Goal: Information Seeking & Learning: Check status

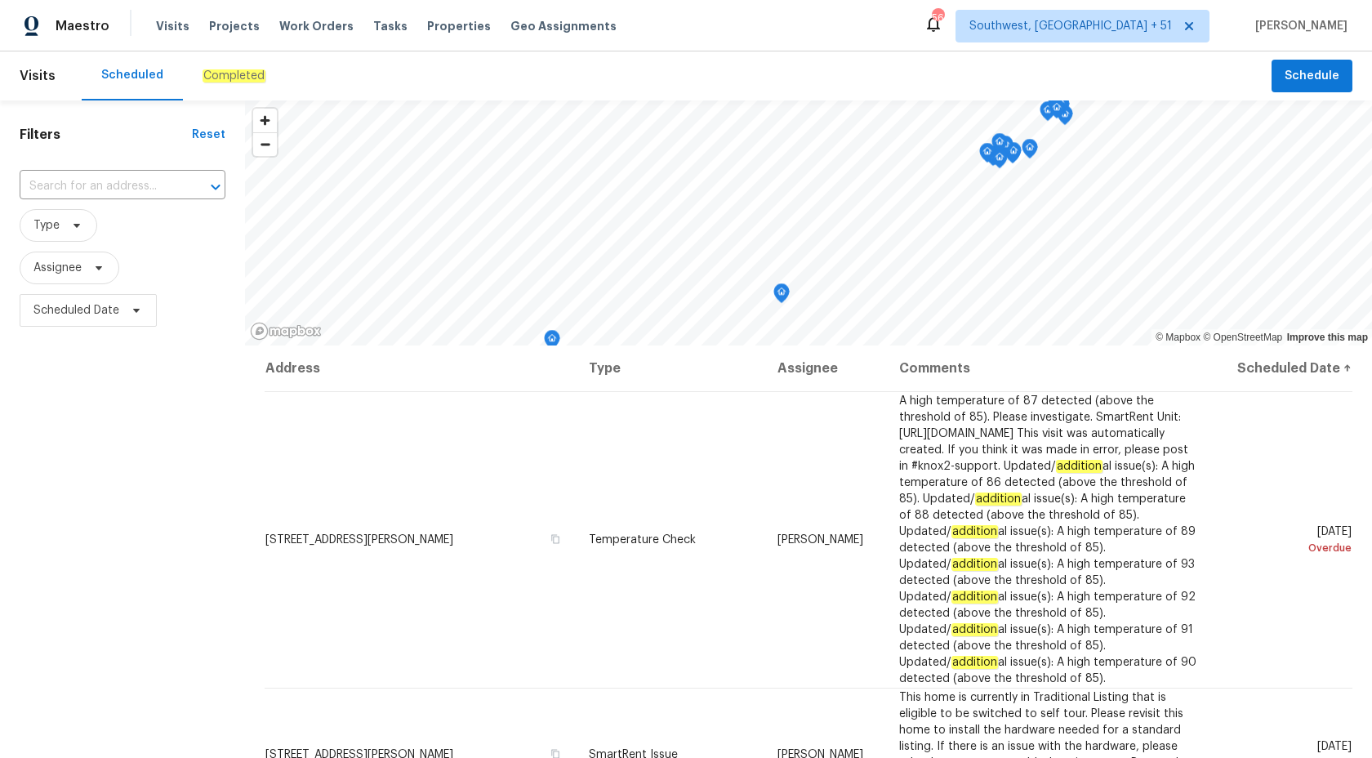
click at [207, 77] on em "Completed" at bounding box center [234, 75] width 63 height 13
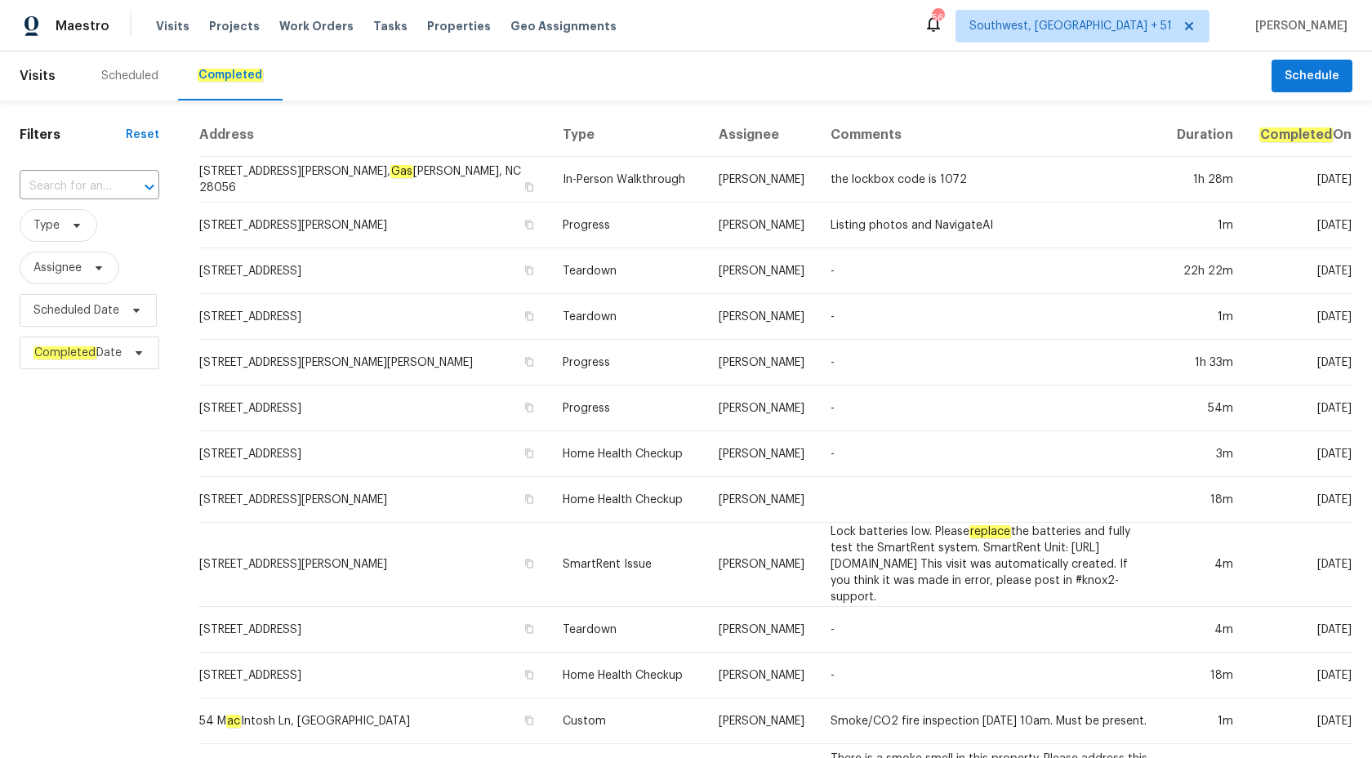
click at [107, 167] on div "Filters Reset ​ Type Assignee Scheduled Date Completed Date" at bounding box center [89, 629] width 179 height 1058
click at [98, 186] on input "text" at bounding box center [67, 186] width 94 height 25
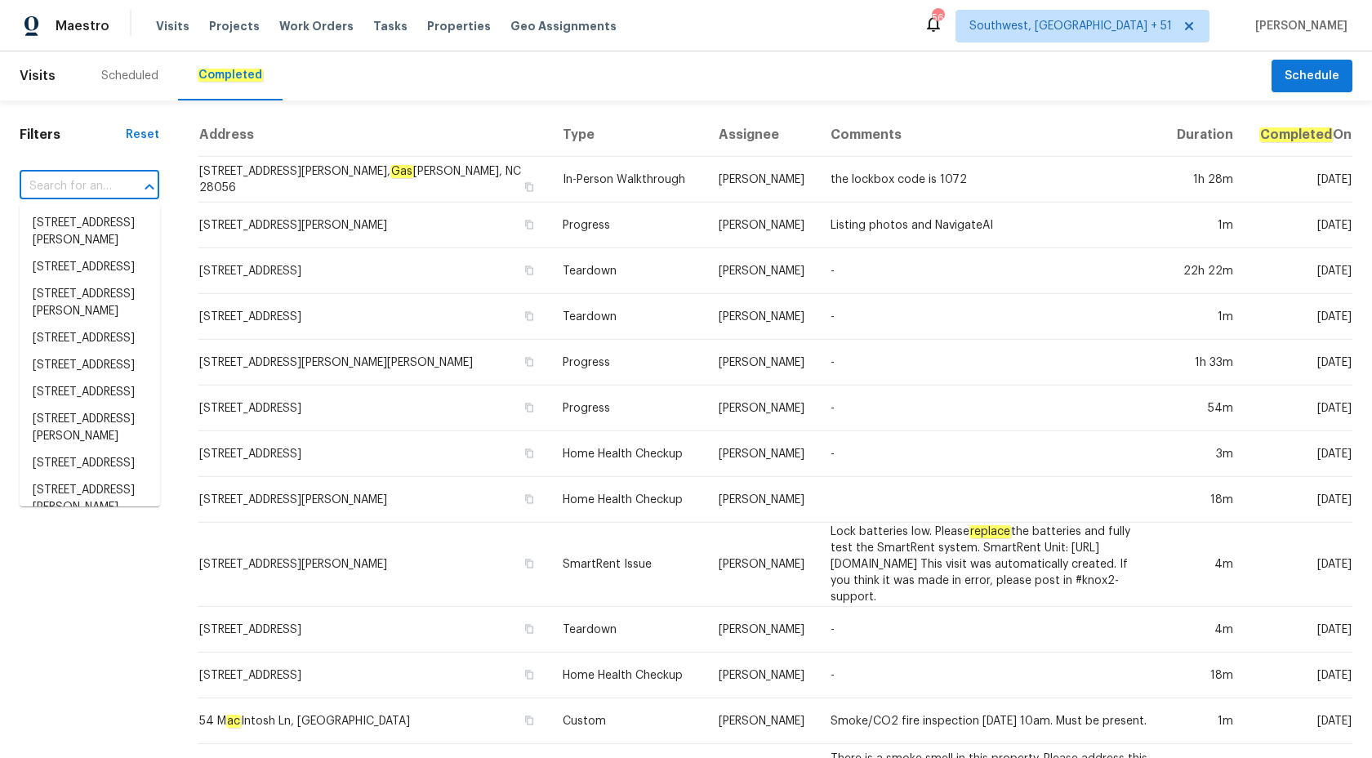
paste input "3817 Cason St, Garner, NC 27529"
type input "3817 Cason St, Garner, NC 27529"
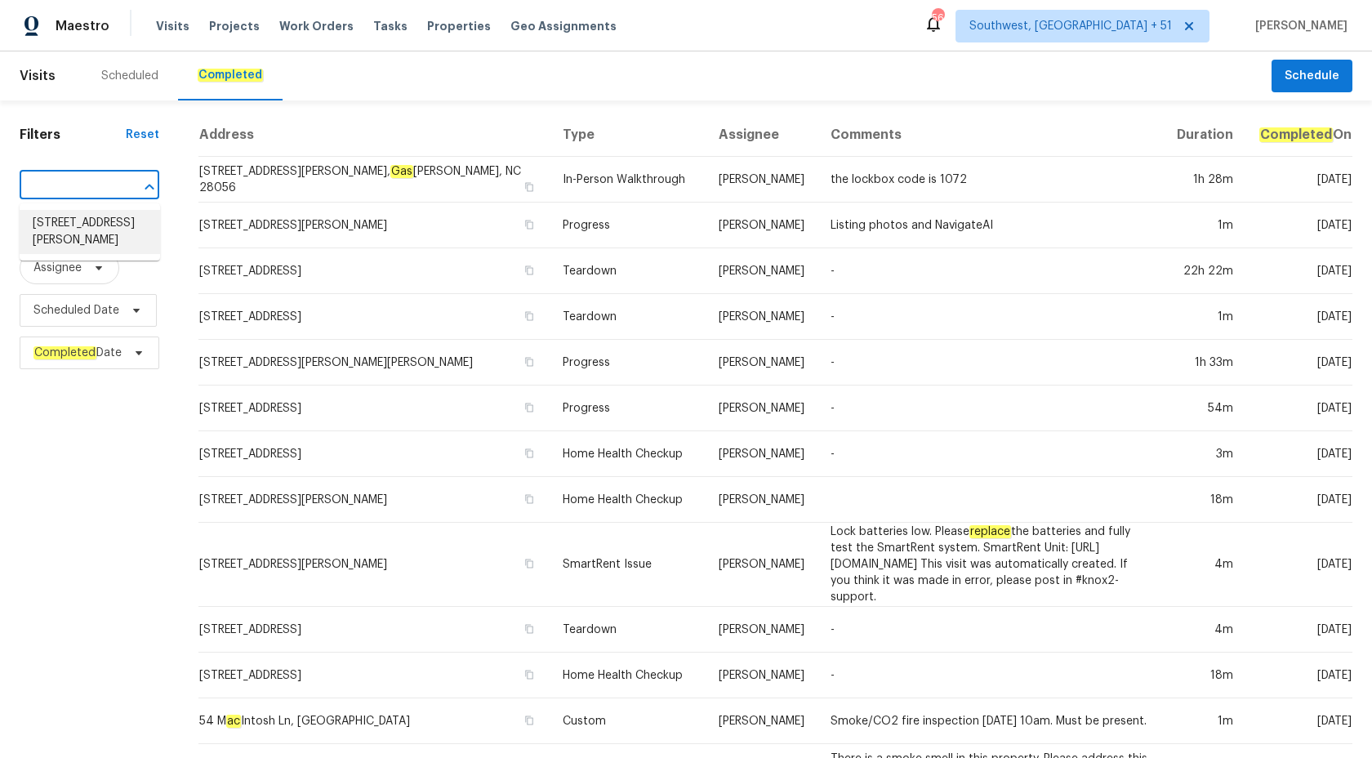
click at [100, 225] on li "3817 Cason St, Garner, NC 27529" at bounding box center [90, 232] width 140 height 44
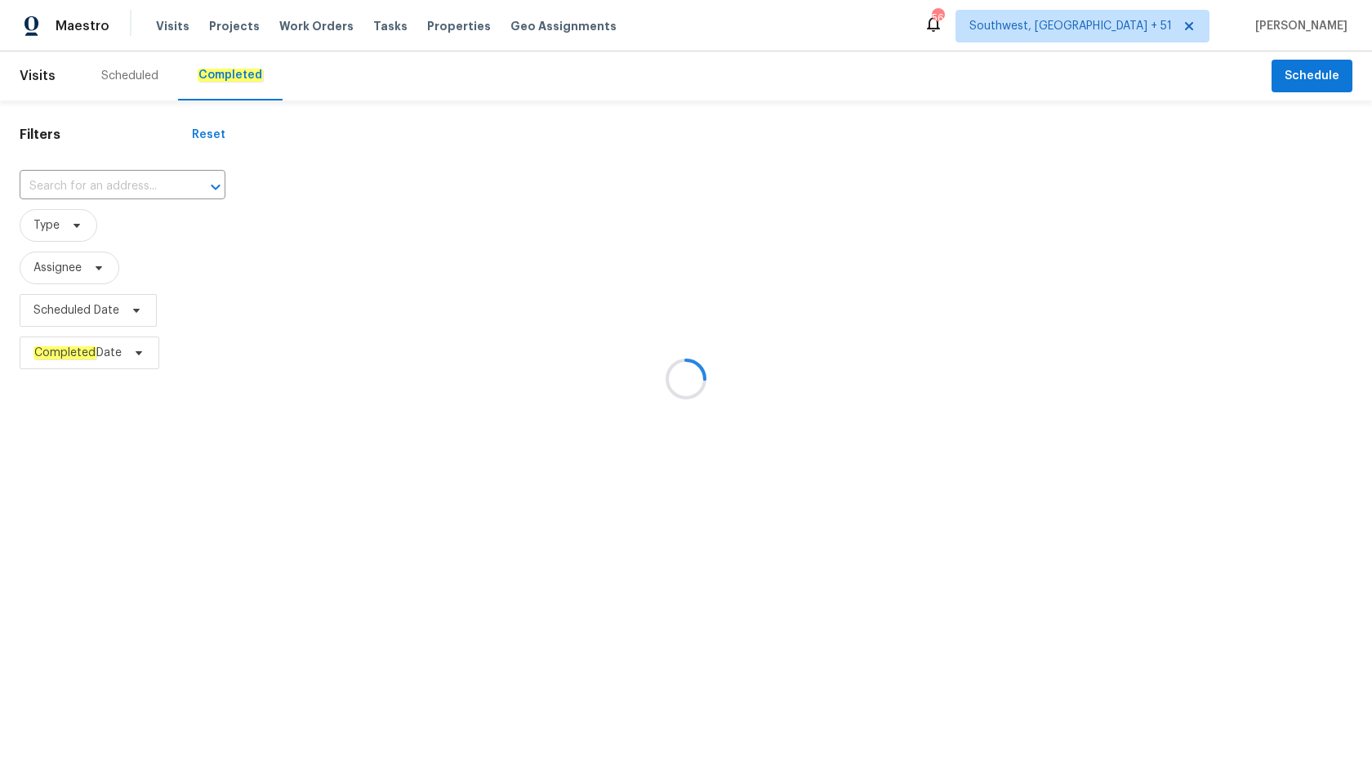
type input "3817 Cason St, Garner, NC 27529"
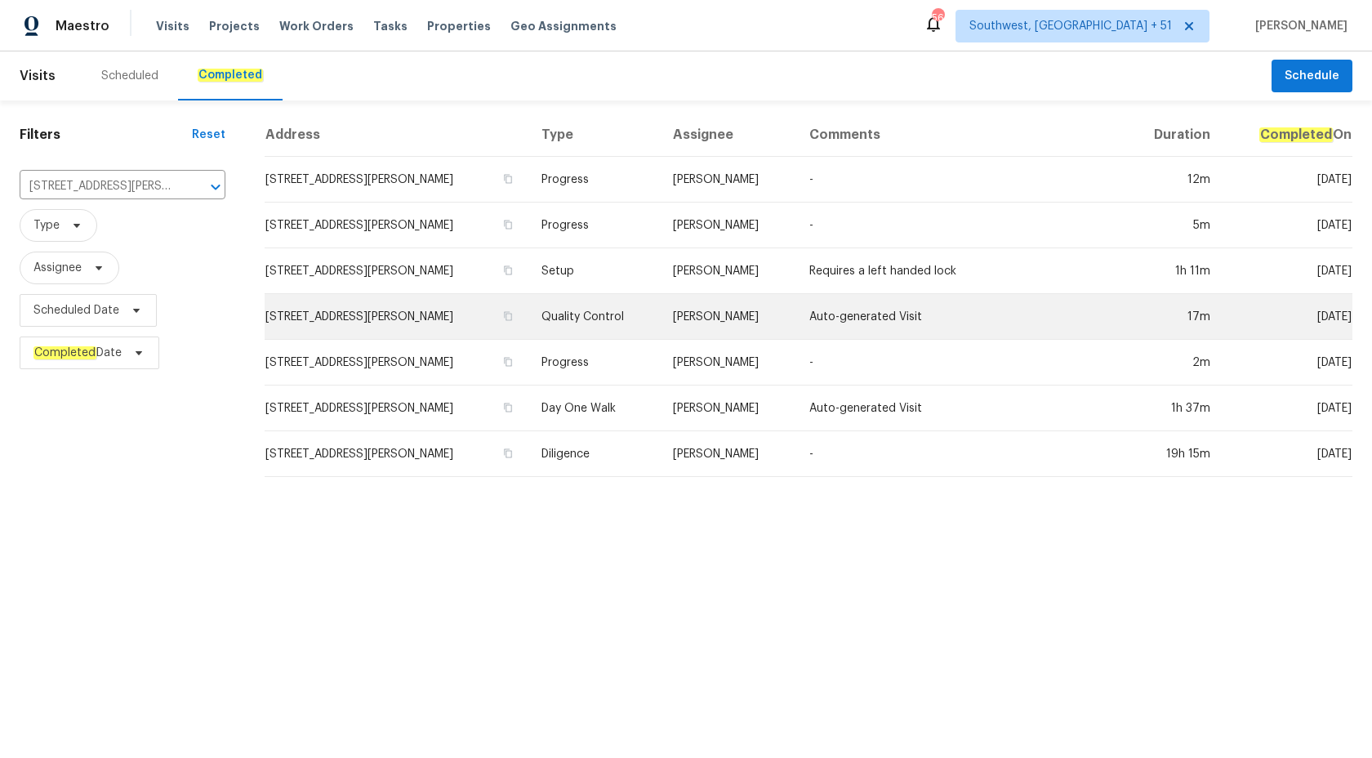
click at [680, 325] on td "Amanda Horton" at bounding box center [728, 317] width 136 height 46
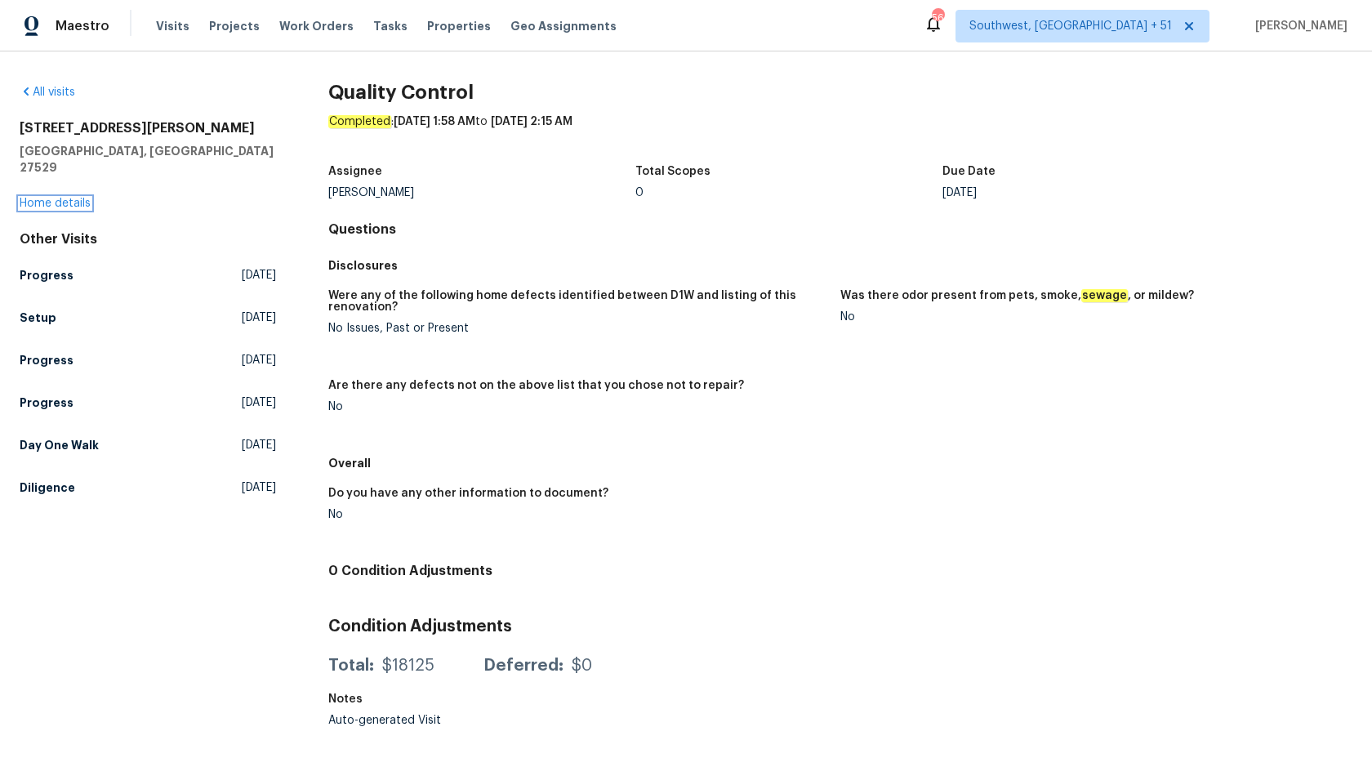
click at [52, 198] on link "Home details" at bounding box center [55, 203] width 71 height 11
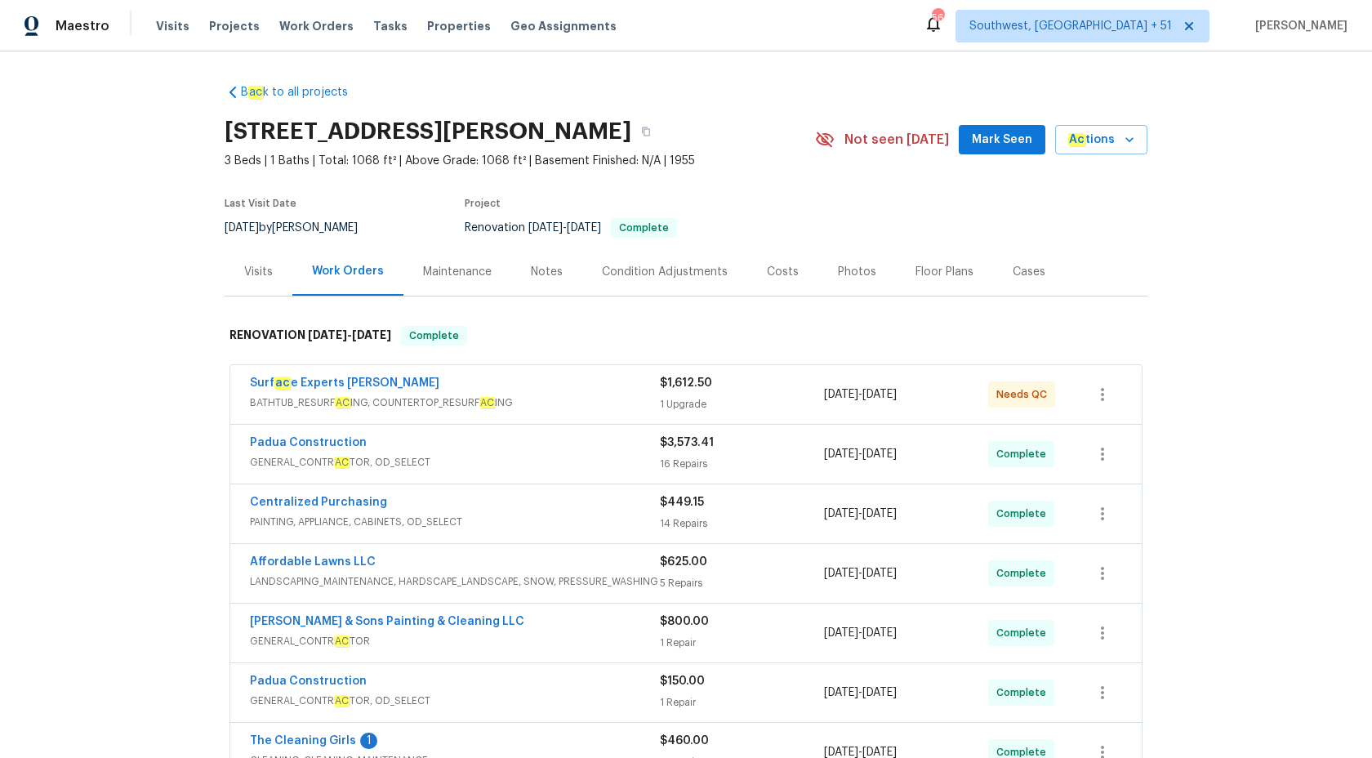
click at [263, 262] on div "Visits" at bounding box center [259, 271] width 68 height 48
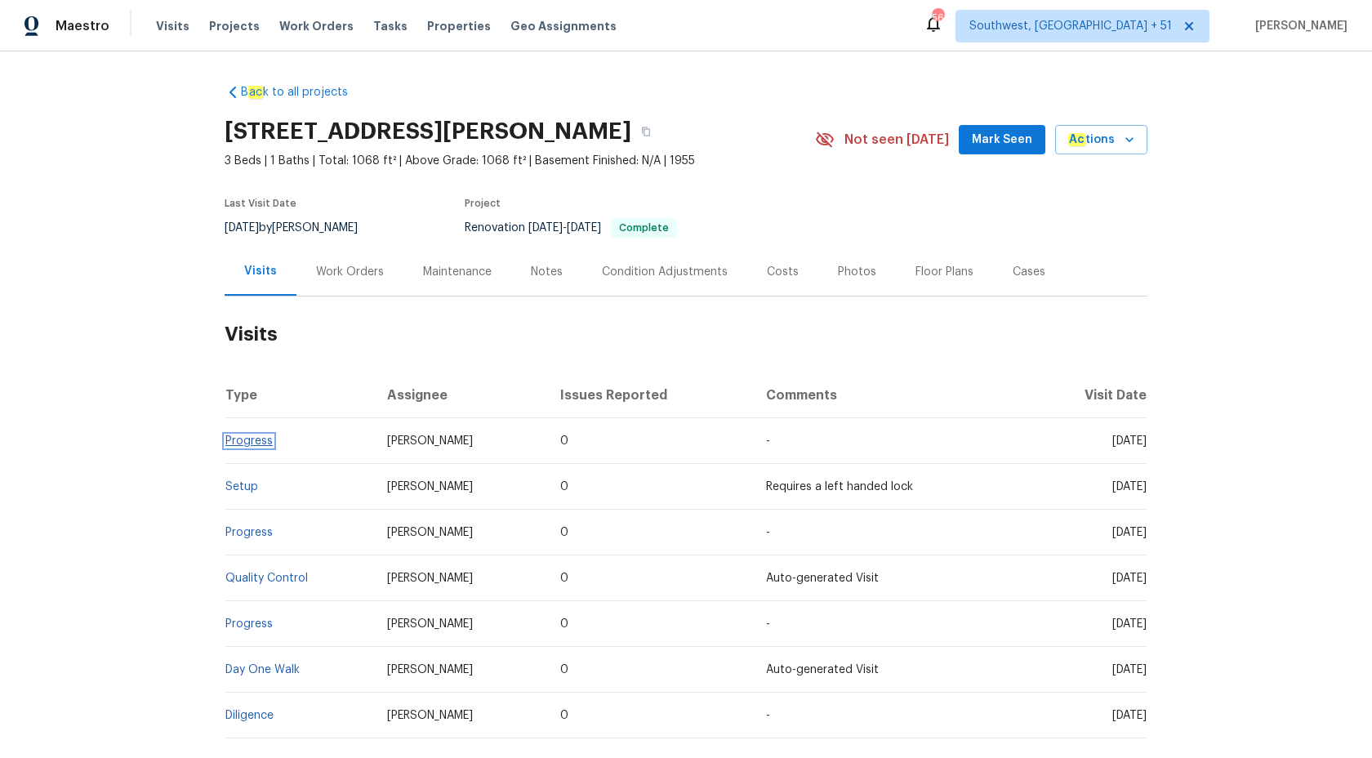
click at [246, 439] on link "Progress" at bounding box center [248, 440] width 47 height 11
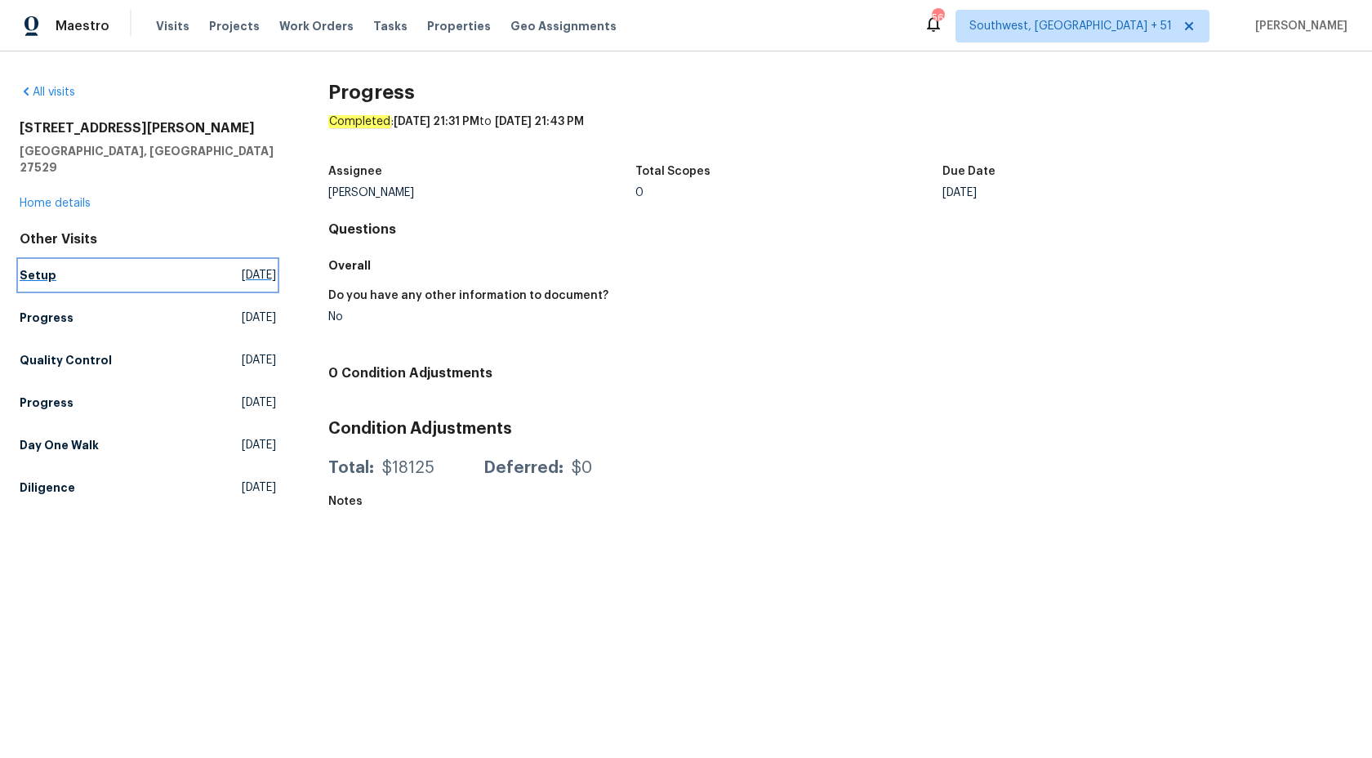
click at [42, 267] on h5 "Setup" at bounding box center [38, 275] width 37 height 16
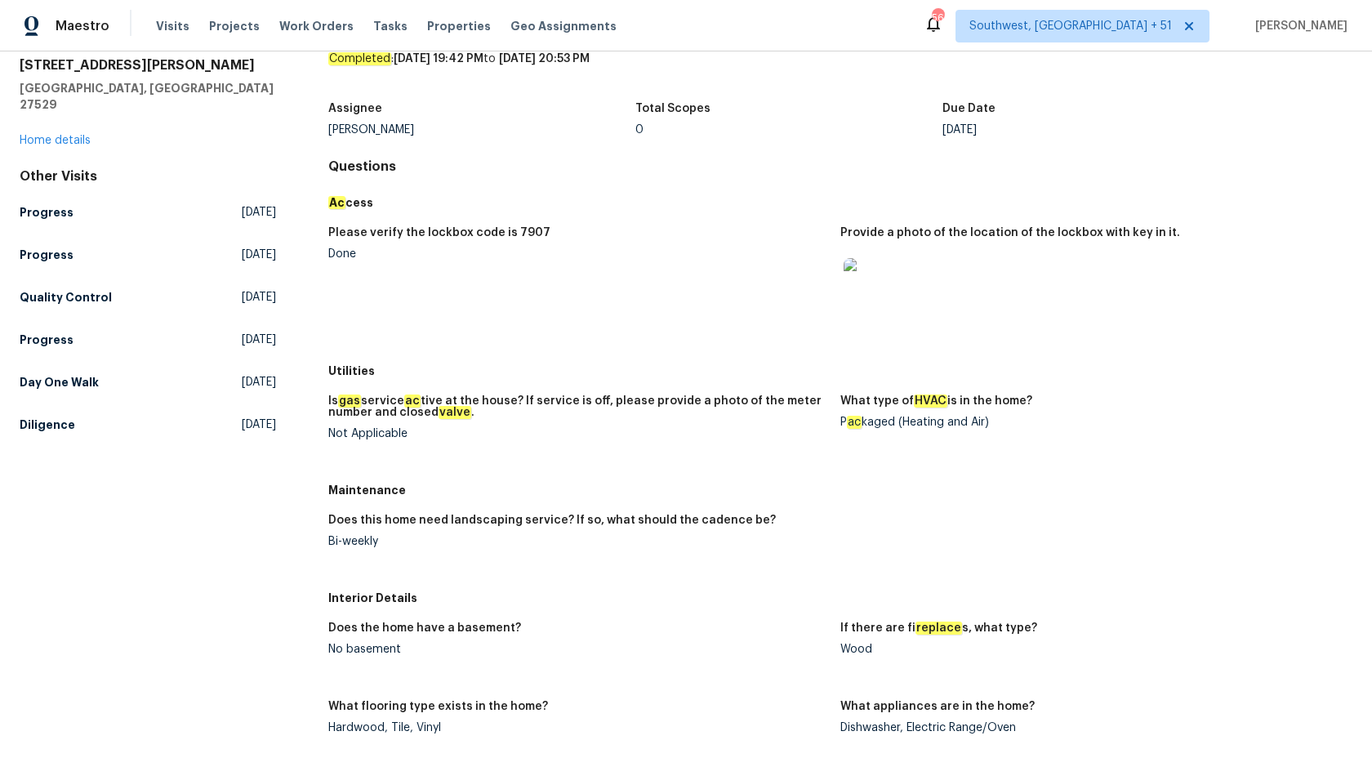
scroll to position [88, 0]
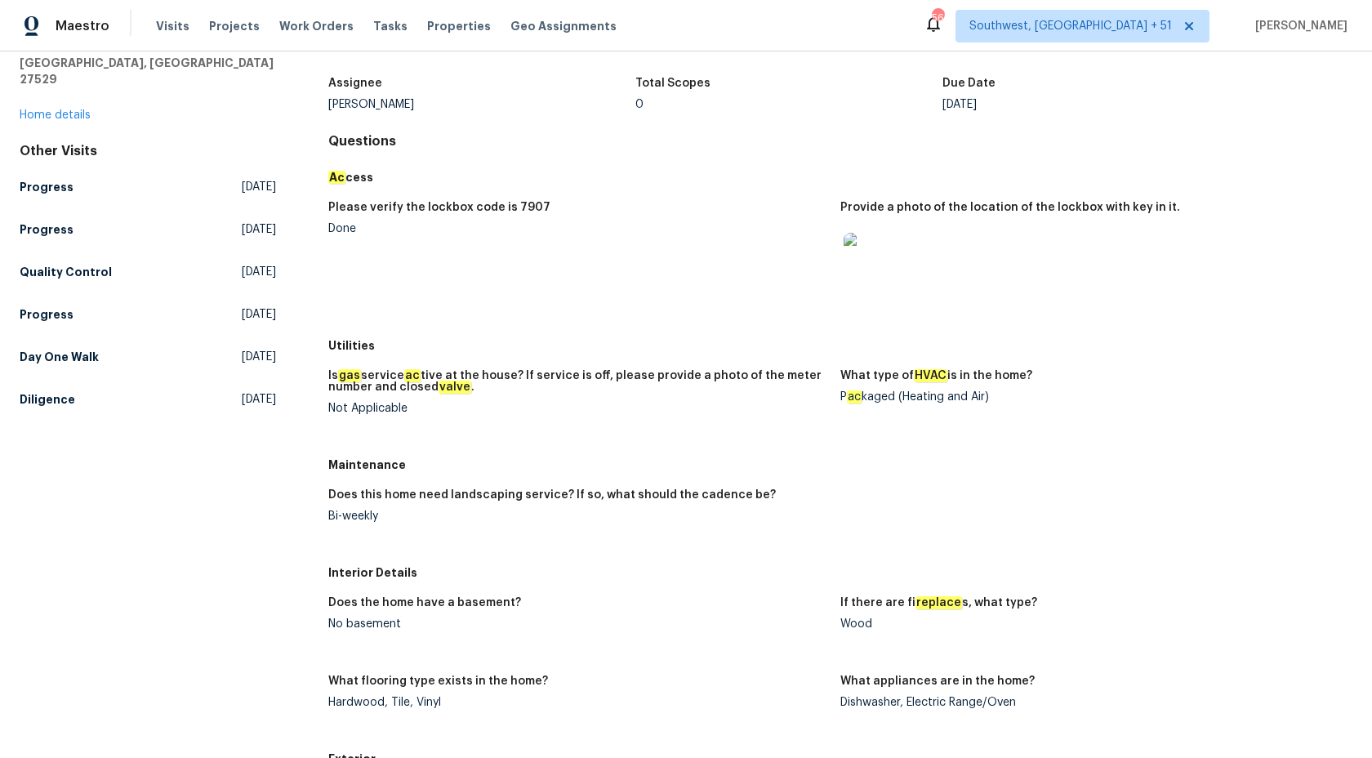
click at [884, 394] on div "P ac kaged (Heating and Air)" at bounding box center [1089, 396] width 499 height 11
copy div "P ac kaged"
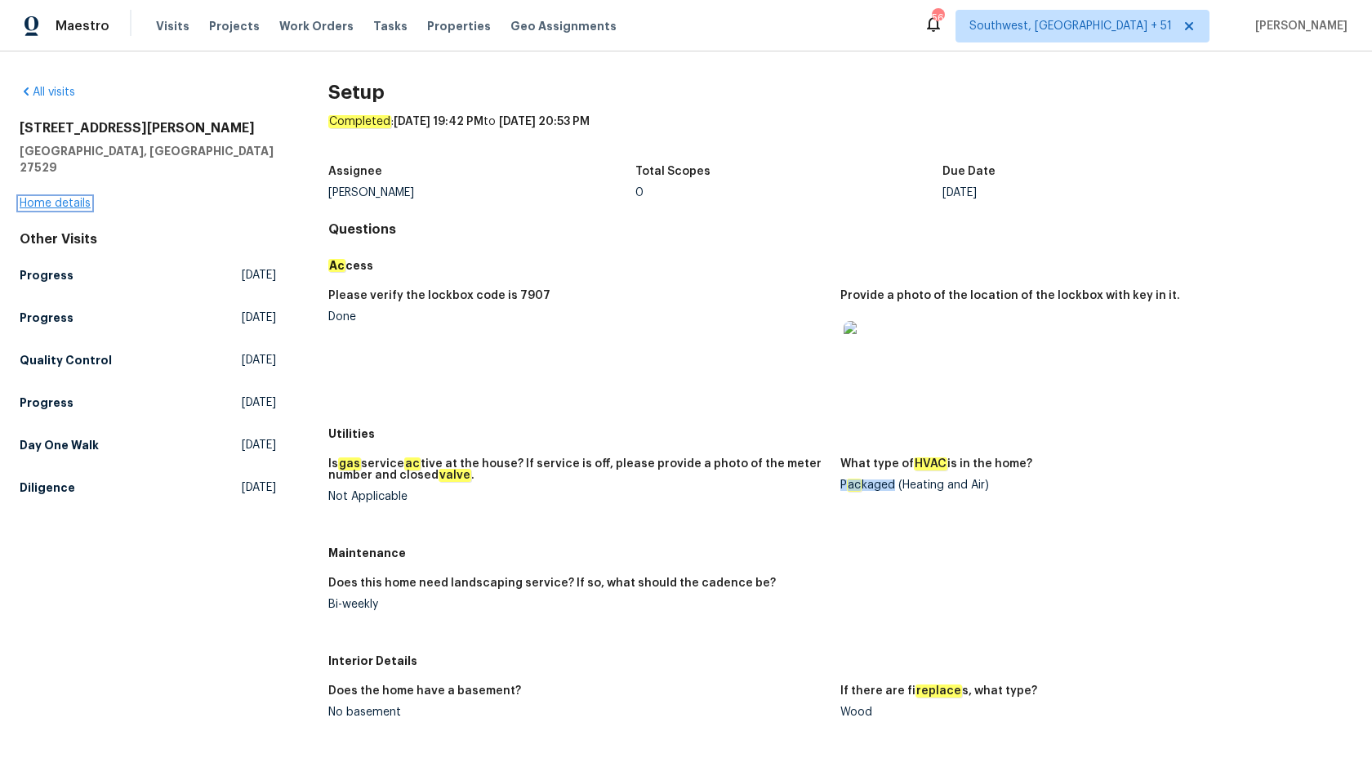
click at [56, 198] on link "Home details" at bounding box center [55, 203] width 71 height 11
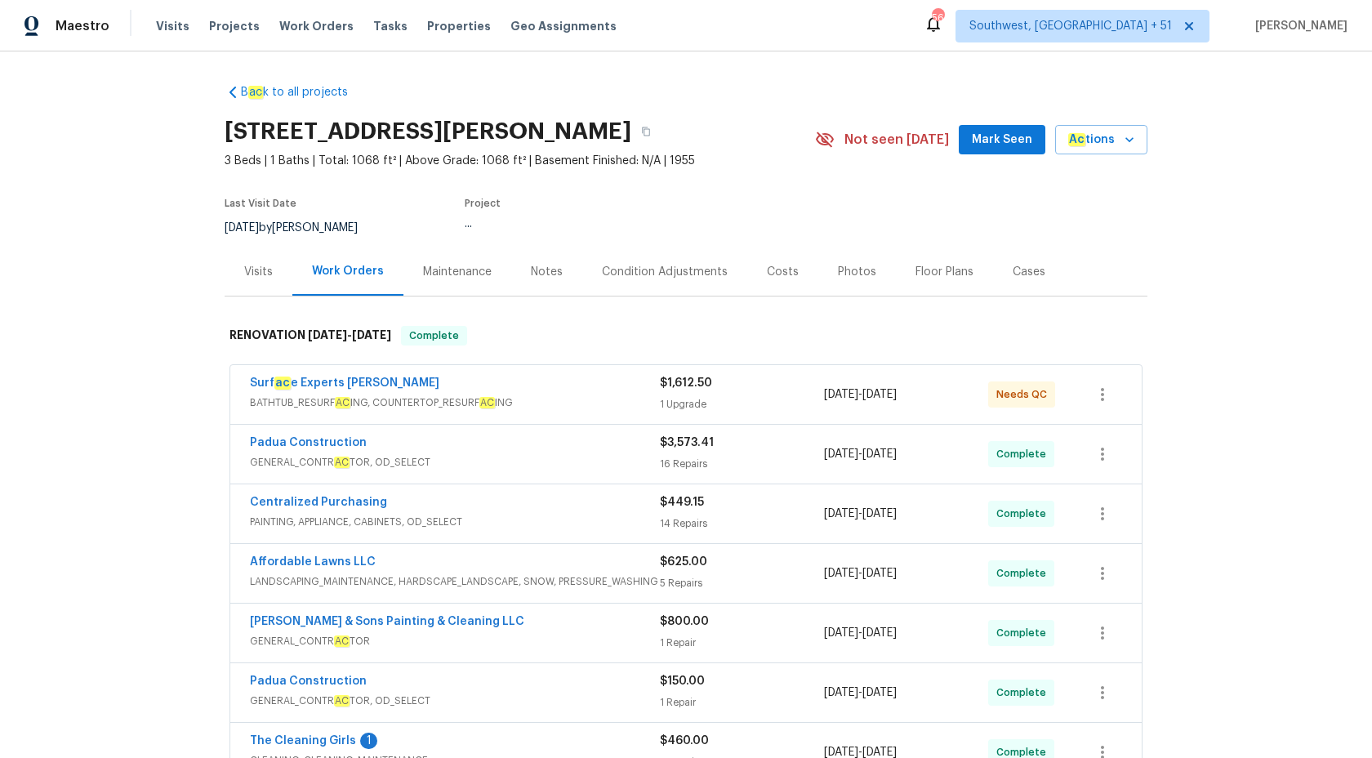
scroll to position [339, 0]
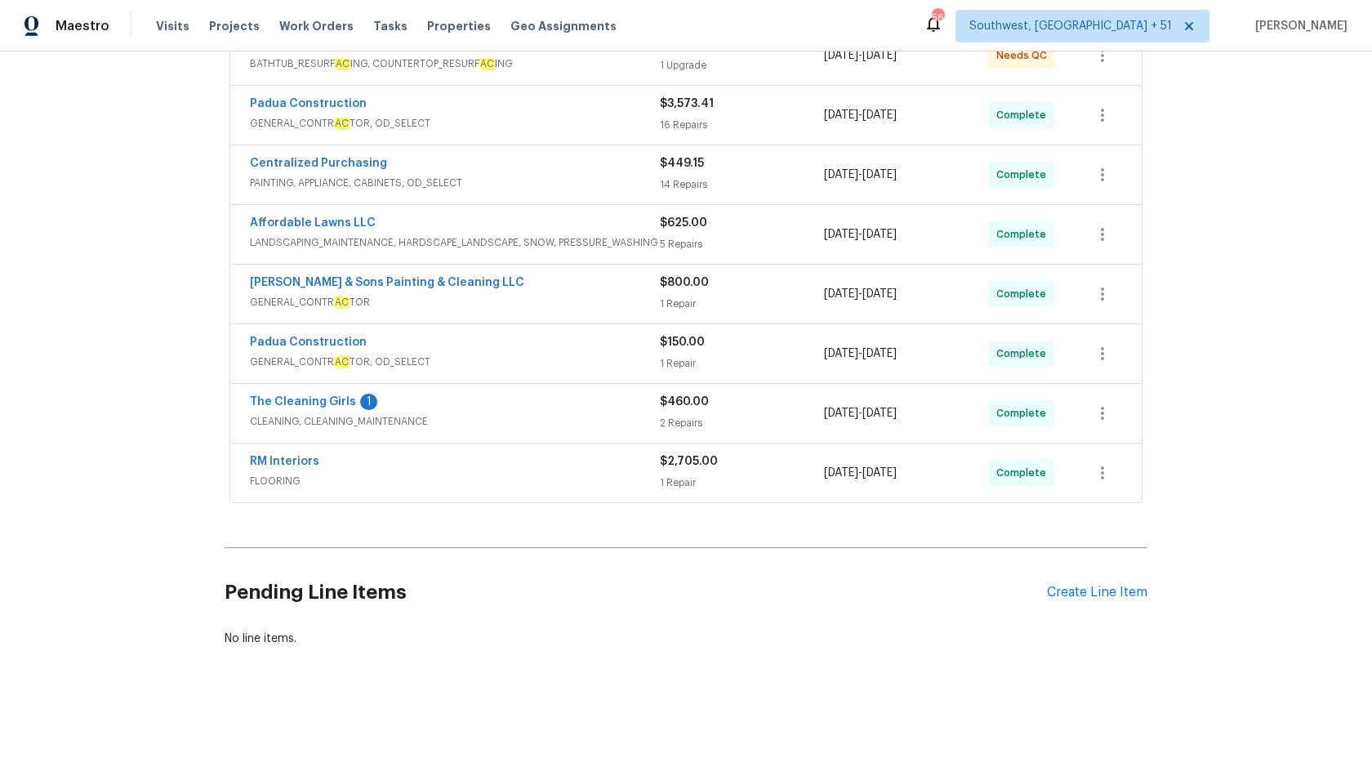
click at [586, 479] on span "FLOORING" at bounding box center [455, 481] width 410 height 16
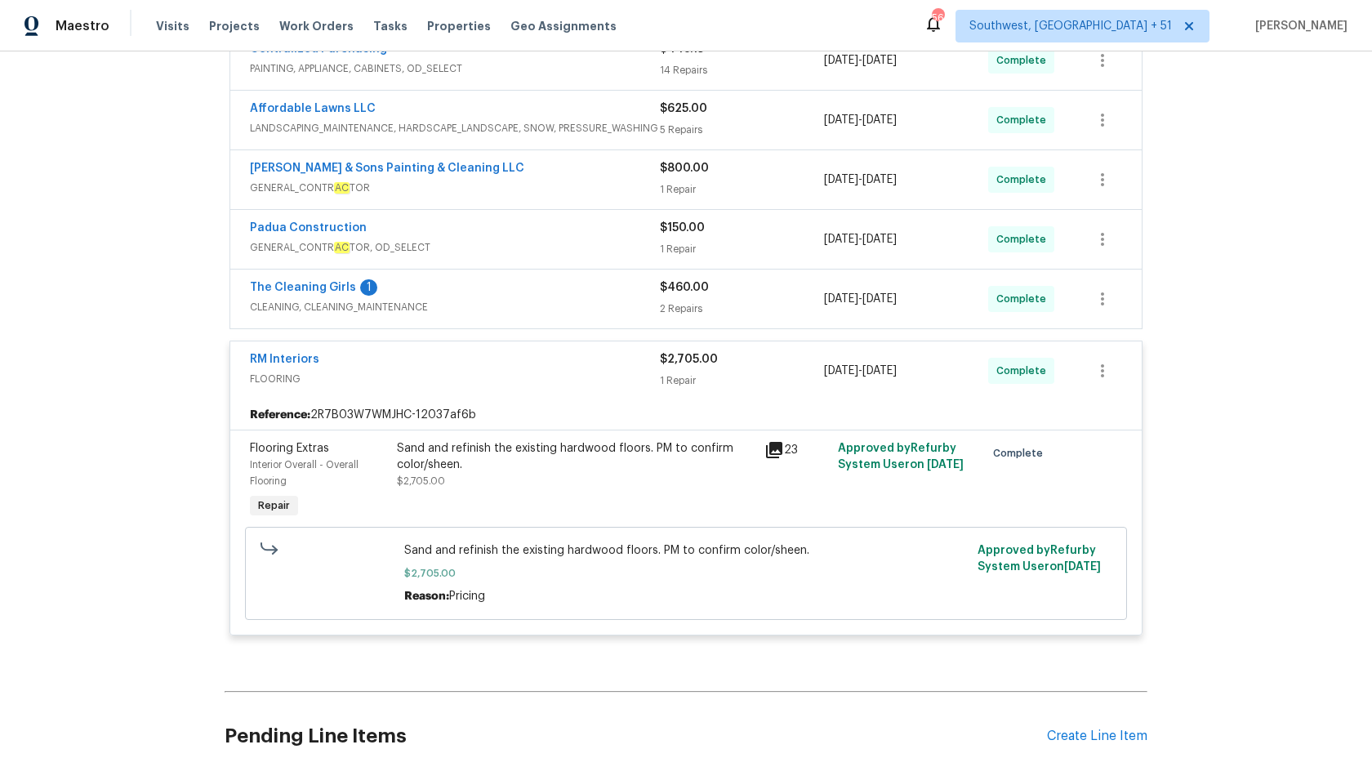
scroll to position [557, 0]
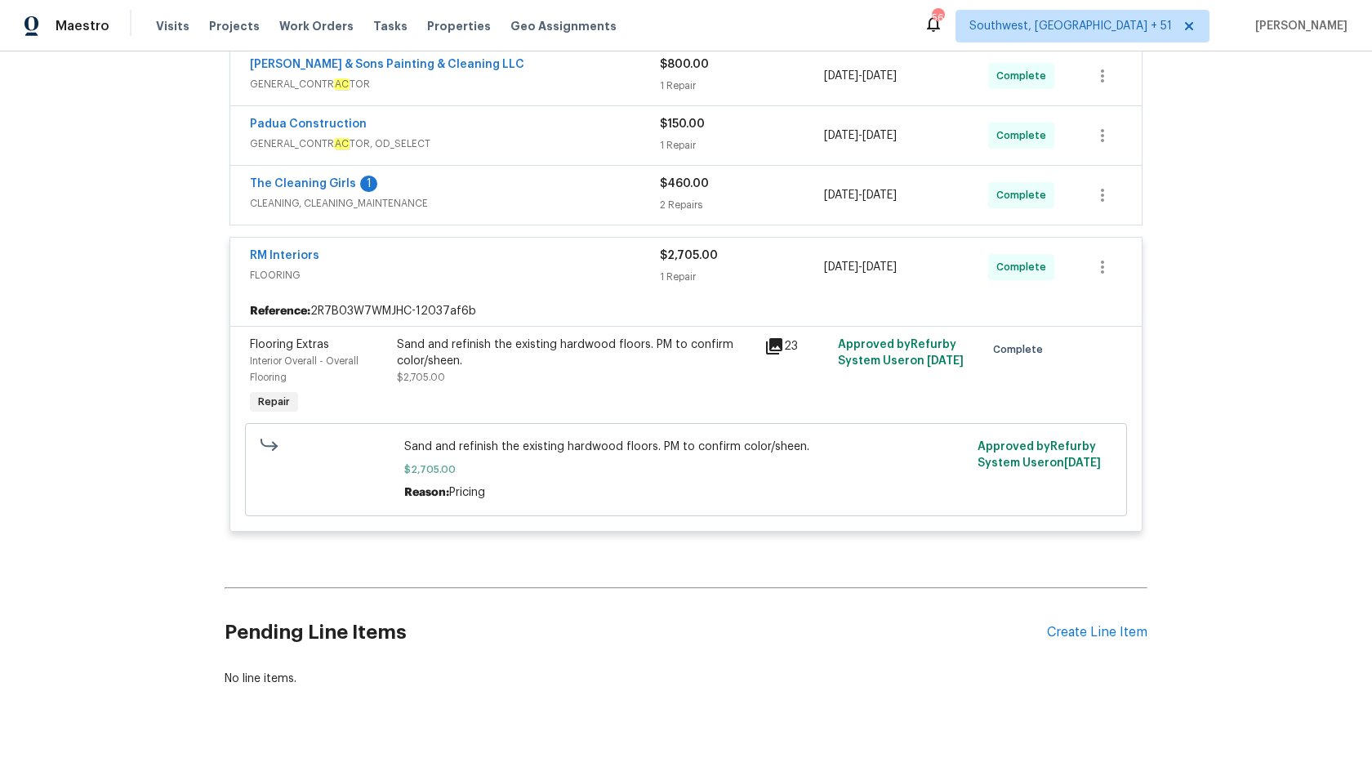
click at [557, 344] on div "Sand and refinish the existing hardwood floors. PM to confirm color/sheen." at bounding box center [576, 352] width 358 height 33
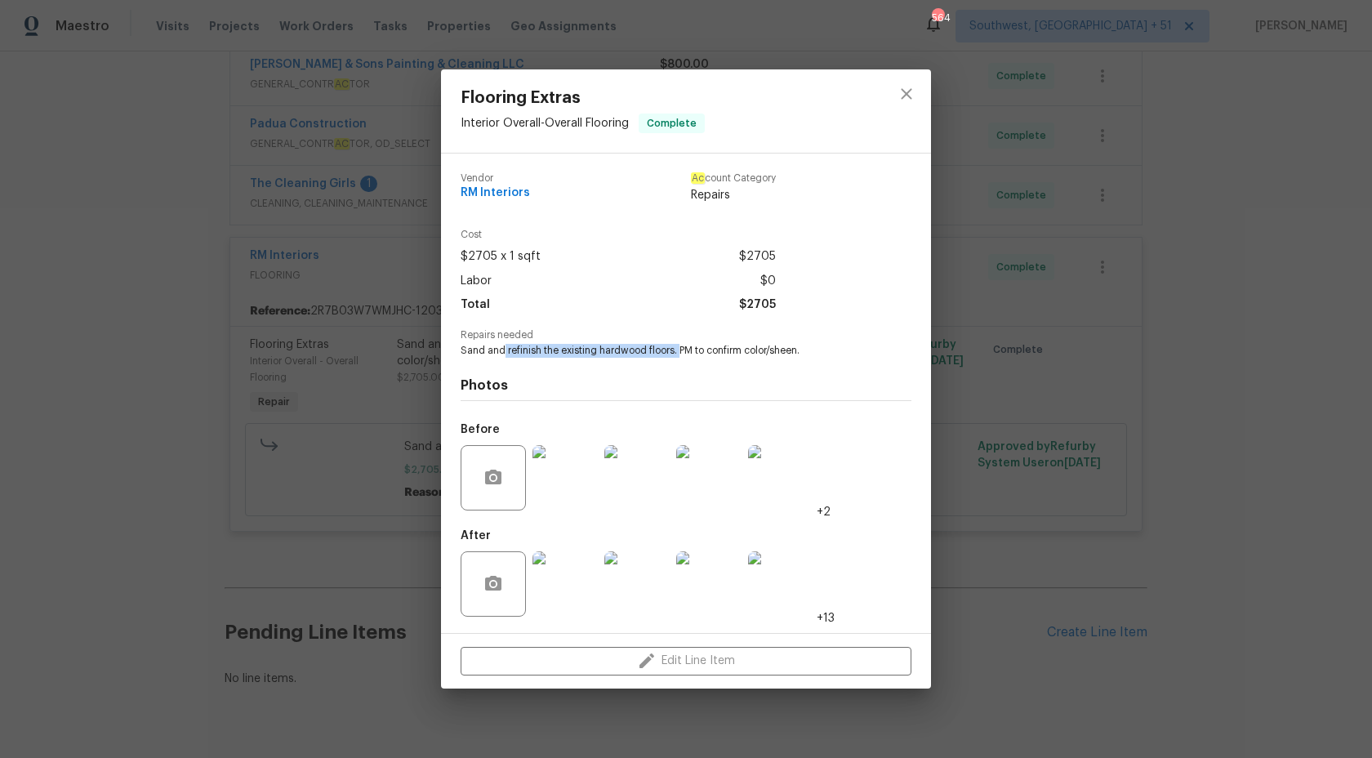
copy span "refinish the existing hardwood floors."
drag, startPoint x: 504, startPoint y: 353, endPoint x: 681, endPoint y: 354, distance: 177.2
click at [681, 354] on span "Sand and refinish the existing hardwood floors. PM to confirm color/sheen." at bounding box center [664, 351] width 406 height 14
click at [234, 327] on div "Flooring Extras Interior Overall - Overall Flooring Complete Vendor RM Interior…" at bounding box center [686, 379] width 1372 height 758
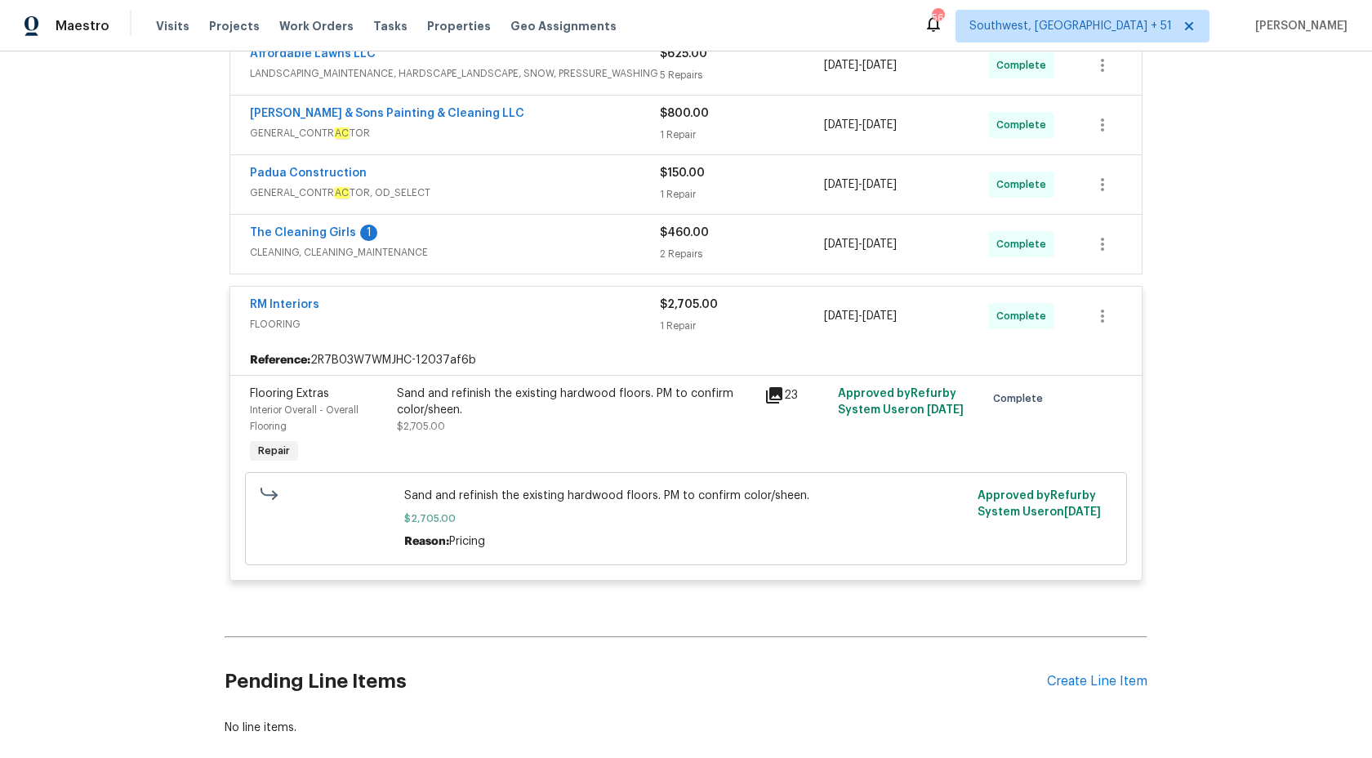
scroll to position [354, 0]
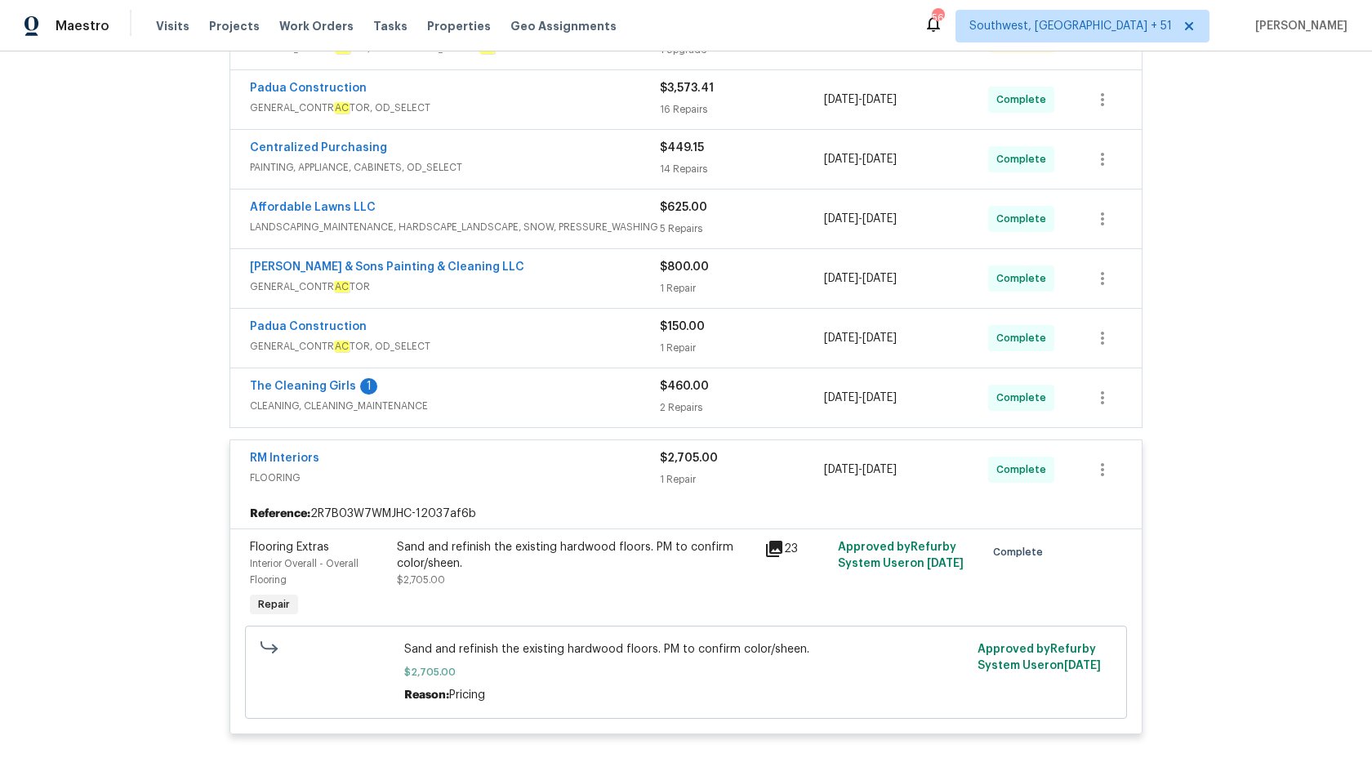
click at [666, 455] on span "$2,705.00" at bounding box center [689, 457] width 58 height 11
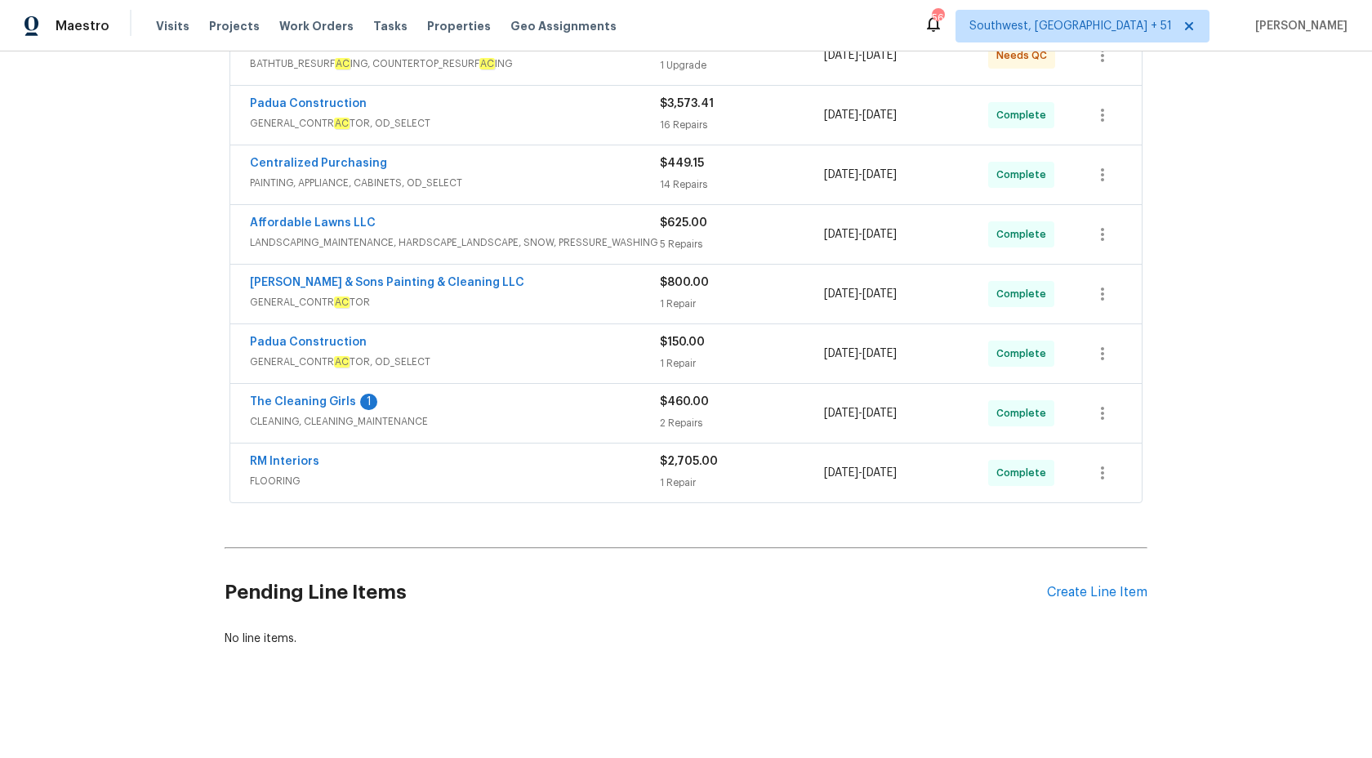
click at [642, 427] on span "CLEANING, CLEANING_MAINTENANCE" at bounding box center [455, 421] width 410 height 16
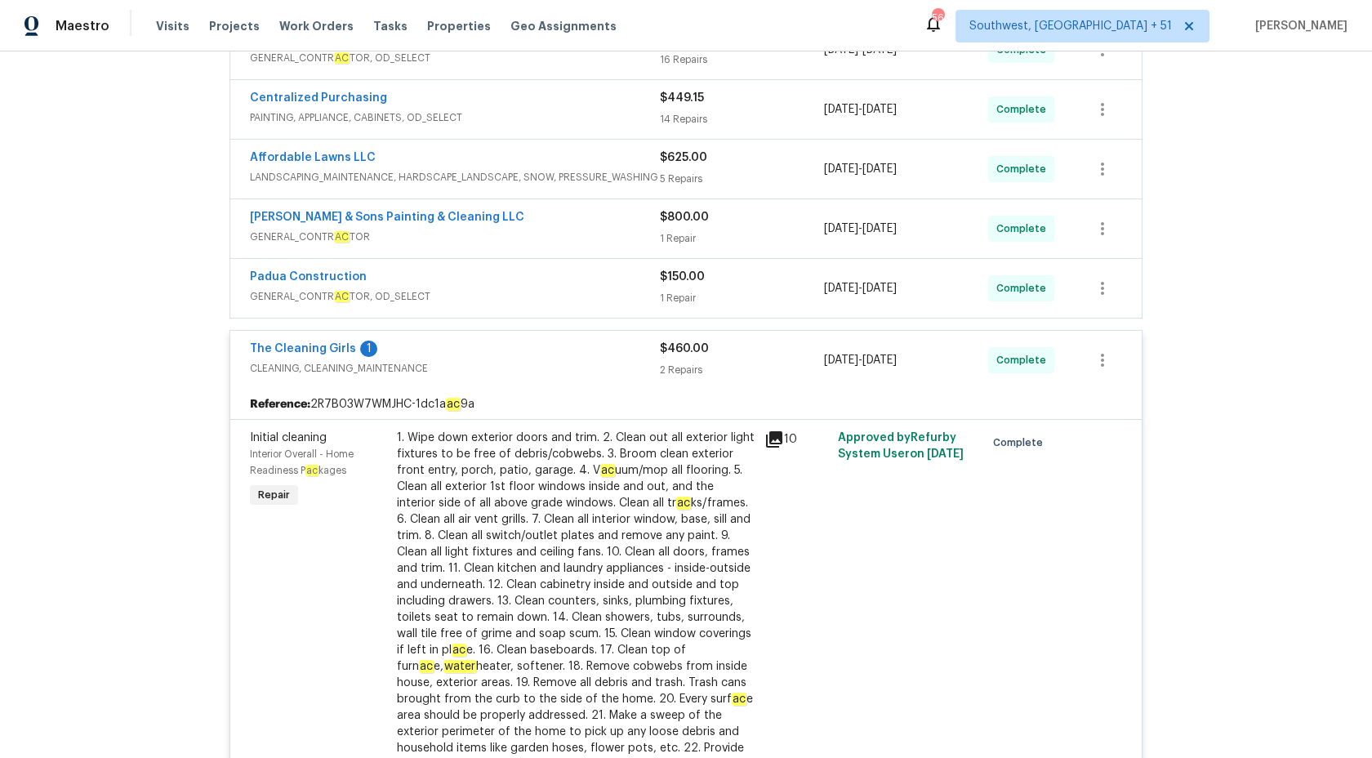
click at [701, 363] on div "2 Repairs" at bounding box center [742, 370] width 164 height 16
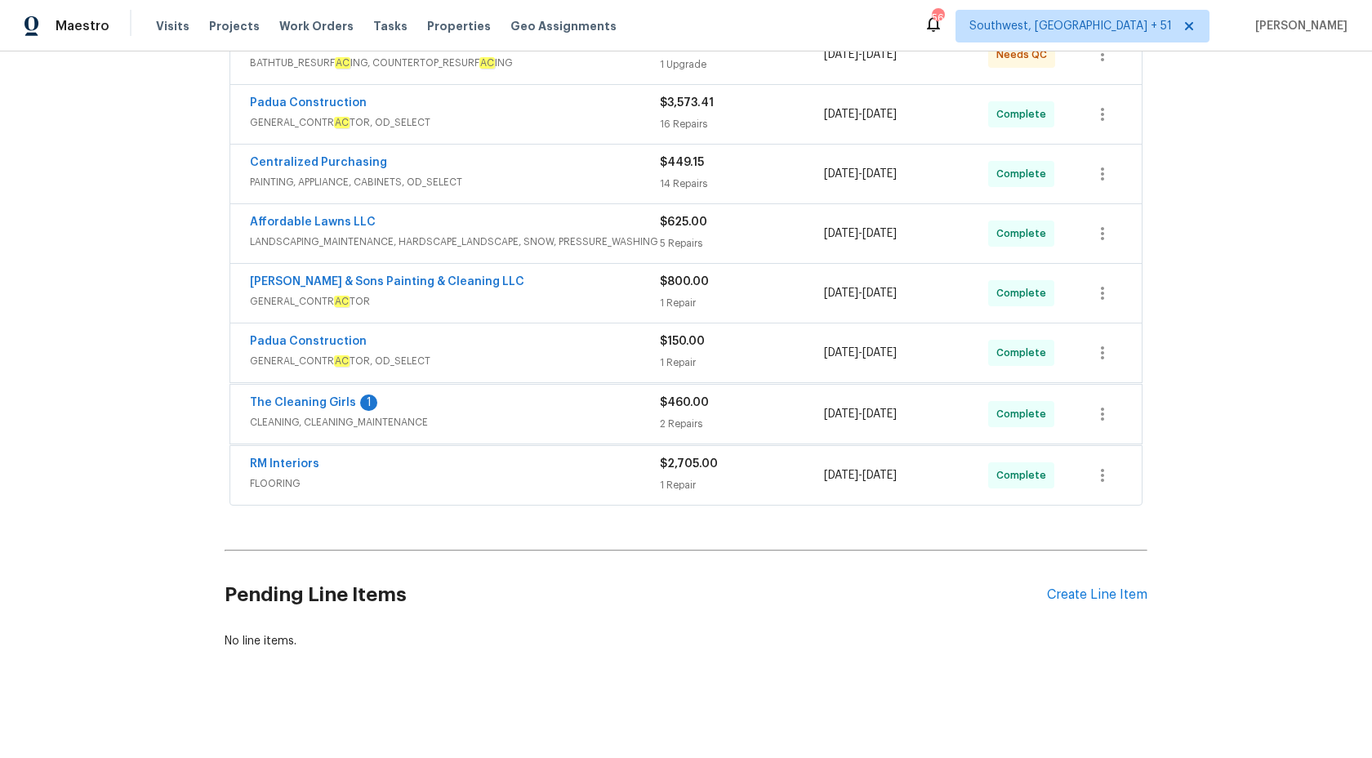
scroll to position [339, 0]
click at [697, 415] on div "2 Repairs" at bounding box center [742, 423] width 164 height 16
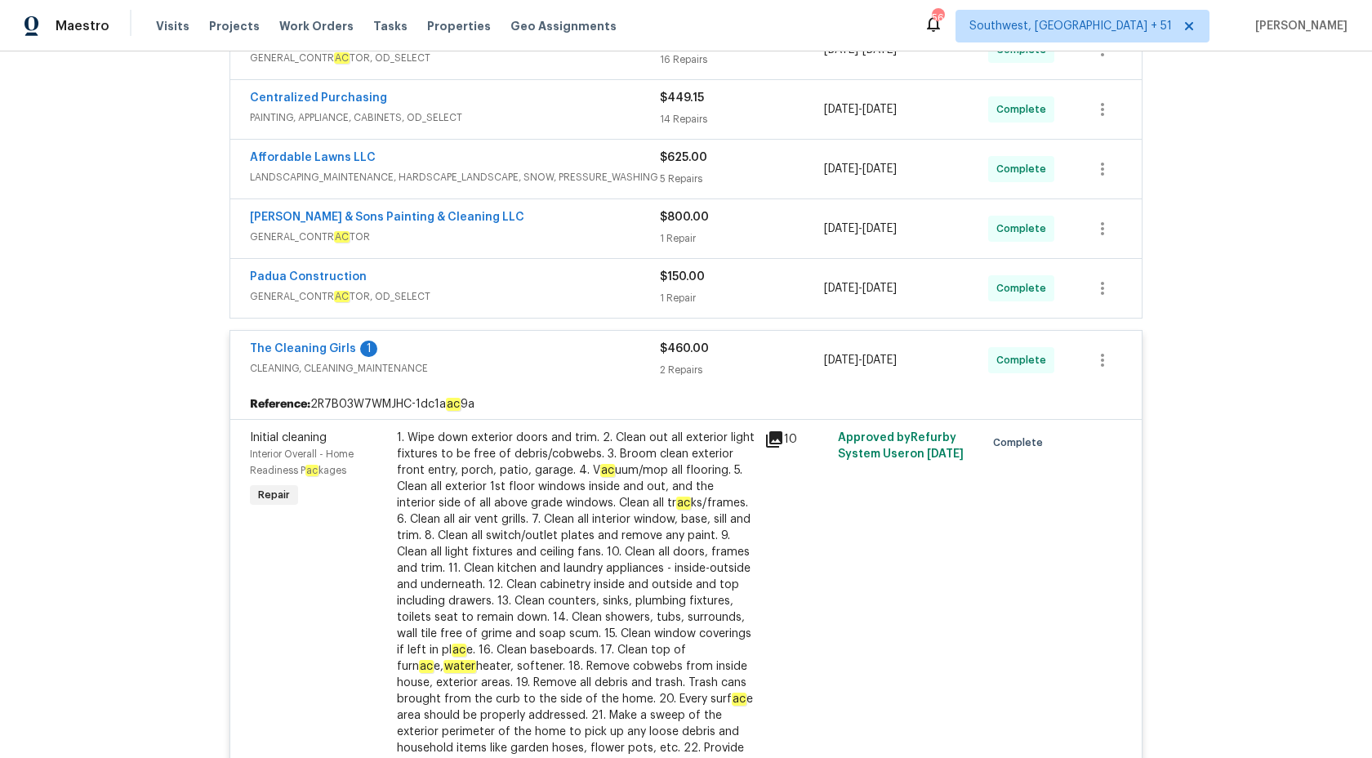
click at [701, 358] on div "$460.00 2 Repairs" at bounding box center [742, 360] width 164 height 39
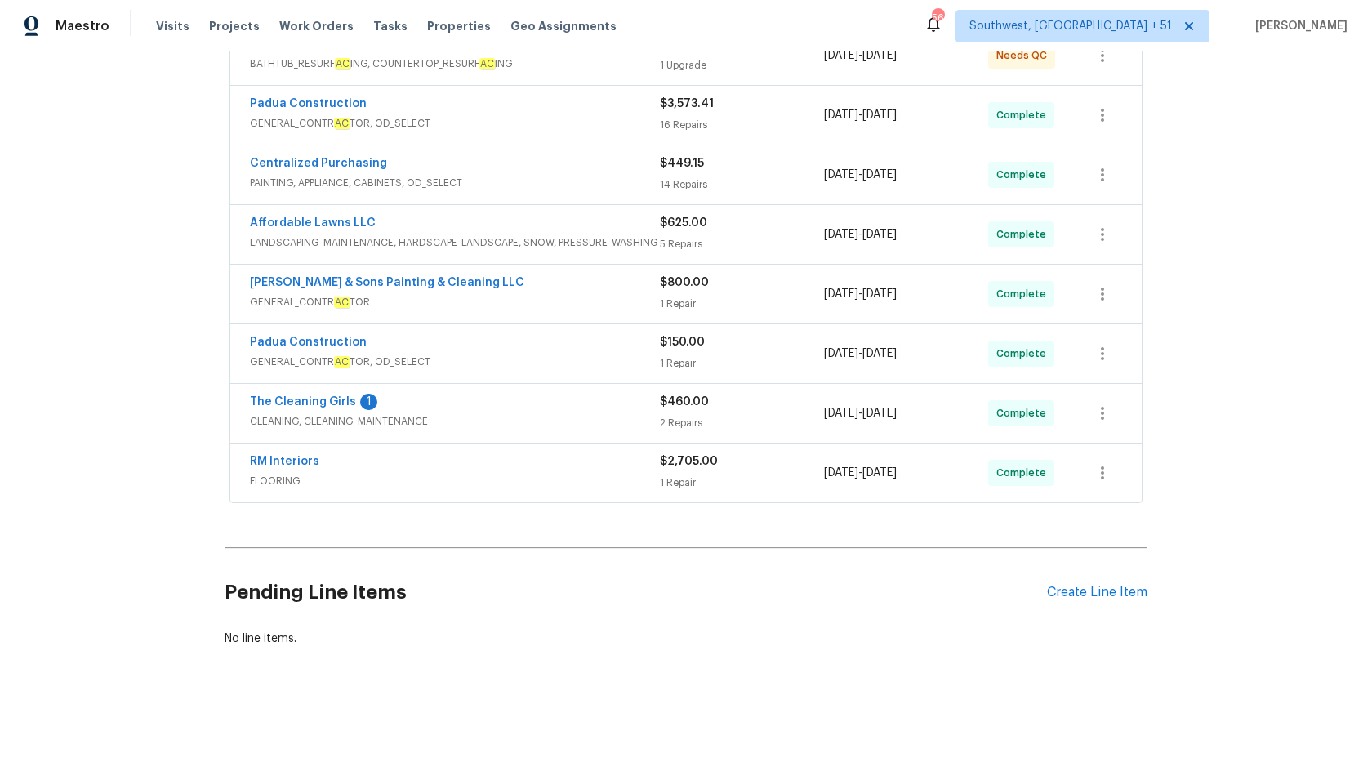
click at [684, 366] on div "1 Repair" at bounding box center [742, 363] width 164 height 16
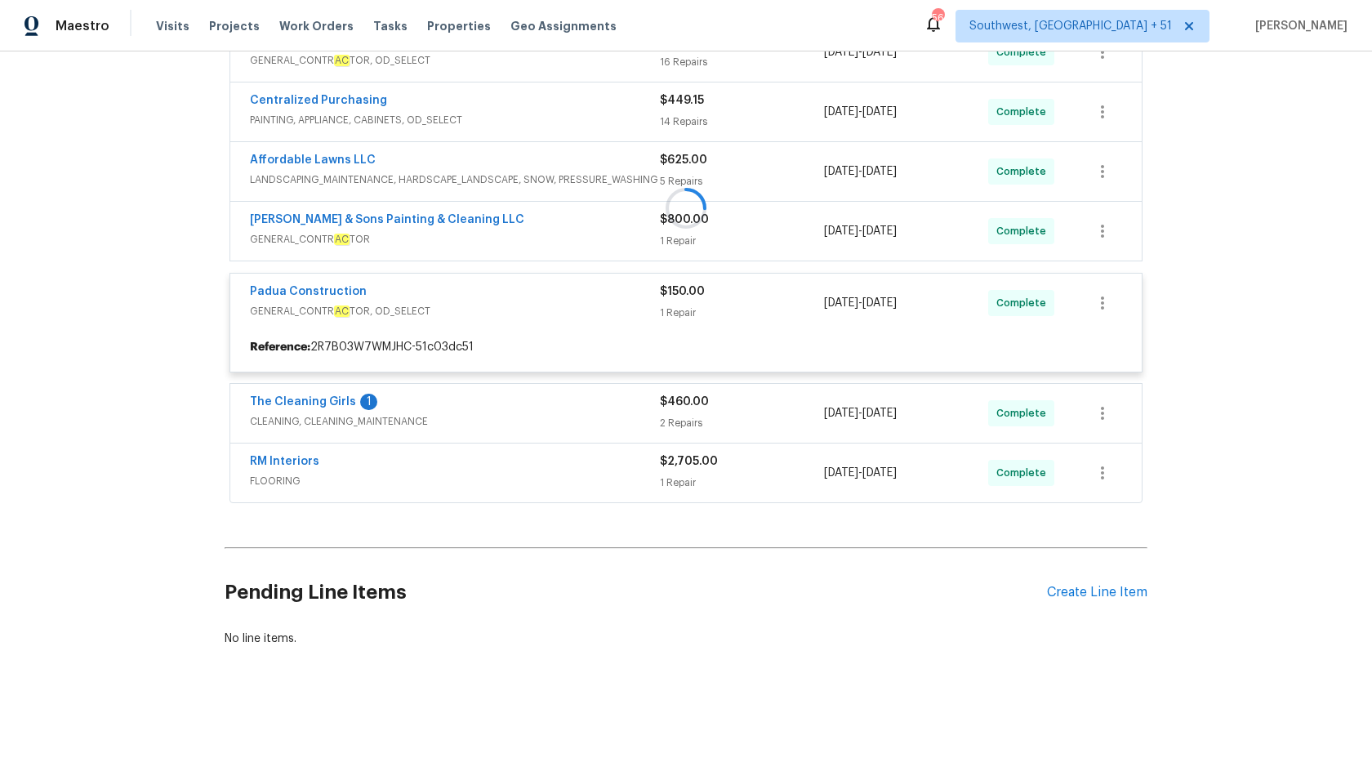
scroll to position [404, 0]
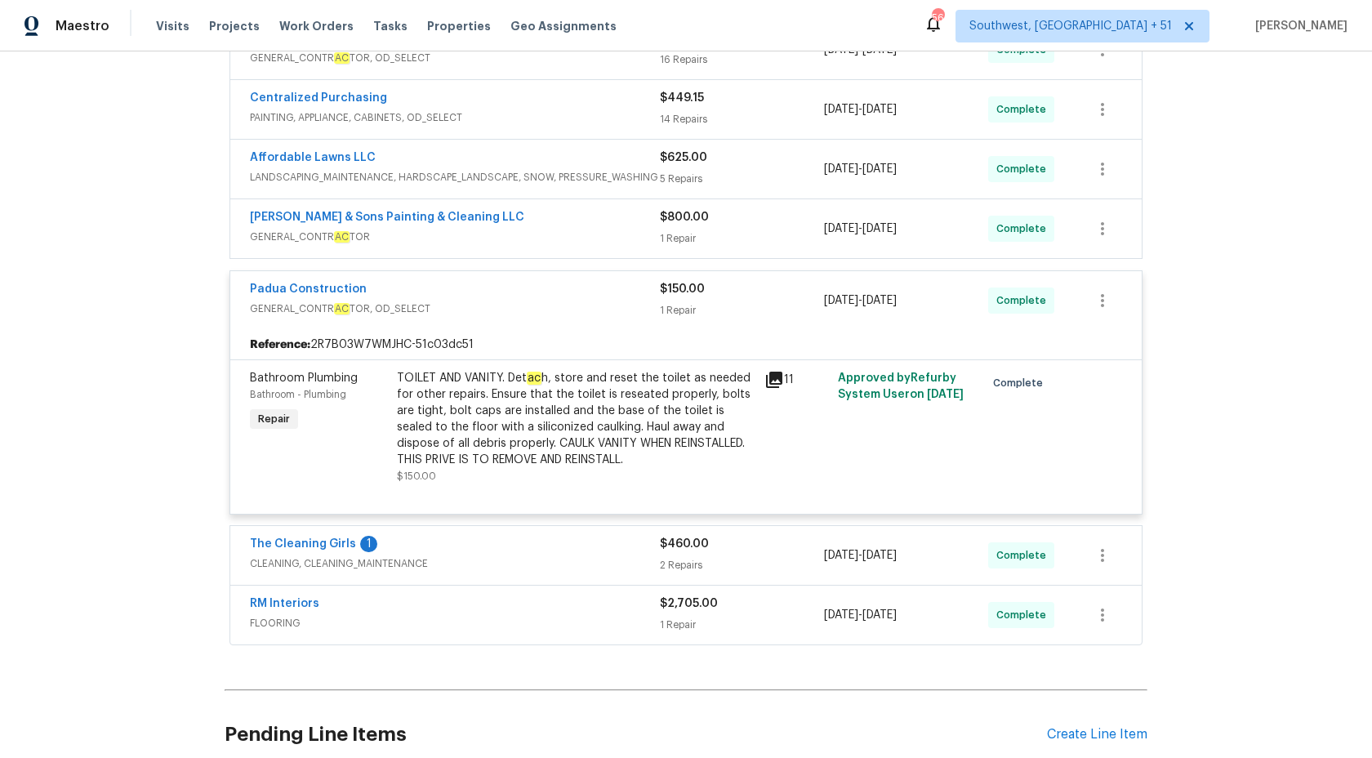
click at [677, 298] on div "$150.00 1 Repair" at bounding box center [742, 300] width 164 height 39
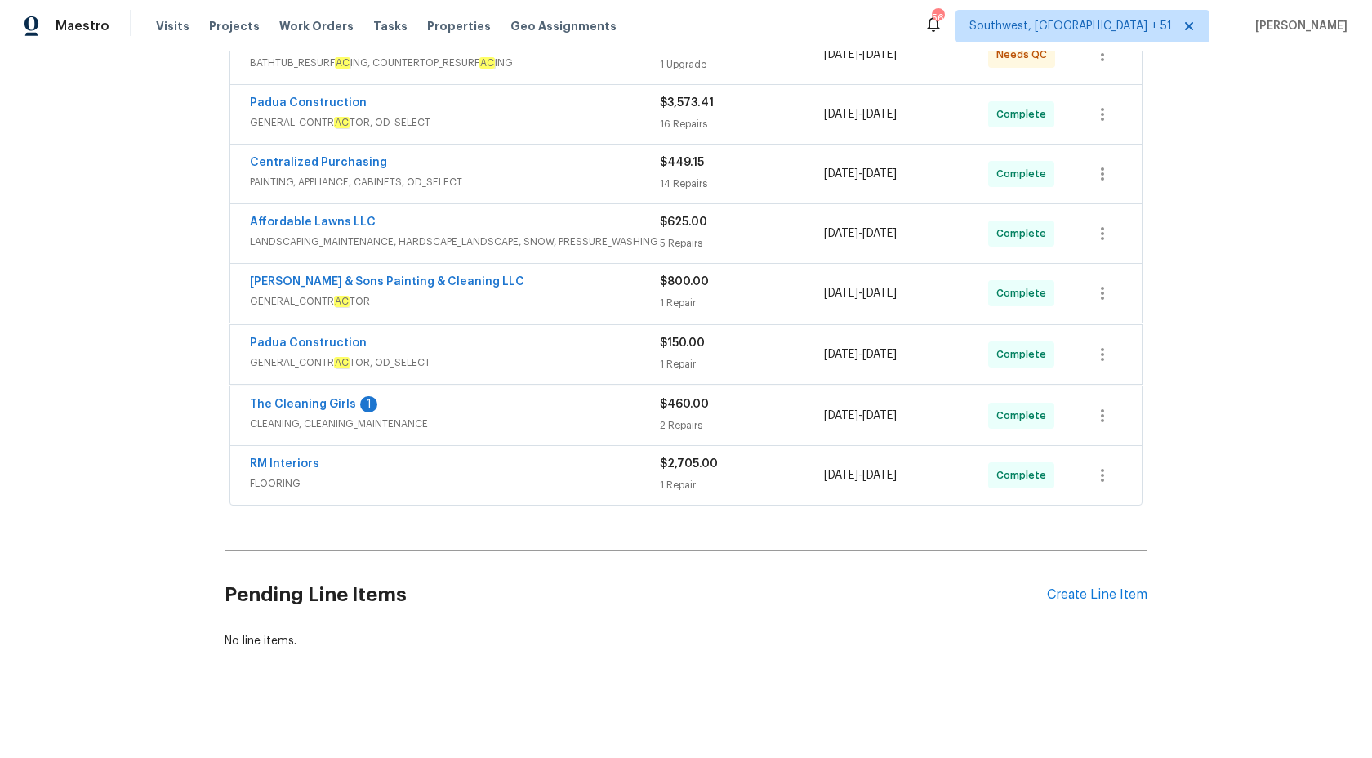
scroll to position [339, 0]
click at [633, 238] on span "LANDSCAPING_MAINTENANCE, HARDSCAPE_LANDSCAPE, SNOW, PRESSURE_WASHING" at bounding box center [455, 242] width 410 height 16
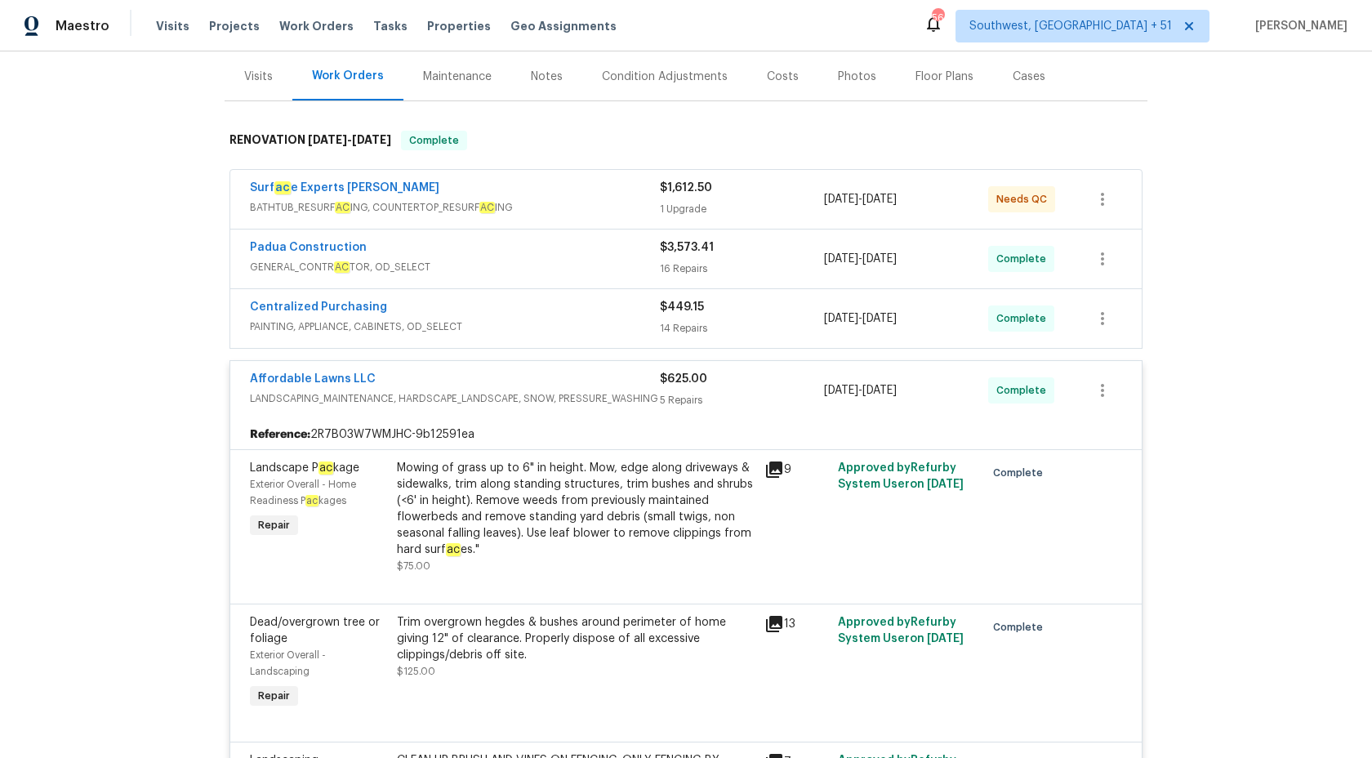
scroll to position [189, 0]
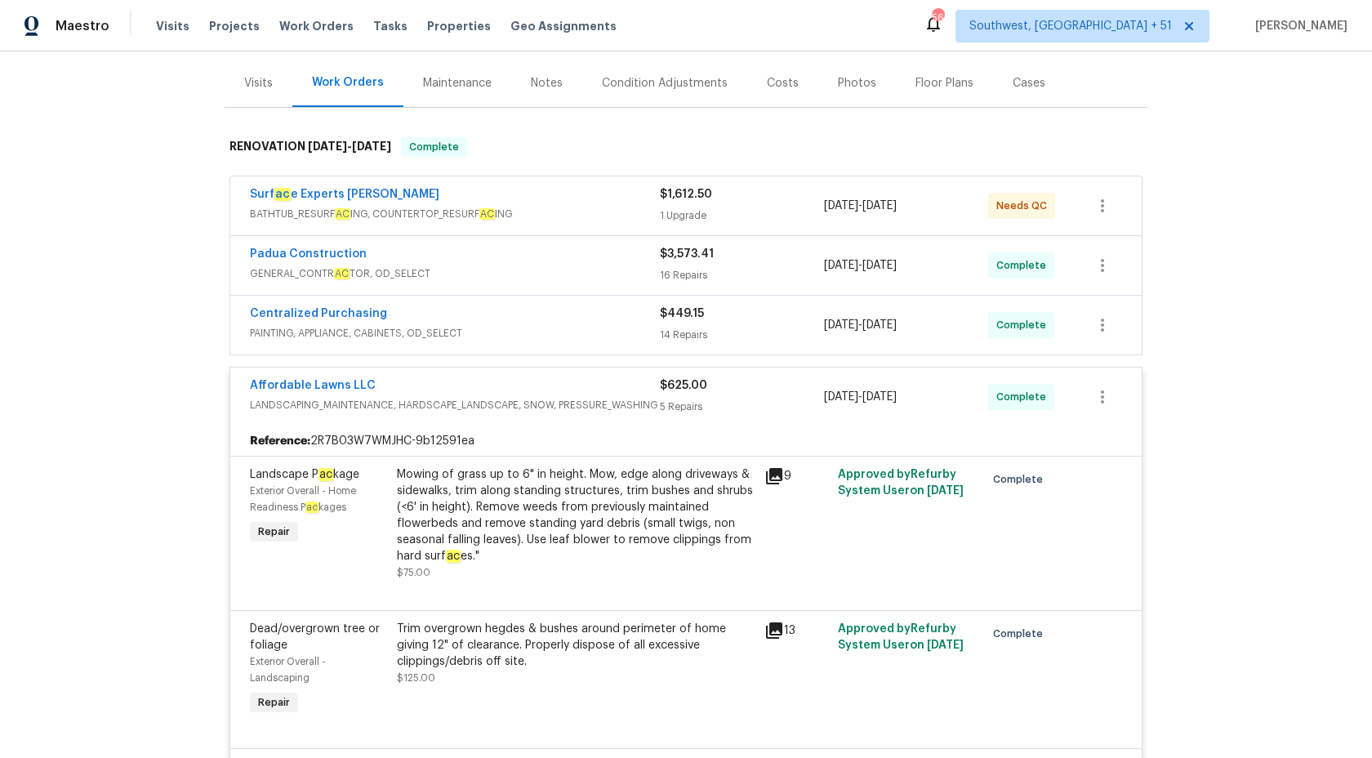
click at [669, 394] on div "$625.00 5 Repairs" at bounding box center [742, 396] width 164 height 39
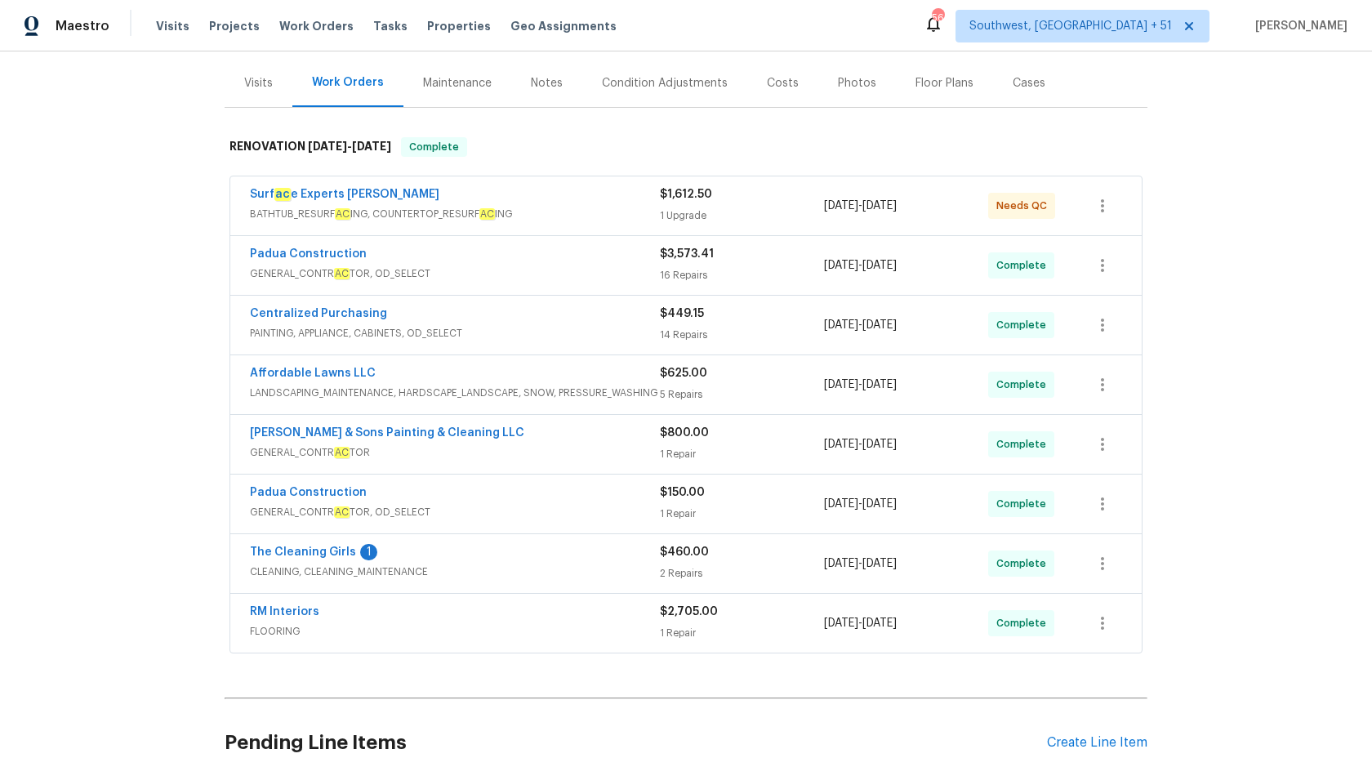
click at [644, 329] on span "PAINTING, APPLIANCE, CABINETS, OD_SELECT" at bounding box center [455, 333] width 410 height 16
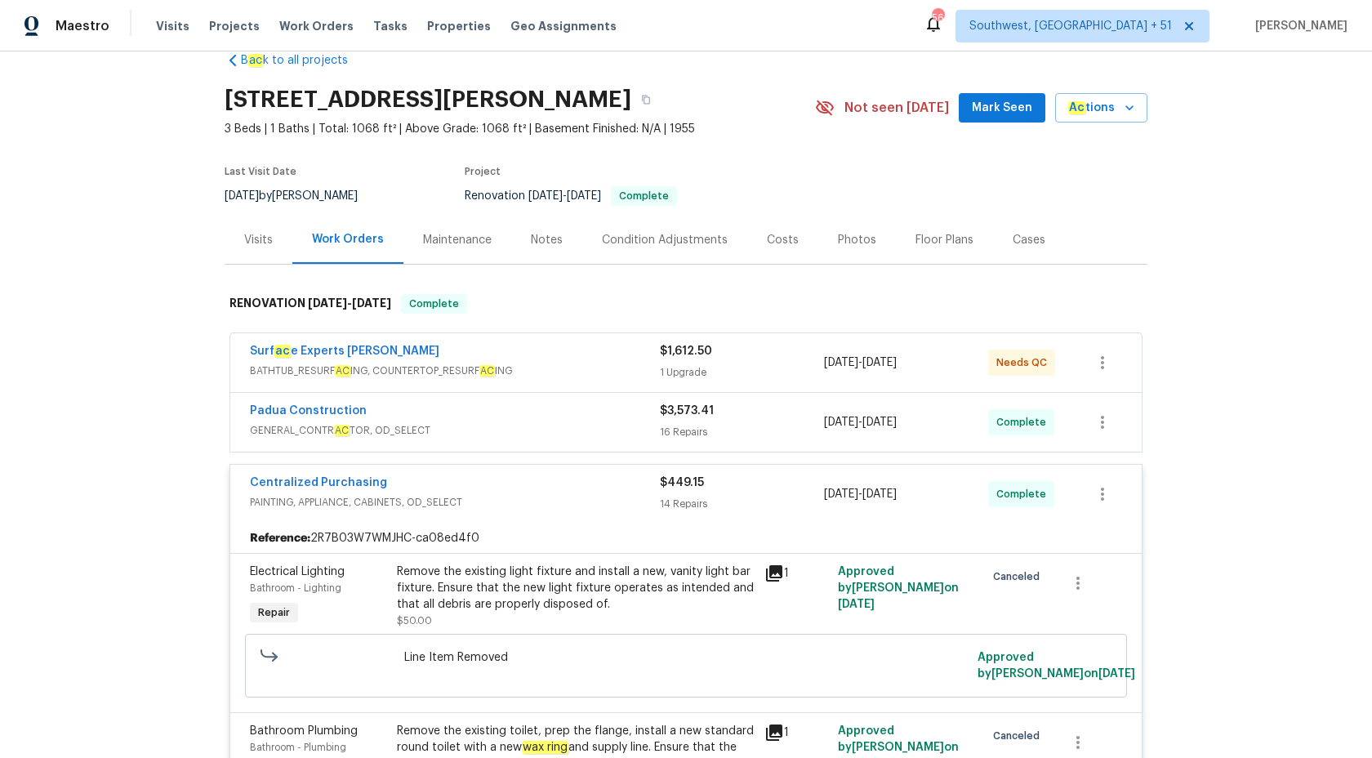
scroll to position [0, 0]
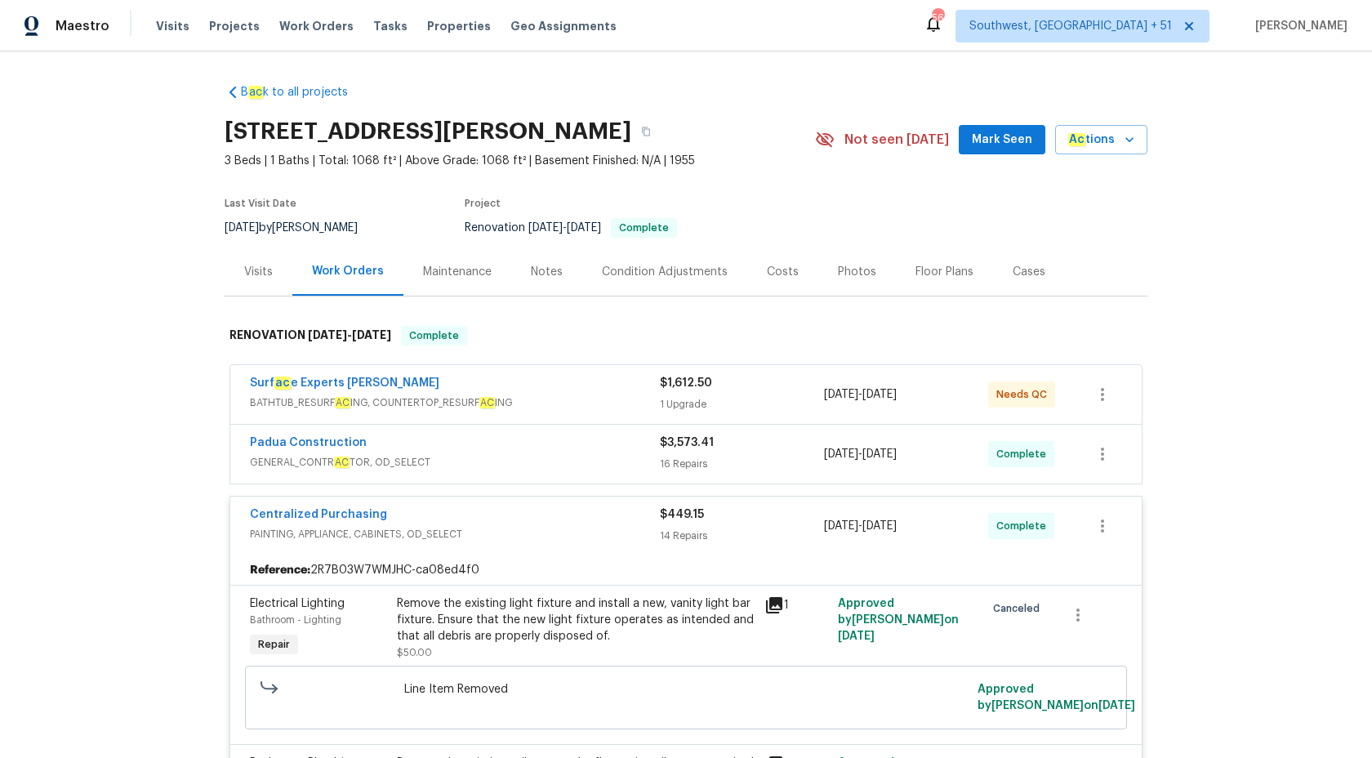
click at [682, 517] on span "$449.15" at bounding box center [682, 514] width 44 height 11
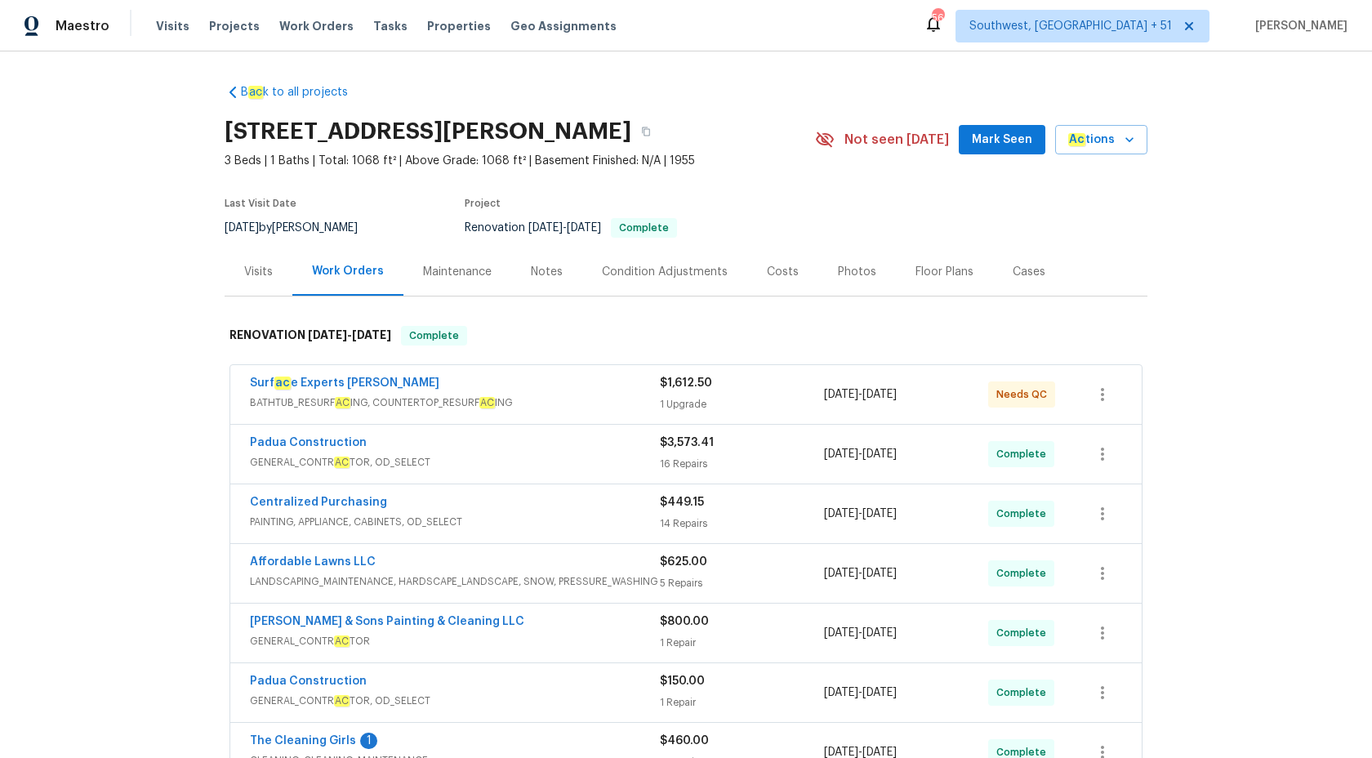
click at [661, 410] on div "1 Upgrade" at bounding box center [742, 404] width 164 height 16
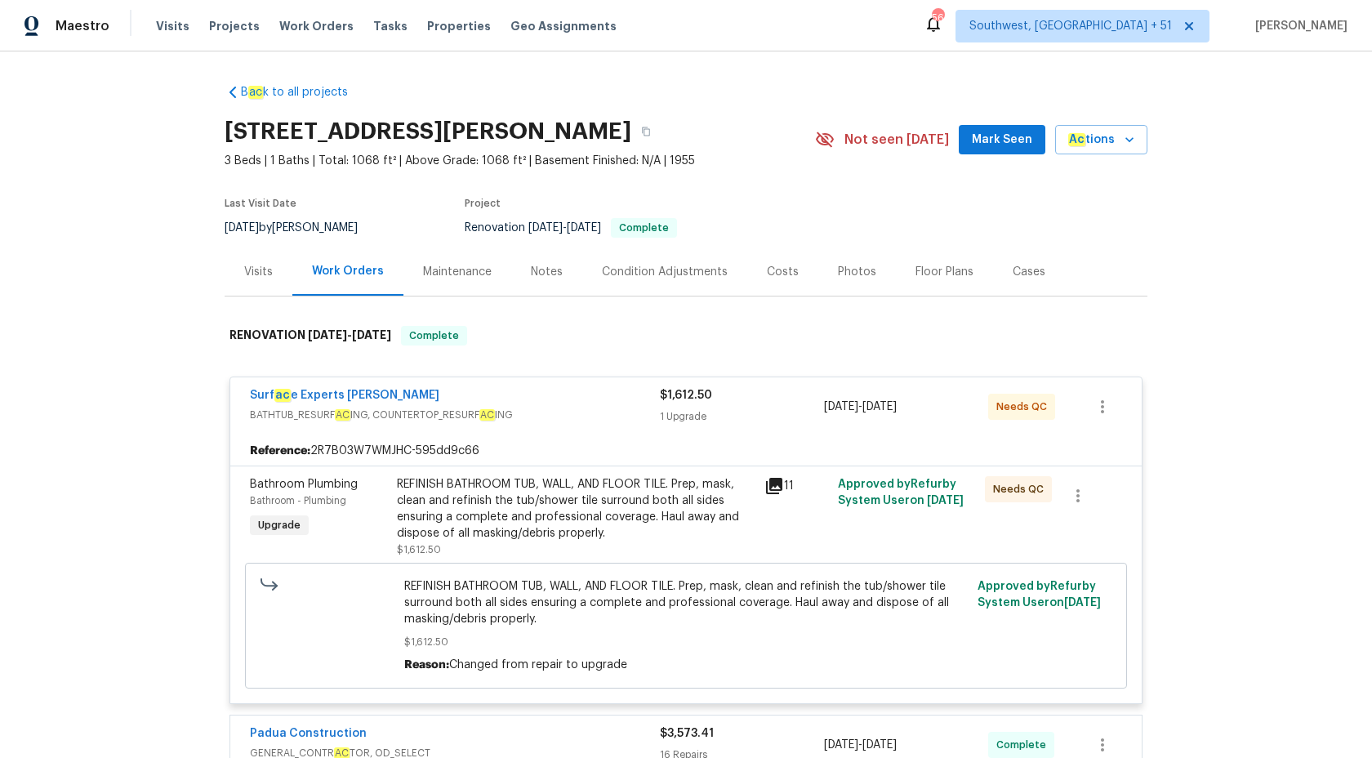
click at [661, 410] on div "1 Upgrade" at bounding box center [742, 416] width 164 height 16
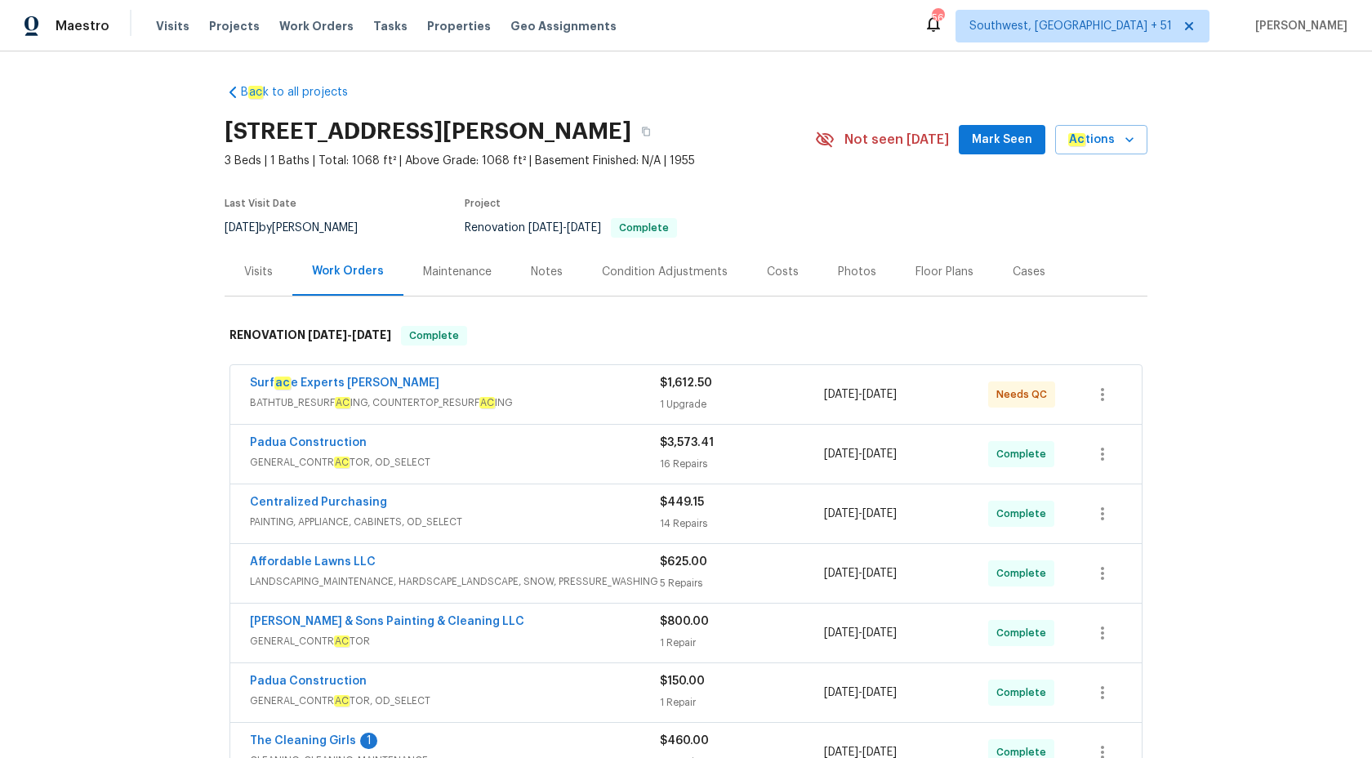
click at [664, 460] on div "16 Repairs" at bounding box center [742, 464] width 164 height 16
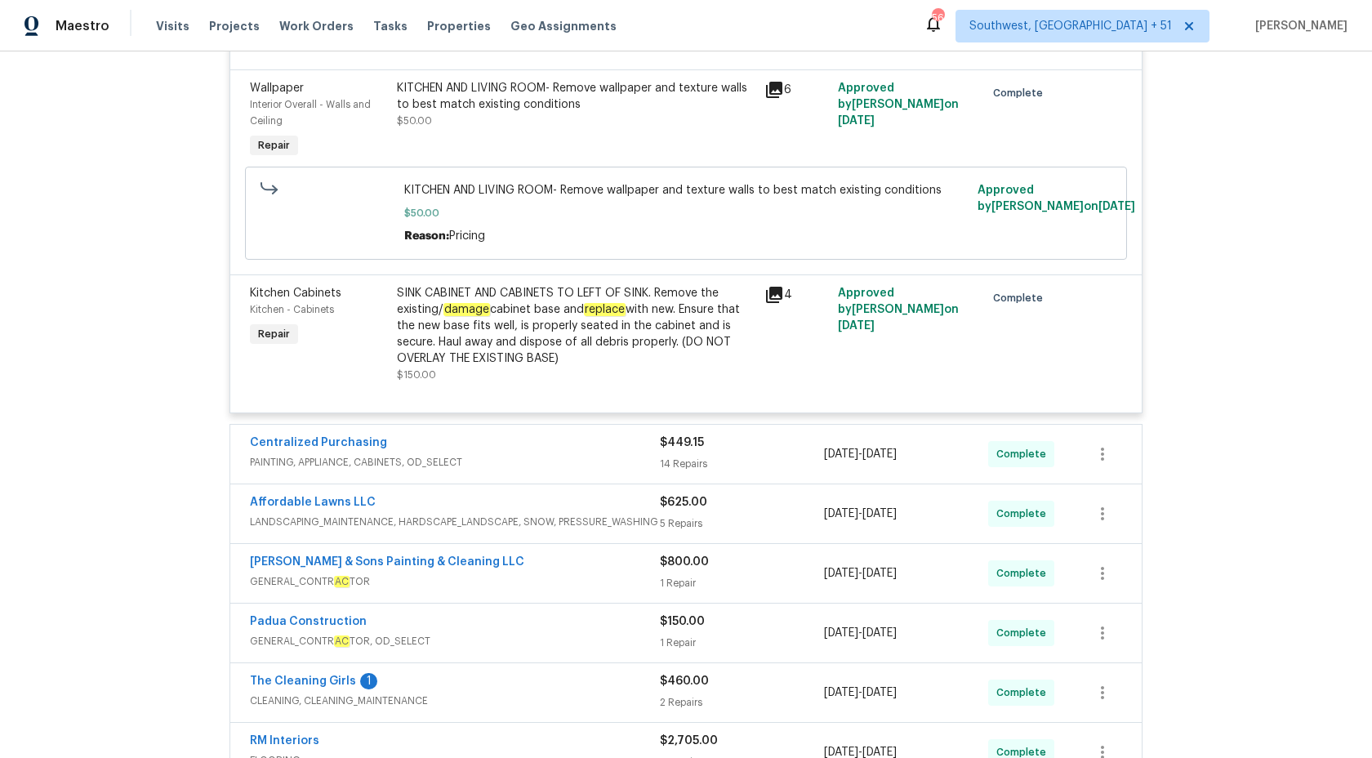
scroll to position [2709, 0]
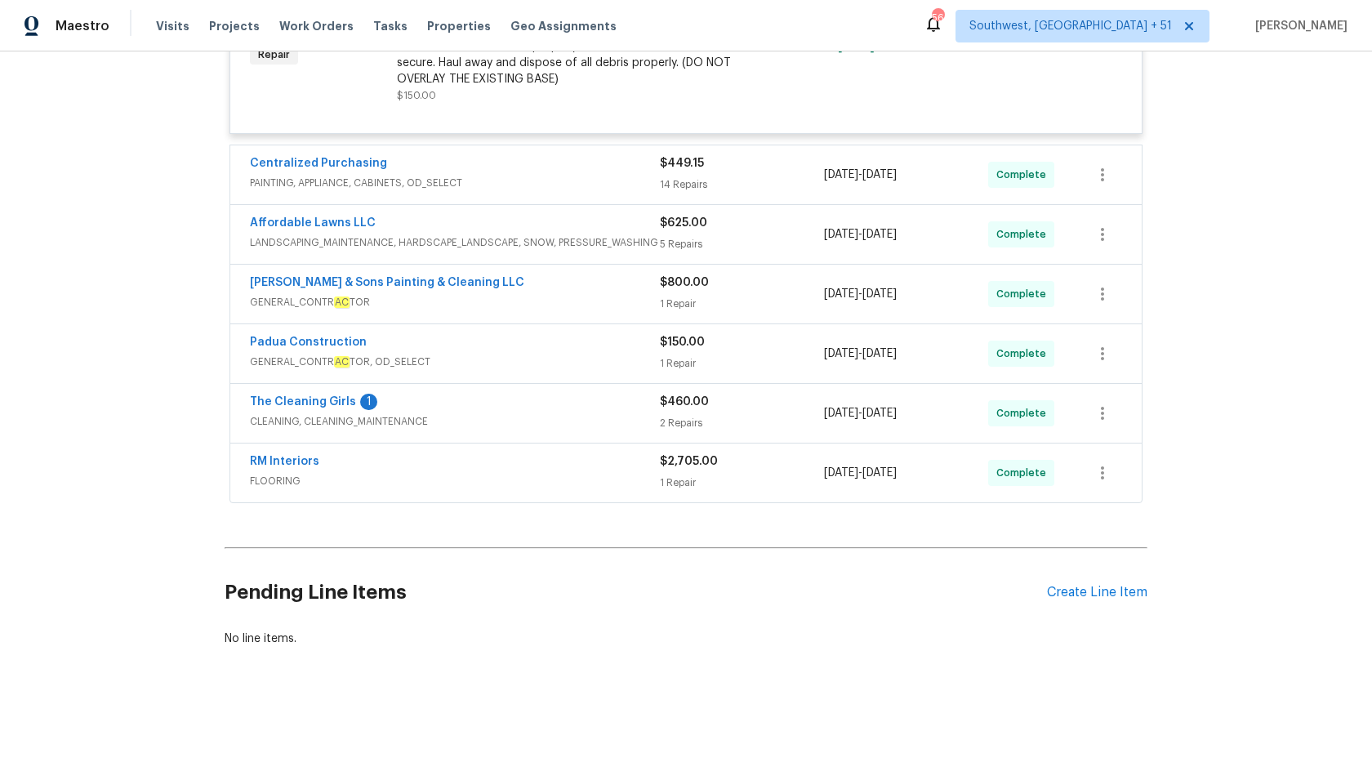
click at [598, 180] on span "PAINTING, APPLIANCE, CABINETS, OD_SELECT" at bounding box center [455, 183] width 410 height 16
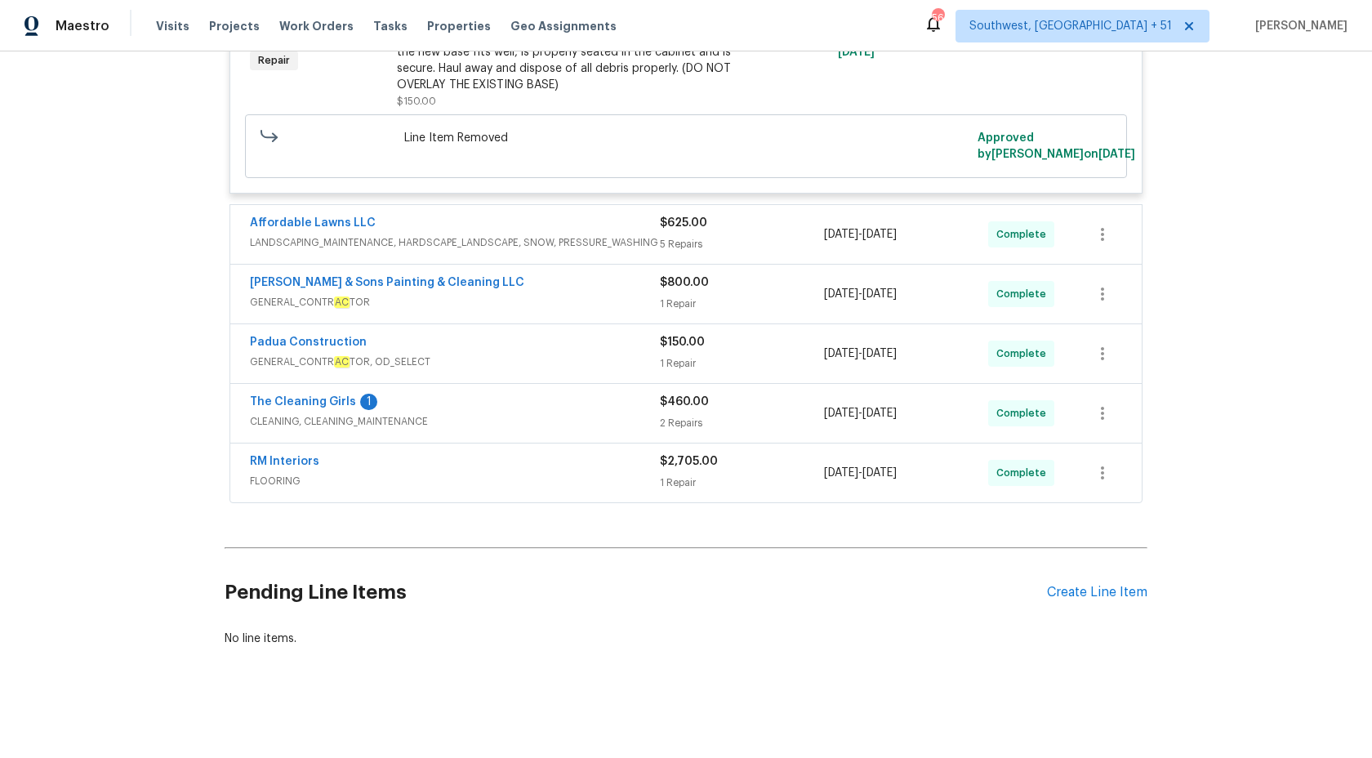
scroll to position [5295, 0]
click at [635, 409] on div "The Cleaning Girls 1" at bounding box center [455, 404] width 410 height 20
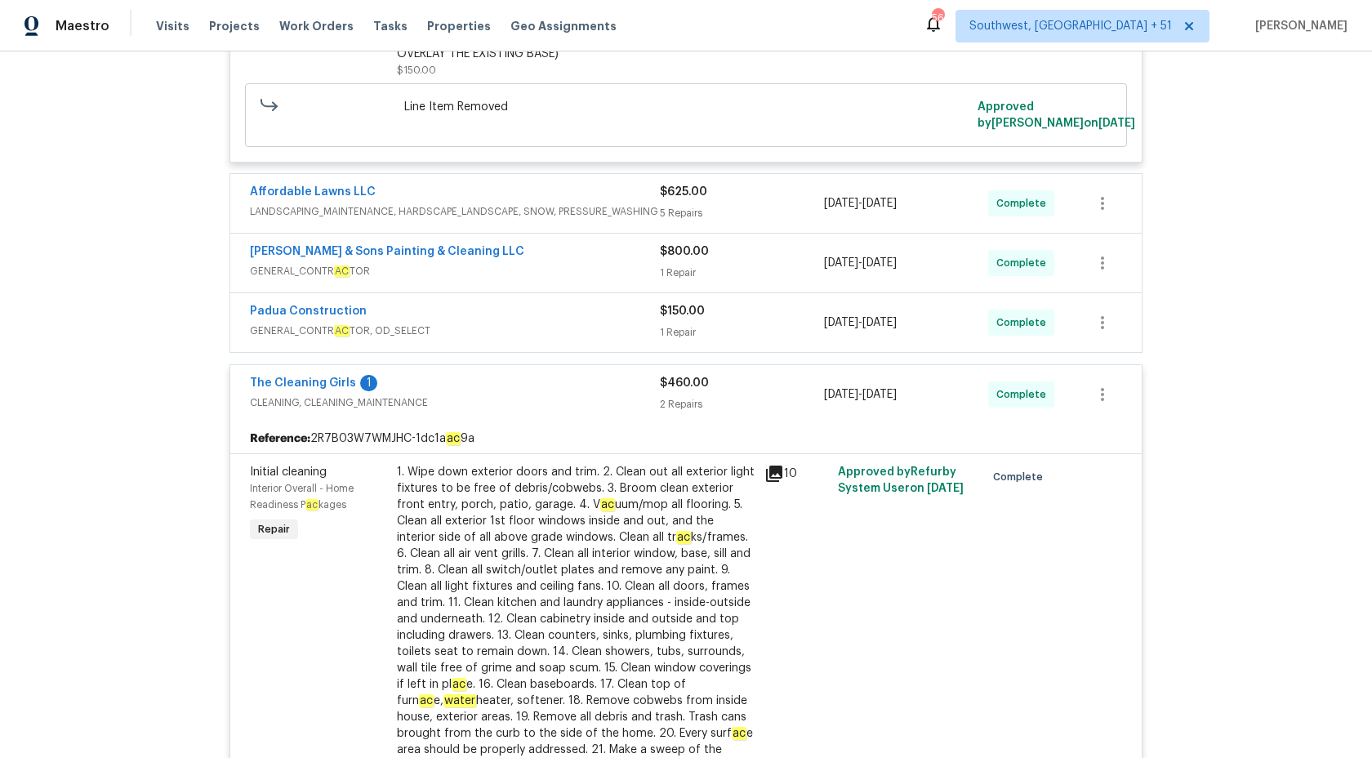
click at [635, 394] on div "The Cleaning Girls 1" at bounding box center [455, 385] width 410 height 20
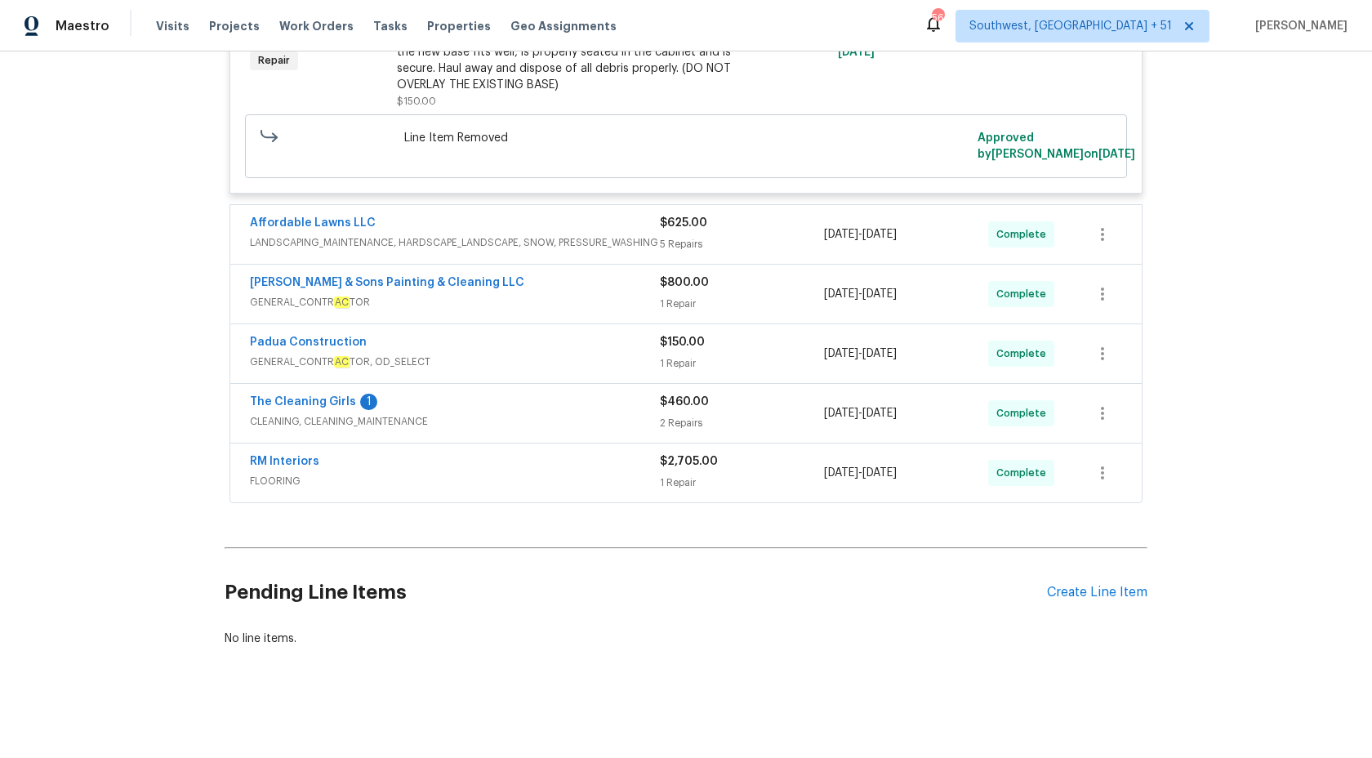
click at [642, 327] on div "Padua Construction GENERAL_CONTR AC TOR, OD_SELECT $150.00 1 Repair 9/3/2025 - …" at bounding box center [685, 353] width 911 height 59
click at [624, 299] on span "GENERAL_CONTR AC TOR" at bounding box center [455, 302] width 410 height 16
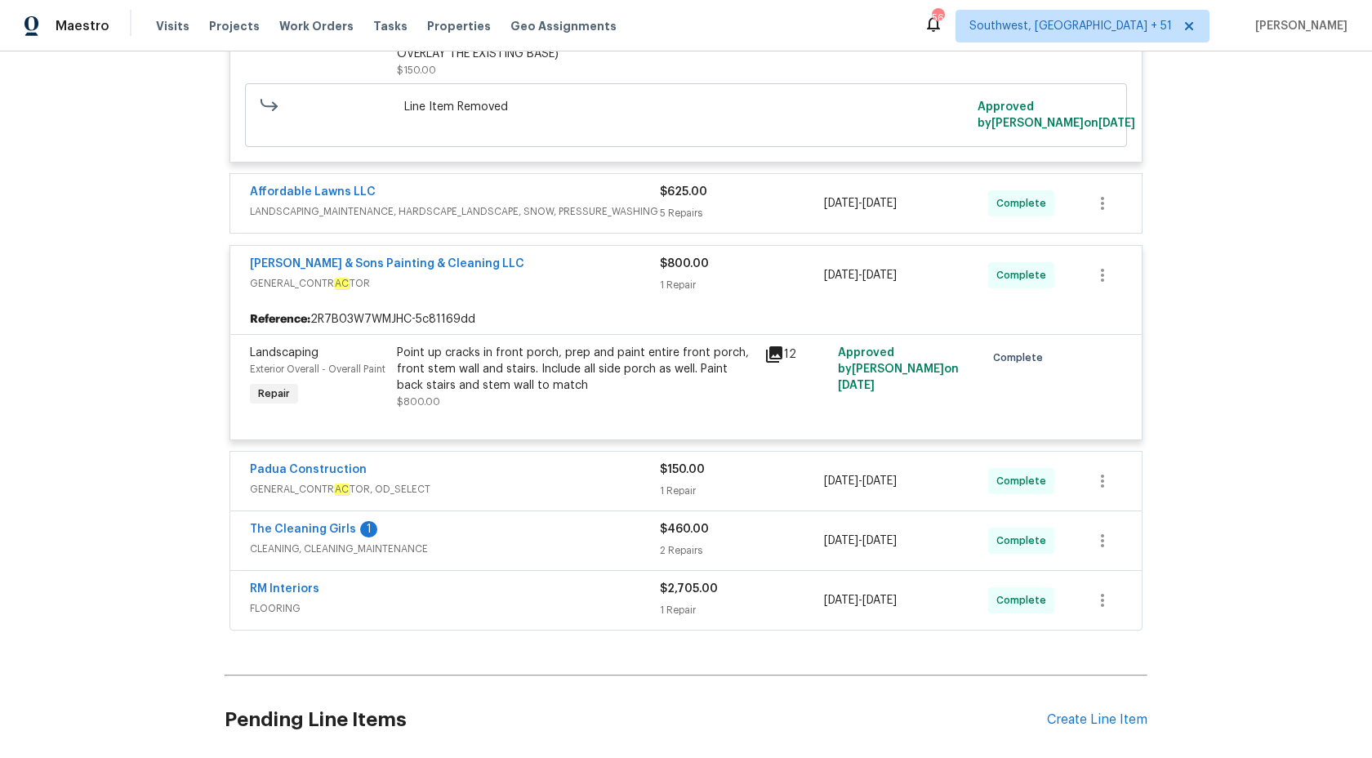
click at [689, 223] on div "$625.00 5 Repairs" at bounding box center [742, 203] width 164 height 39
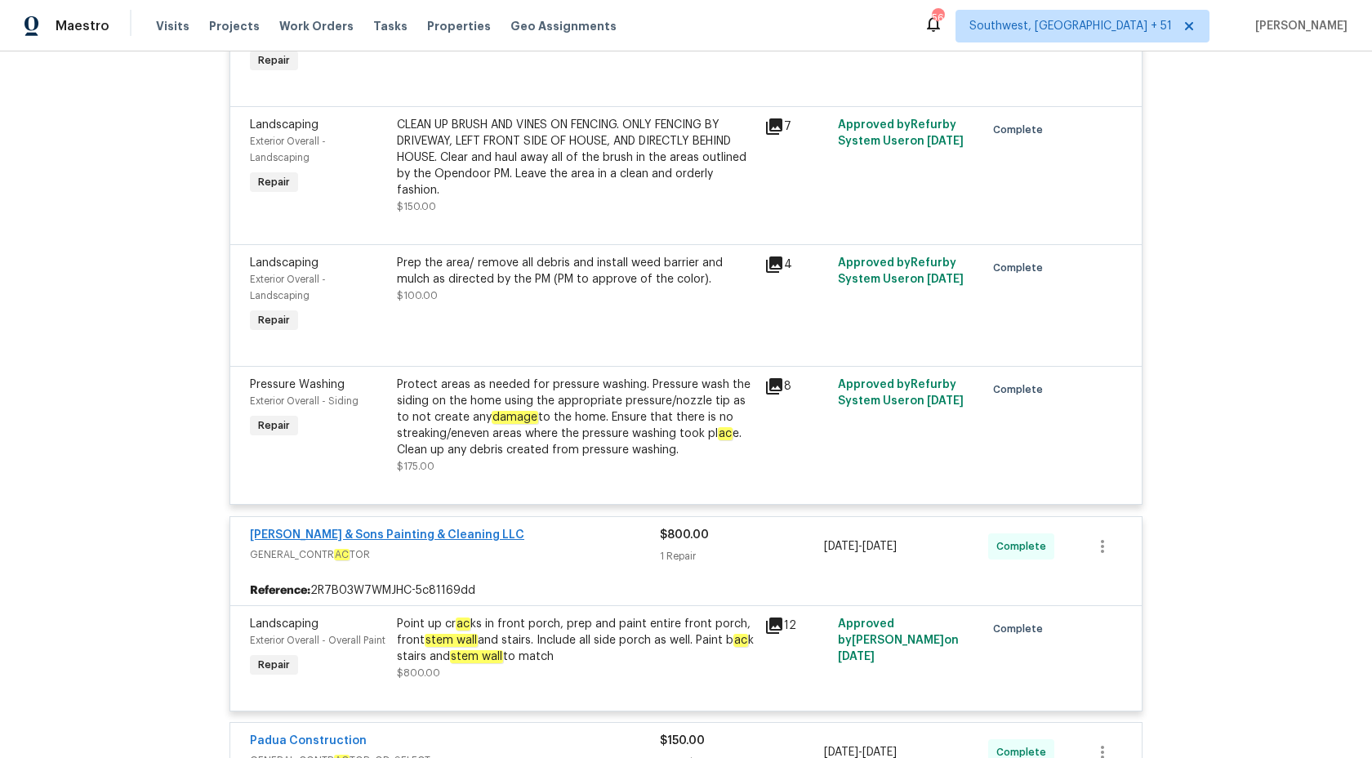
scroll to position [6177, 0]
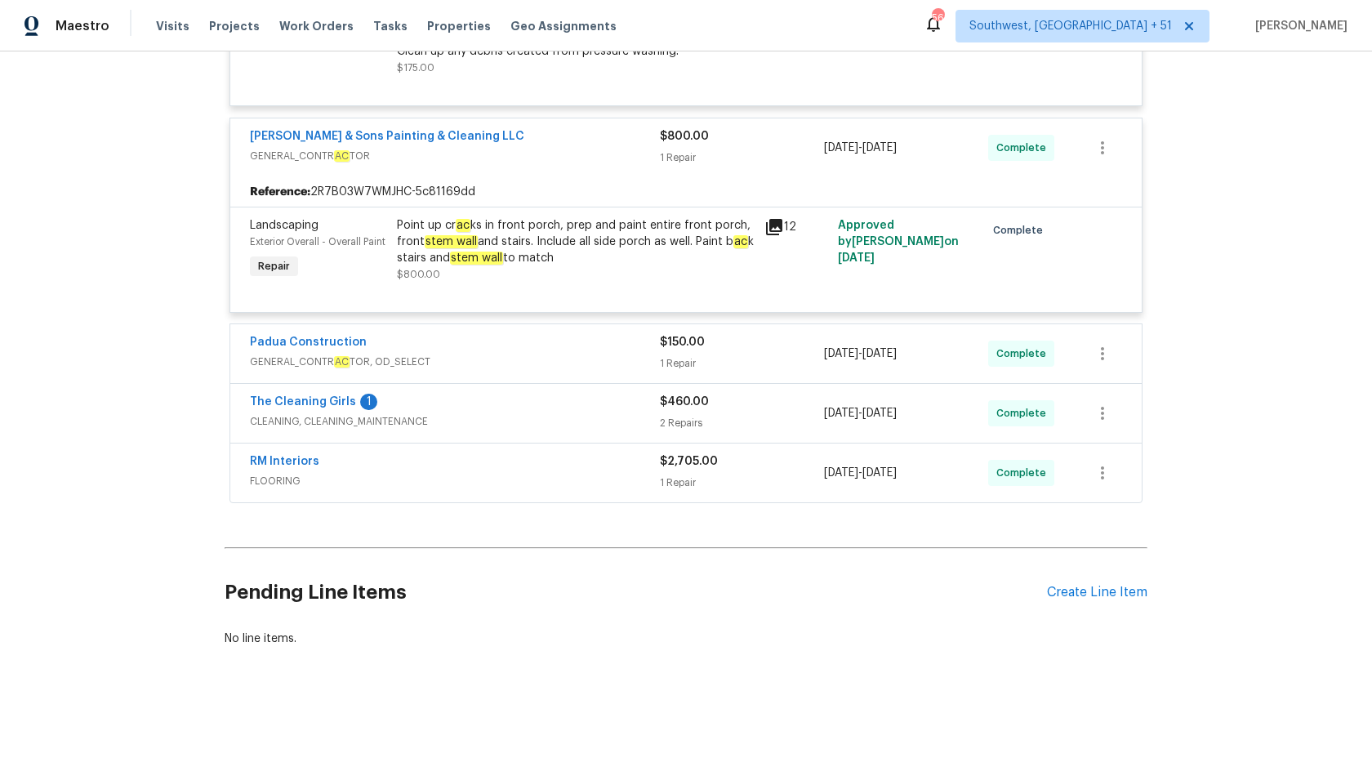
click at [624, 466] on div "RM Interiors" at bounding box center [455, 463] width 410 height 20
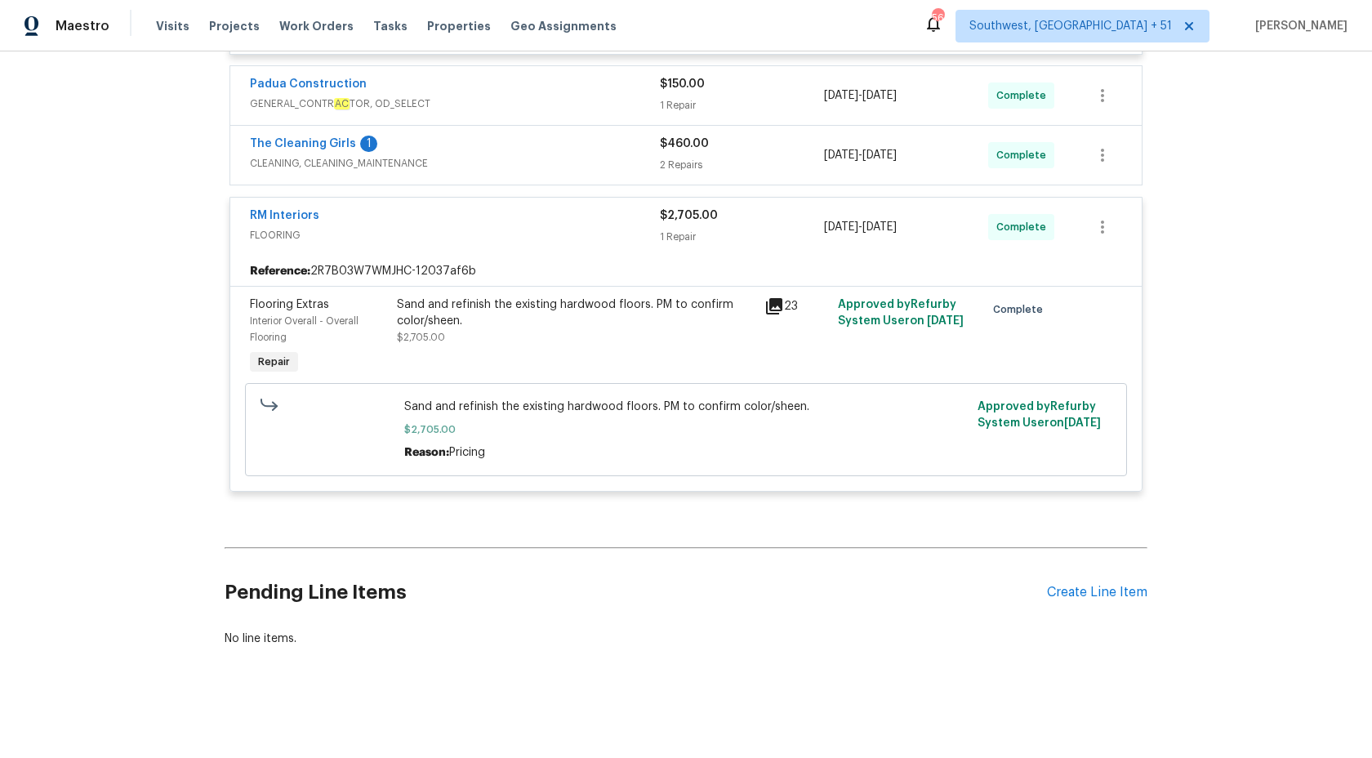
scroll to position [6437, 0]
click at [674, 215] on span "$2,705.00" at bounding box center [689, 215] width 58 height 11
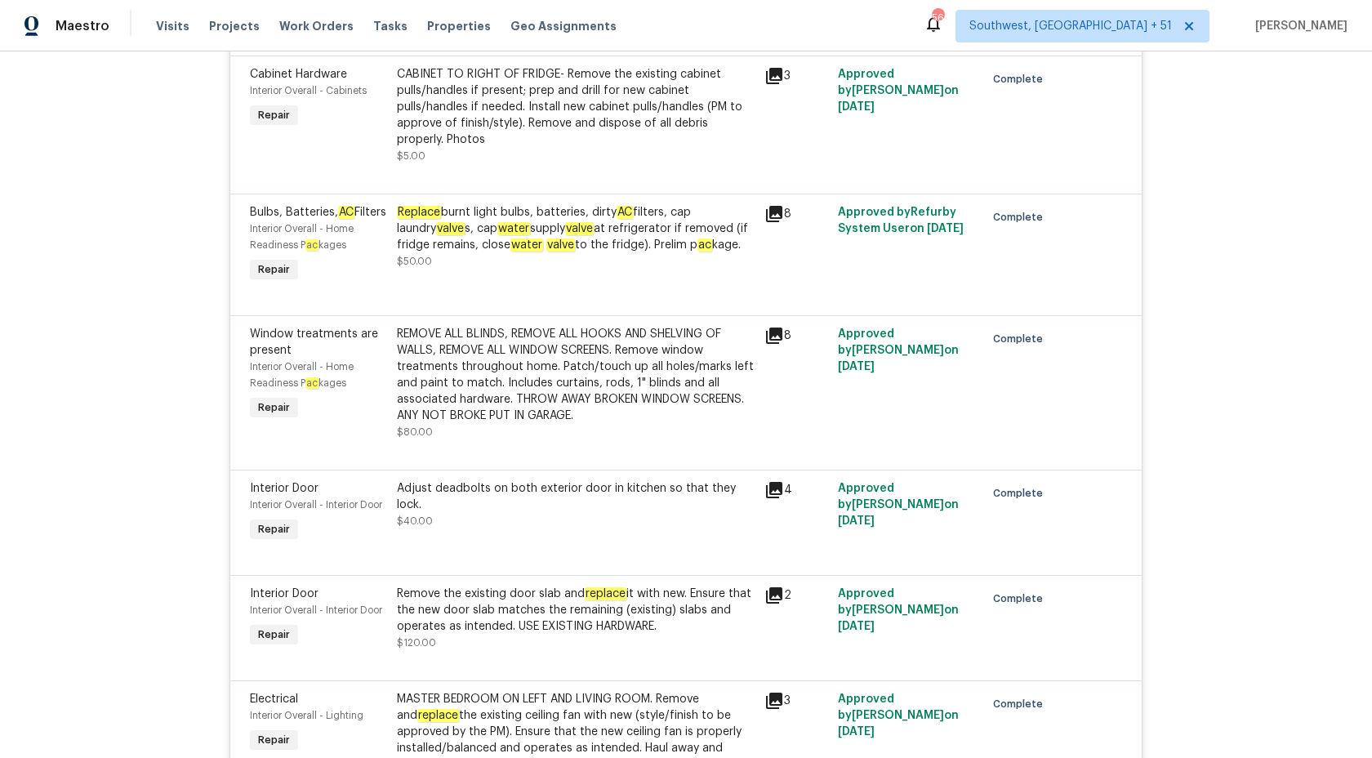
scroll to position [0, 0]
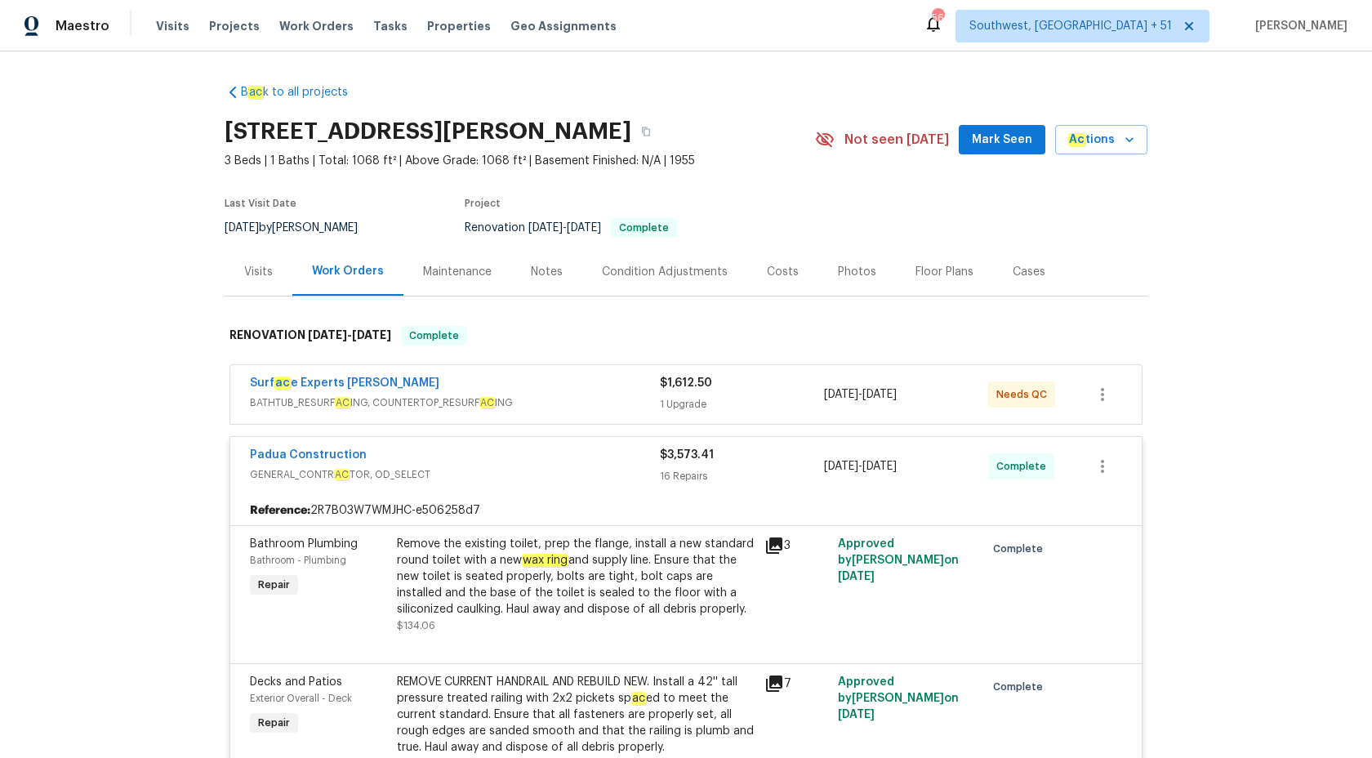
click at [266, 272] on div "Visits" at bounding box center [258, 272] width 29 height 16
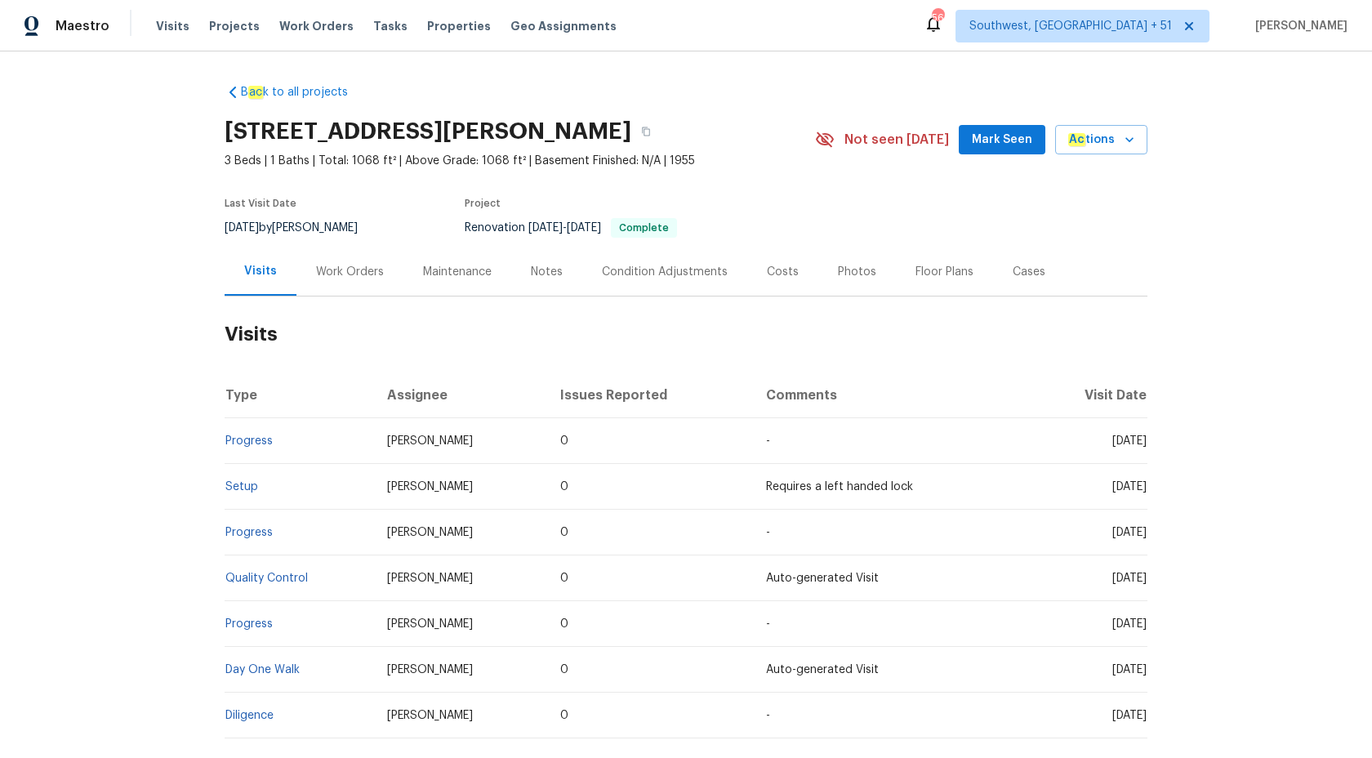
click at [220, 443] on div "B ac k to all projects 3817 Cason St, Garner, NC 27529 3 Beds | 1 Baths | Total…" at bounding box center [686, 404] width 1372 height 706
click at [247, 443] on link "Progress" at bounding box center [248, 440] width 47 height 11
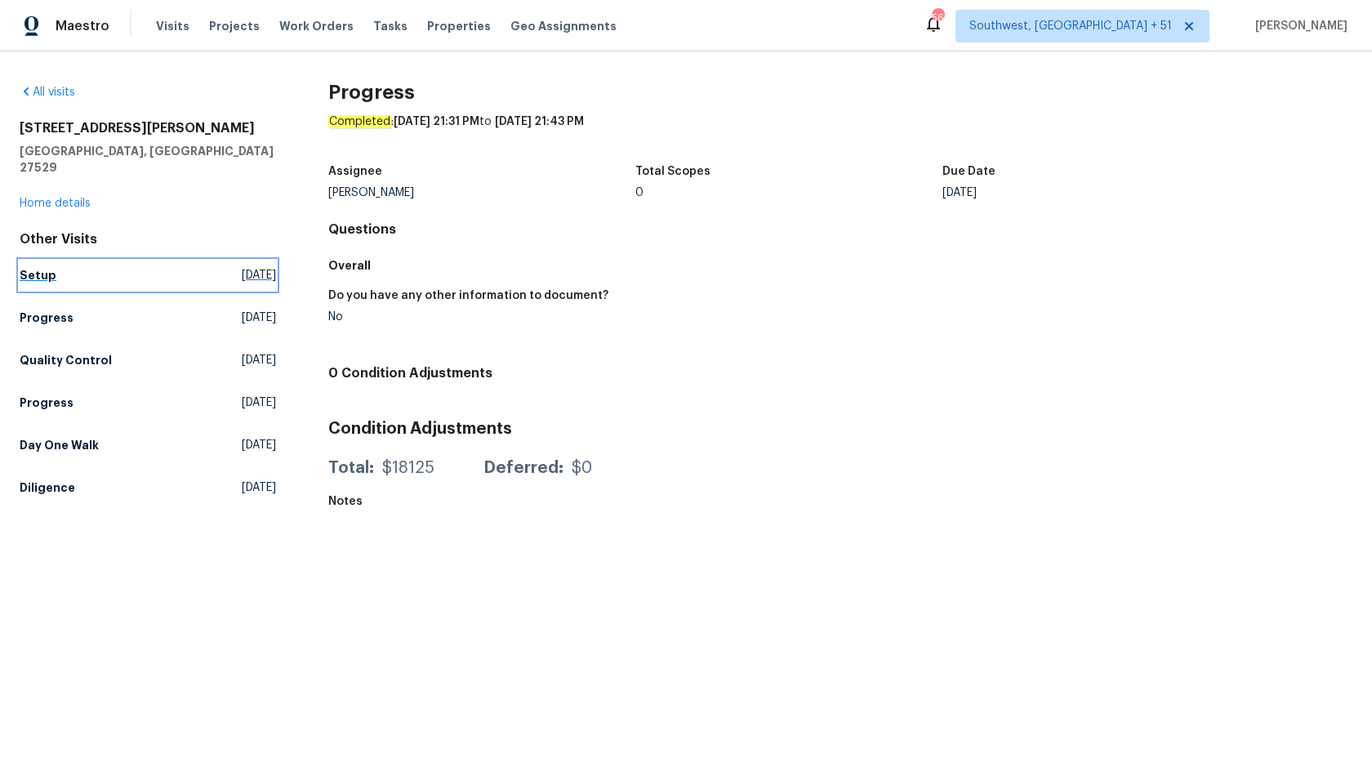
click at [29, 267] on h5 "Setup" at bounding box center [38, 275] width 37 height 16
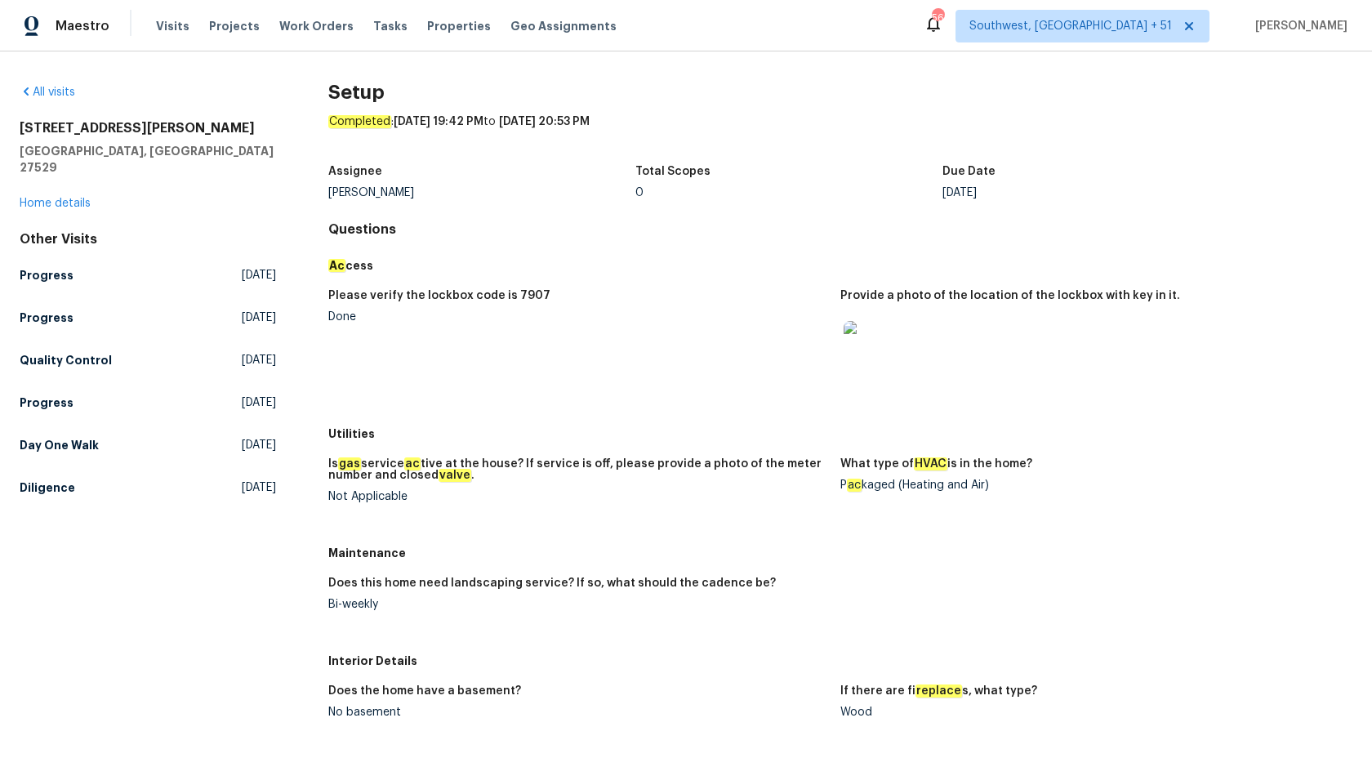
click at [773, 340] on figure "Please verify the lockbox code is 7907 Done" at bounding box center [584, 349] width 512 height 119
click at [14, 350] on div "All visits 3817 Cason St Garner, NC 27529 Home details Other Visits Progress Mo…" at bounding box center [686, 404] width 1372 height 706
click at [56, 352] on h5 "Quality Control" at bounding box center [66, 360] width 92 height 16
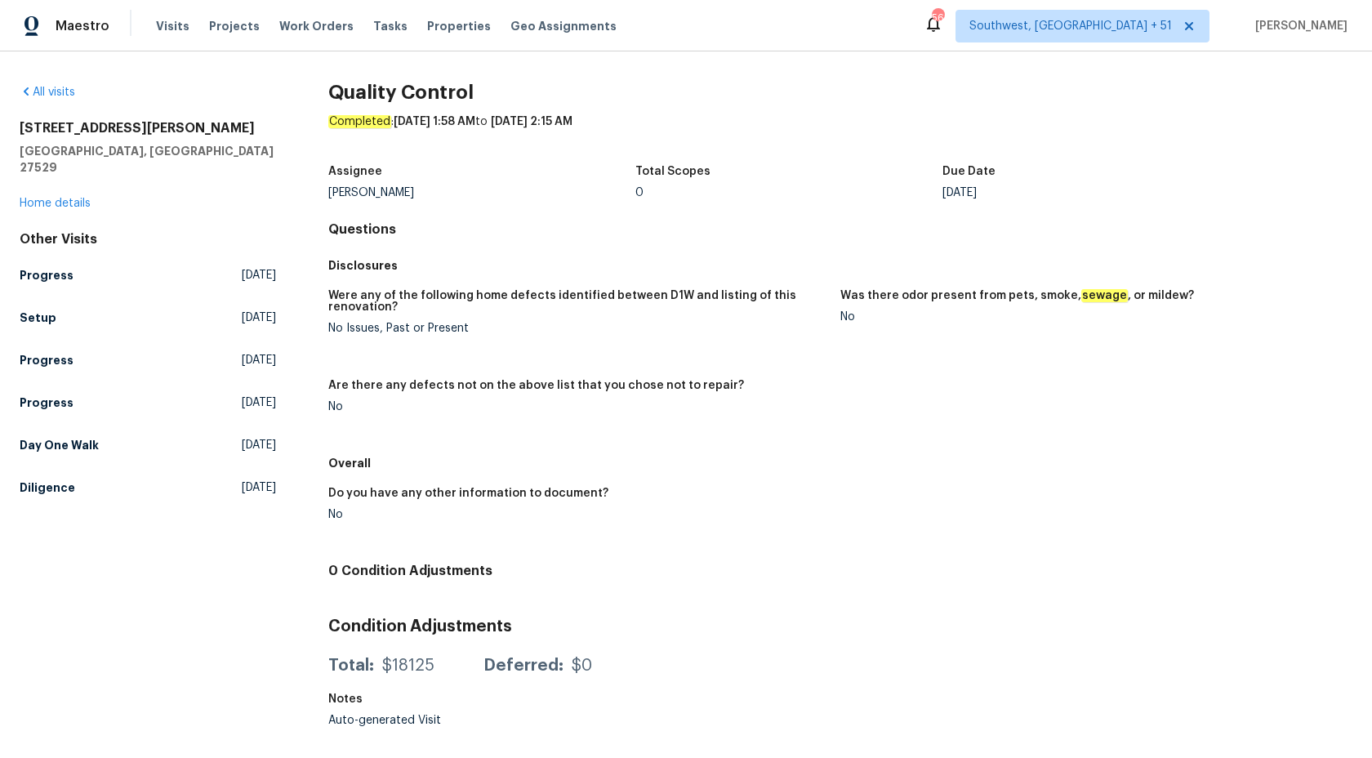
click at [705, 374] on div "Were any of the following home defects identified between D1W and listing of th…" at bounding box center [840, 364] width 1024 height 168
click at [81, 437] on h5 "Day One Walk" at bounding box center [59, 445] width 79 height 16
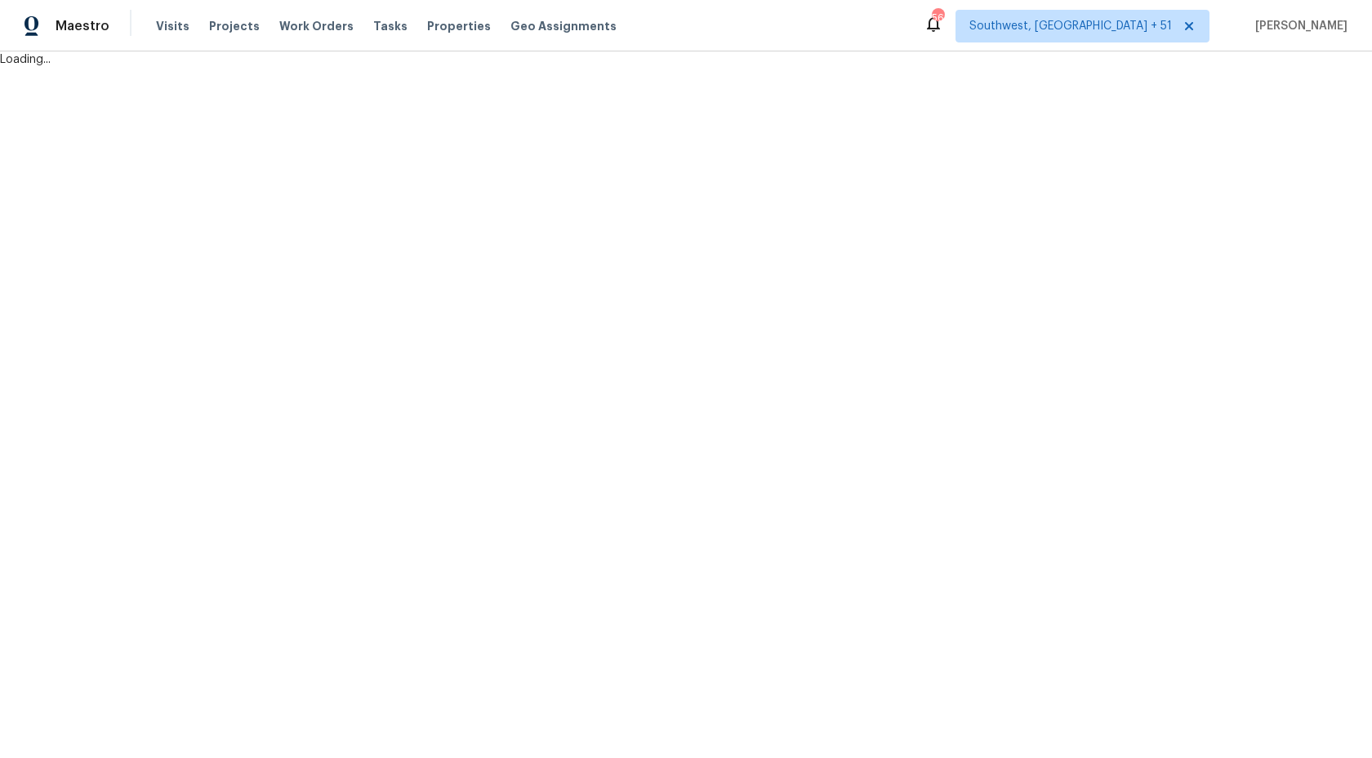
click at [739, 68] on html "Maestro Visits Projects Work Orders Tasks Properties Geo Assignments 563 Southw…" at bounding box center [686, 34] width 1372 height 68
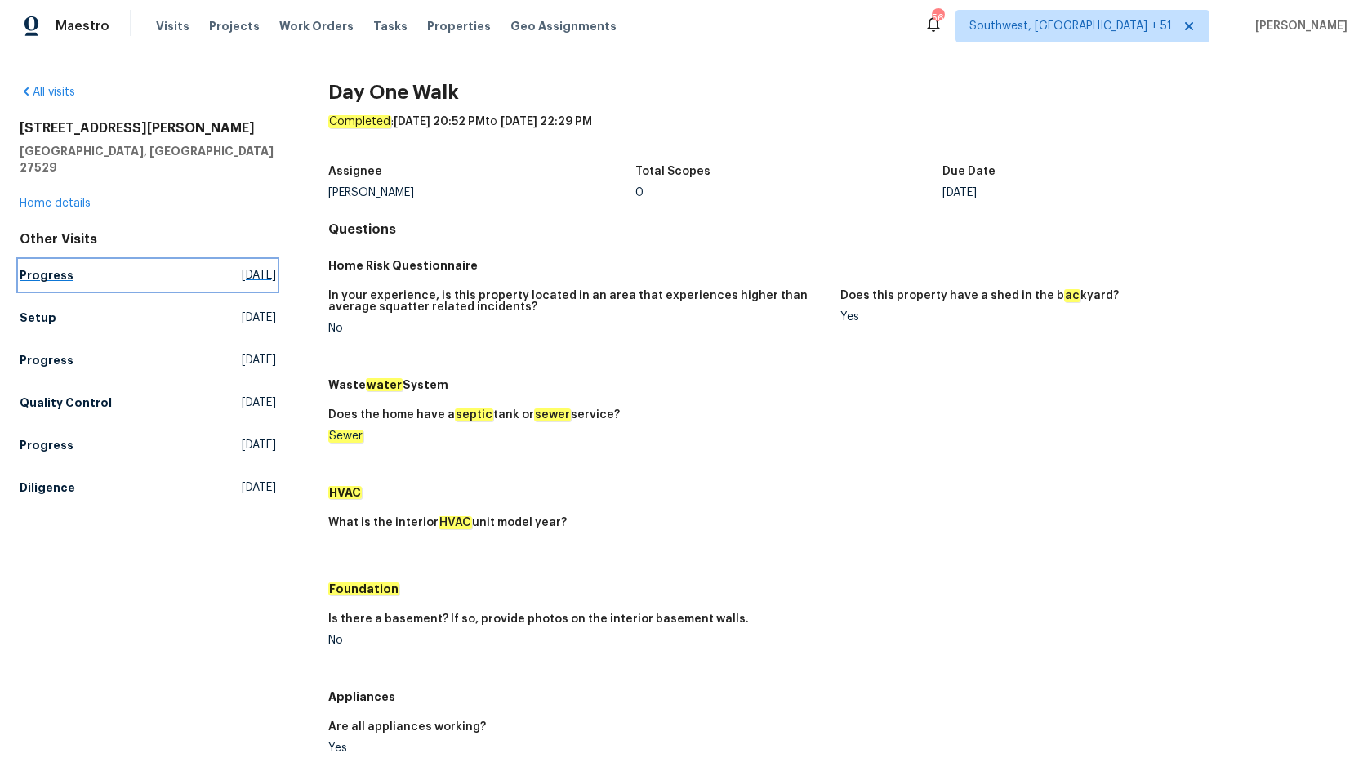
click at [63, 267] on h5 "Progress" at bounding box center [47, 275] width 54 height 16
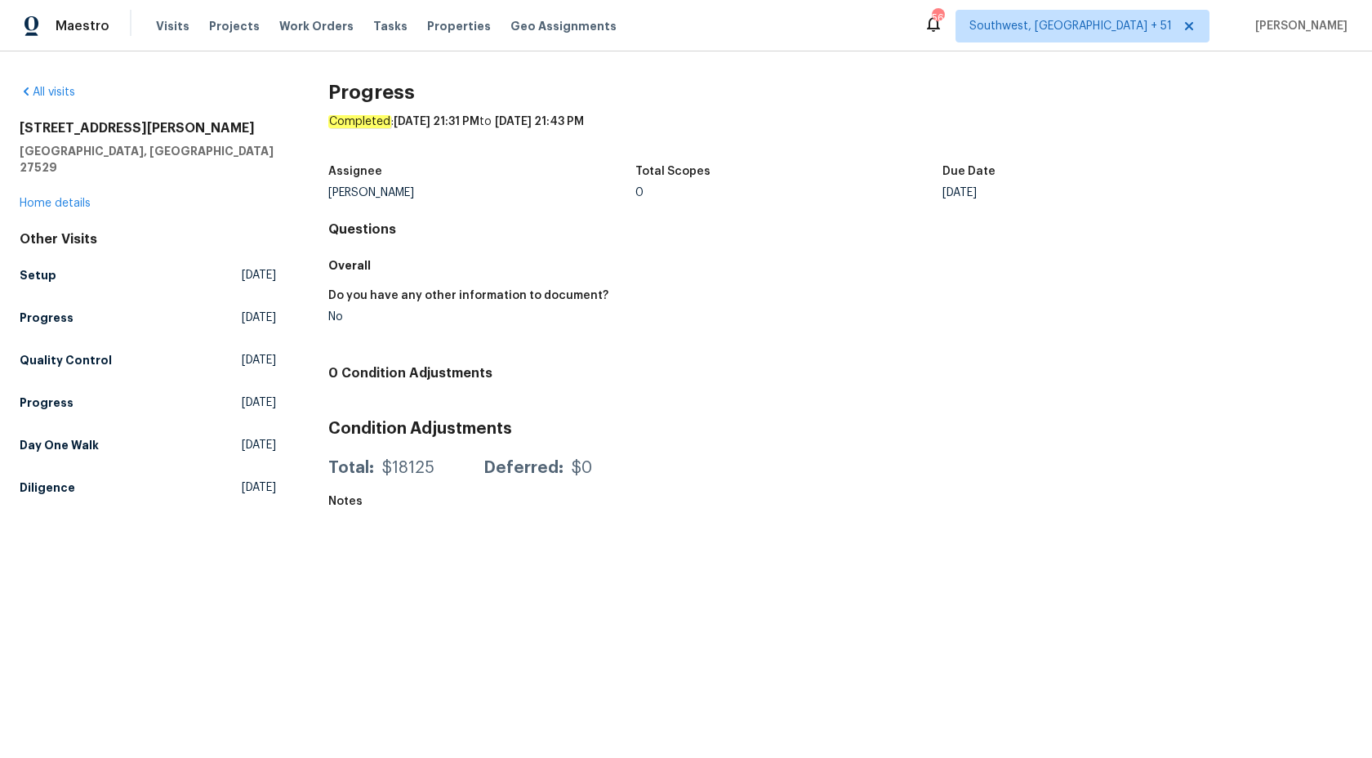
click at [663, 271] on h5 "Overall" at bounding box center [840, 265] width 1024 height 16
click at [38, 309] on h5 "Progress" at bounding box center [47, 317] width 54 height 16
click at [61, 352] on h5 "Quality Control" at bounding box center [66, 360] width 92 height 16
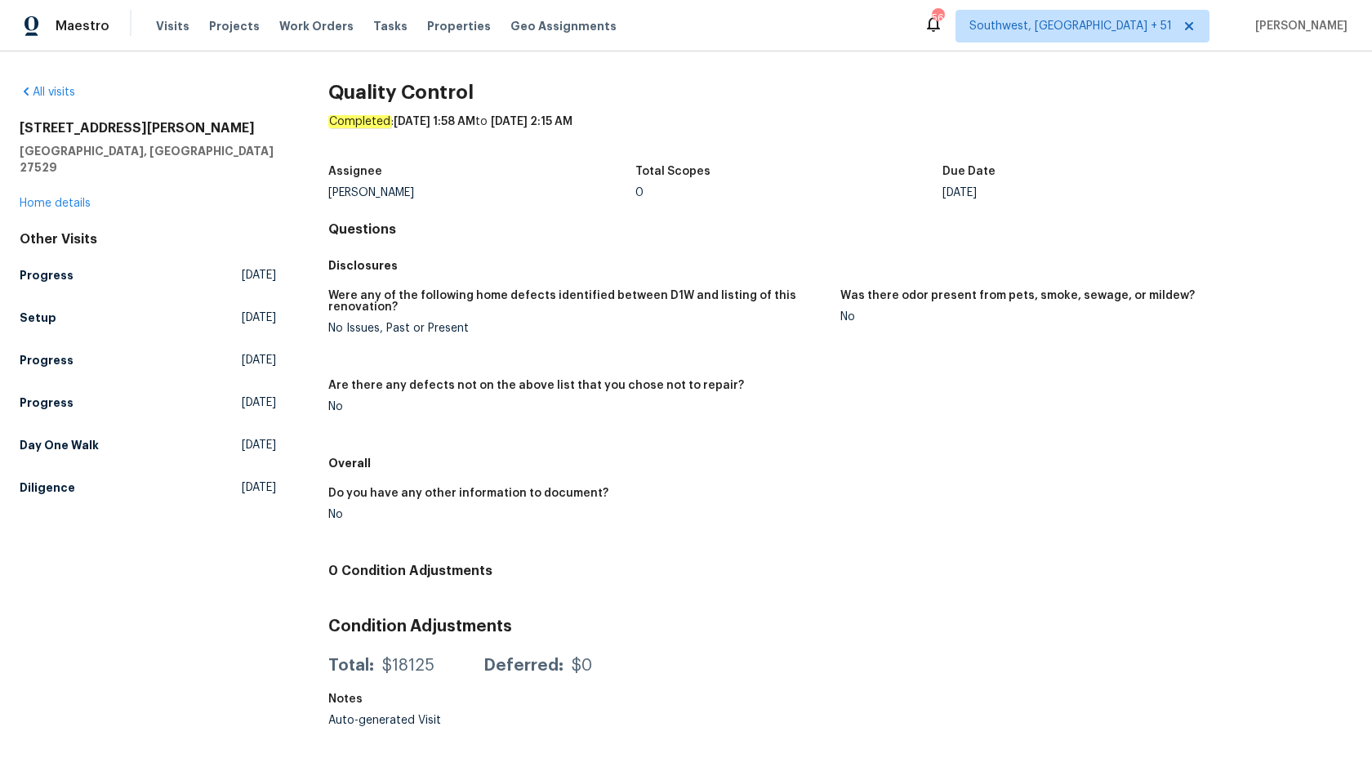
click at [631, 350] on figure "Were any of the following home defects identified between D1W and listing of th…" at bounding box center [584, 325] width 512 height 70
click at [51, 388] on link "Progress Thu, Aug 28 2025" at bounding box center [148, 402] width 256 height 29
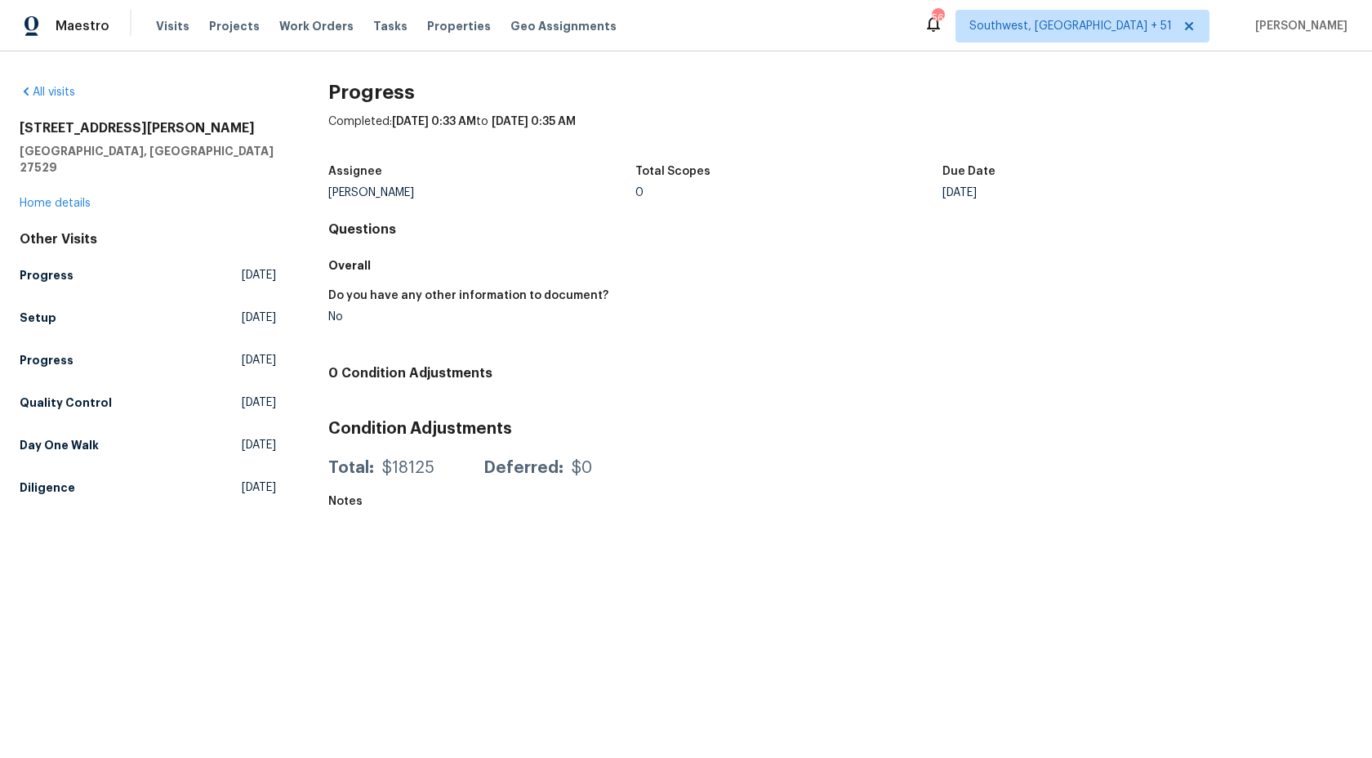
click at [55, 405] on div "Other Visits Progress Mon, Sep 15 2025 Setup Fri, Sep 12 2025 Progress Fri, Sep…" at bounding box center [148, 366] width 256 height 271
click at [52, 394] on h5 "Quality Control" at bounding box center [66, 402] width 92 height 16
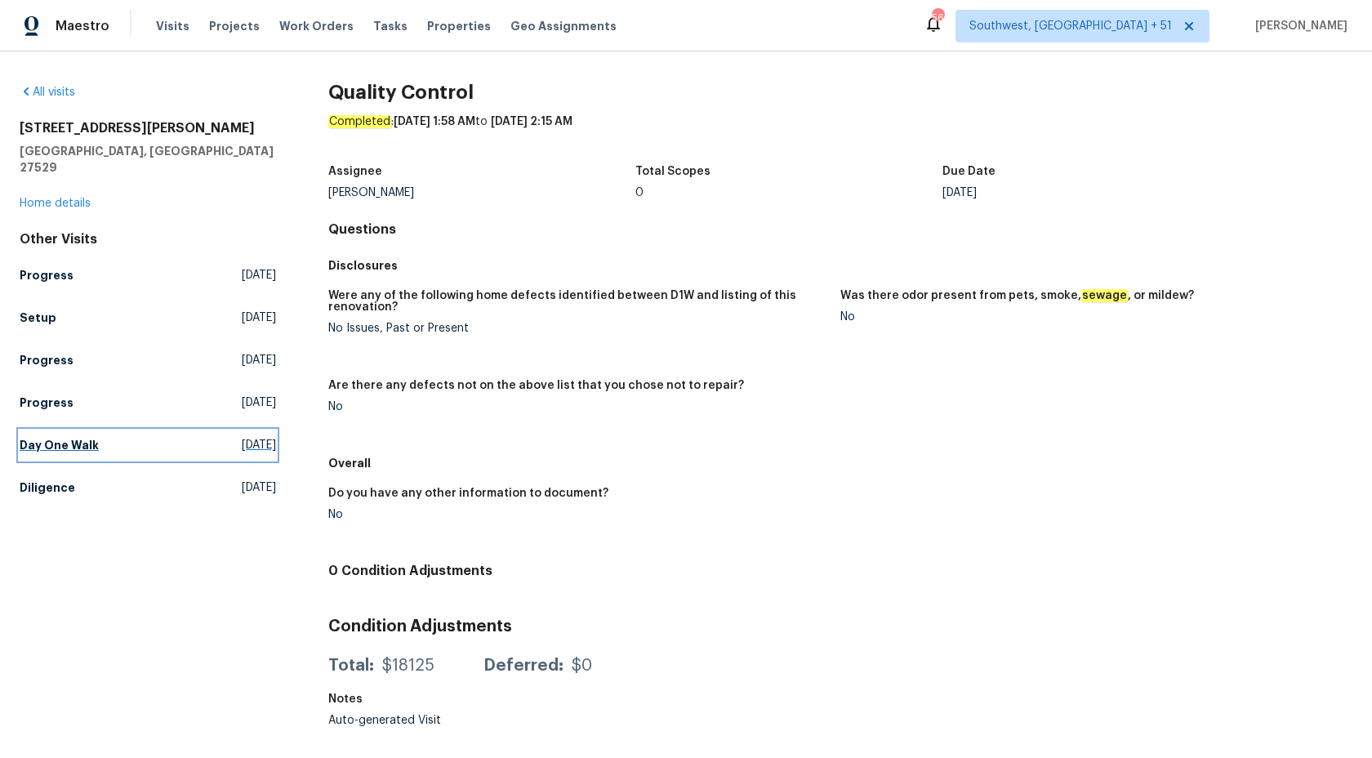
click at [59, 437] on h5 "Day One Walk" at bounding box center [59, 445] width 79 height 16
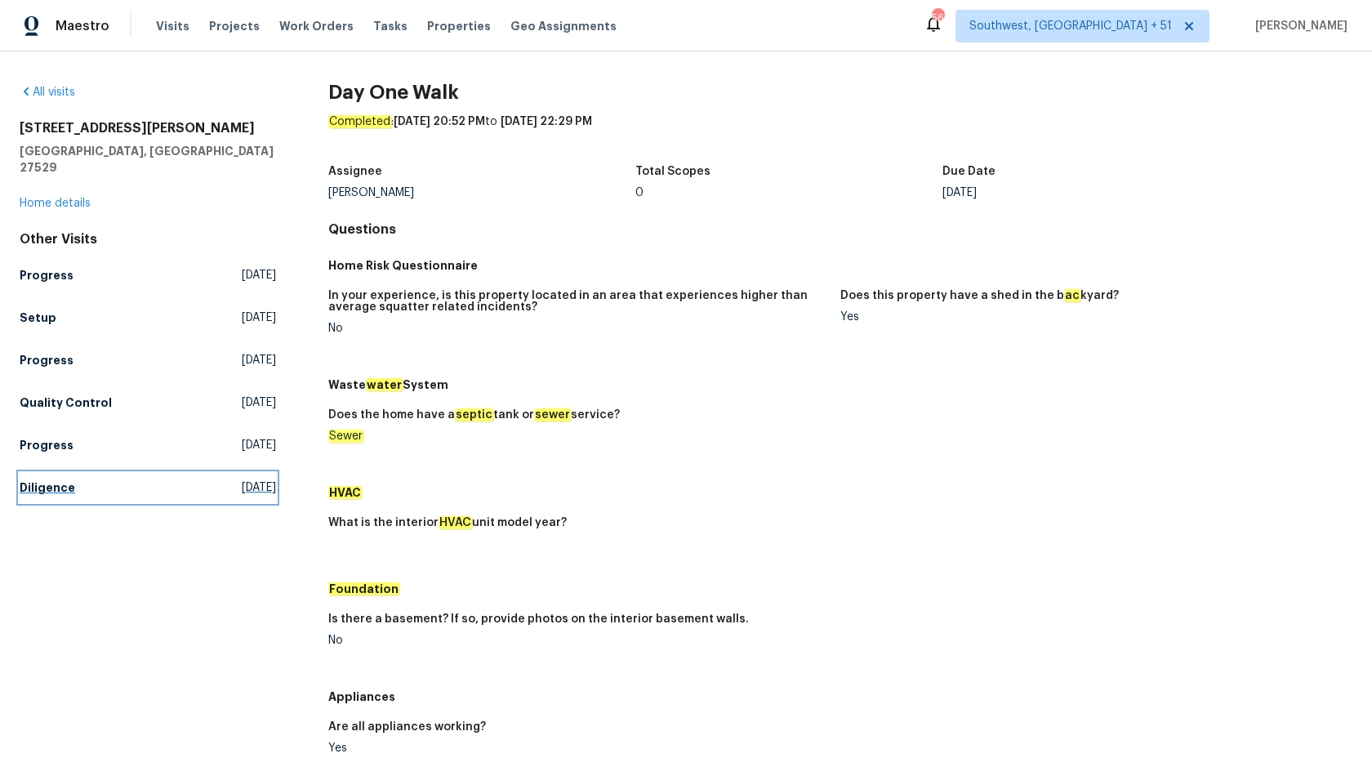
click at [81, 473] on link "Diligence Thu, Jul 24 2025" at bounding box center [148, 487] width 256 height 29
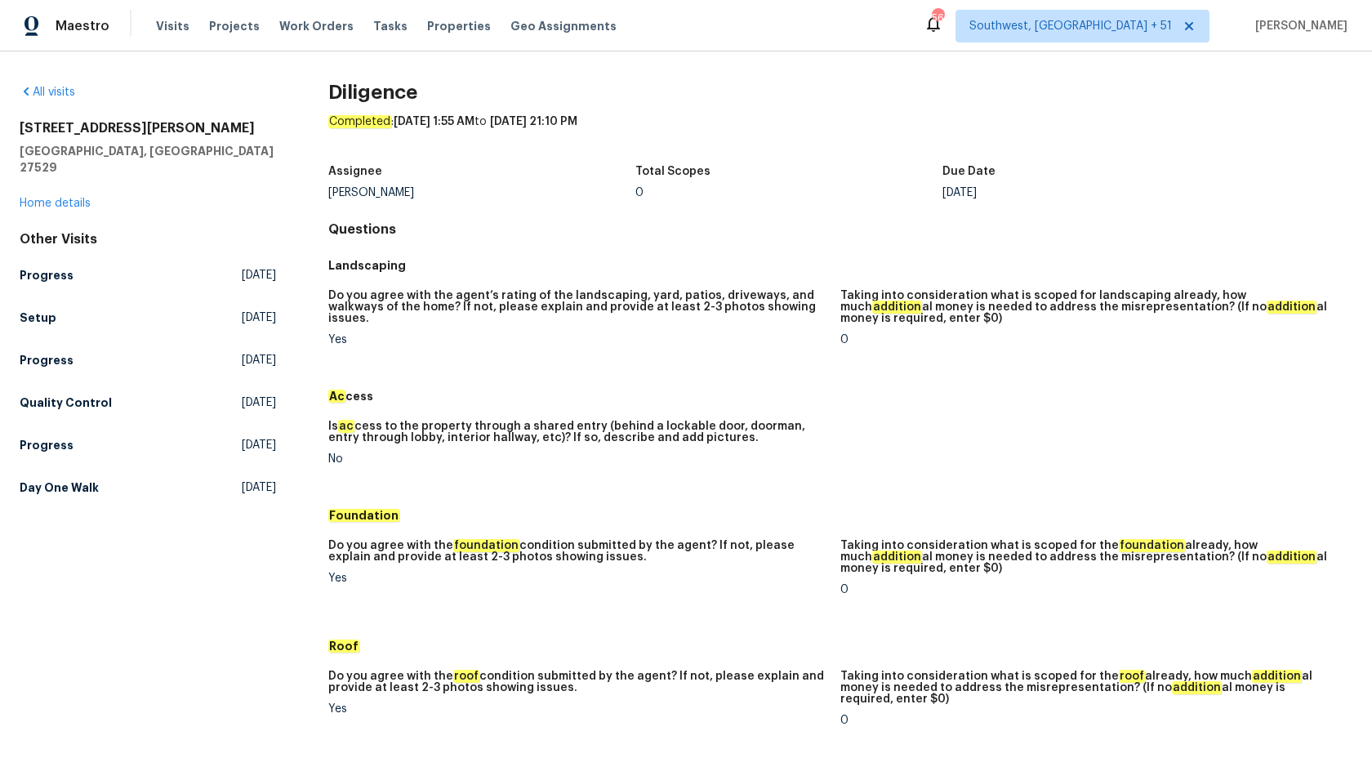
click at [675, 274] on div "Landscaping" at bounding box center [840, 265] width 1024 height 29
click at [80, 22] on span "Maestro" at bounding box center [83, 26] width 54 height 16
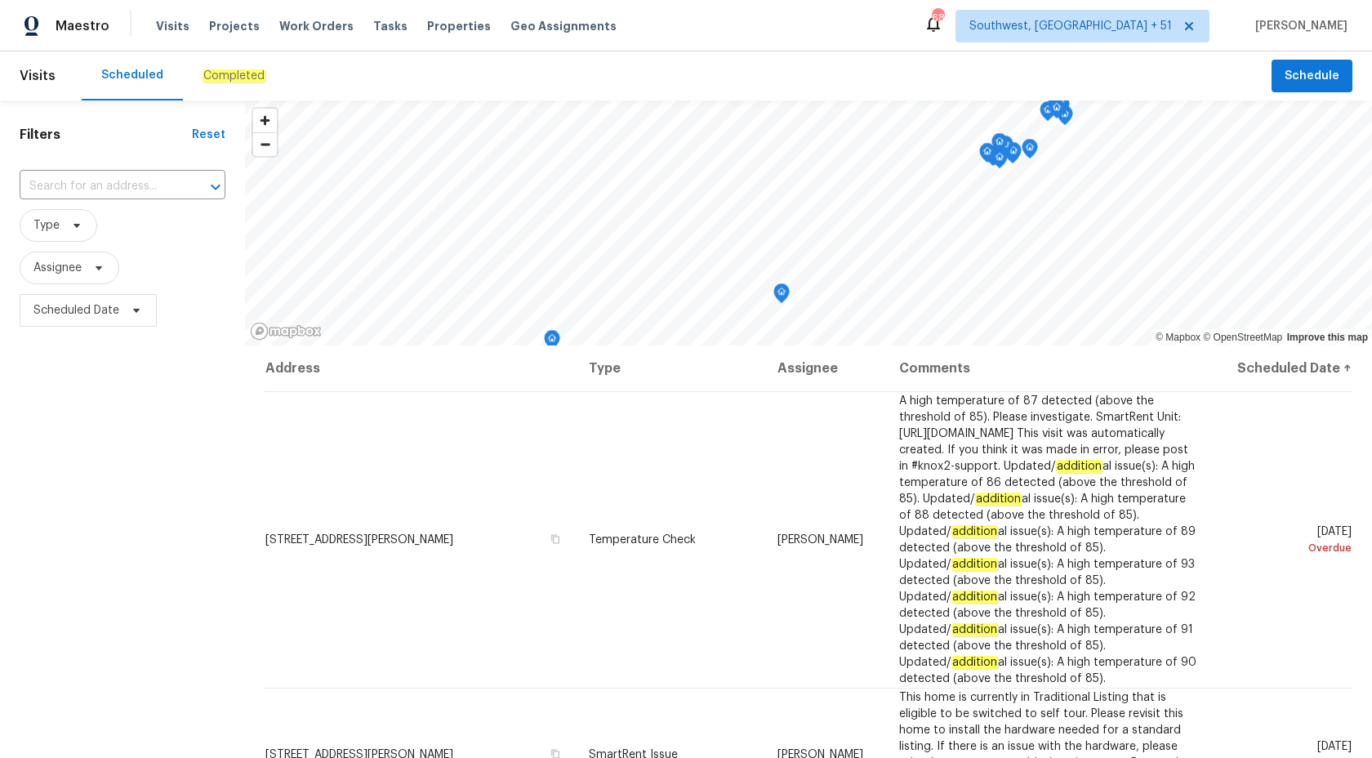
click at [210, 65] on div "Completed" at bounding box center [234, 75] width 102 height 49
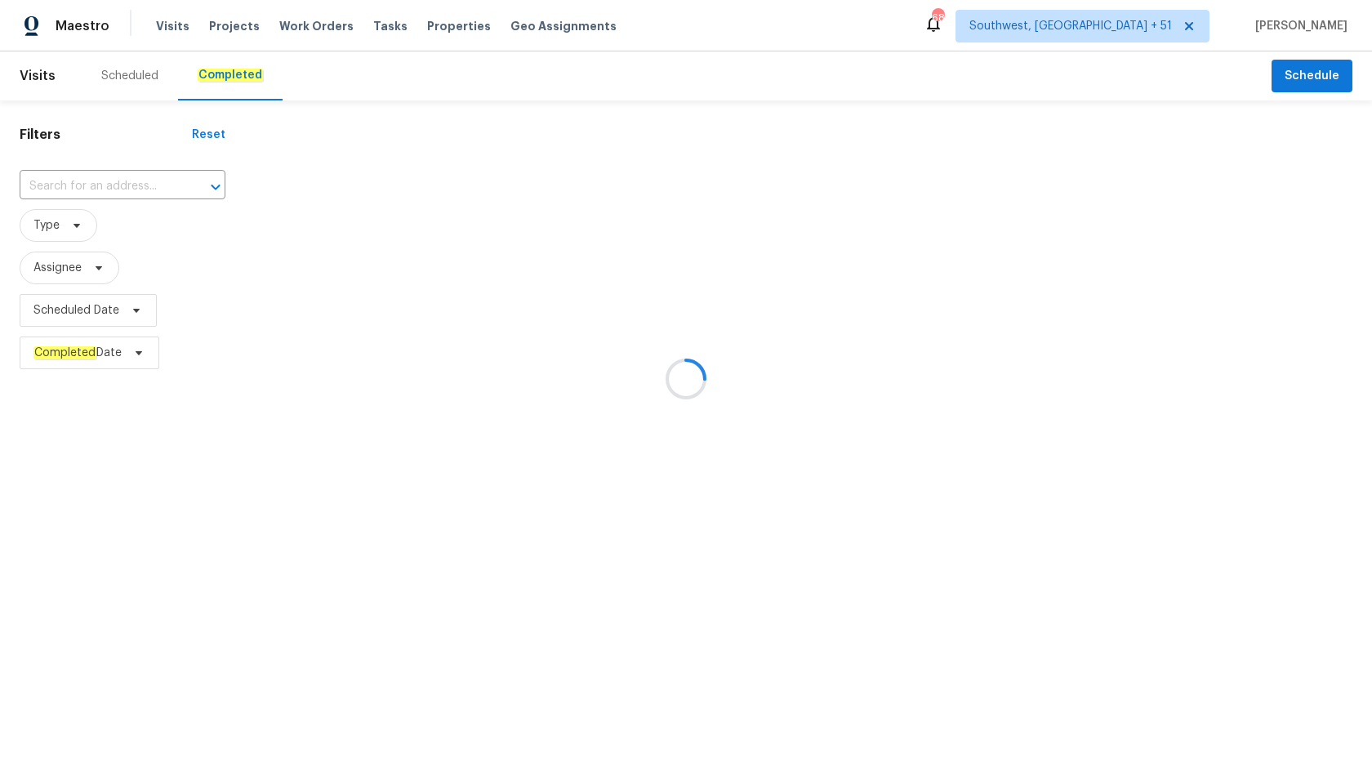
click at [47, 194] on div at bounding box center [686, 379] width 1372 height 758
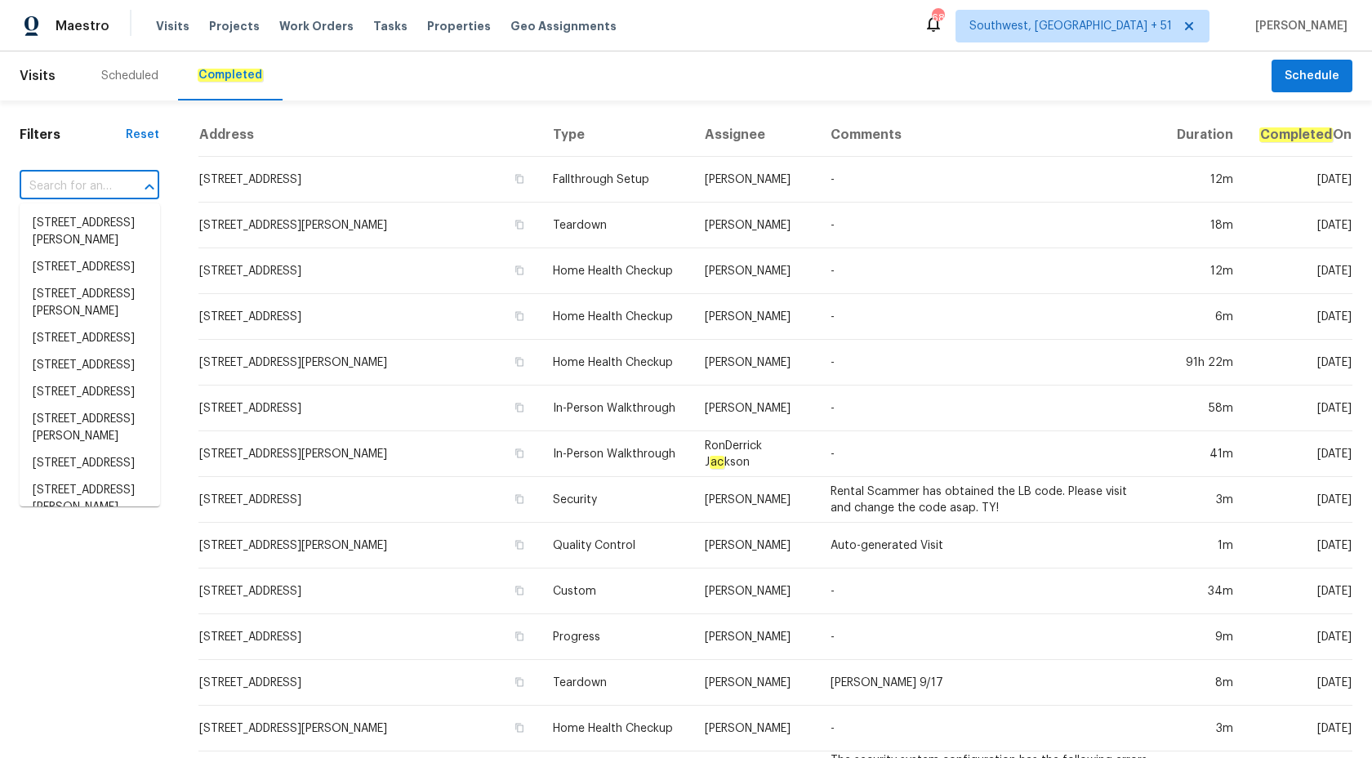
click at [54, 189] on input "text" at bounding box center [67, 186] width 94 height 25
paste input "4324 Dianne Dr, Charlotte, NC 28215"
type input "4324 Dianne Dr, Charlotte, NC 28215"
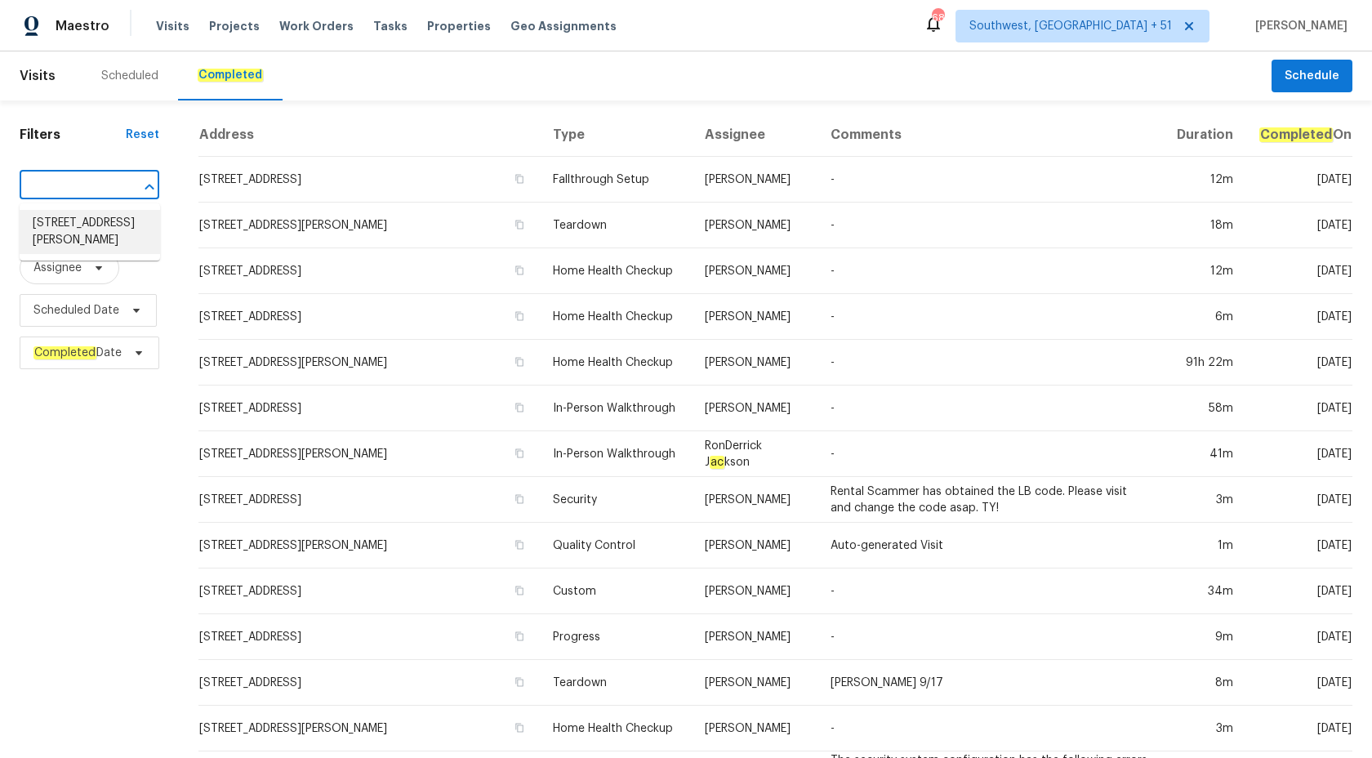
click at [78, 225] on li "4324 Dianne Dr, Charlotte, NC 28215" at bounding box center [90, 232] width 140 height 44
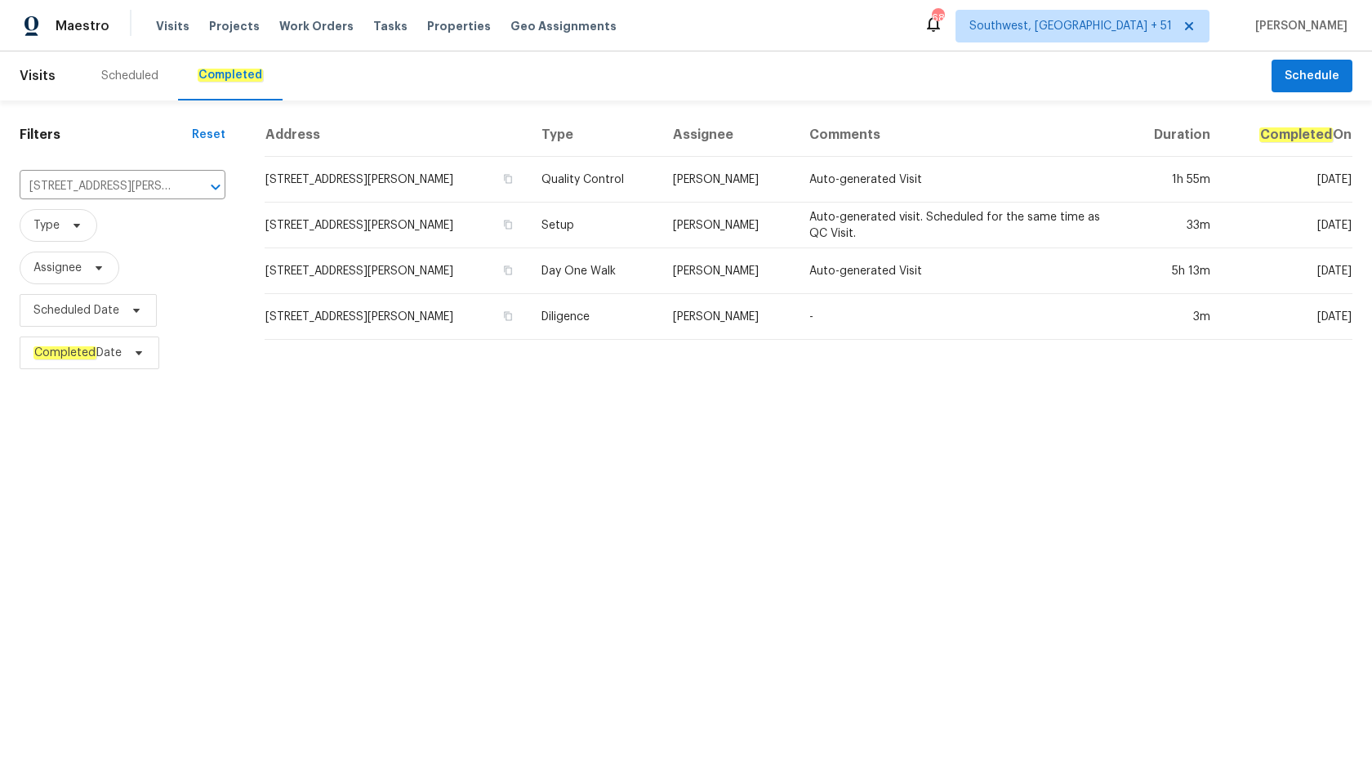
click at [544, 309] on td "Diligence" at bounding box center [594, 317] width 132 height 46
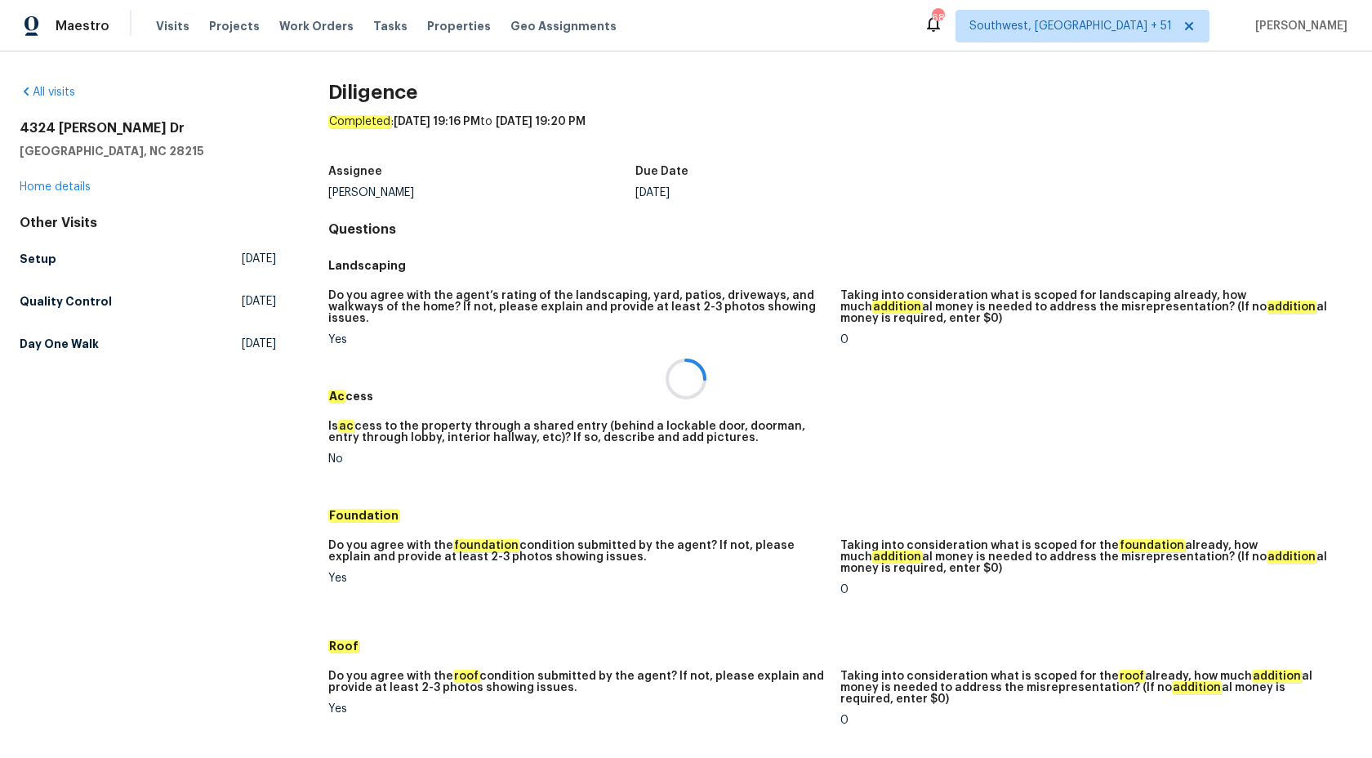
click at [52, 189] on div at bounding box center [686, 379] width 1372 height 758
click at [45, 189] on link "Home details" at bounding box center [55, 186] width 71 height 11
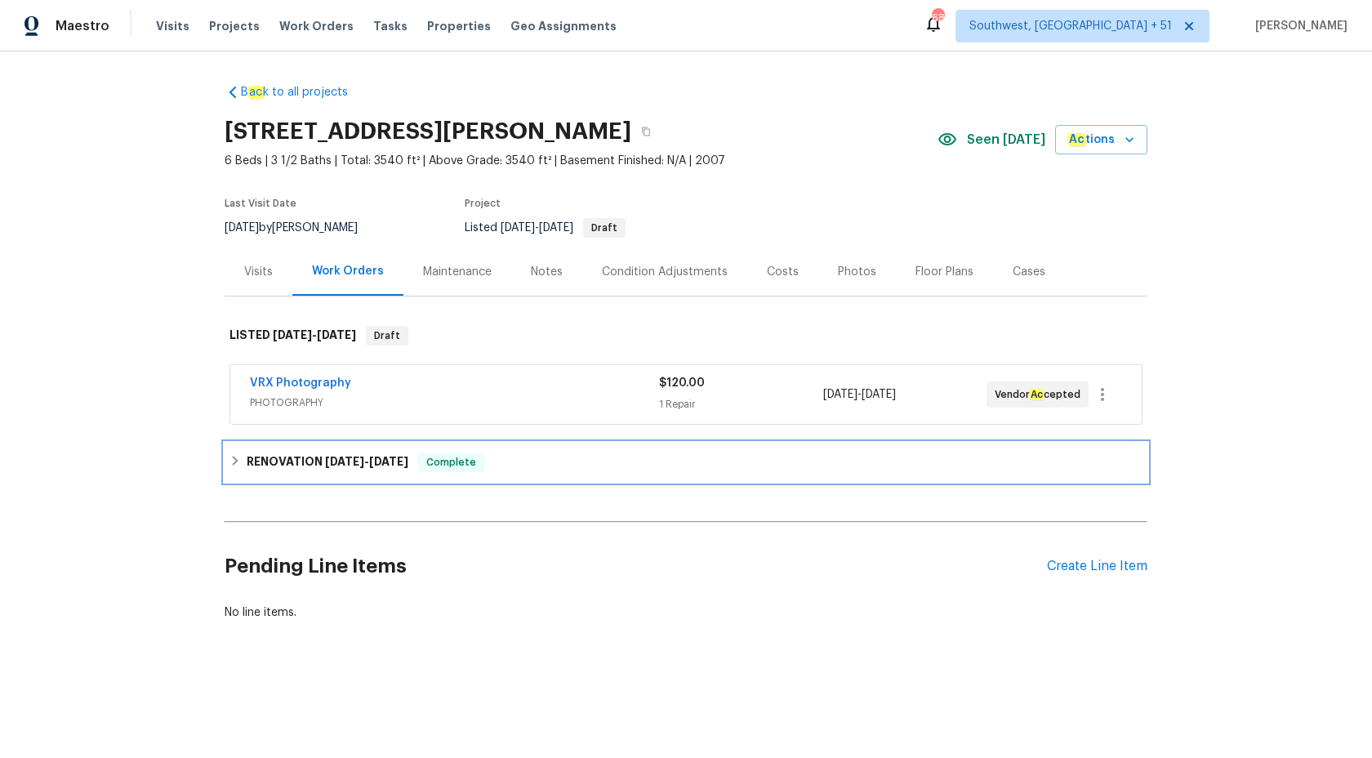
click at [380, 443] on div "RENOVATION 9/2/25 - 10/3/25 Complete" at bounding box center [686, 462] width 923 height 39
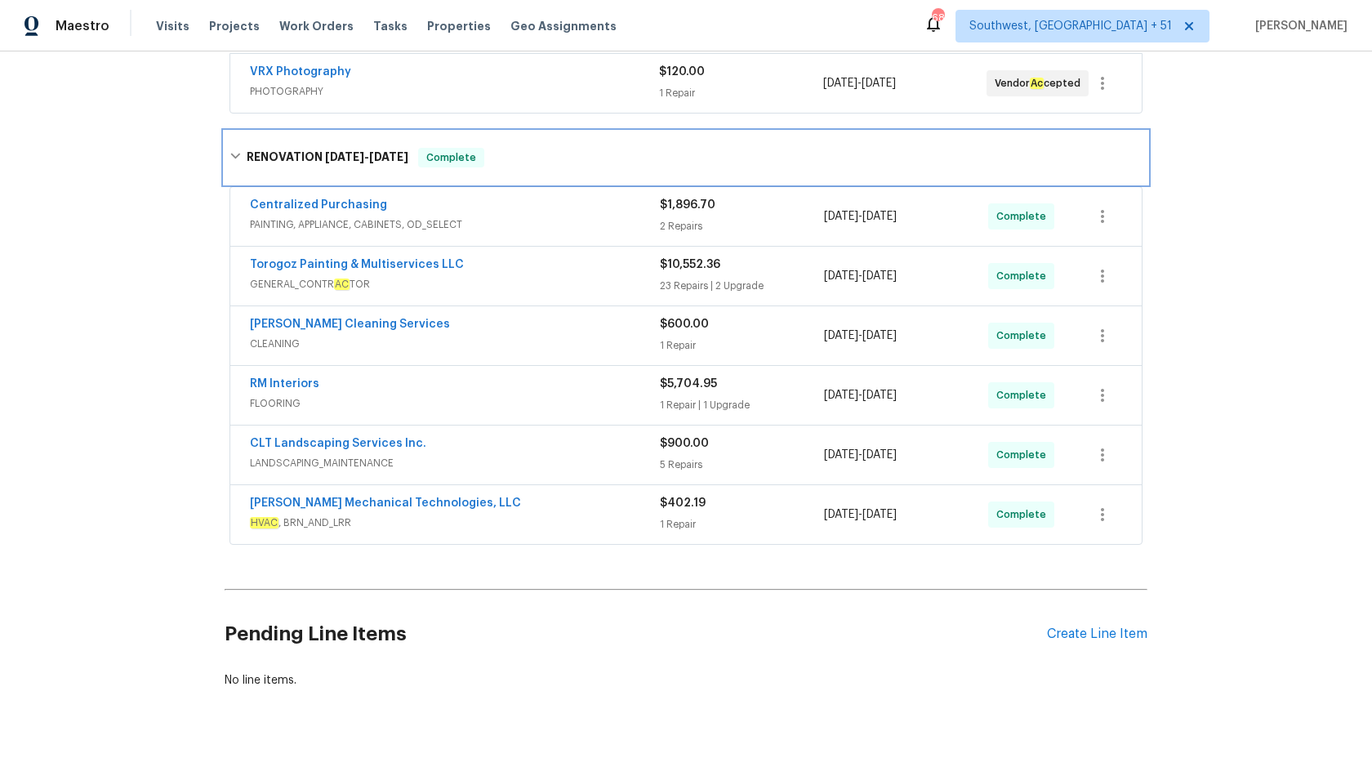
scroll to position [353, 0]
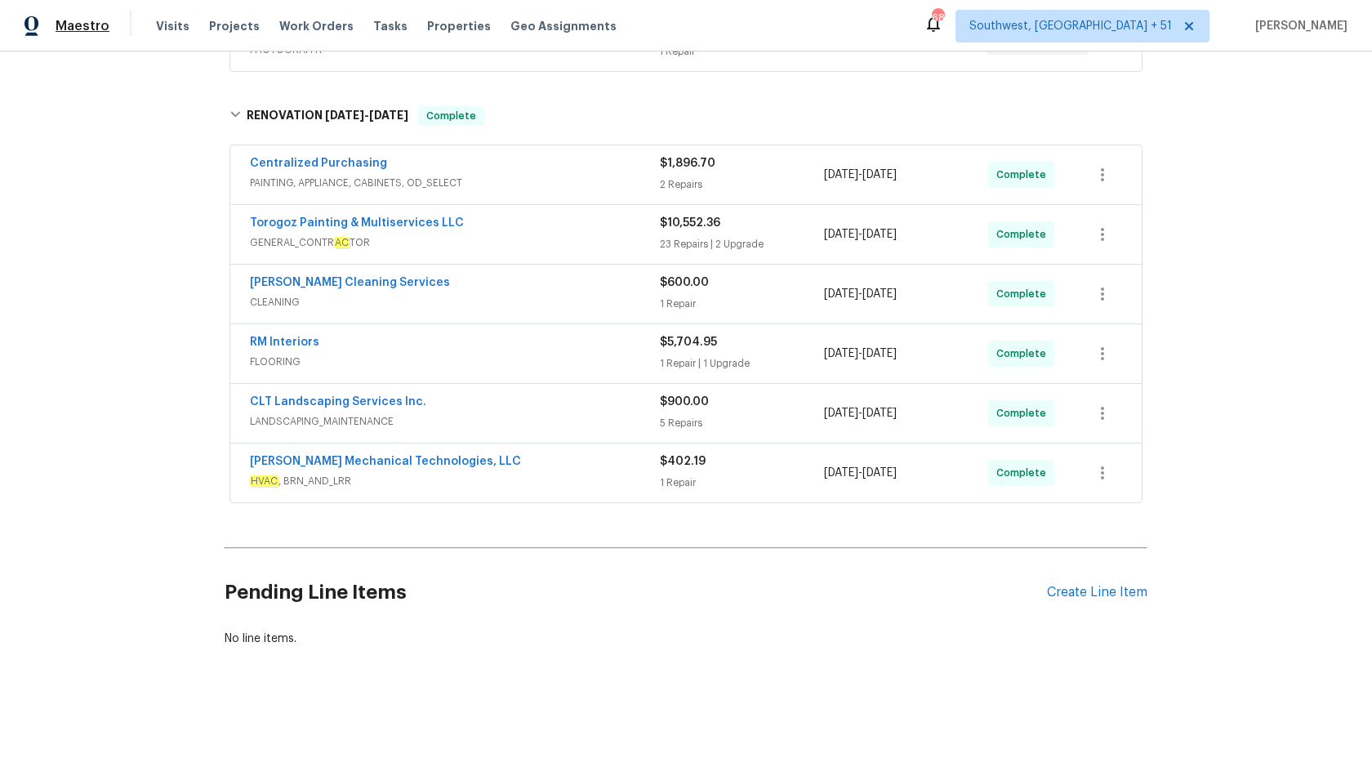
click at [84, 33] on span "Maestro" at bounding box center [83, 26] width 54 height 16
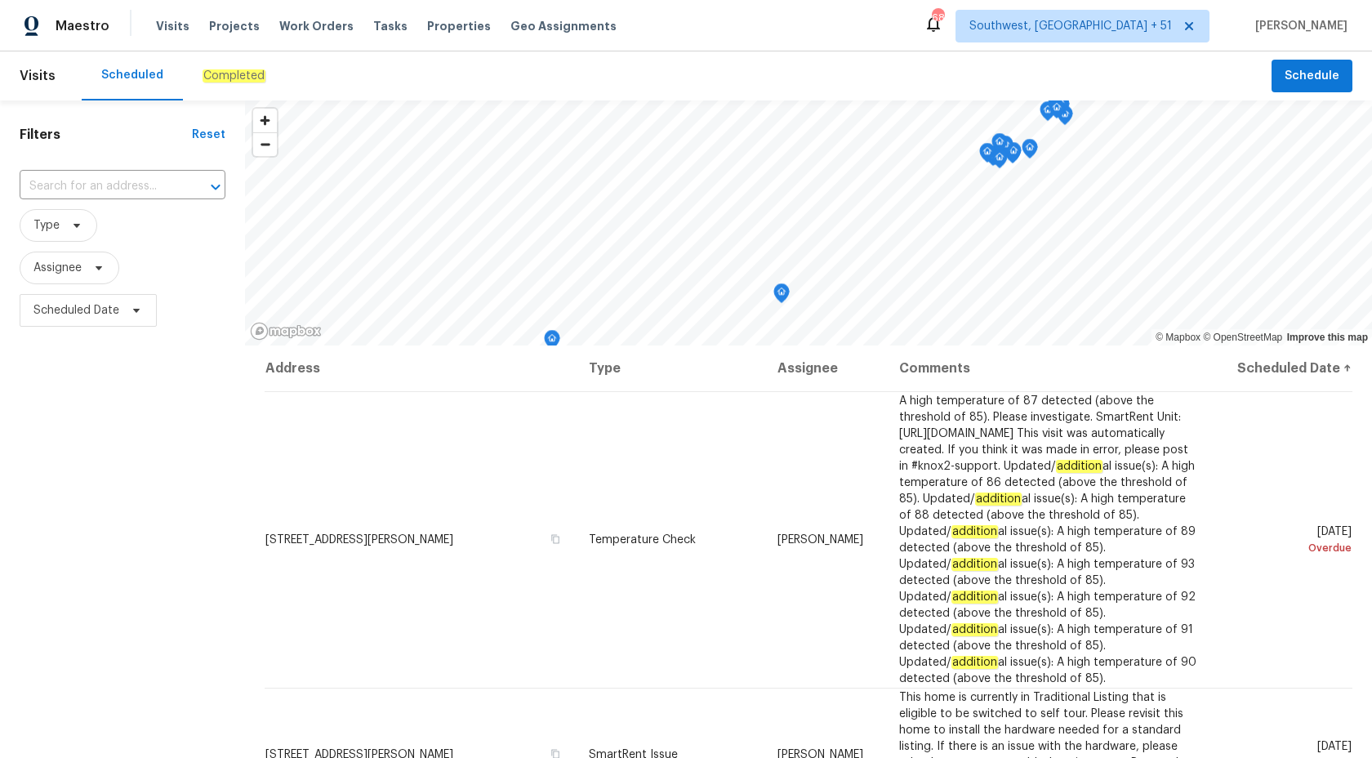
click at [228, 84] on div "Completed" at bounding box center [234, 75] width 102 height 49
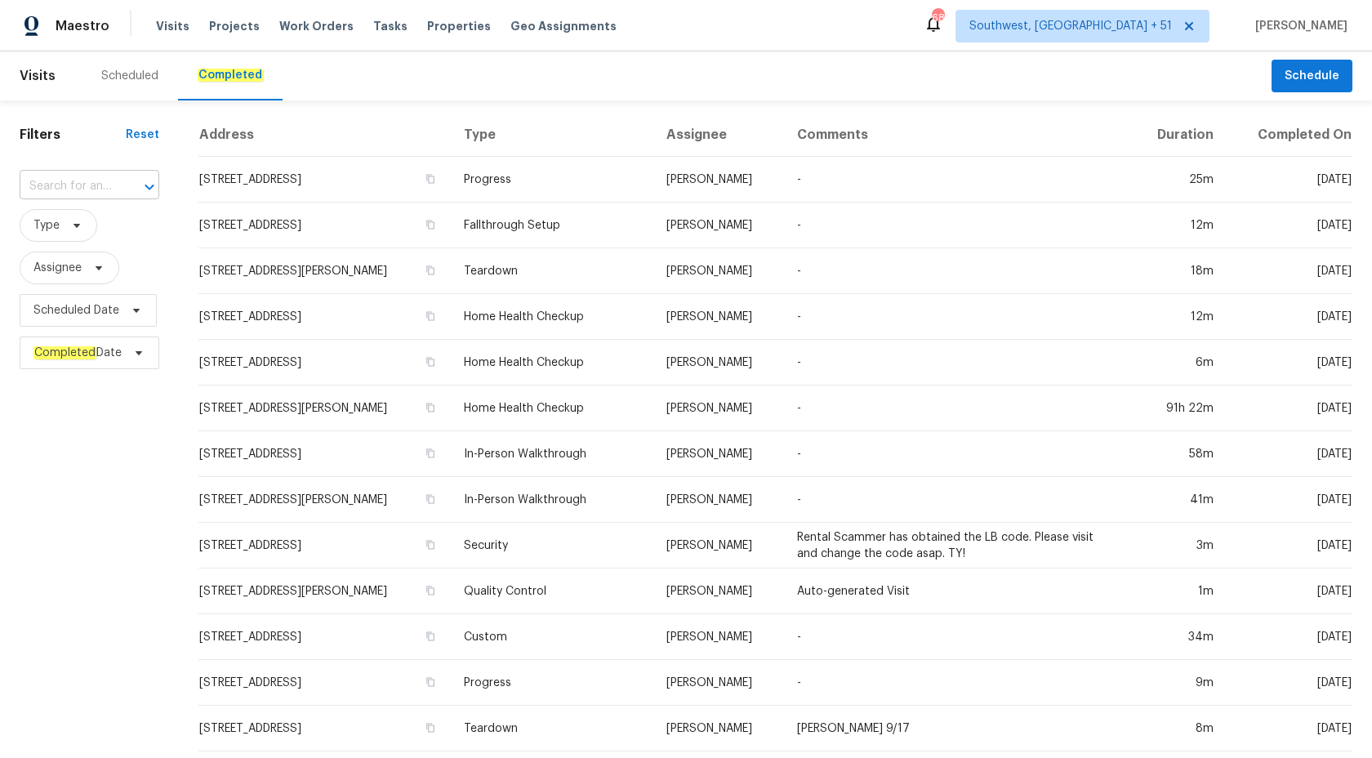
click at [64, 192] on input "text" at bounding box center [67, 186] width 94 height 25
paste input "4324 Dianne Dr Charlotte, NC 28215"
type input "4324 Dianne Dr Charlotte, NC 28215"
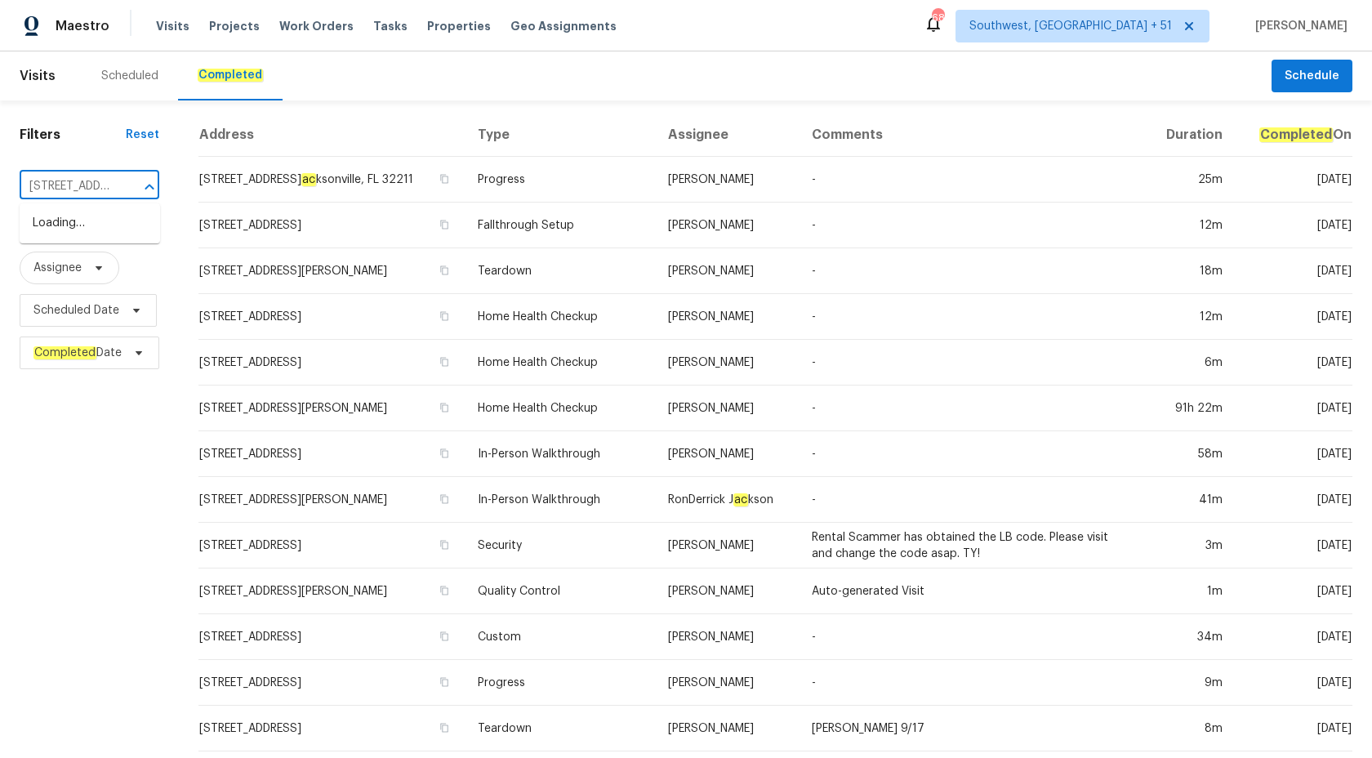
scroll to position [0, 106]
click at [84, 239] on li "4324 Dianne Dr, Charlotte, NC 28215" at bounding box center [90, 232] width 140 height 44
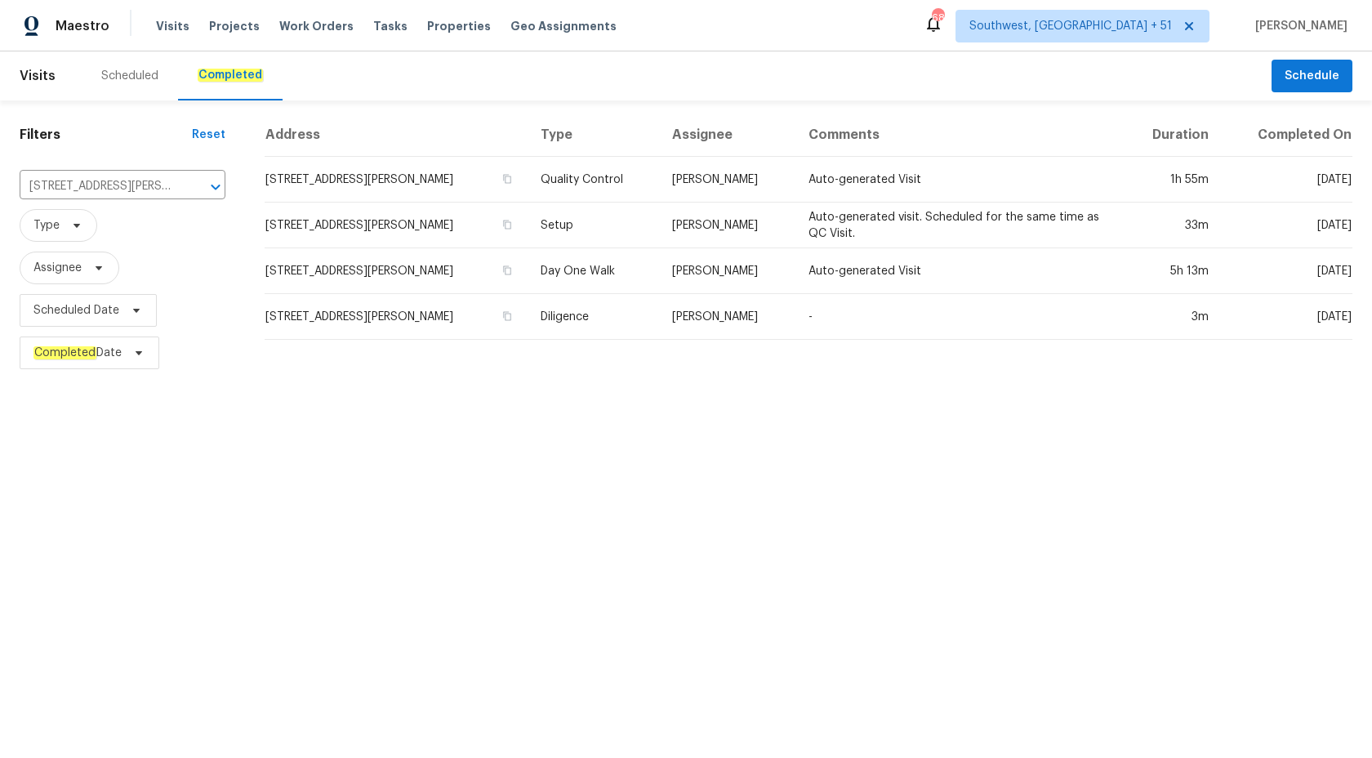
click at [746, 338] on td "[PERSON_NAME]" at bounding box center [727, 317] width 136 height 46
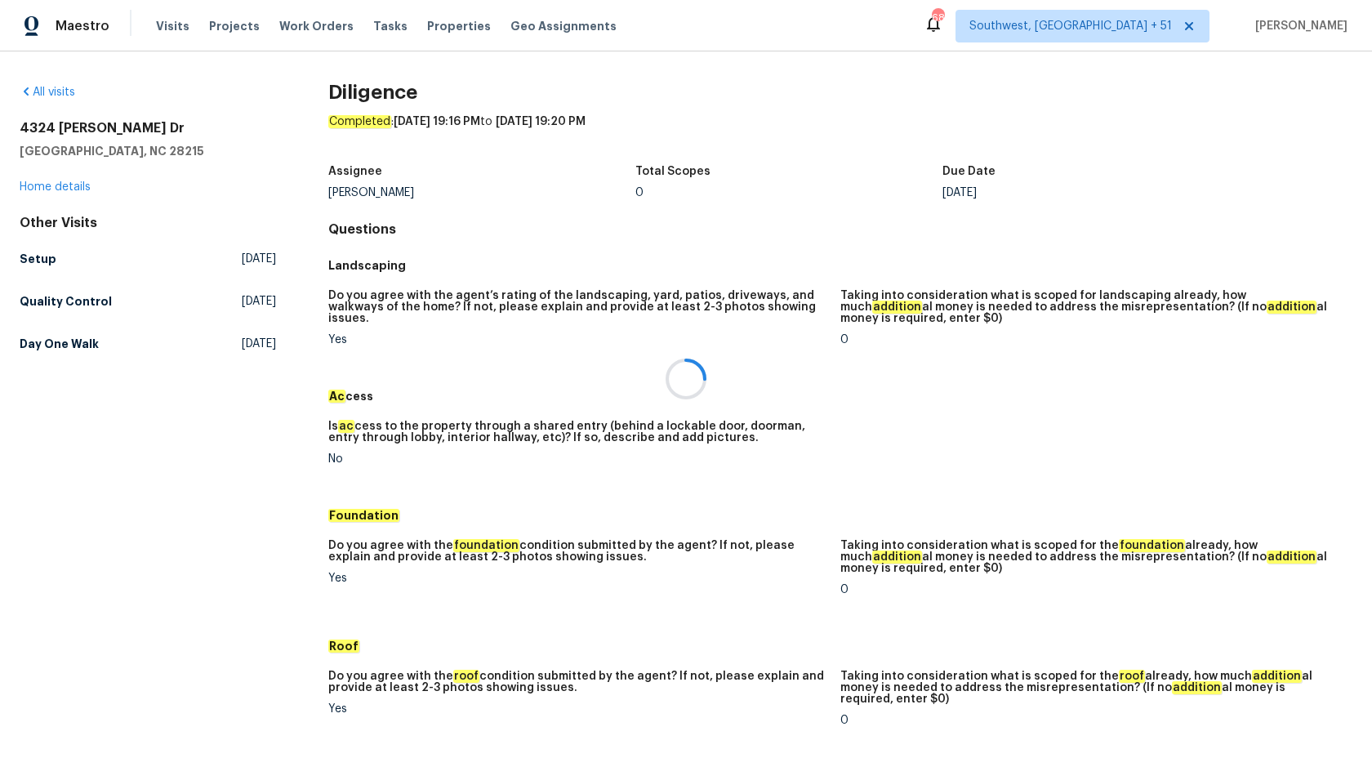
click at [45, 192] on div at bounding box center [686, 379] width 1372 height 758
click at [72, 181] on link "Home details" at bounding box center [55, 186] width 71 height 11
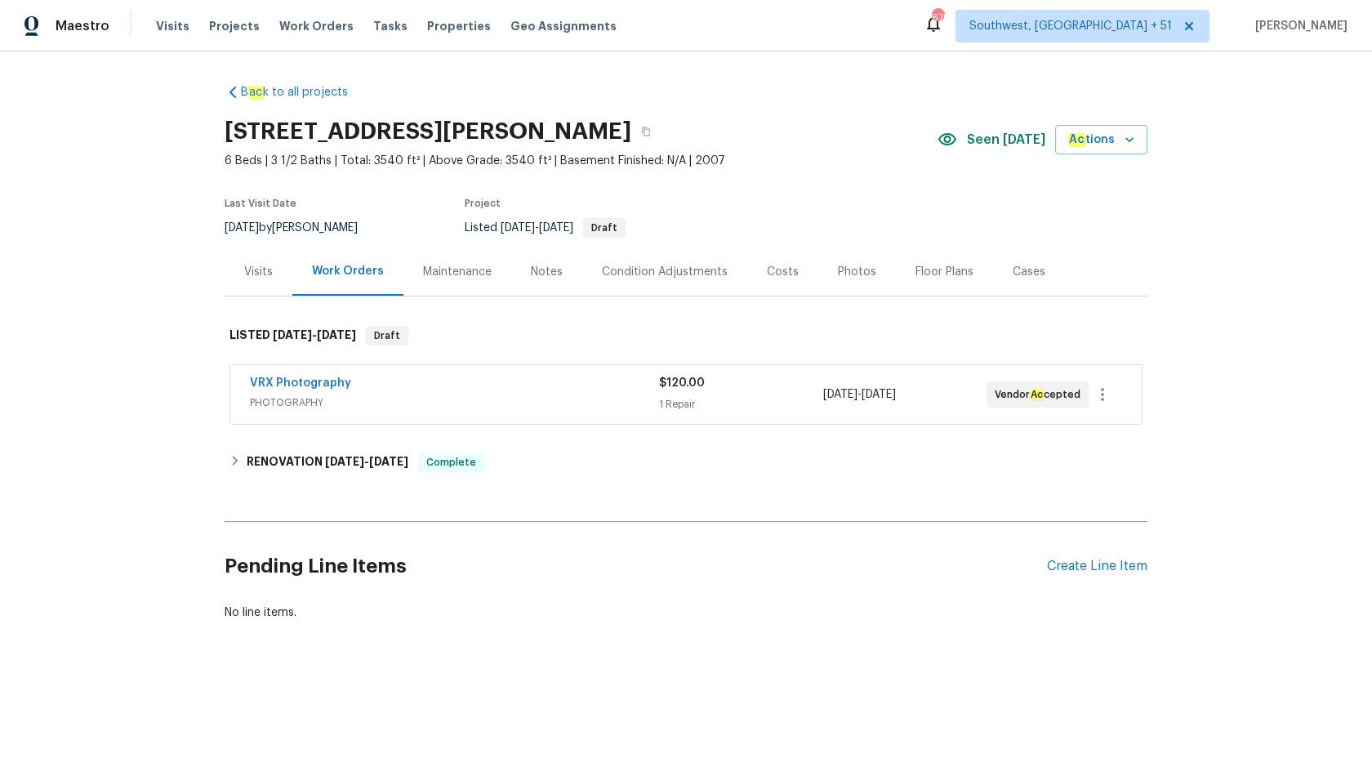
click at [250, 272] on div "Visits" at bounding box center [258, 272] width 29 height 16
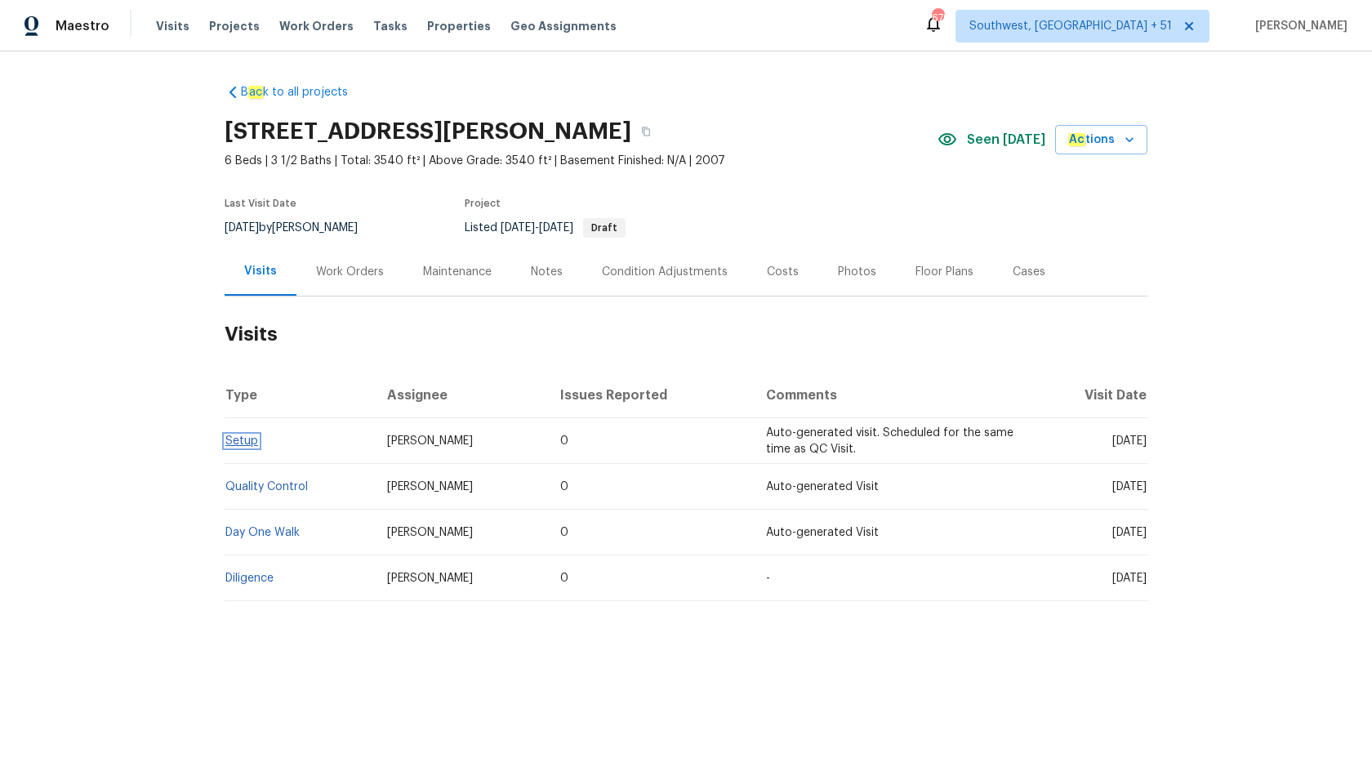
click at [234, 443] on link "Setup" at bounding box center [241, 440] width 33 height 11
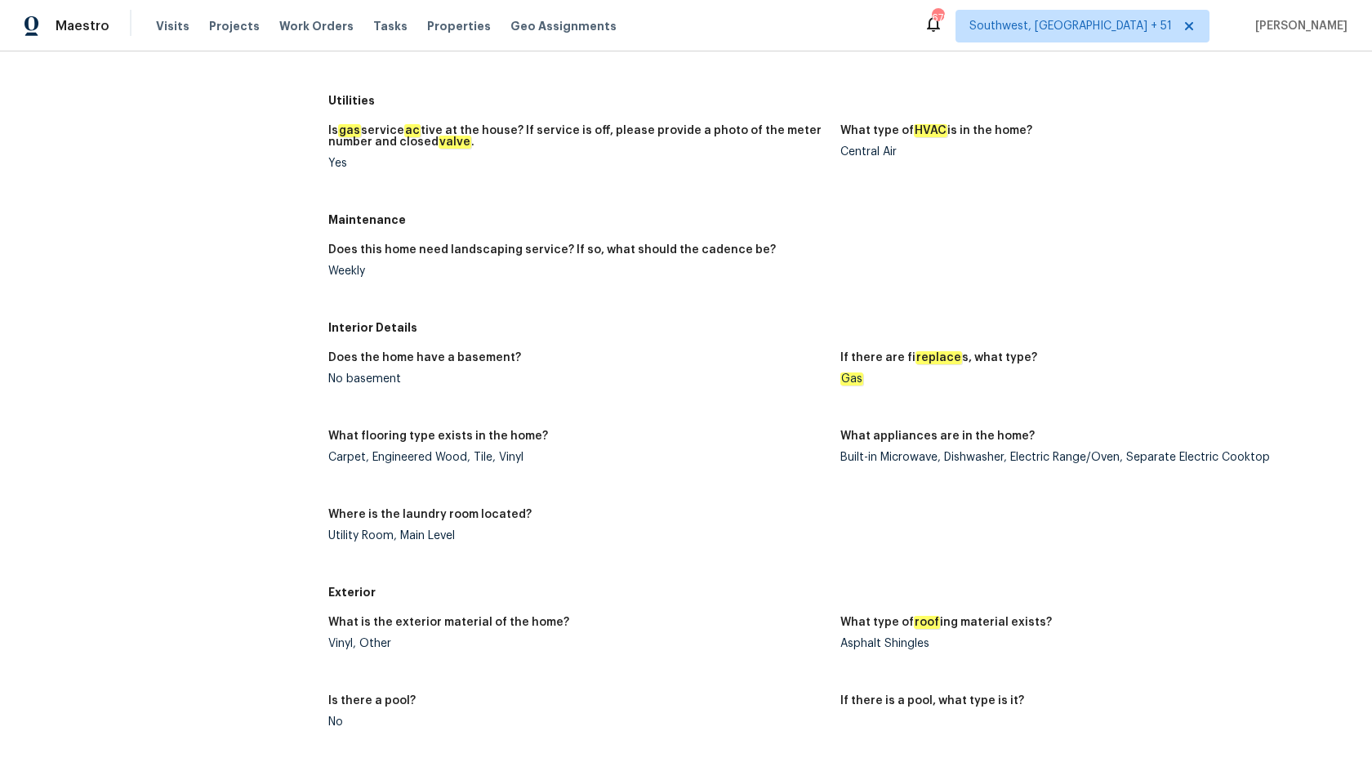
scroll to position [175, 0]
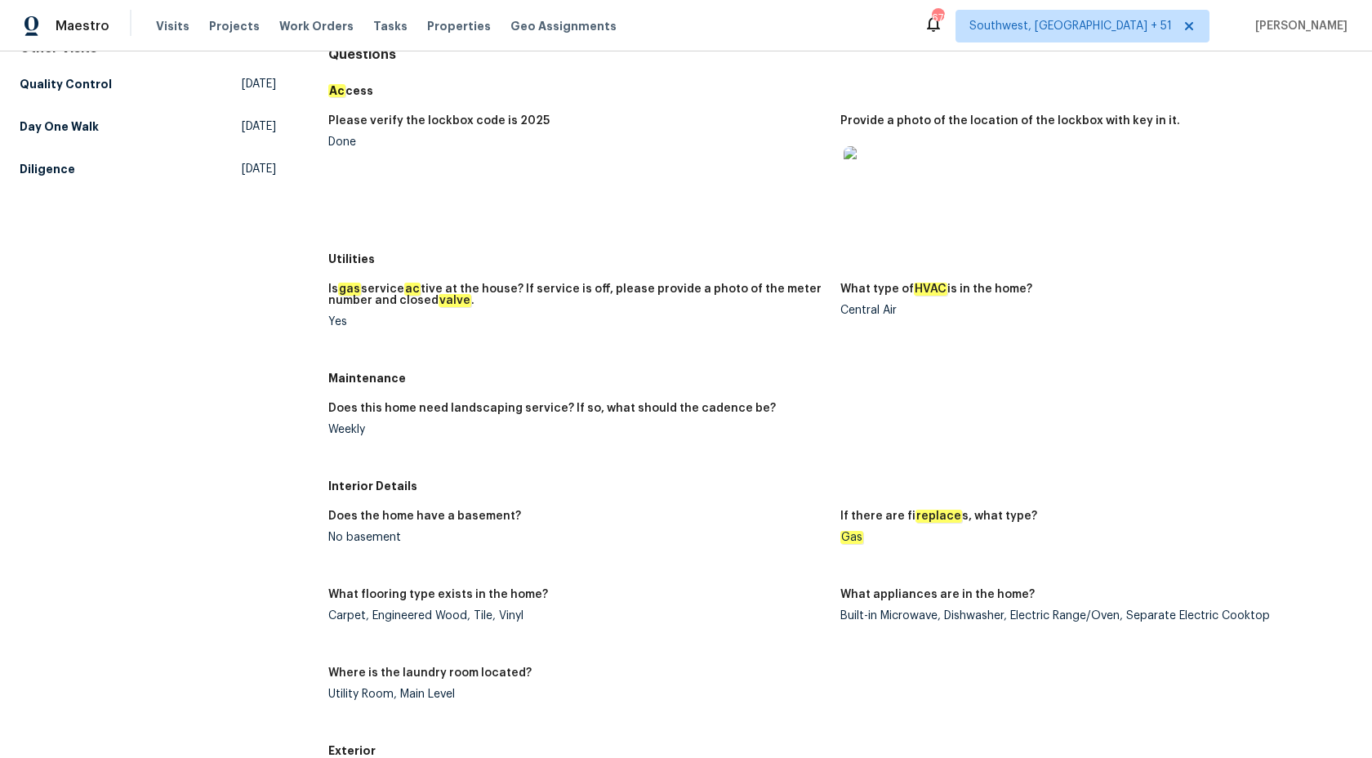
click at [840, 495] on div "Interior Details" at bounding box center [840, 485] width 1024 height 29
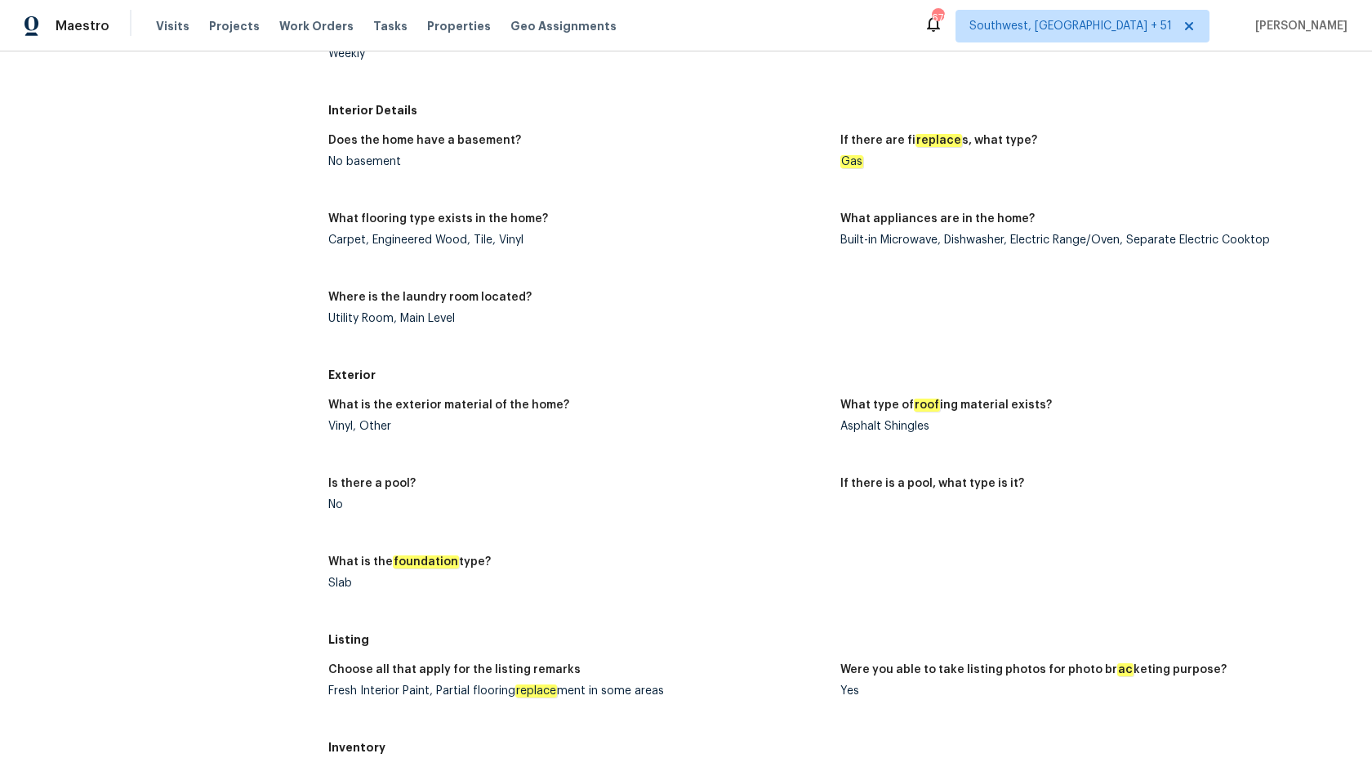
click at [721, 318] on div "Utility Room, Main Level" at bounding box center [577, 318] width 499 height 11
click at [628, 351] on div "Does the home have a basement? No basement If there are fi replace s, what type…" at bounding box center [840, 242] width 1024 height 235
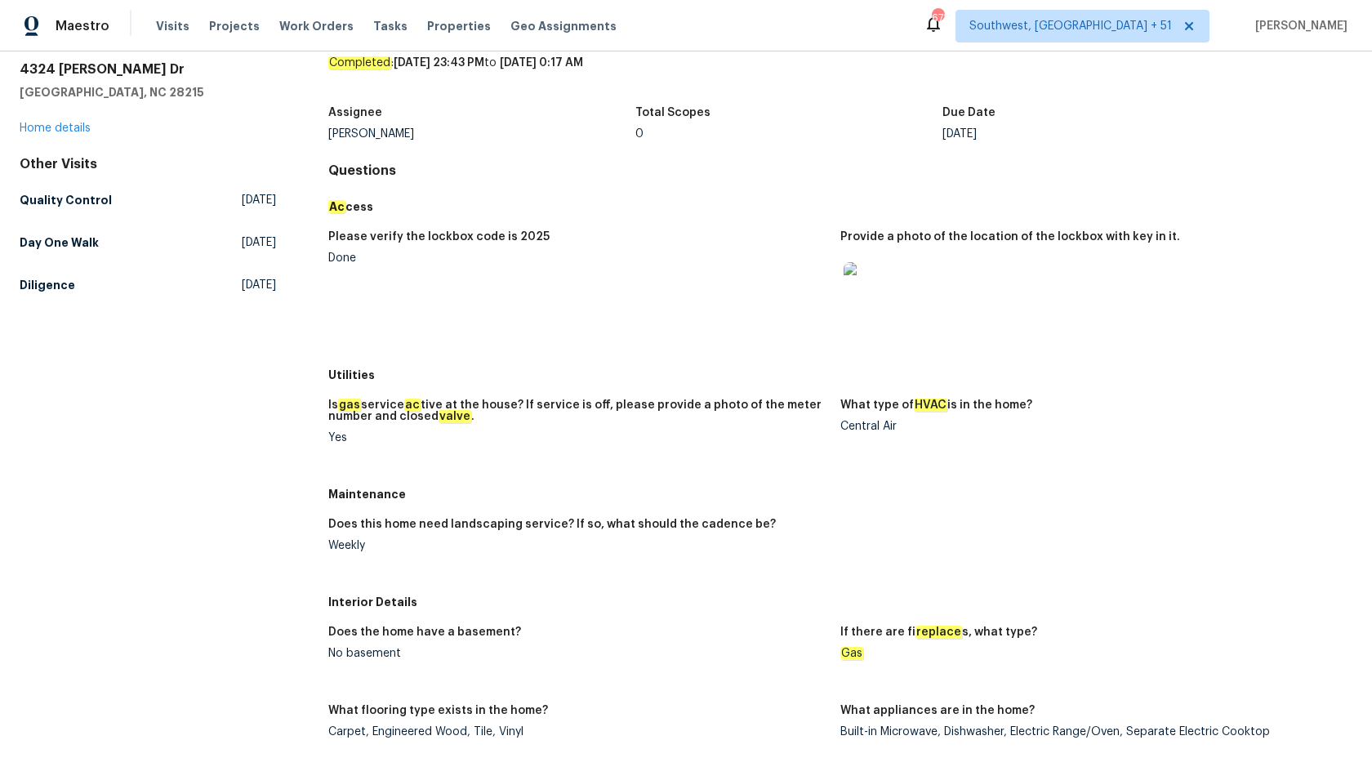
click at [606, 299] on figure "Please verify the lockbox code is 2025 Done" at bounding box center [584, 290] width 512 height 119
click at [48, 287] on h5 "Diligence" at bounding box center [48, 285] width 56 height 16
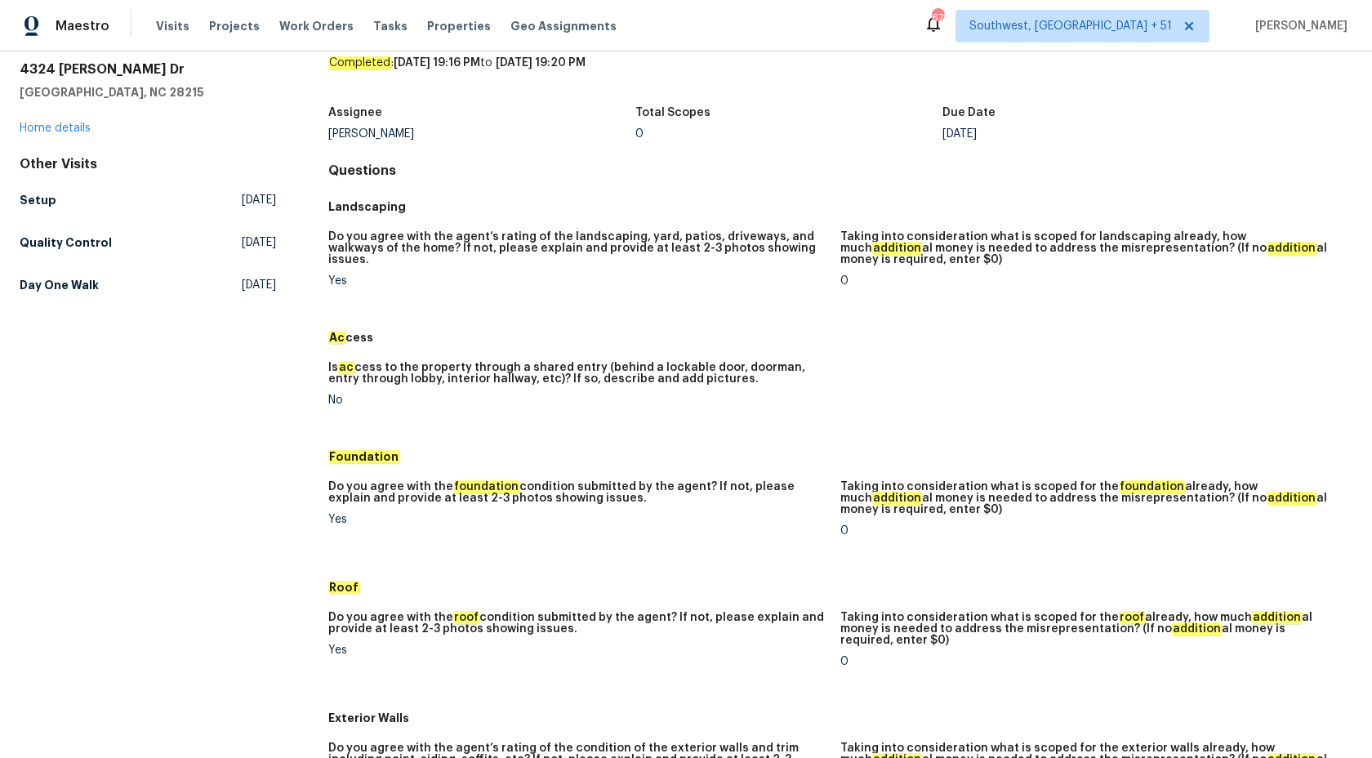
click at [578, 304] on figure "Do you agree with the agent’s rating of the landscaping, yard, patios, driveway…" at bounding box center [584, 272] width 512 height 82
click at [38, 200] on h5 "Setup" at bounding box center [38, 200] width 37 height 16
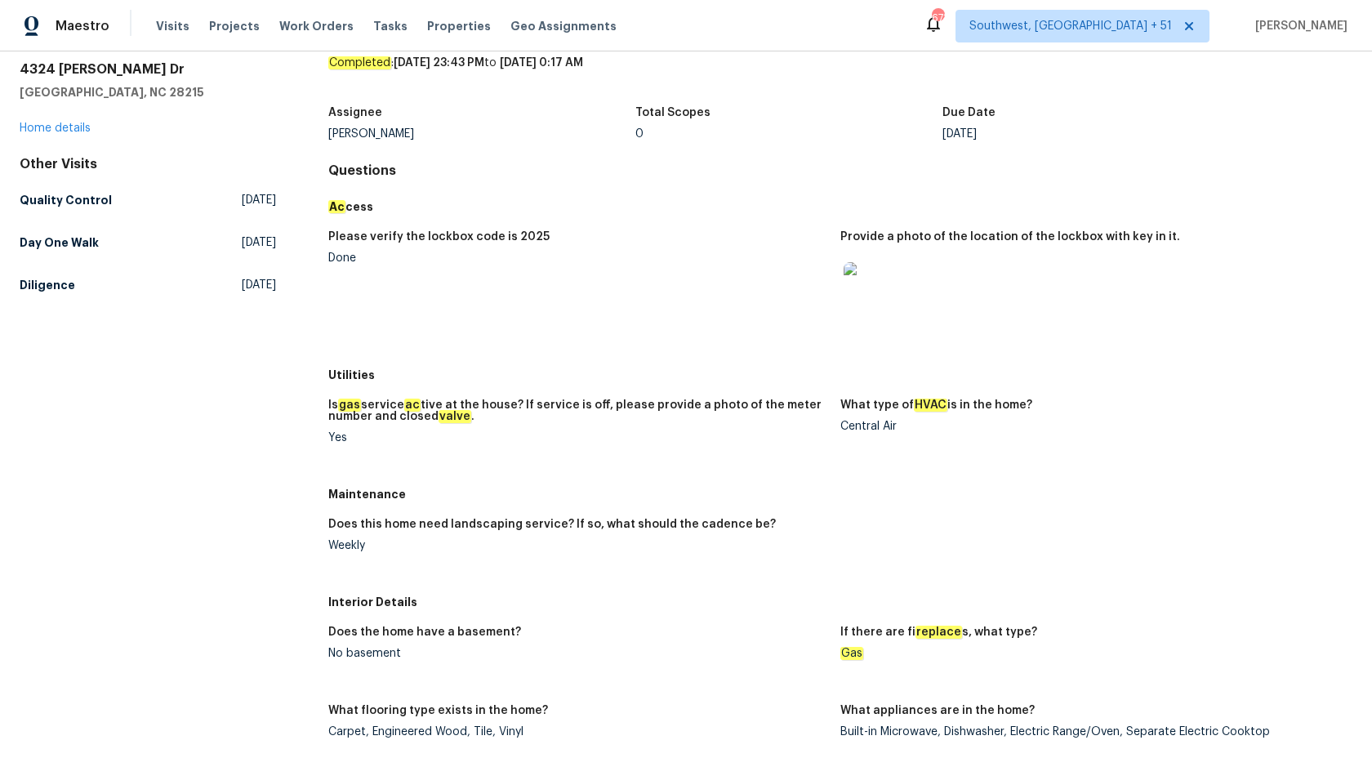
click at [703, 245] on div "Please verify the lockbox code is 2025" at bounding box center [577, 241] width 499 height 21
click at [52, 203] on h5 "Quality Control" at bounding box center [66, 200] width 92 height 16
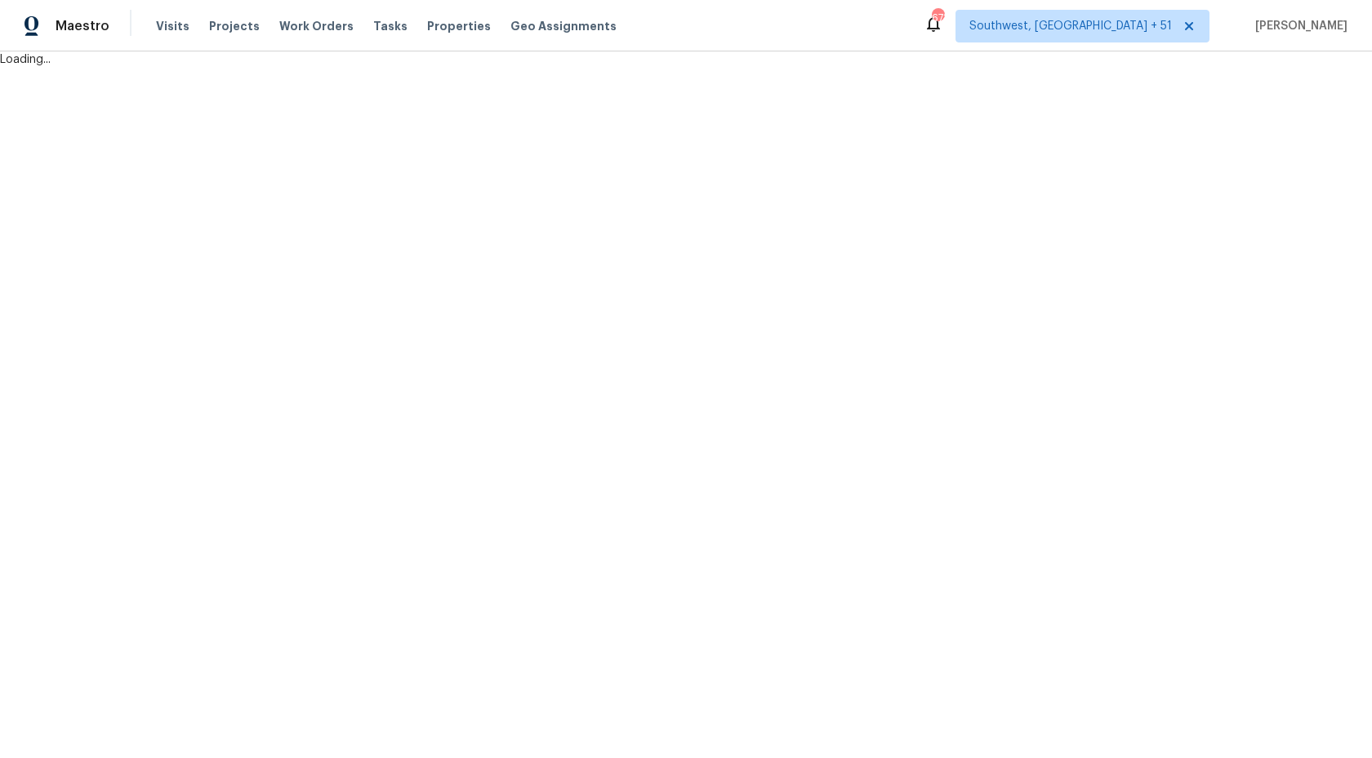
click at [777, 68] on html "Maestro Visits Projects Work Orders Tasks Properties Geo Assignments 673 Southw…" at bounding box center [686, 34] width 1372 height 68
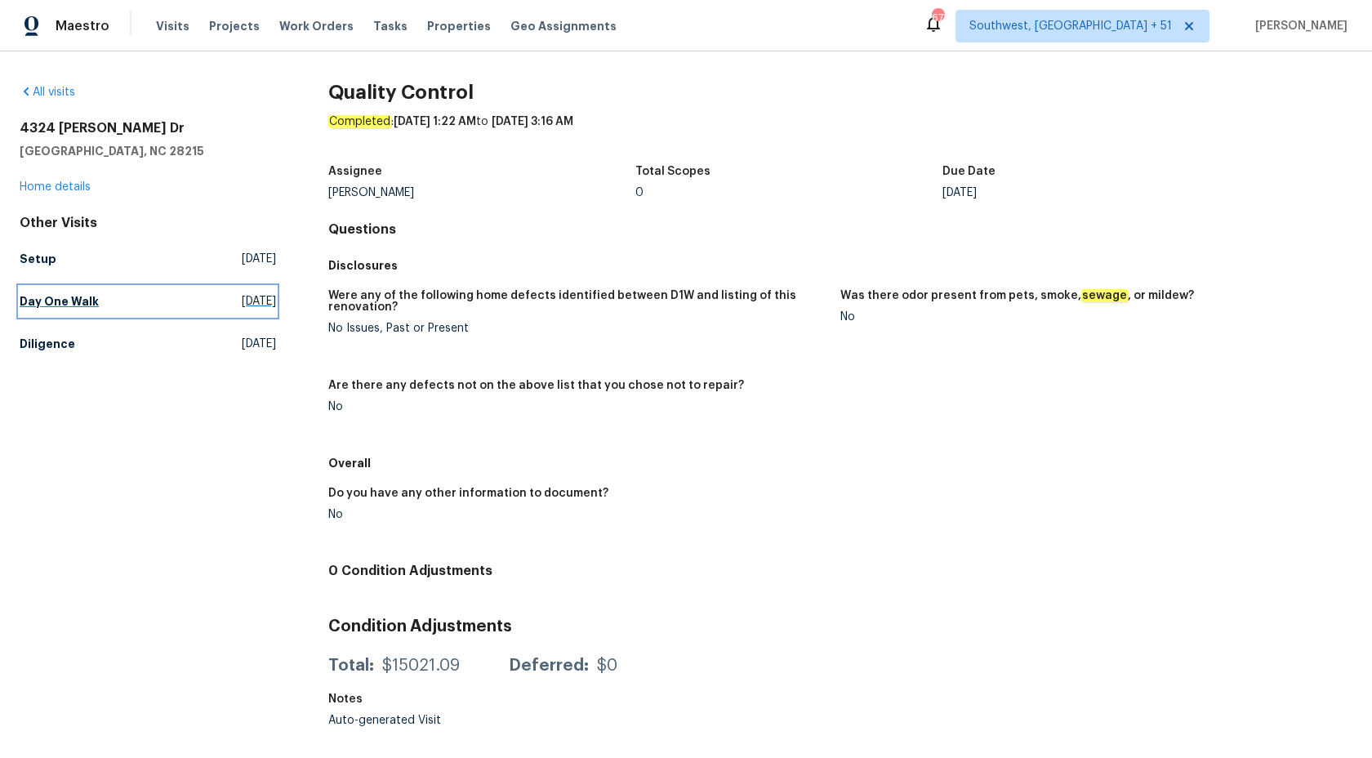
click at [75, 307] on h5 "Day One Walk" at bounding box center [59, 301] width 79 height 16
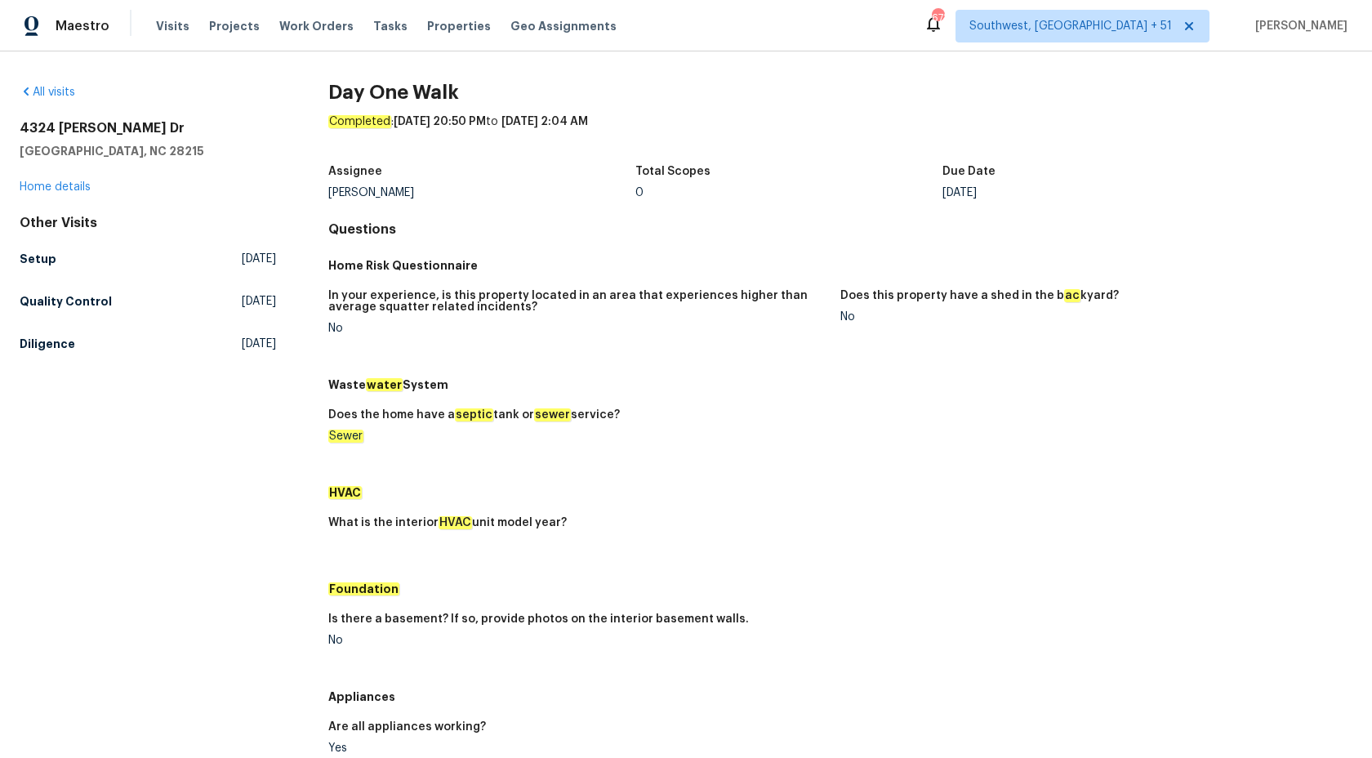
click at [748, 180] on div "Total Scopes" at bounding box center [788, 176] width 307 height 21
click at [47, 346] on h5 "Diligence" at bounding box center [48, 344] width 56 height 16
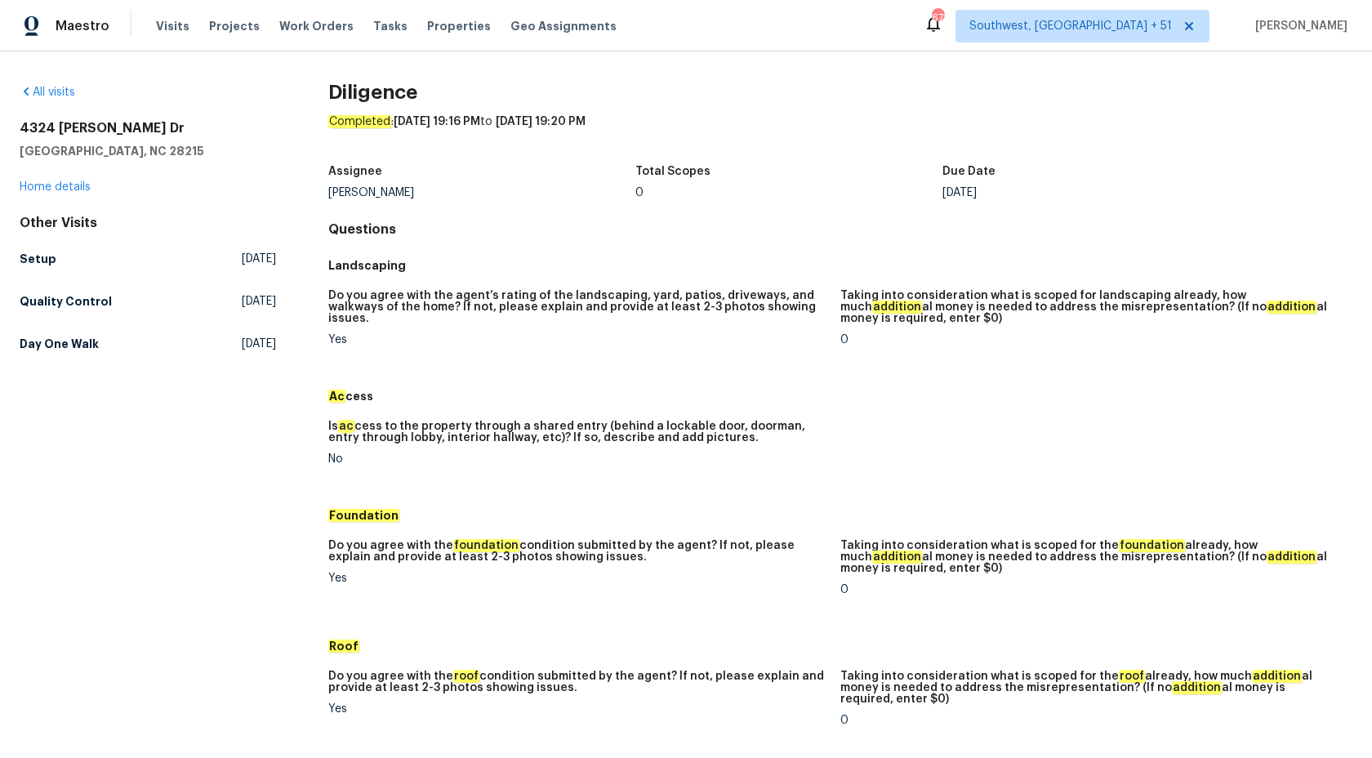
click at [627, 257] on h5 "Landscaping" at bounding box center [840, 265] width 1024 height 16
click at [629, 252] on div "Landscaping" at bounding box center [840, 265] width 1024 height 29
click at [42, 255] on h5 "Setup" at bounding box center [38, 259] width 37 height 16
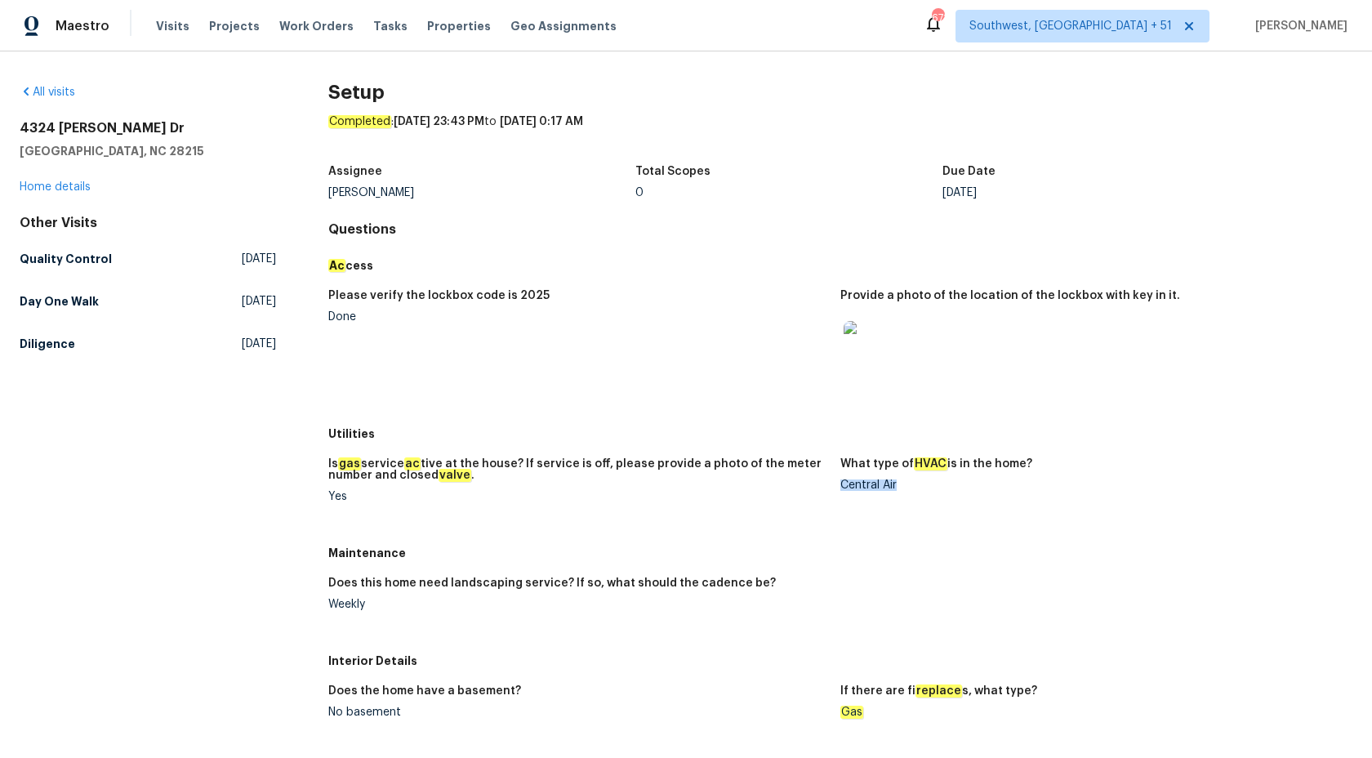
drag, startPoint x: 840, startPoint y: 481, endPoint x: 907, endPoint y: 481, distance: 67.0
click at [907, 481] on div "Central Air" at bounding box center [1089, 484] width 499 height 11
click at [32, 350] on h5 "Diligence" at bounding box center [48, 344] width 56 height 16
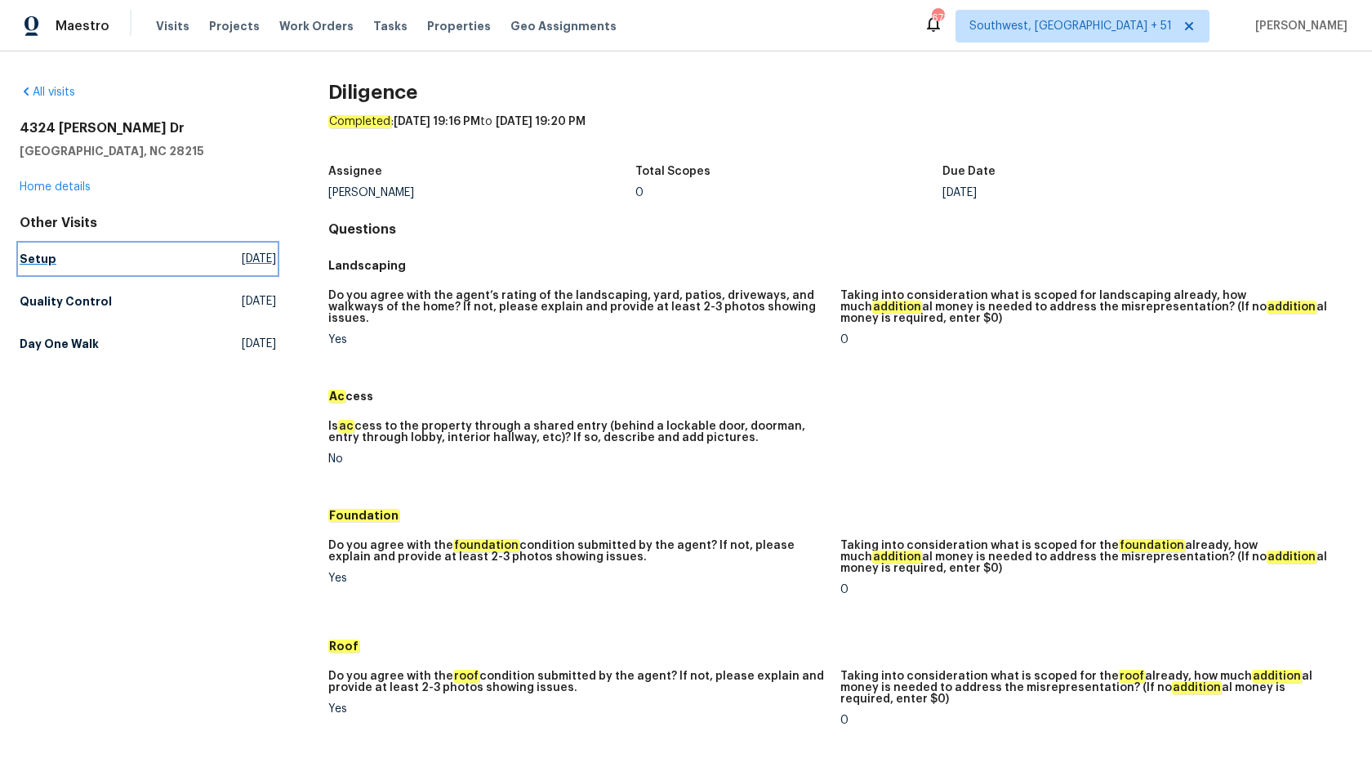
click at [42, 249] on link "Setup Sat, Sep 13 2025" at bounding box center [148, 258] width 256 height 29
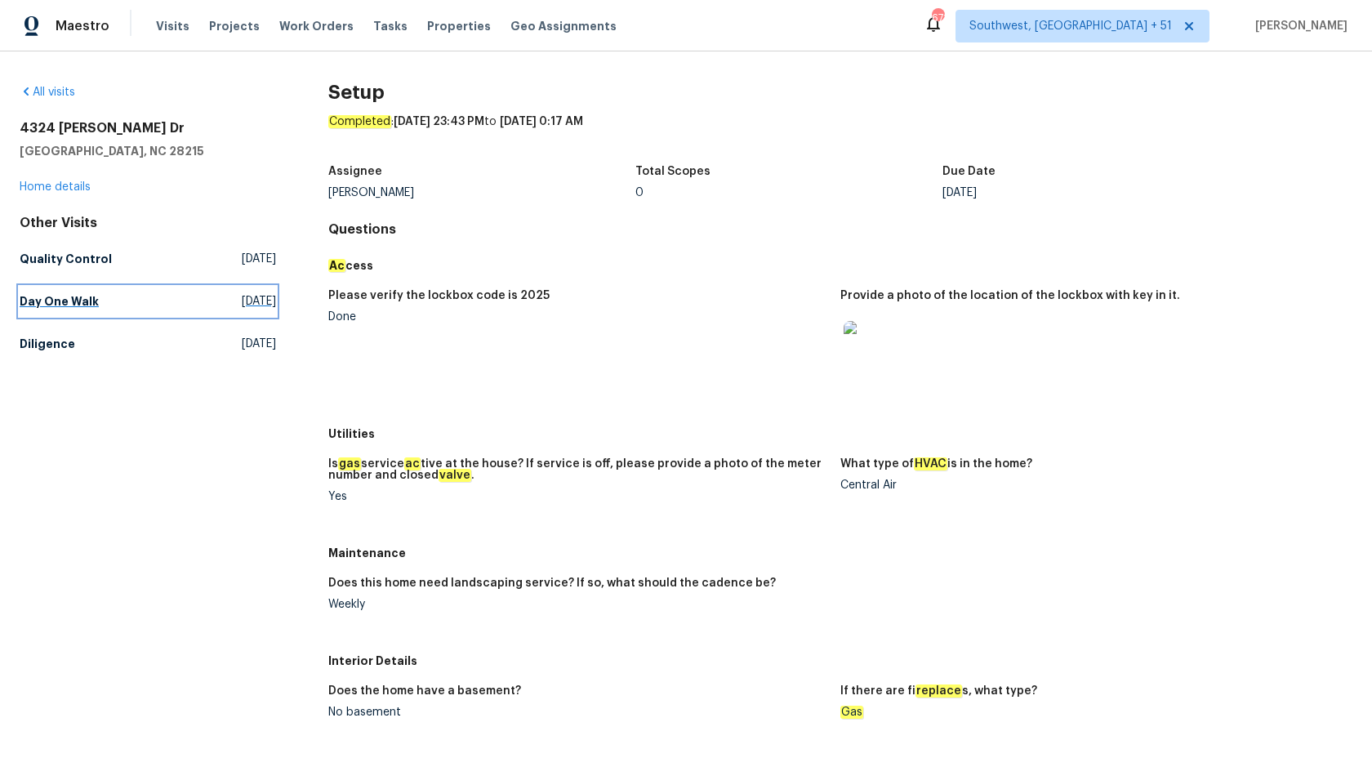
click at [41, 292] on link "Day One Walk Wed, Sep 03 2025" at bounding box center [148, 301] width 256 height 29
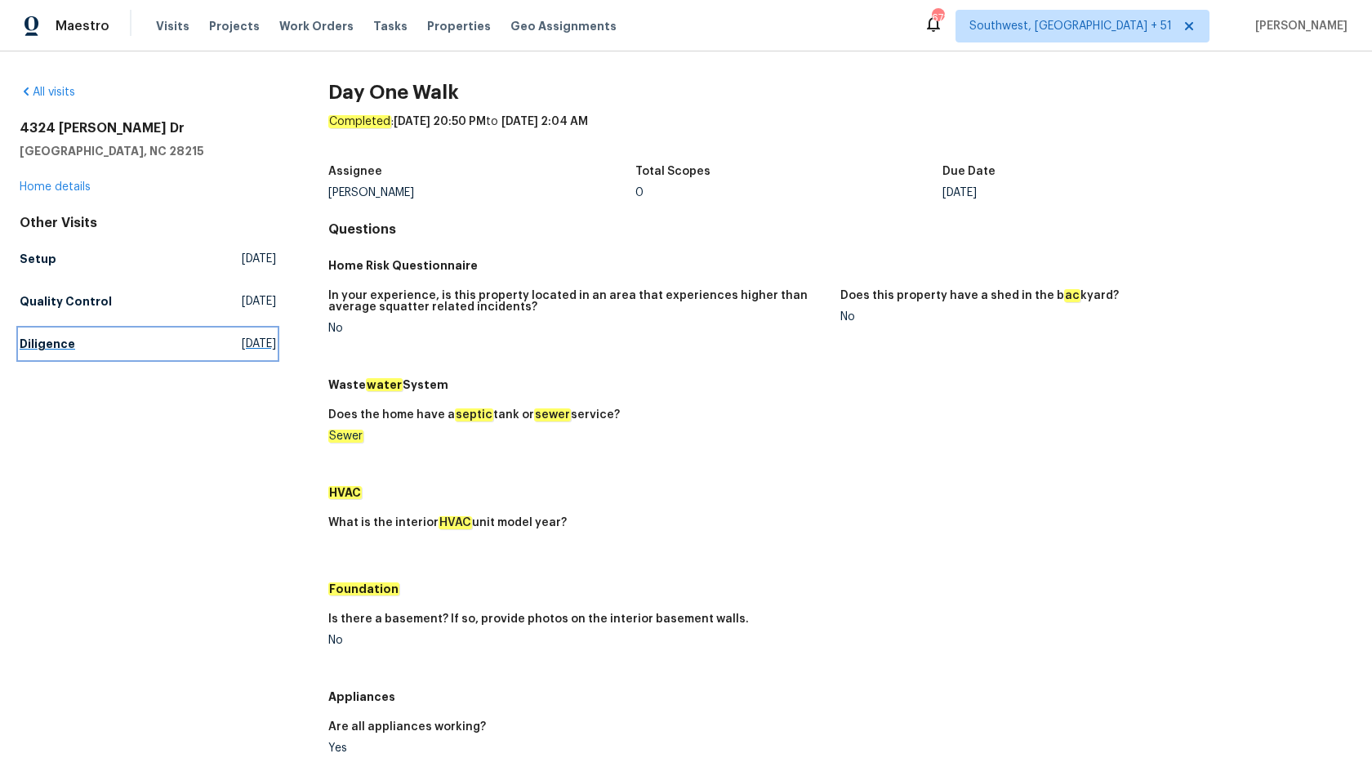
click at [42, 345] on h5 "Diligence" at bounding box center [48, 344] width 56 height 16
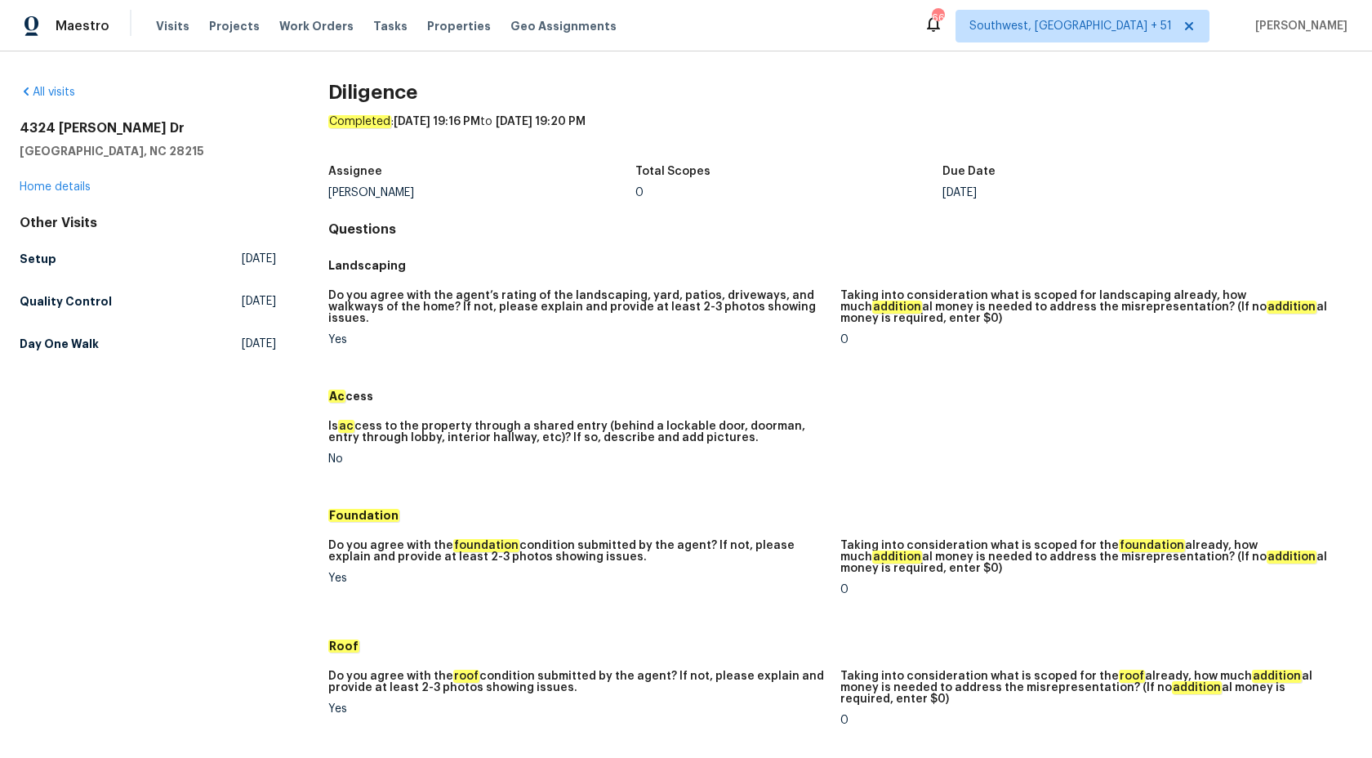
click at [66, 198] on div "All visits 4324 Dianne Dr Charlotte, NC 28215 Home details Other Visits Setup S…" at bounding box center [148, 221] width 256 height 274
click at [69, 189] on link "Home details" at bounding box center [55, 186] width 71 height 11
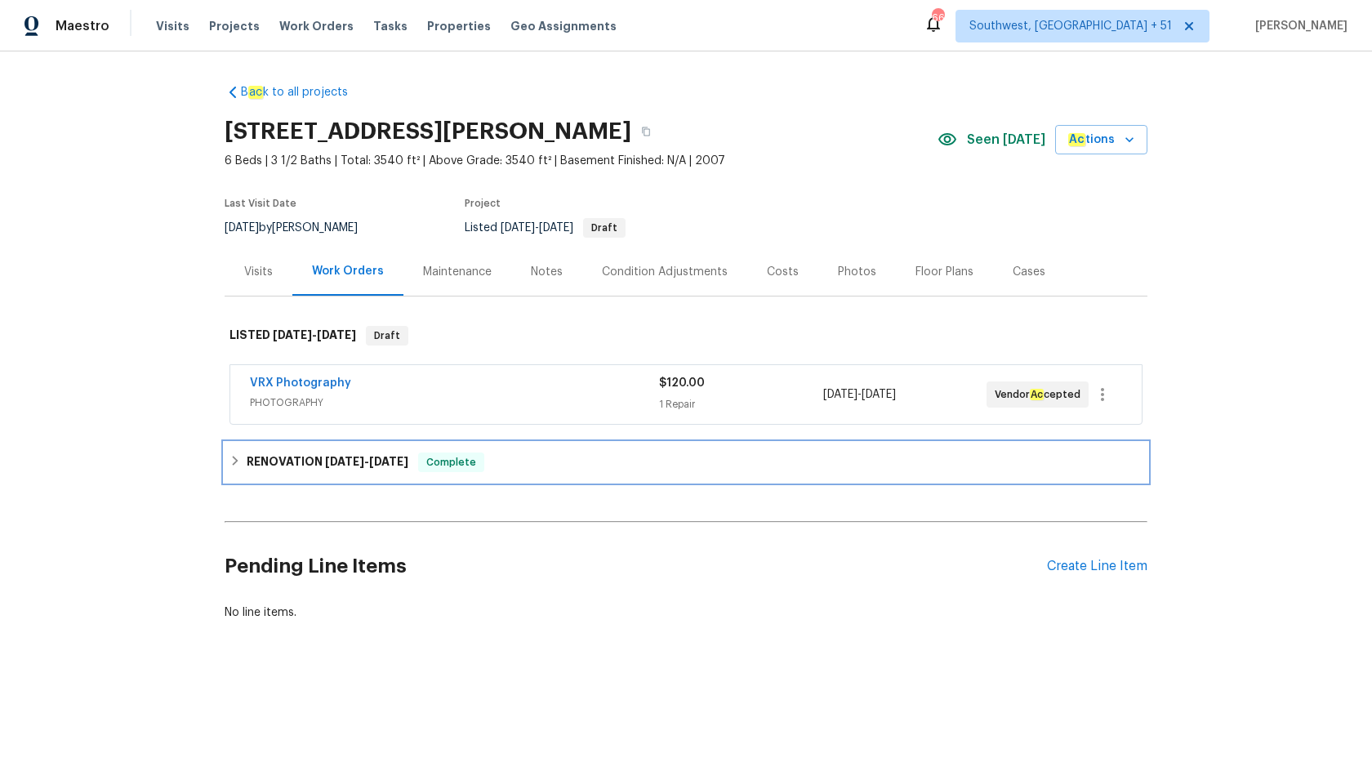
click at [400, 454] on h6 "RENOVATION 9/2/25 - 10/3/25" at bounding box center [328, 462] width 162 height 20
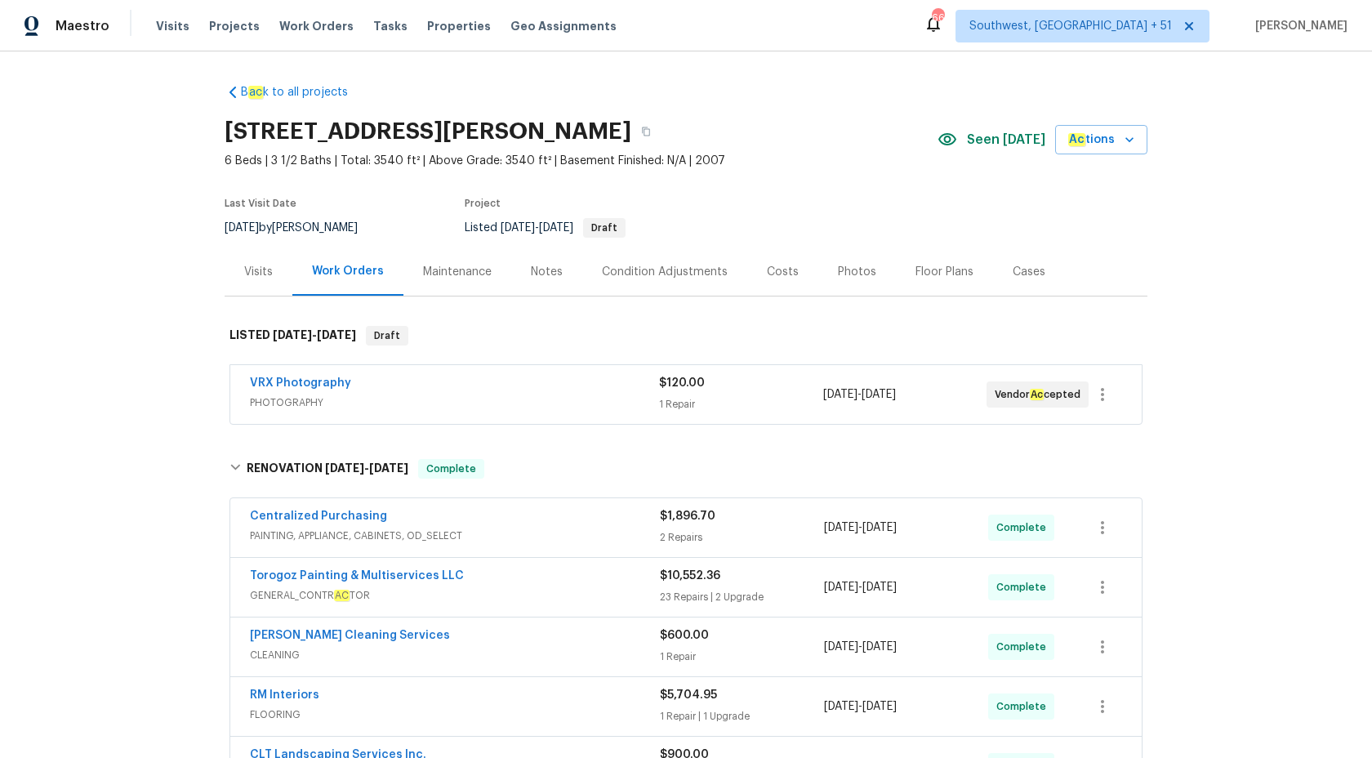
click at [250, 278] on div "Visits" at bounding box center [258, 272] width 29 height 16
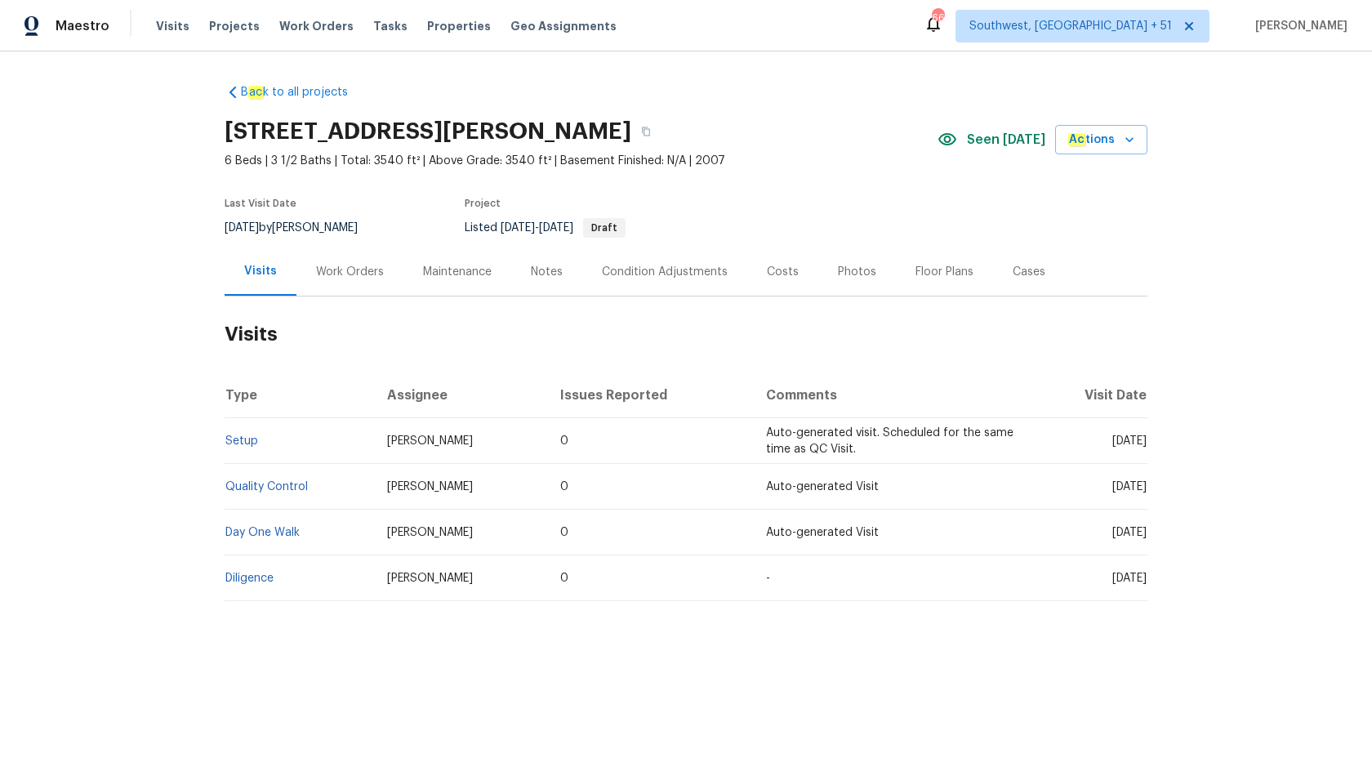
click at [241, 450] on td "Setup" at bounding box center [299, 441] width 149 height 46
click at [241, 449] on td "Setup" at bounding box center [299, 441] width 149 height 46
click at [242, 436] on link "Setup" at bounding box center [241, 440] width 33 height 11
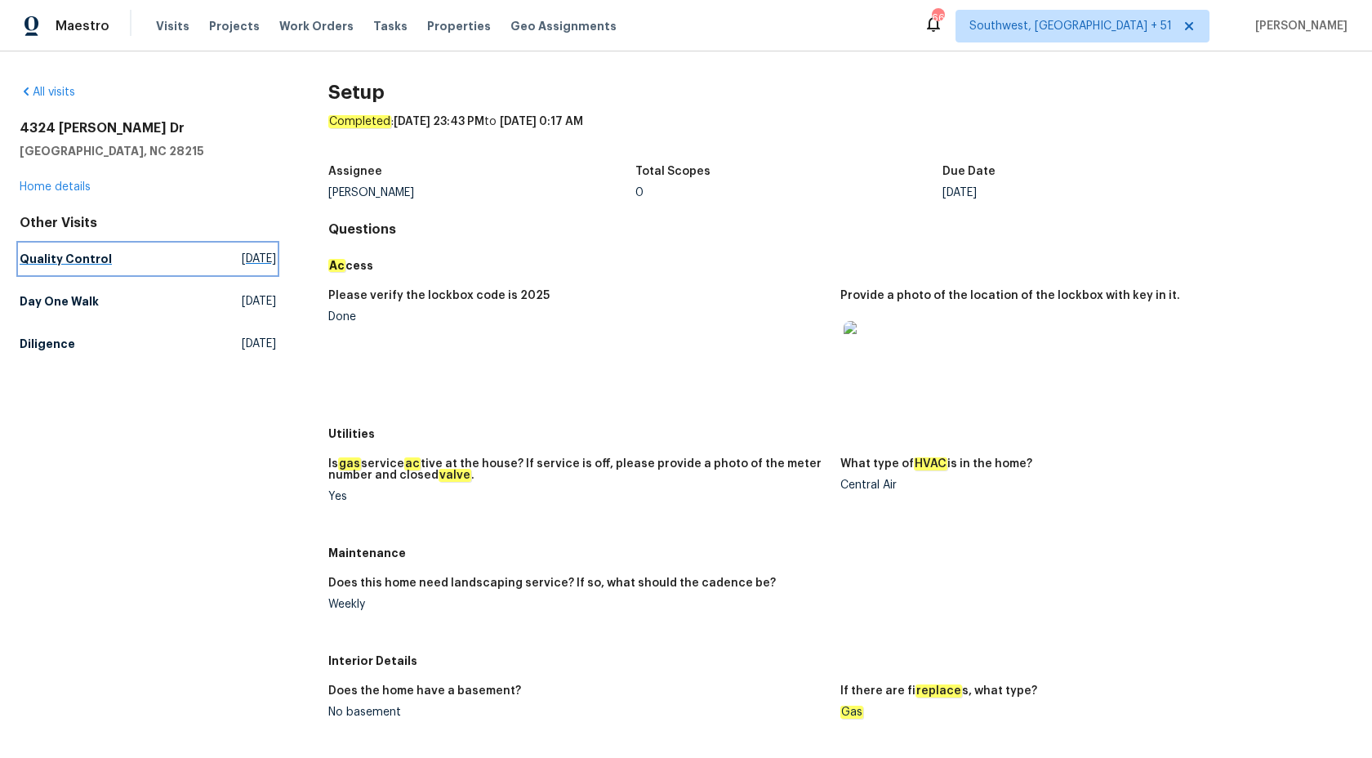
click at [66, 257] on h5 "Quality Control" at bounding box center [66, 259] width 92 height 16
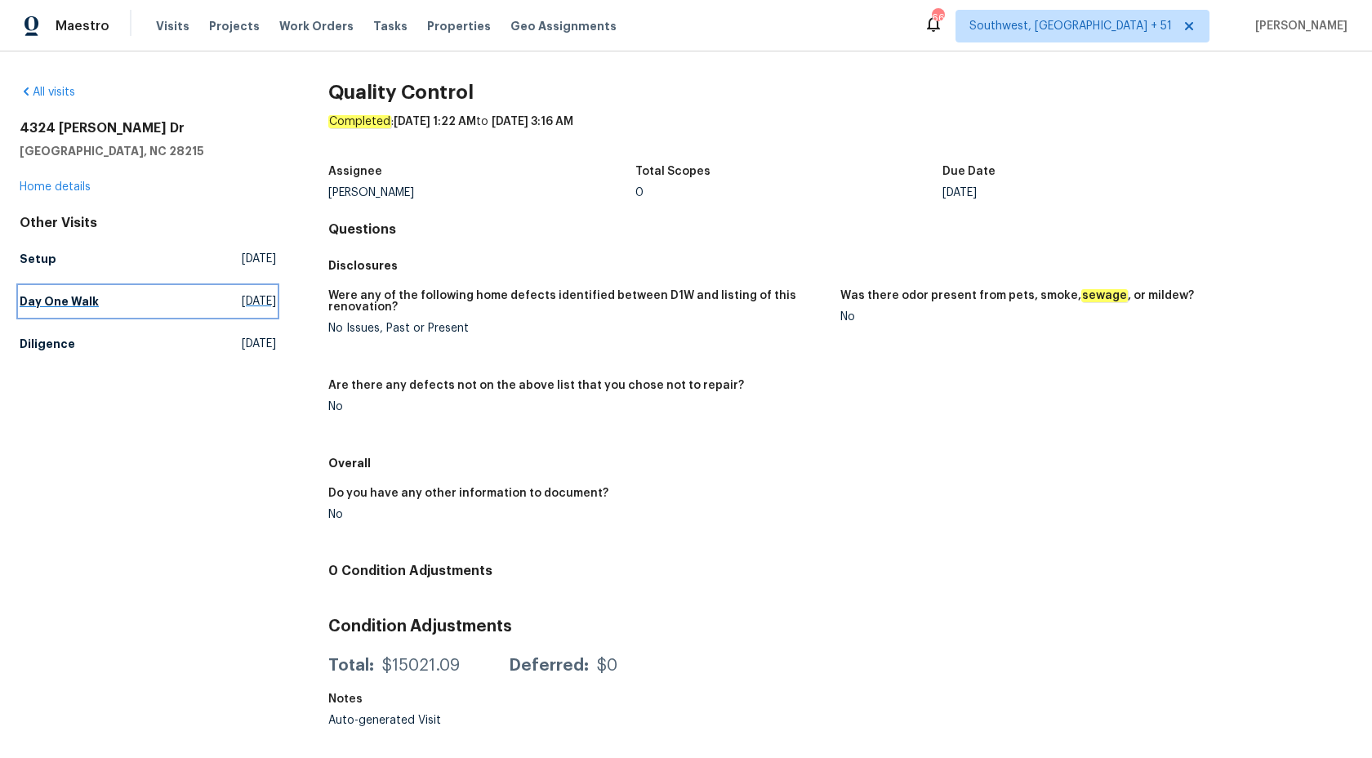
click at [62, 309] on link "Day One Walk Wed, Sep 03 2025" at bounding box center [148, 301] width 256 height 29
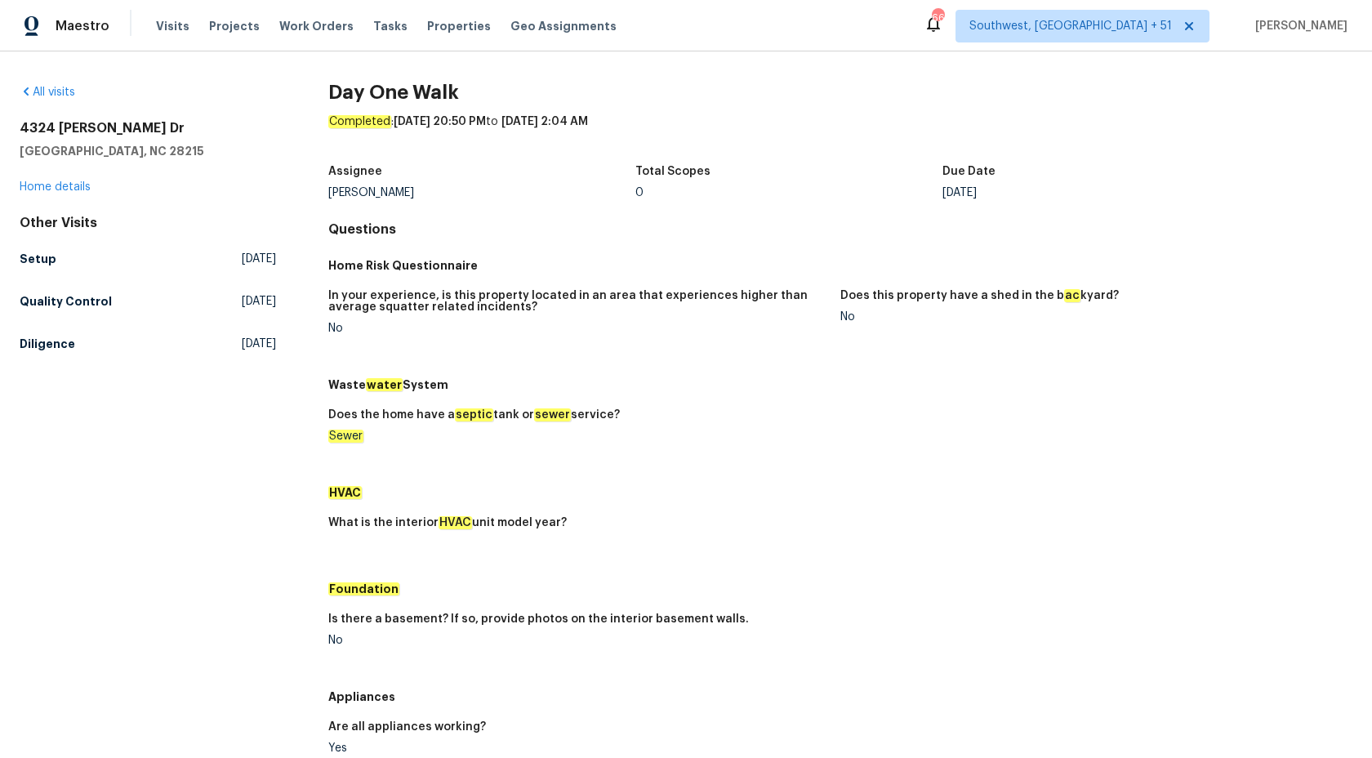
click at [45, 327] on div "Other Visits Setup Sat, Sep 13 2025 Quality Control Sat, Sep 13 2025 Diligence …" at bounding box center [148, 287] width 256 height 144
click at [48, 341] on h5 "Diligence" at bounding box center [48, 344] width 56 height 16
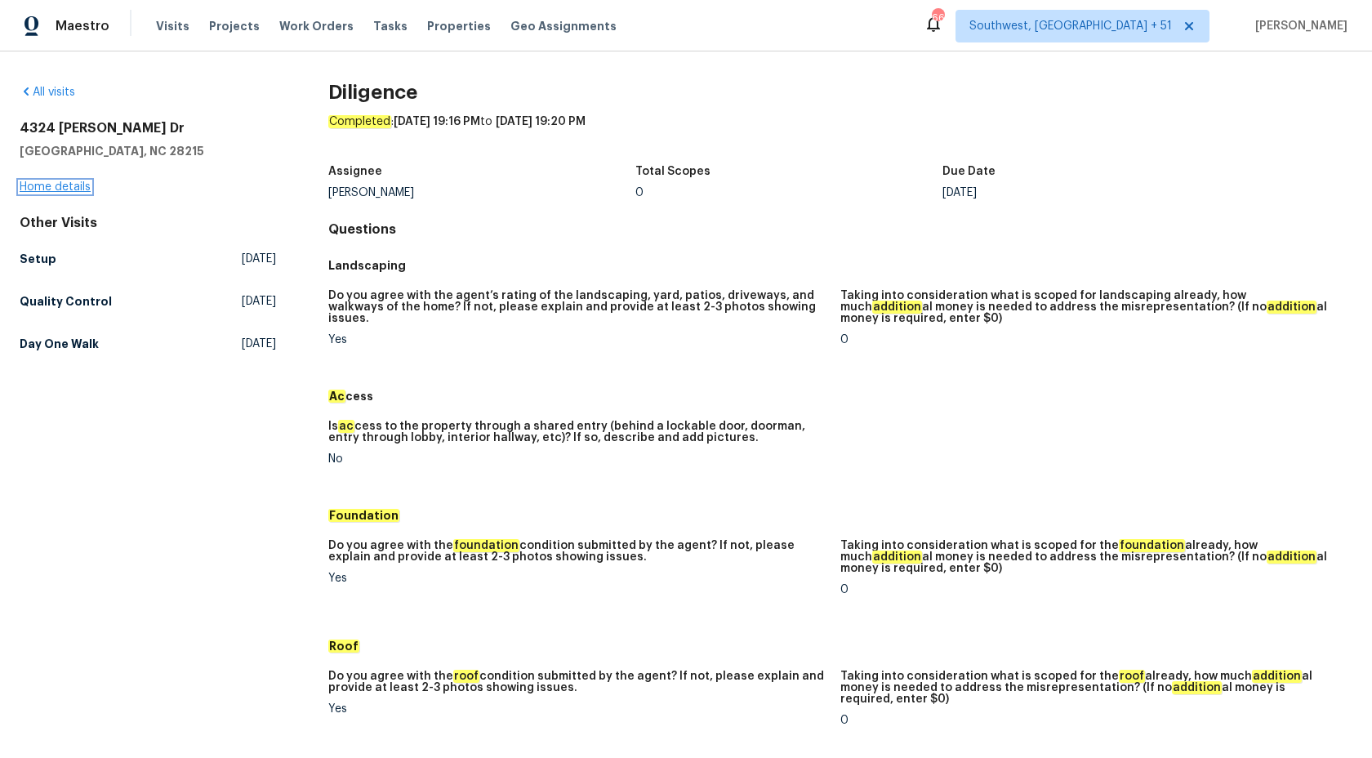
click at [75, 189] on link "Home details" at bounding box center [55, 186] width 71 height 11
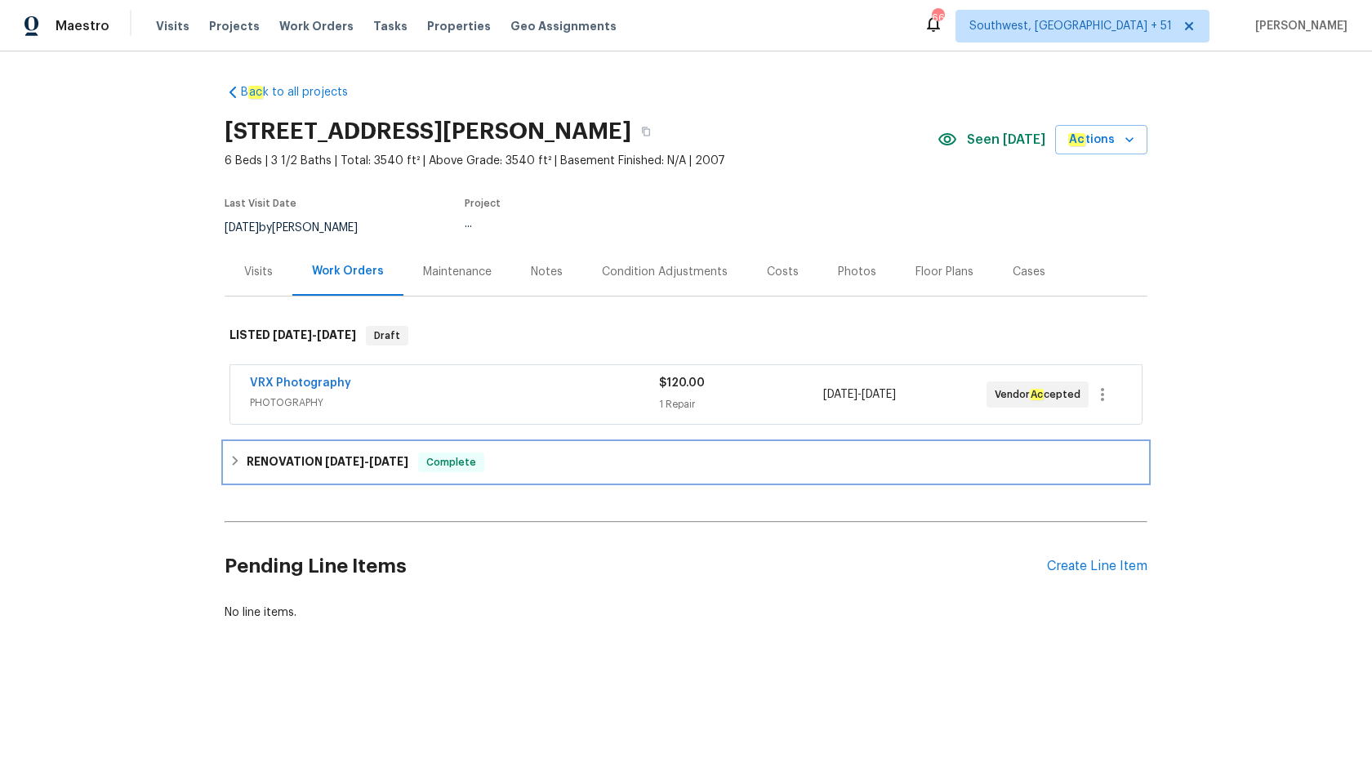
click at [341, 460] on span "9/2/25" at bounding box center [344, 461] width 39 height 11
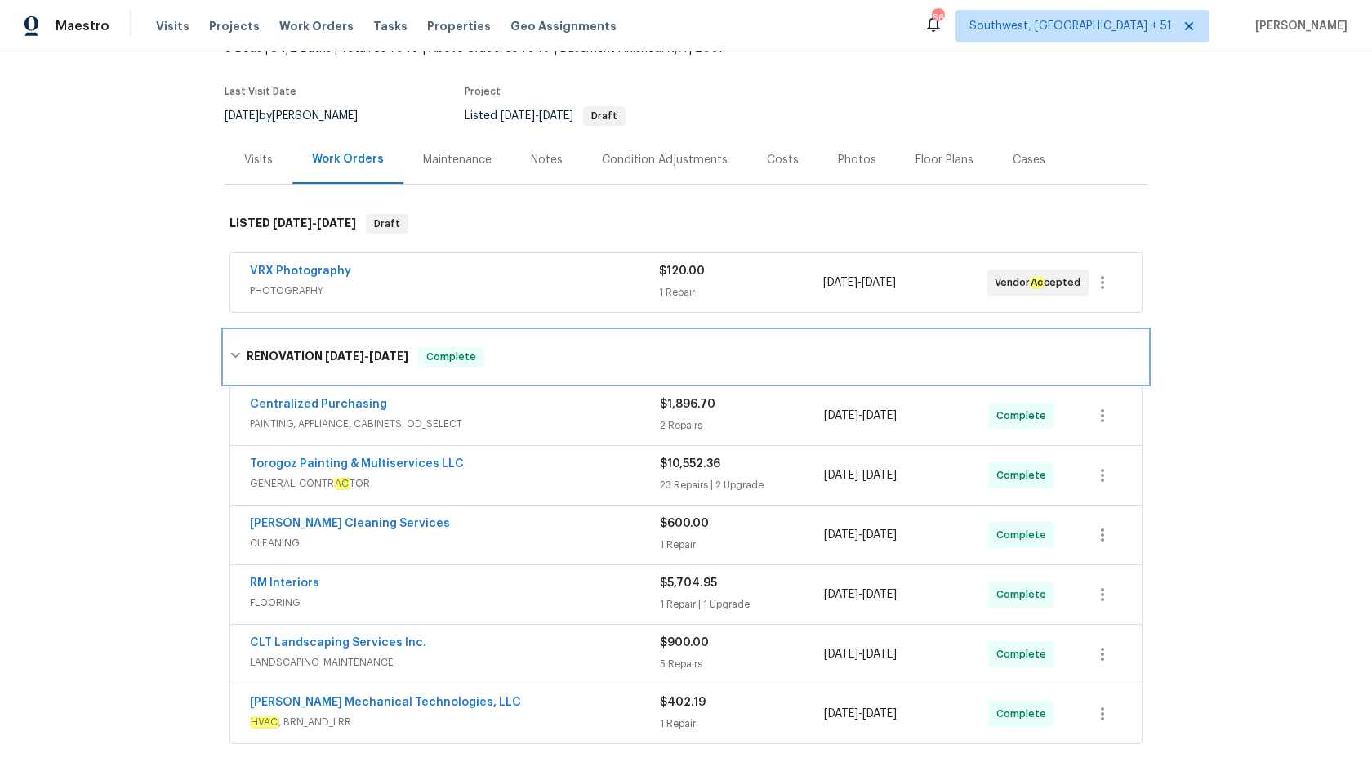
scroll to position [207, 0]
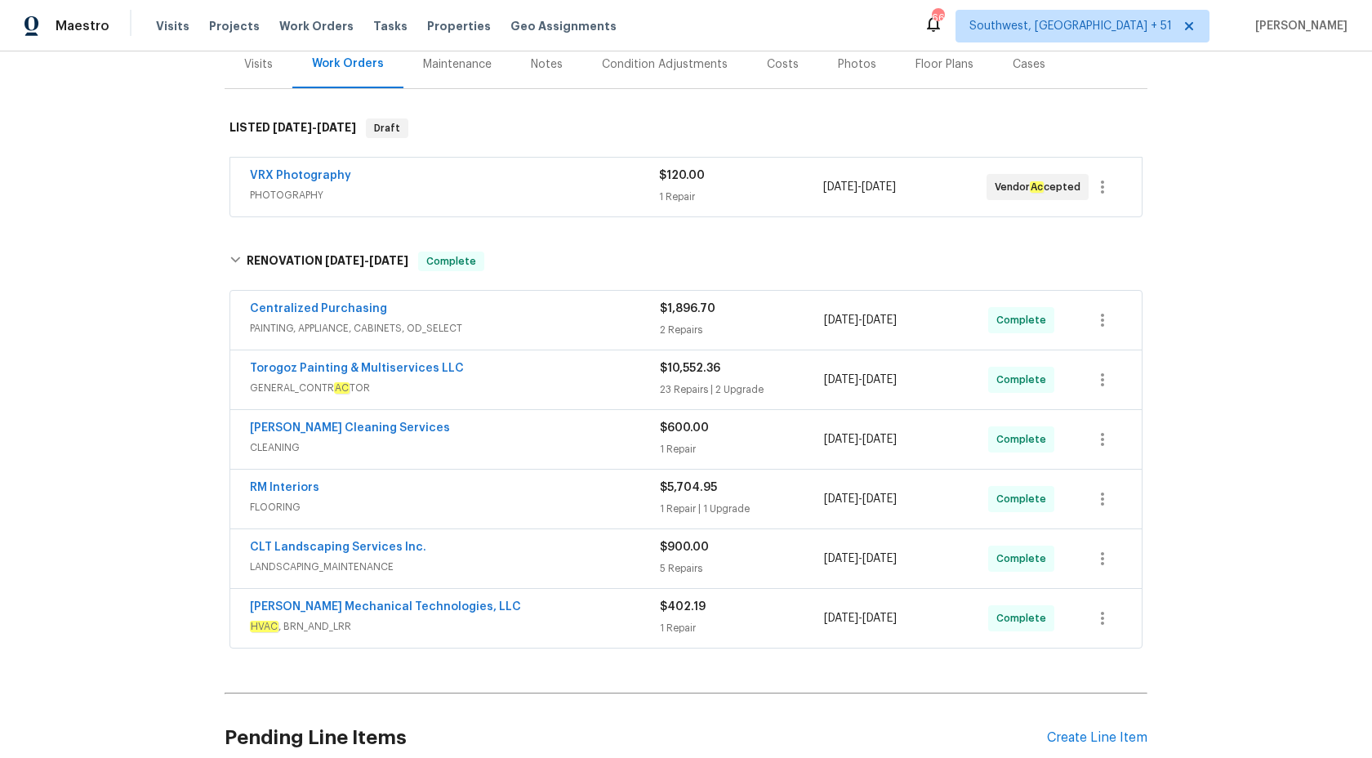
click at [579, 328] on span "PAINTING, APPLIANCE, CABINETS, OD_SELECT" at bounding box center [455, 328] width 410 height 16
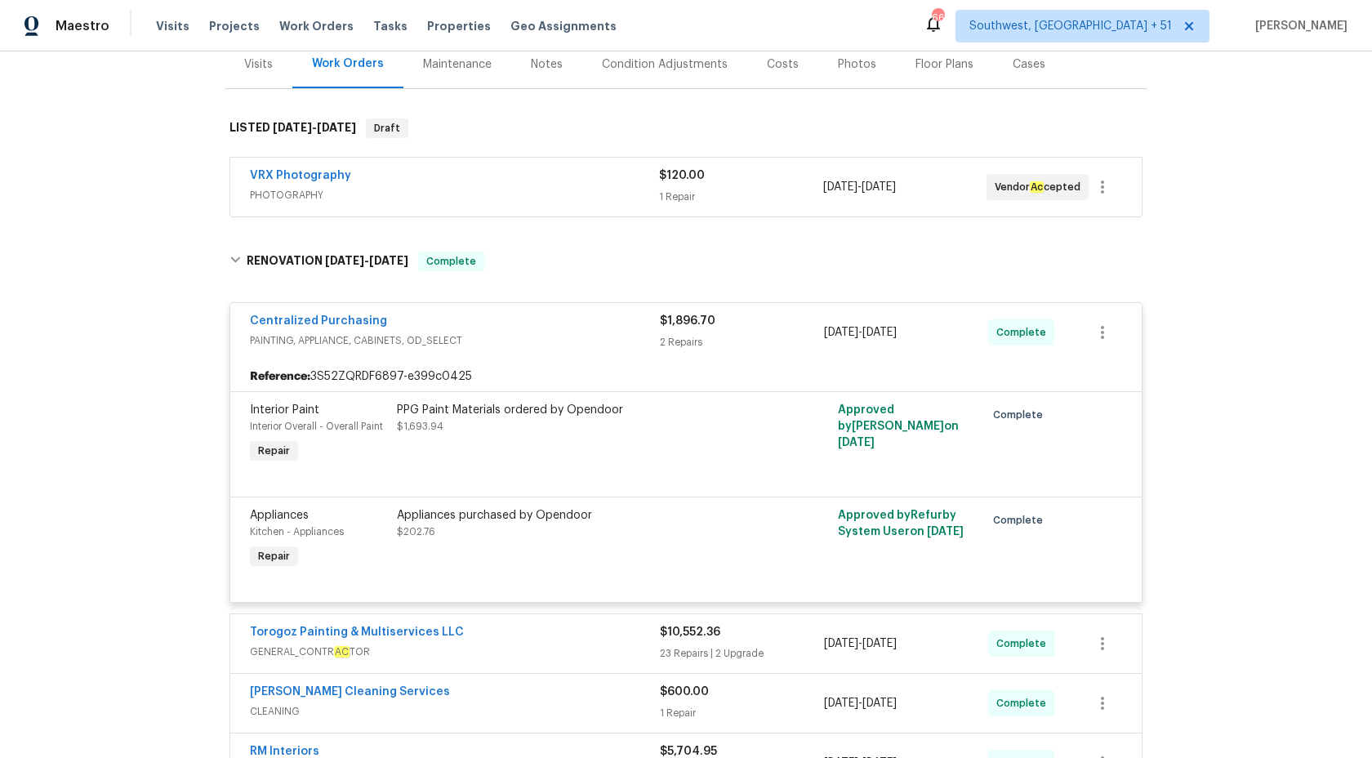
click at [579, 328] on div "Centralized Purchasing" at bounding box center [455, 323] width 410 height 20
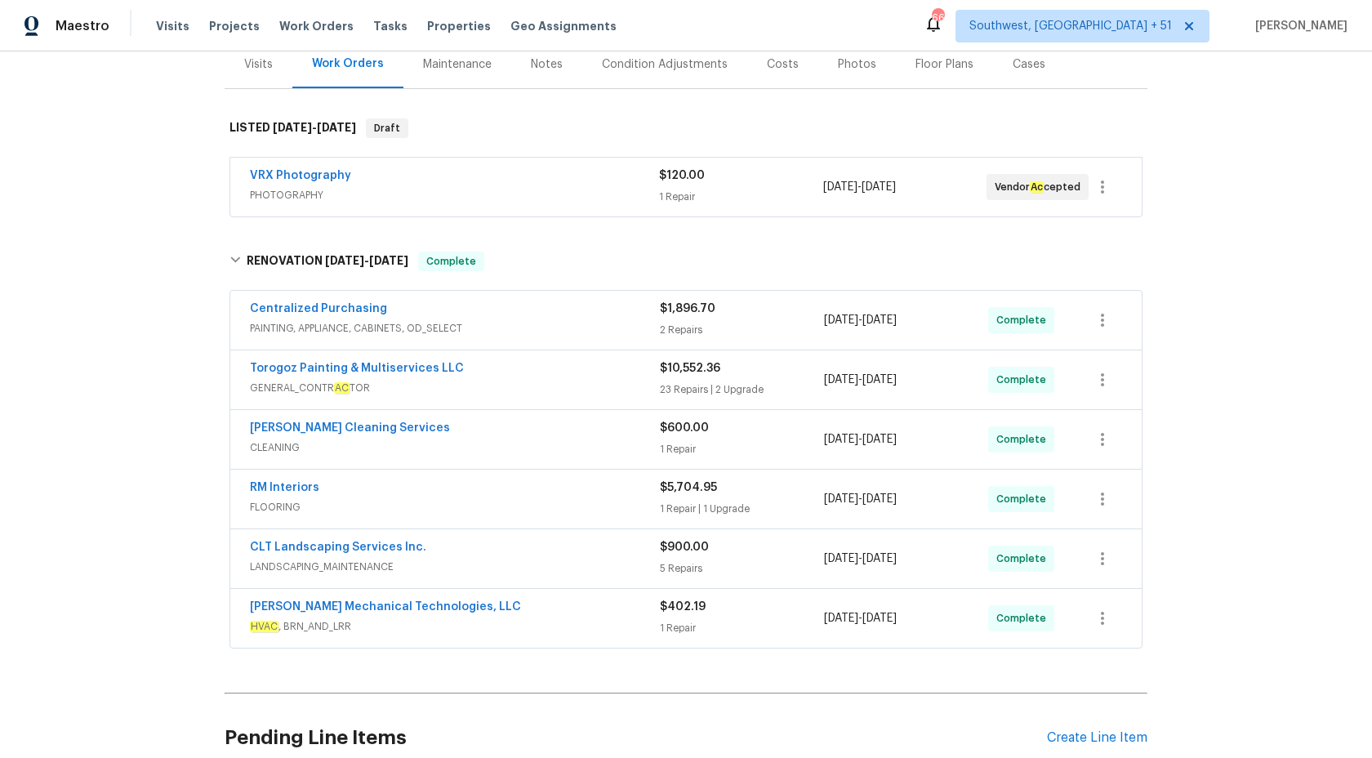
scroll to position [353, 0]
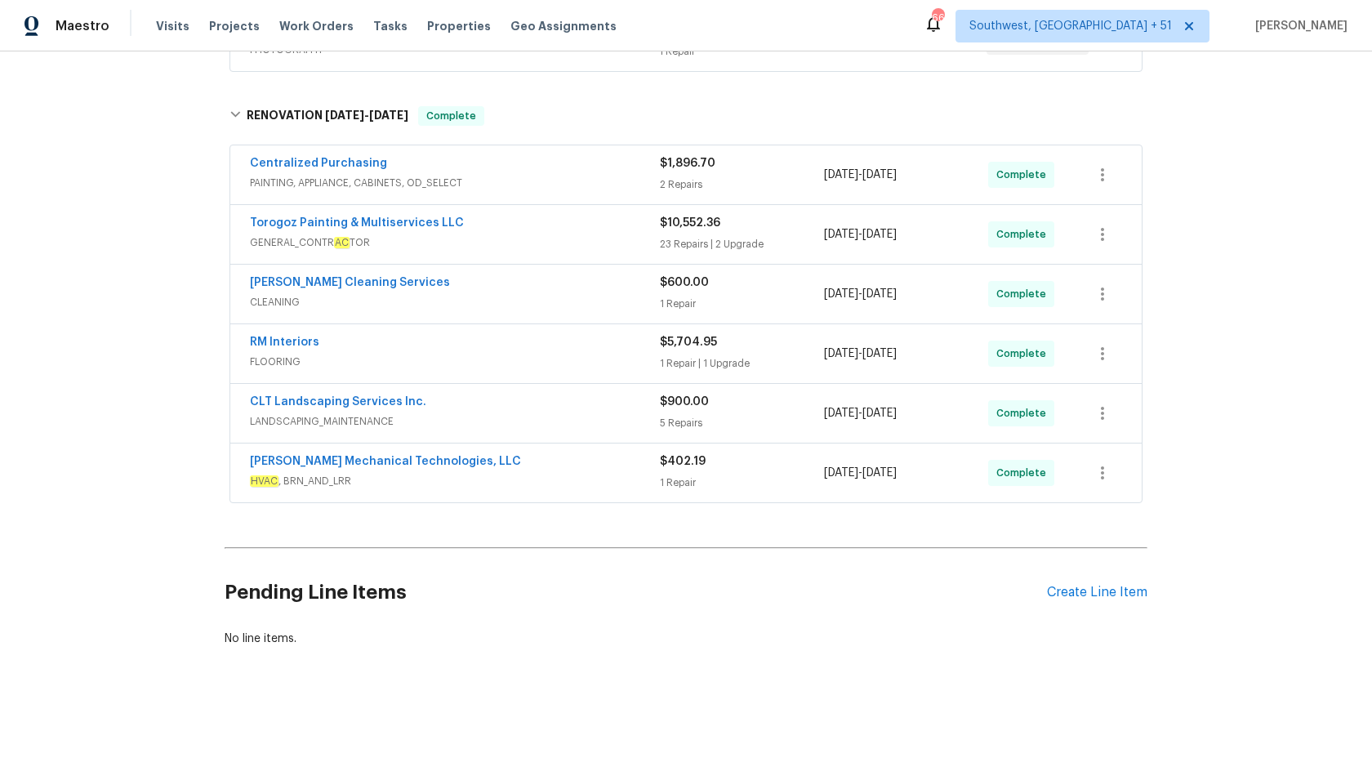
click at [572, 364] on span "FLOORING" at bounding box center [455, 362] width 410 height 16
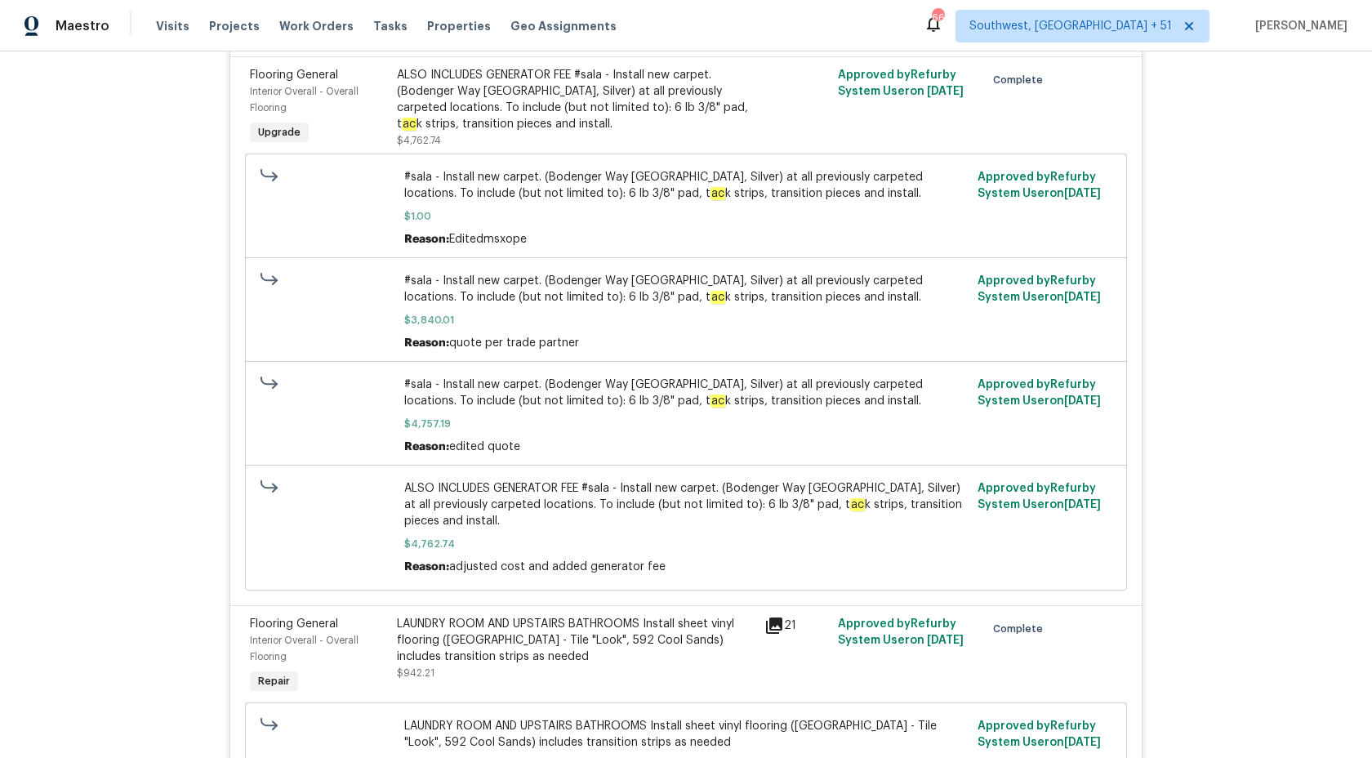
scroll to position [733, 0]
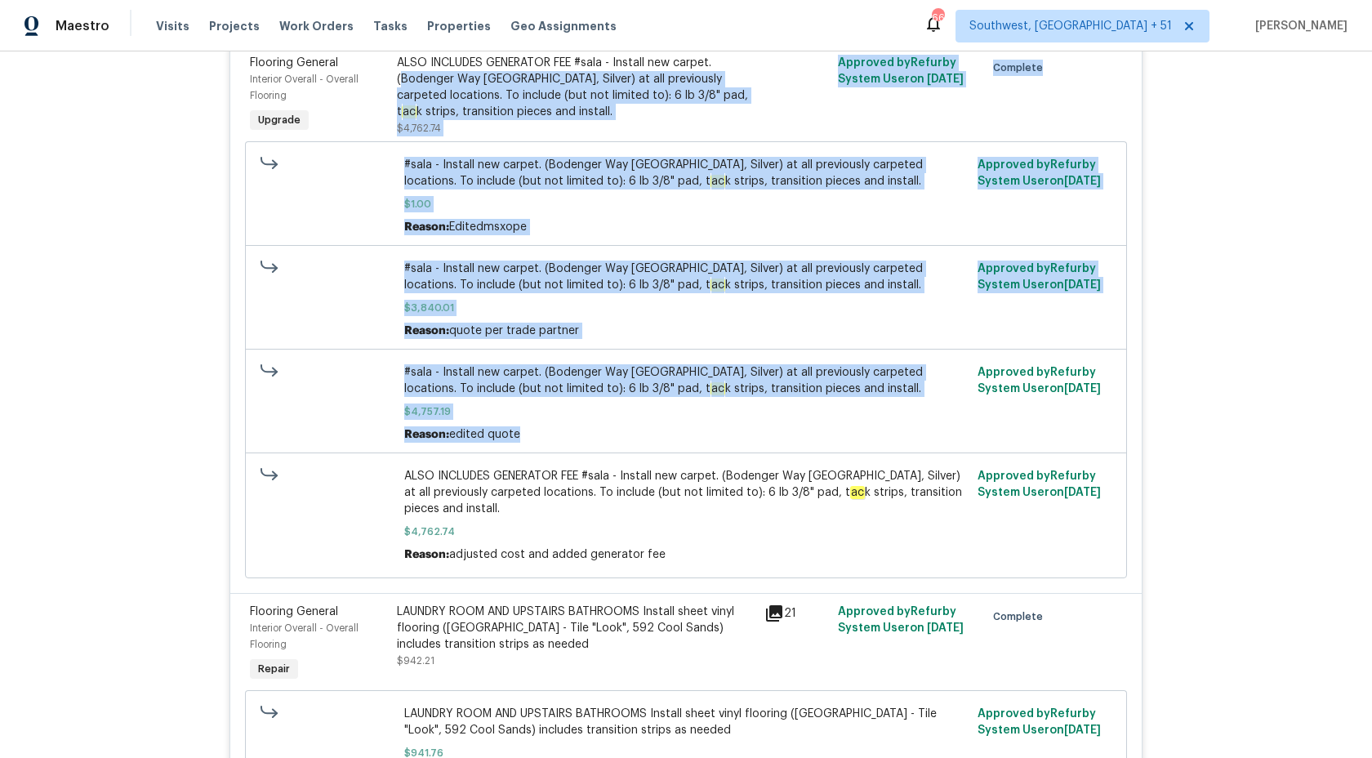
drag, startPoint x: 403, startPoint y: 83, endPoint x: 670, endPoint y: 437, distance: 443.6
click at [670, 437] on div "Flooring General Interior Overall - Overall Flooring Upgrade ALSO INCLUDES GENE…" at bounding box center [685, 318] width 911 height 549
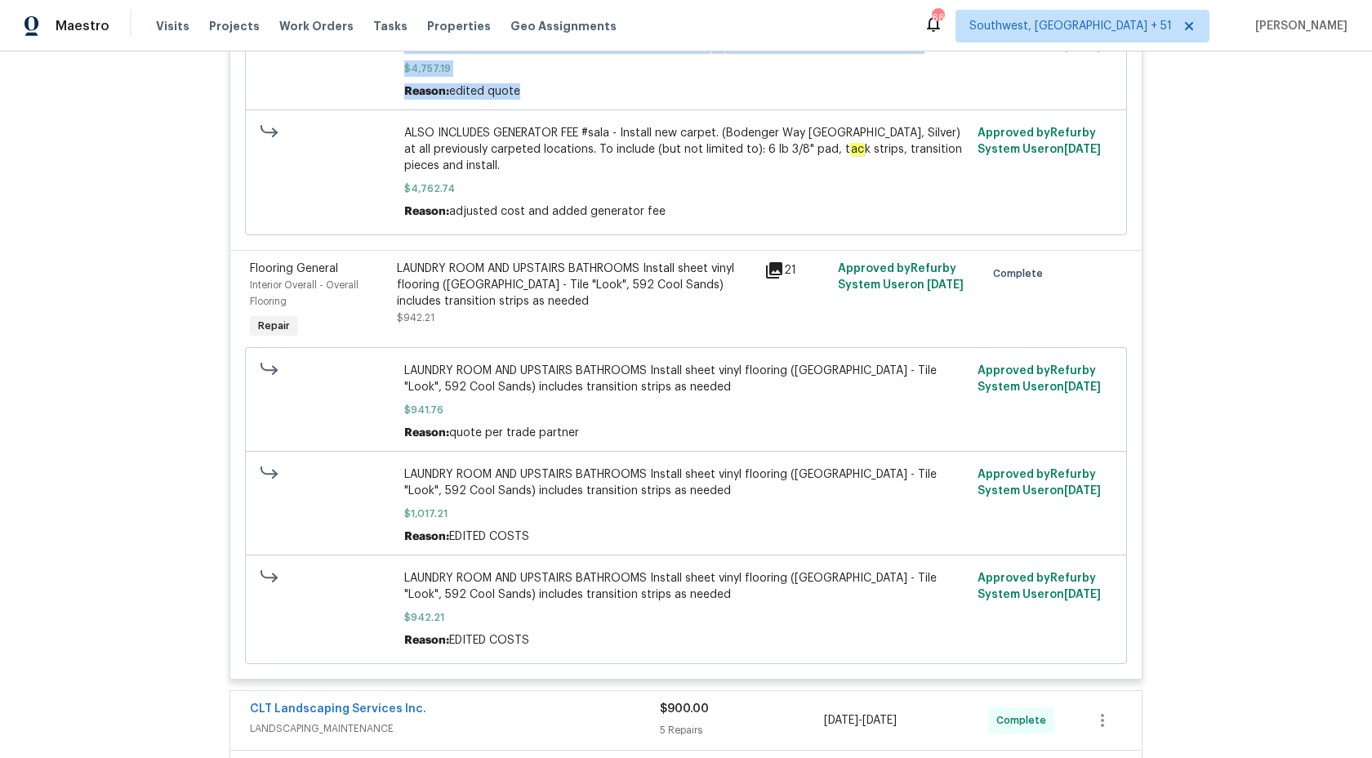
scroll to position [1112, 0]
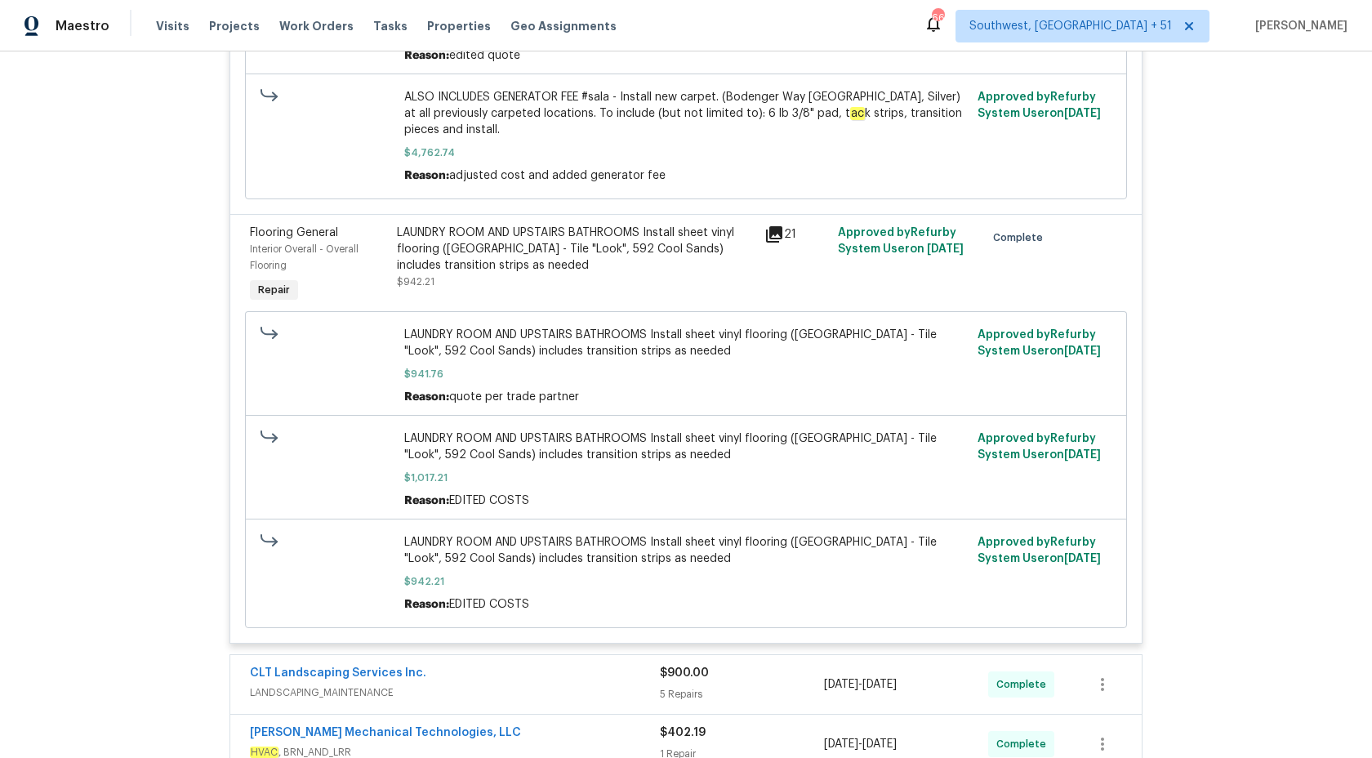
click at [684, 356] on span "LAUNDRY ROOM AND UPSTAIRS BATHROOMS Install sheet vinyl flooring (Sugar Valley …" at bounding box center [686, 343] width 564 height 33
click at [671, 335] on span "LAUNDRY ROOM AND UPSTAIRS BATHROOMS Install sheet vinyl flooring (Sugar Valley …" at bounding box center [686, 343] width 564 height 33
copy span "Install sheet vinyl flooring"
drag, startPoint x: 649, startPoint y: 342, endPoint x: 790, endPoint y: 338, distance: 140.5
click at [790, 338] on span "LAUNDRY ROOM AND UPSTAIRS BATHROOMS Install sheet vinyl flooring (Sugar Valley …" at bounding box center [686, 343] width 564 height 33
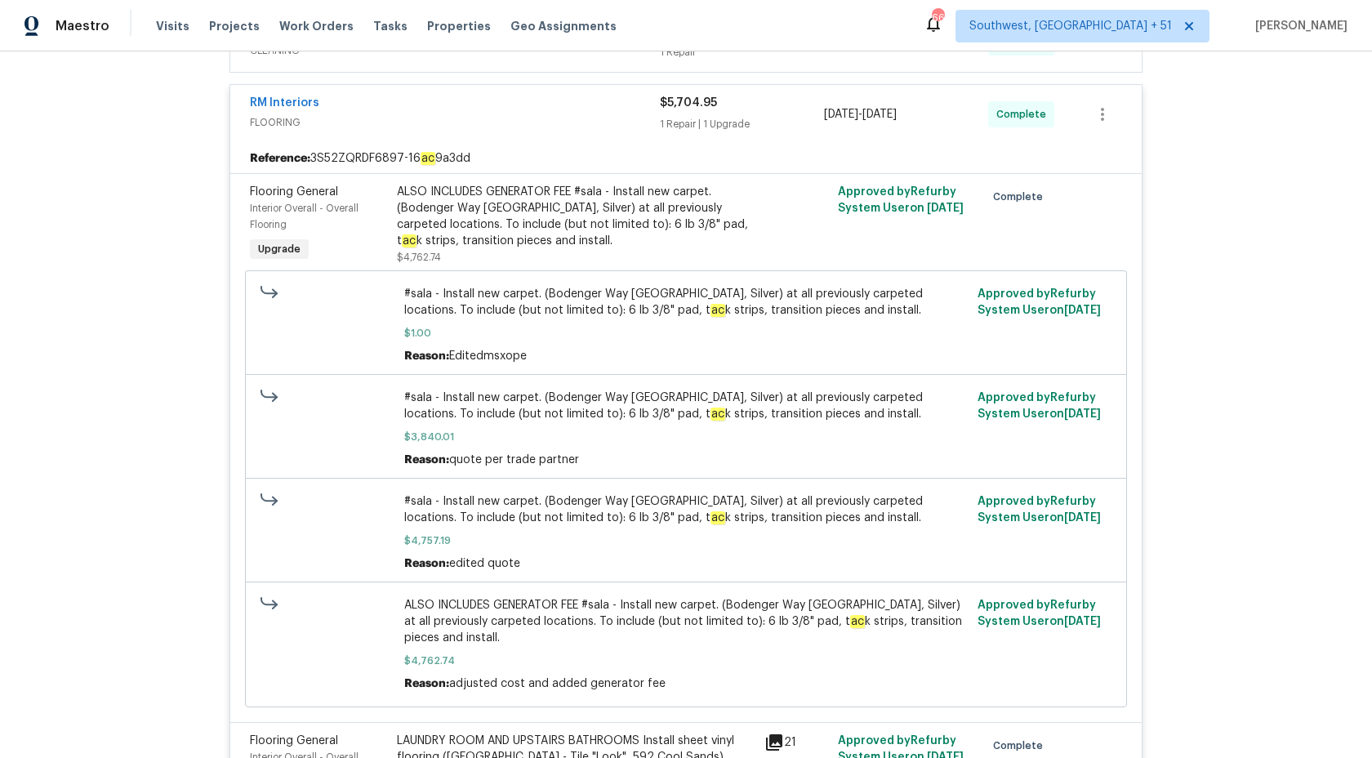
scroll to position [395, 0]
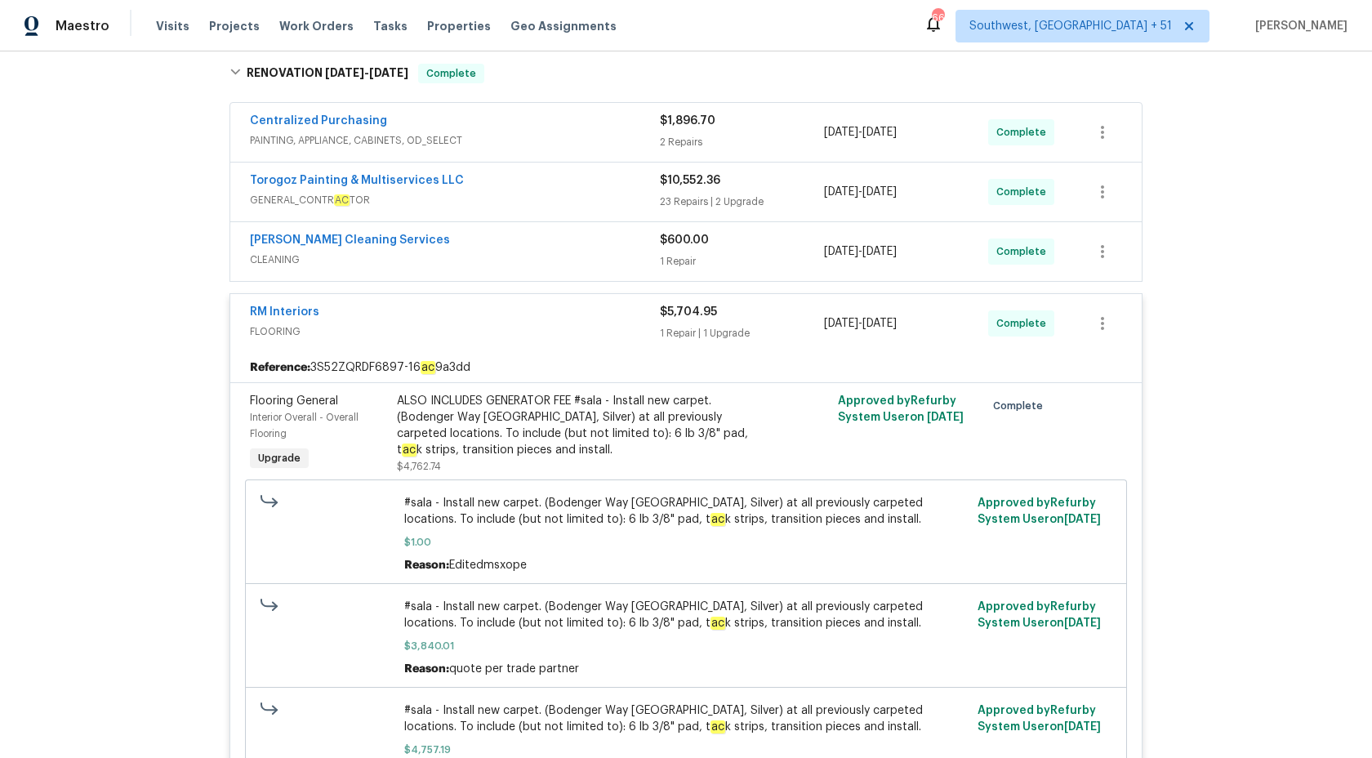
click at [647, 327] on span "FLOORING" at bounding box center [455, 331] width 410 height 16
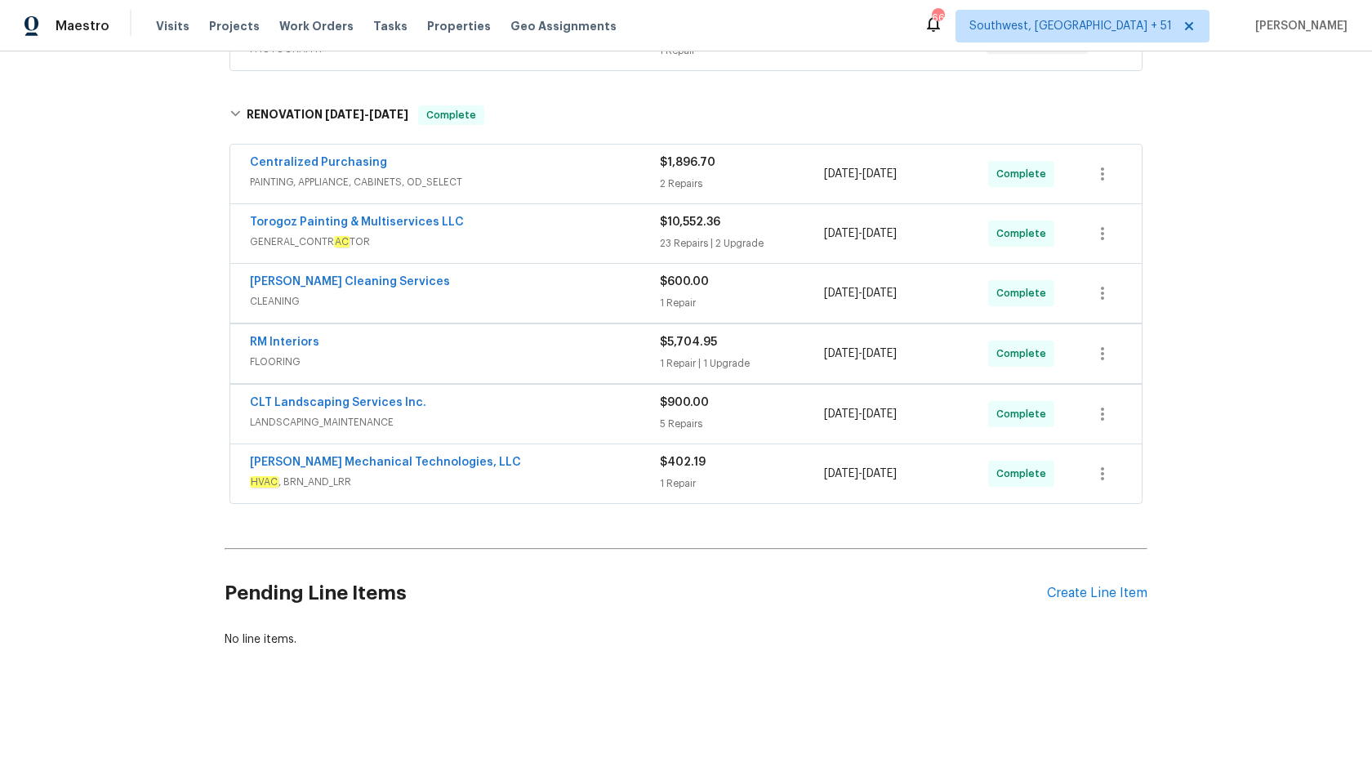
scroll to position [353, 0]
click at [524, 220] on div "Torogoz Painting & Multiservices LLC" at bounding box center [455, 225] width 410 height 20
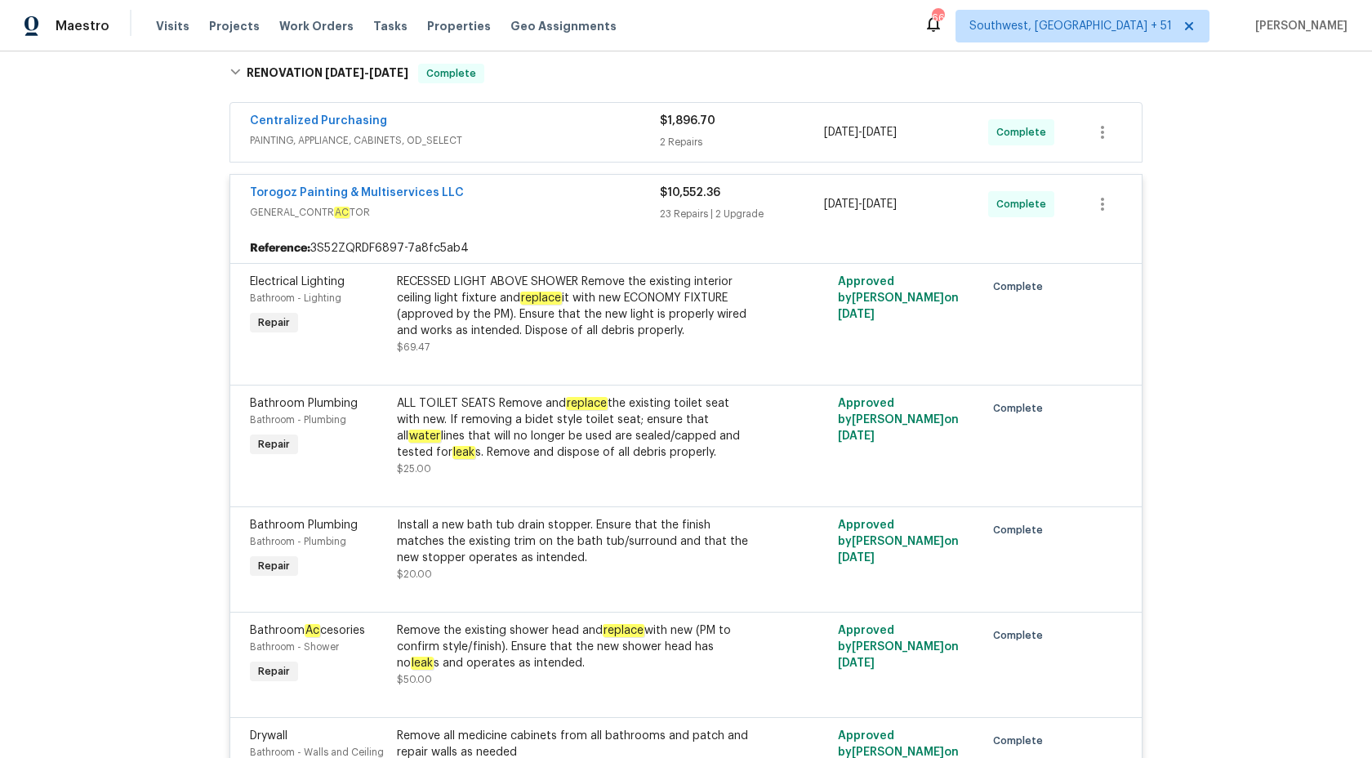
click at [524, 220] on span "GENERAL_CONTR AC TOR" at bounding box center [455, 212] width 410 height 16
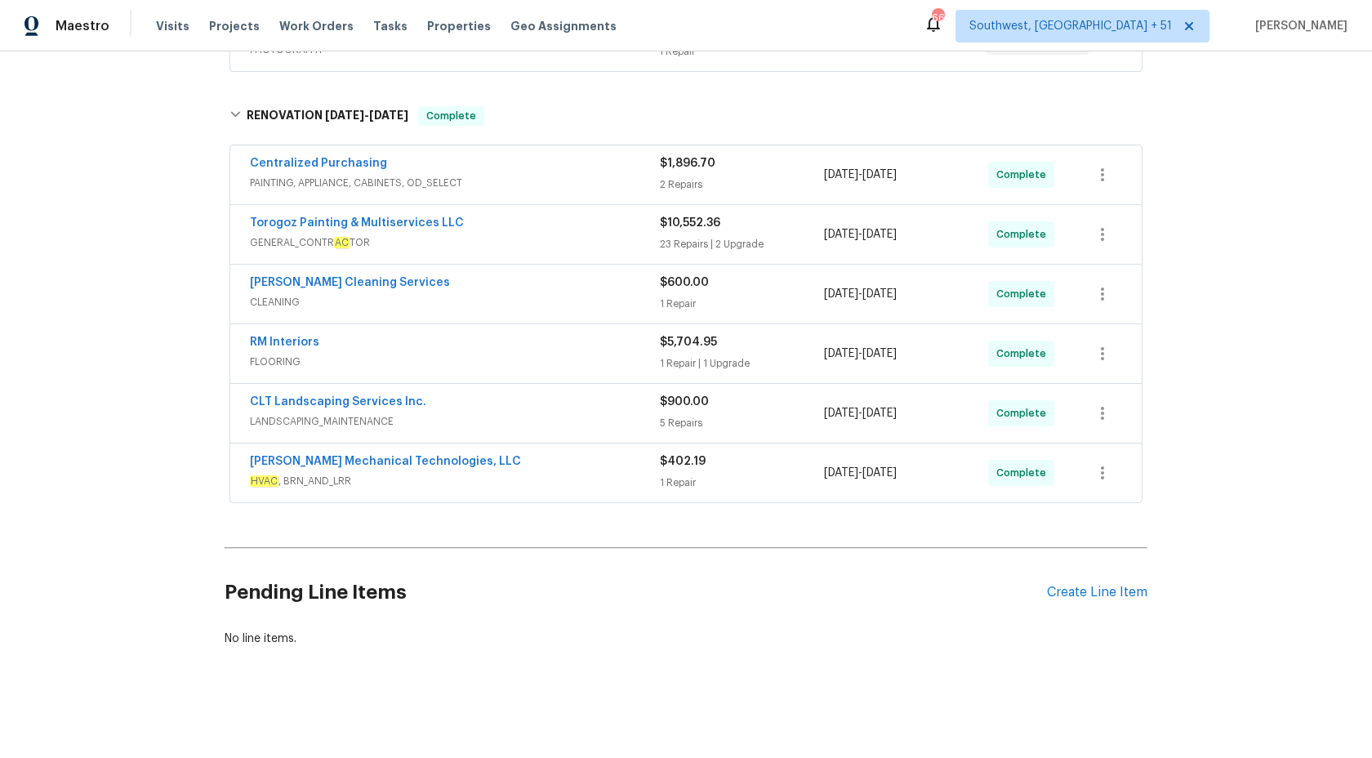
click at [538, 234] on span "GENERAL_CONTR AC TOR" at bounding box center [455, 242] width 410 height 16
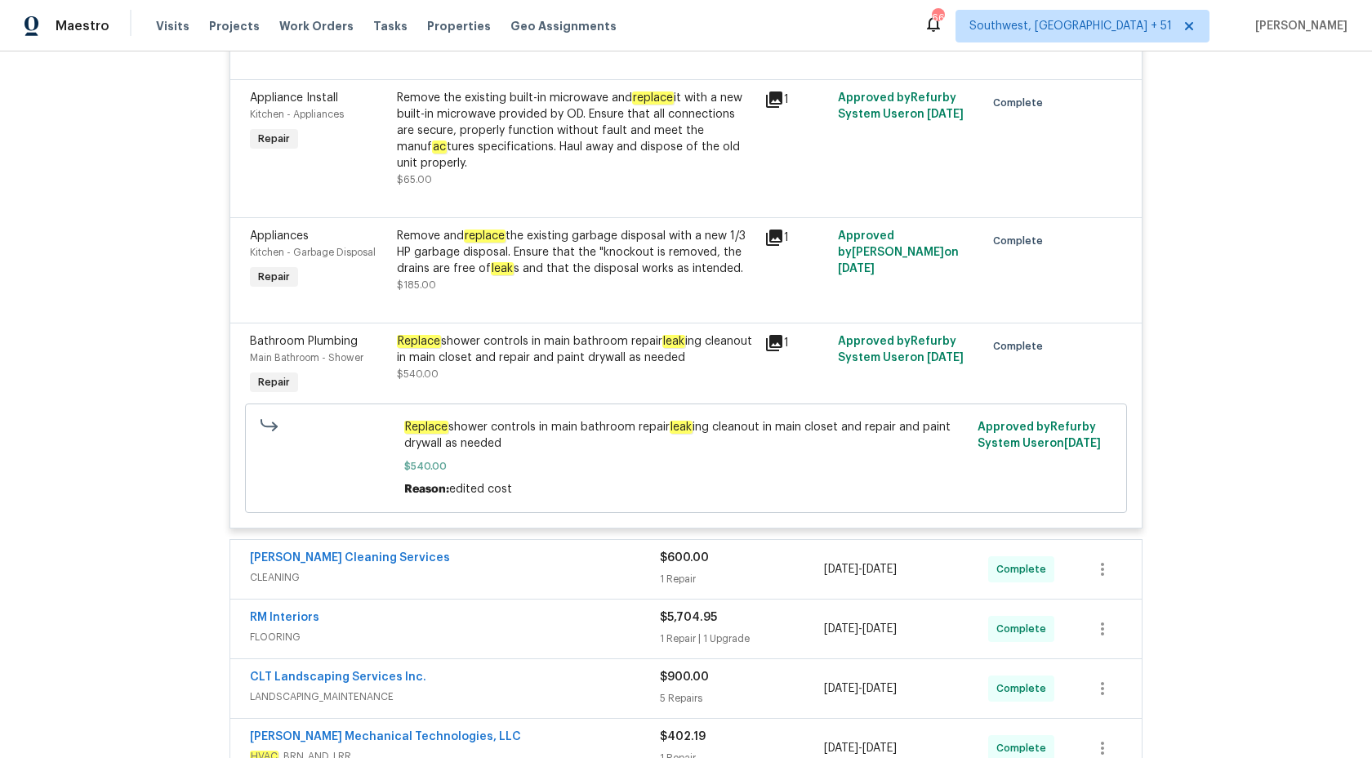
scroll to position [4398, 0]
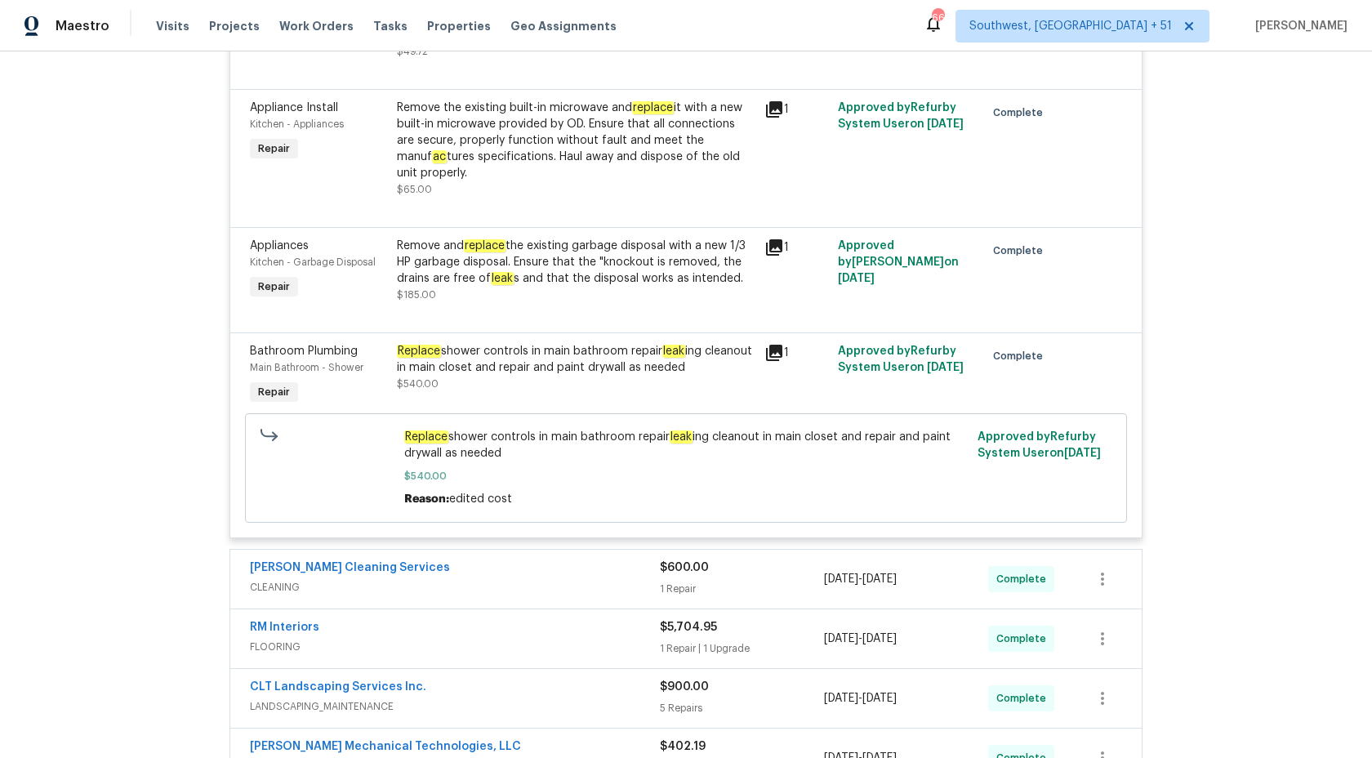
click at [572, 347] on div "Replace shower controls in main bathroom repair leak ing cleanout in main close…" at bounding box center [576, 359] width 358 height 33
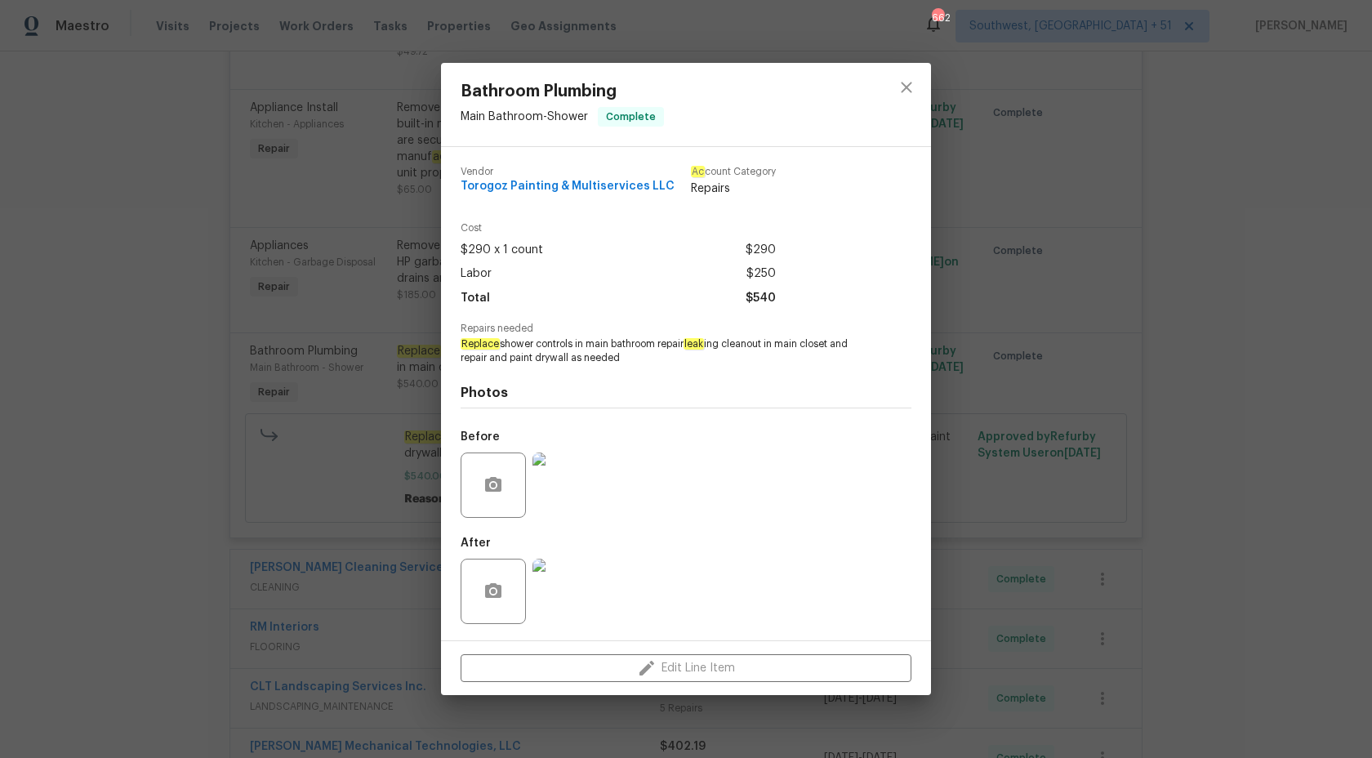
click at [564, 579] on img at bounding box center [564, 591] width 65 height 65
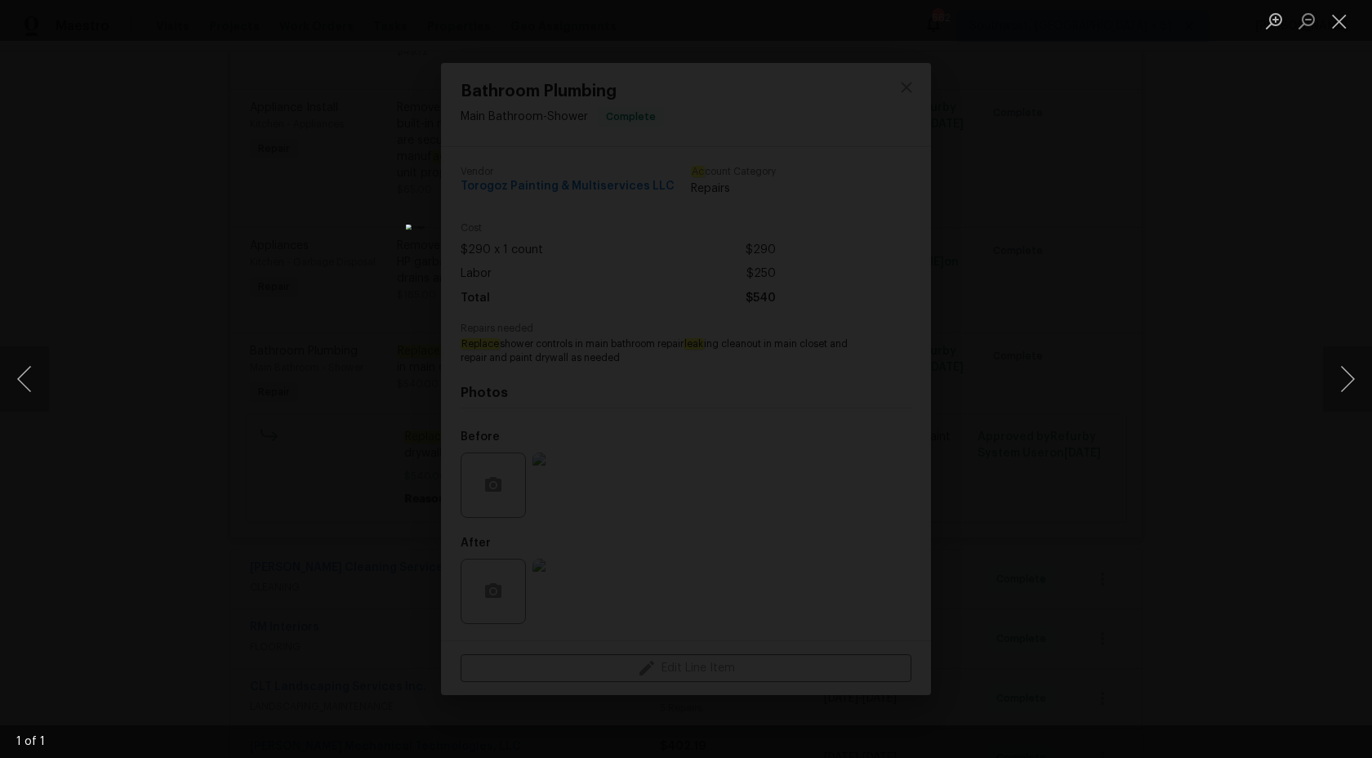
click at [1053, 203] on div "Lightbox" at bounding box center [686, 379] width 1372 height 758
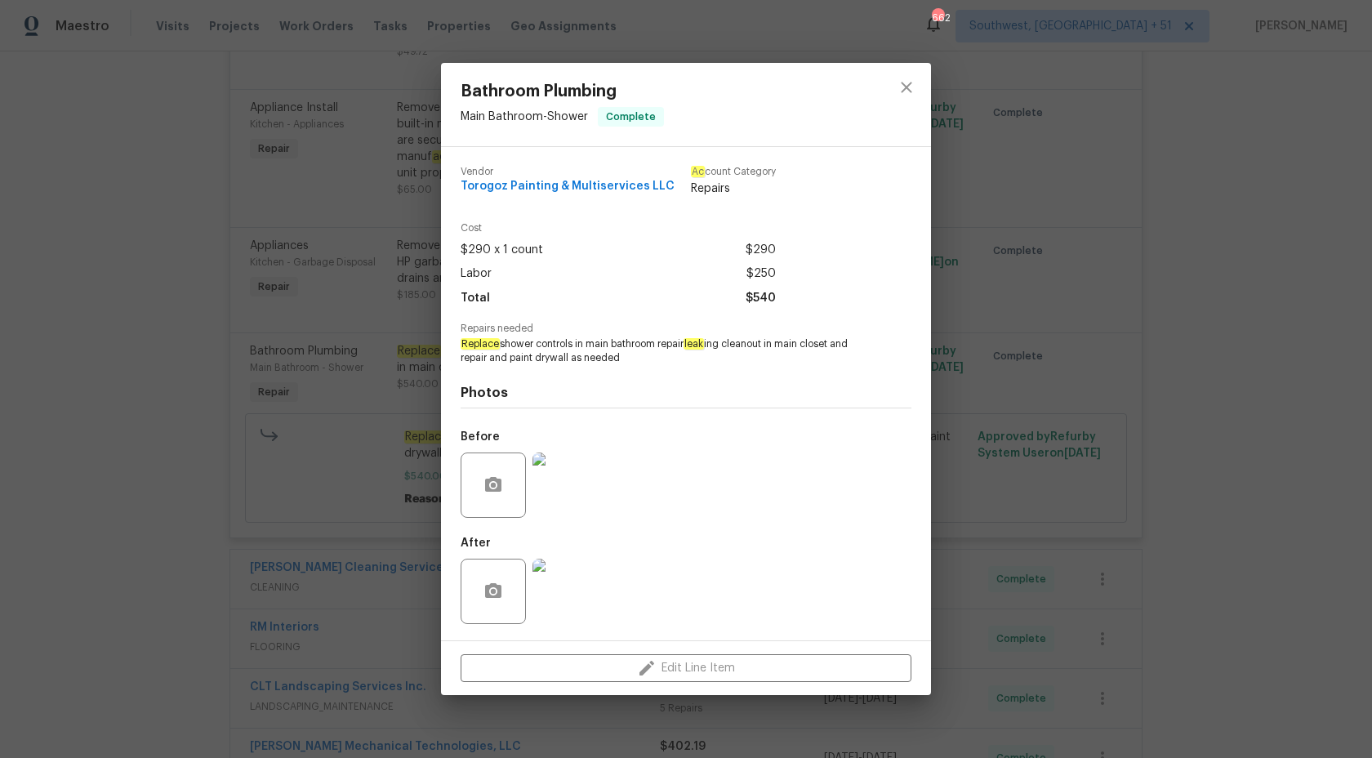
click at [684, 358] on span "Replace shower controls in main bathroom repair leak ing cleanout in main close…" at bounding box center [664, 351] width 406 height 28
copy span "m repair leak ing"
drag, startPoint x: 652, startPoint y: 342, endPoint x: 726, endPoint y: 345, distance: 73.5
click at [726, 345] on span "Replace shower controls in main bathroom repair leak ing cleanout in main close…" at bounding box center [664, 351] width 406 height 28
click at [220, 307] on div "Bathroom Plumbing Main Bathroom - Shower Complete Vendor Torogoz Painting & Mul…" at bounding box center [686, 379] width 1372 height 758
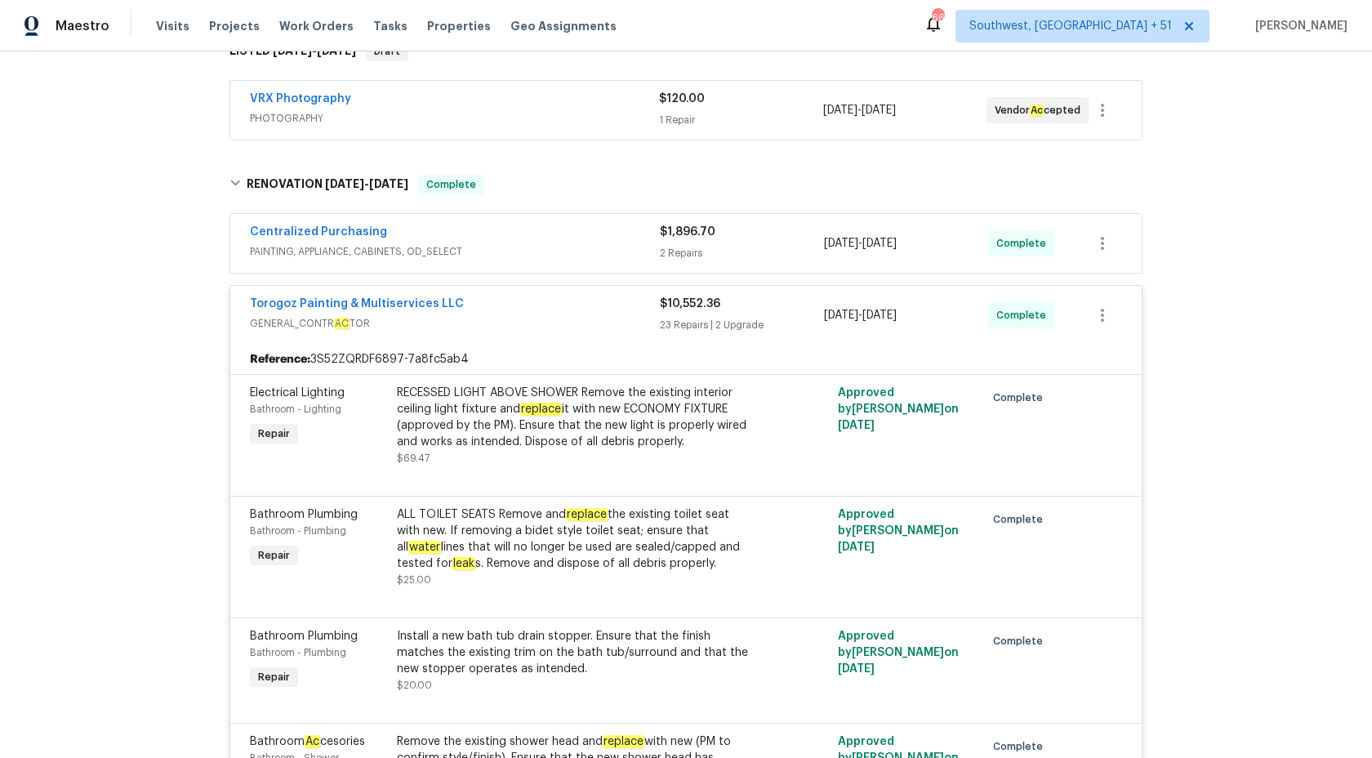
scroll to position [207, 0]
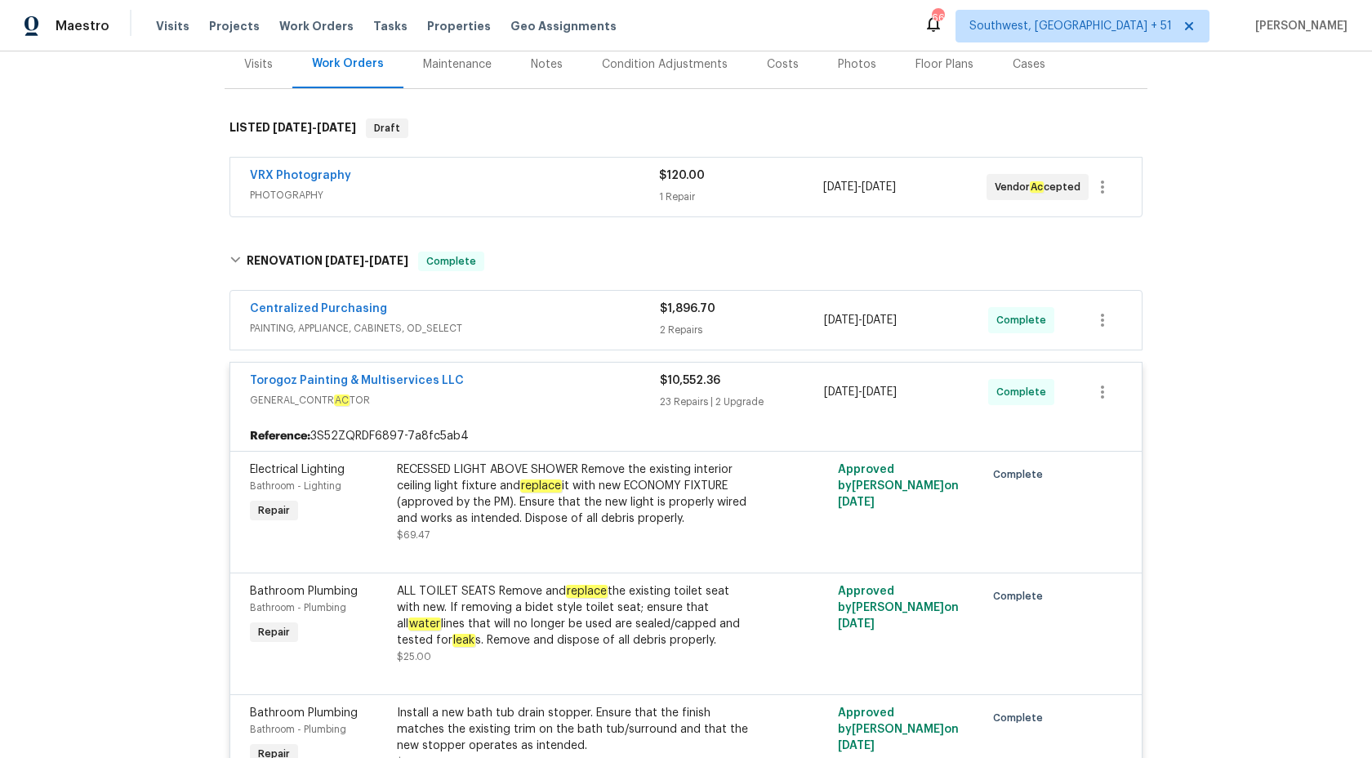
click at [678, 364] on div "Torogoz Painting & Multiservices LLC GENERAL_CONTR AC TOR $10,552.36 23 Repairs…" at bounding box center [685, 392] width 911 height 59
click at [678, 382] on span "$10,552.36" at bounding box center [690, 380] width 60 height 11
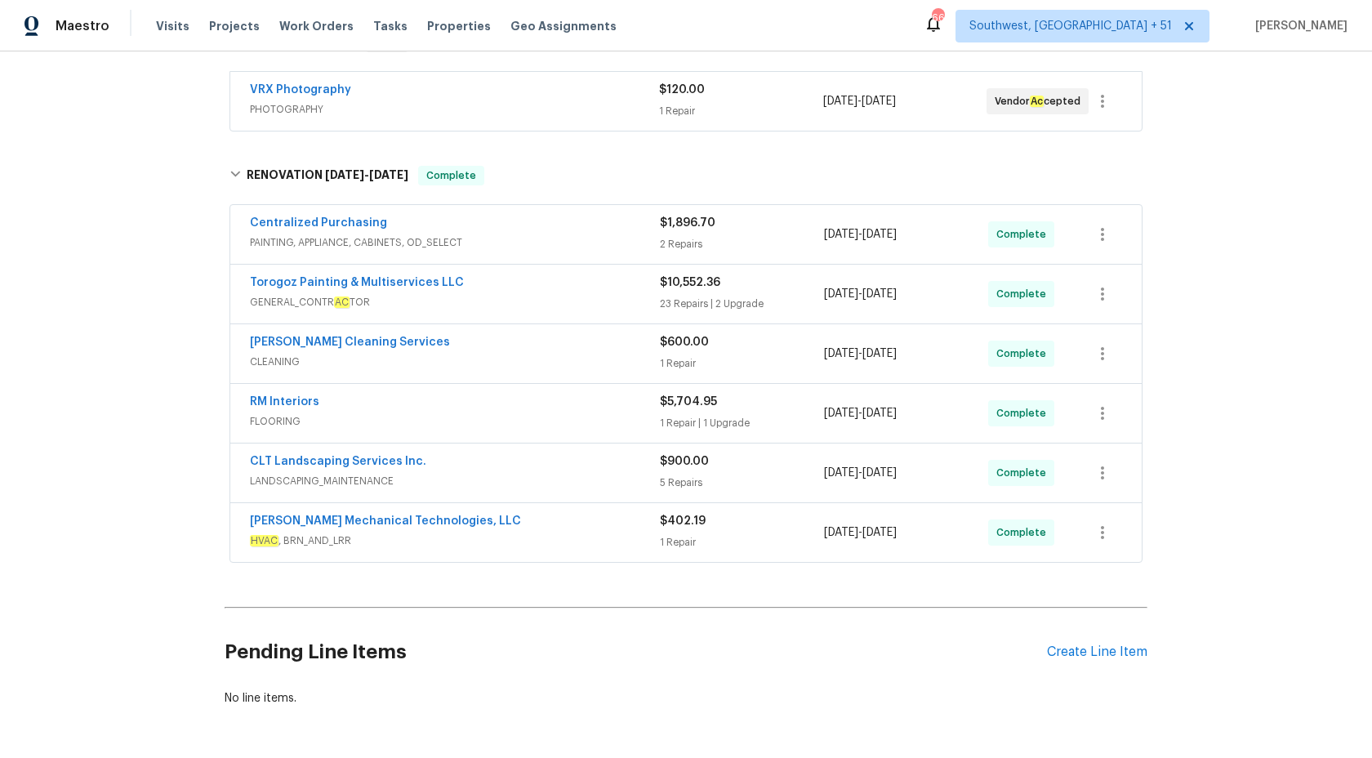
scroll to position [291, 0]
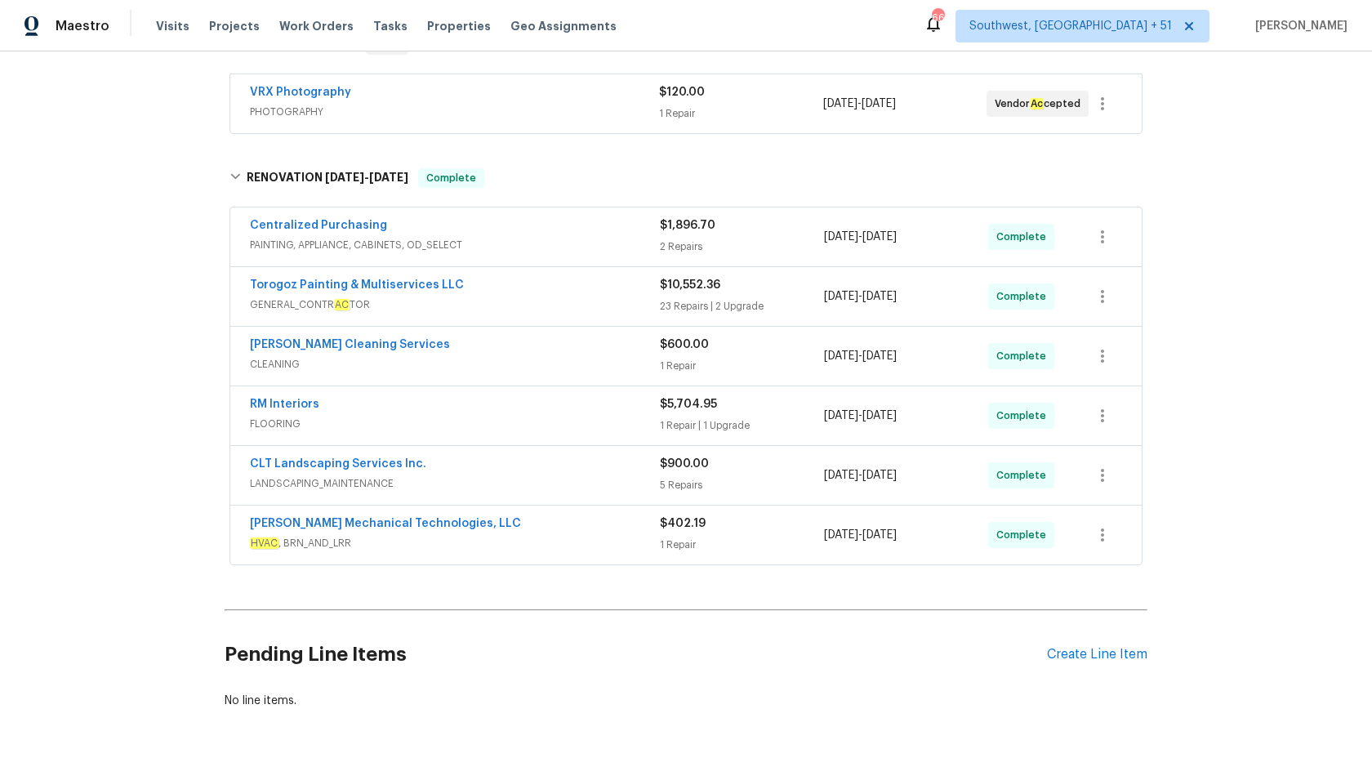
click at [600, 229] on div "Centralized Purchasing" at bounding box center [455, 227] width 410 height 20
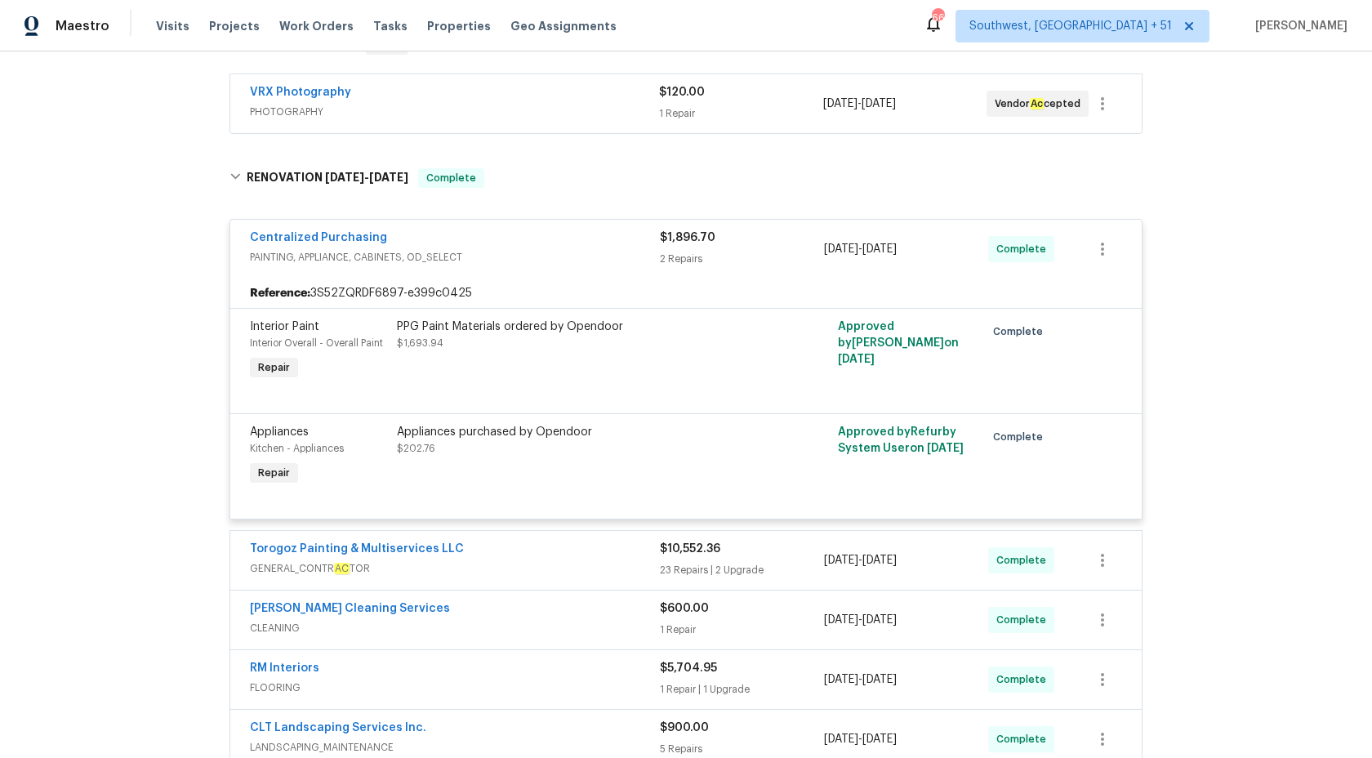
click at [604, 235] on div "Centralized Purchasing" at bounding box center [455, 239] width 410 height 20
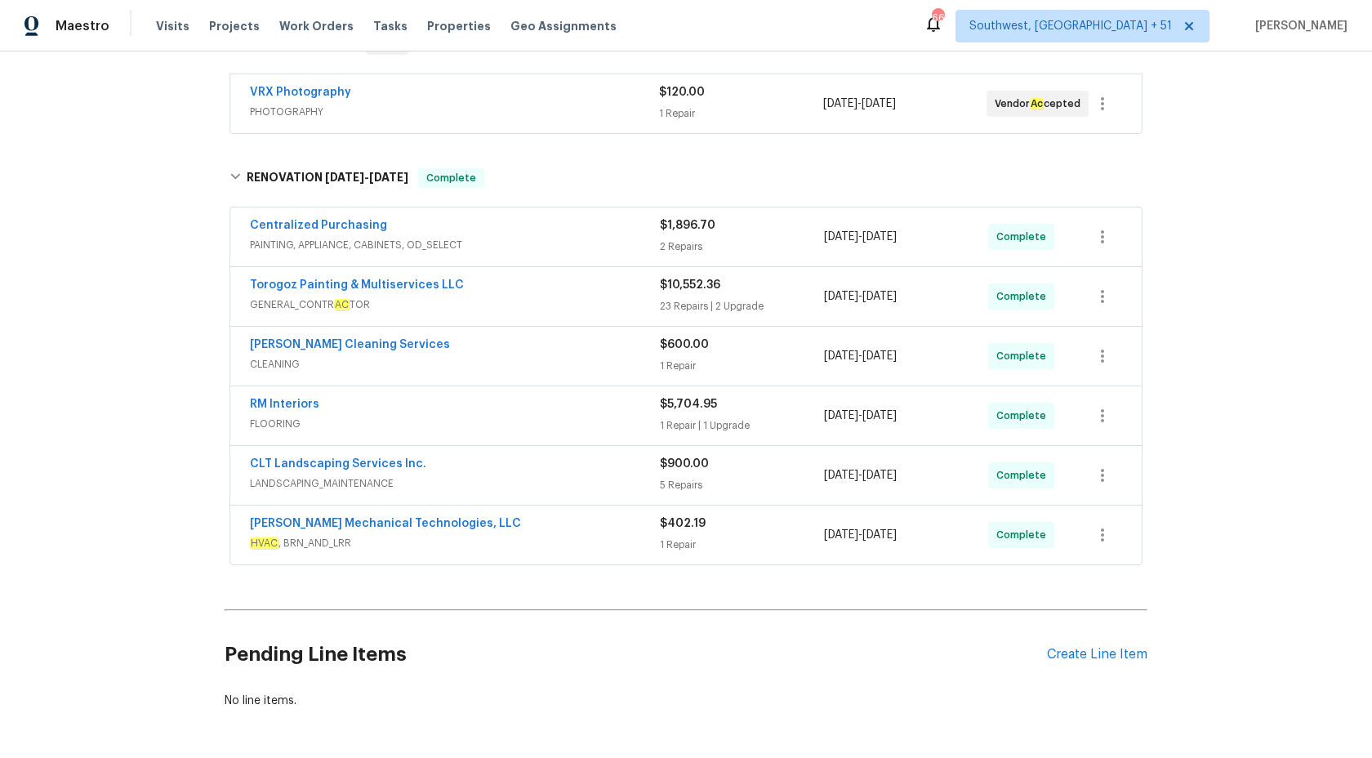
click at [648, 291] on div "Torogoz Painting & Multiservices LLC" at bounding box center [455, 287] width 410 height 20
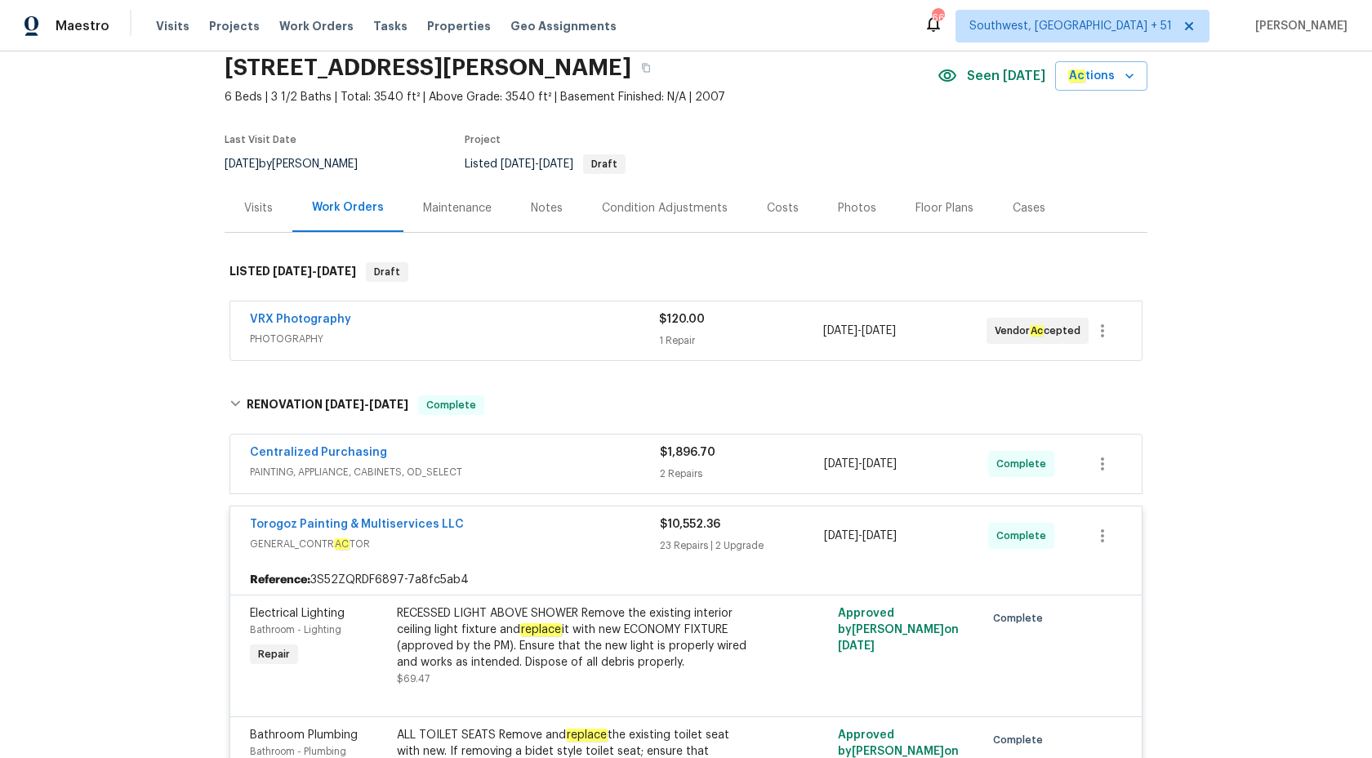
scroll to position [0, 0]
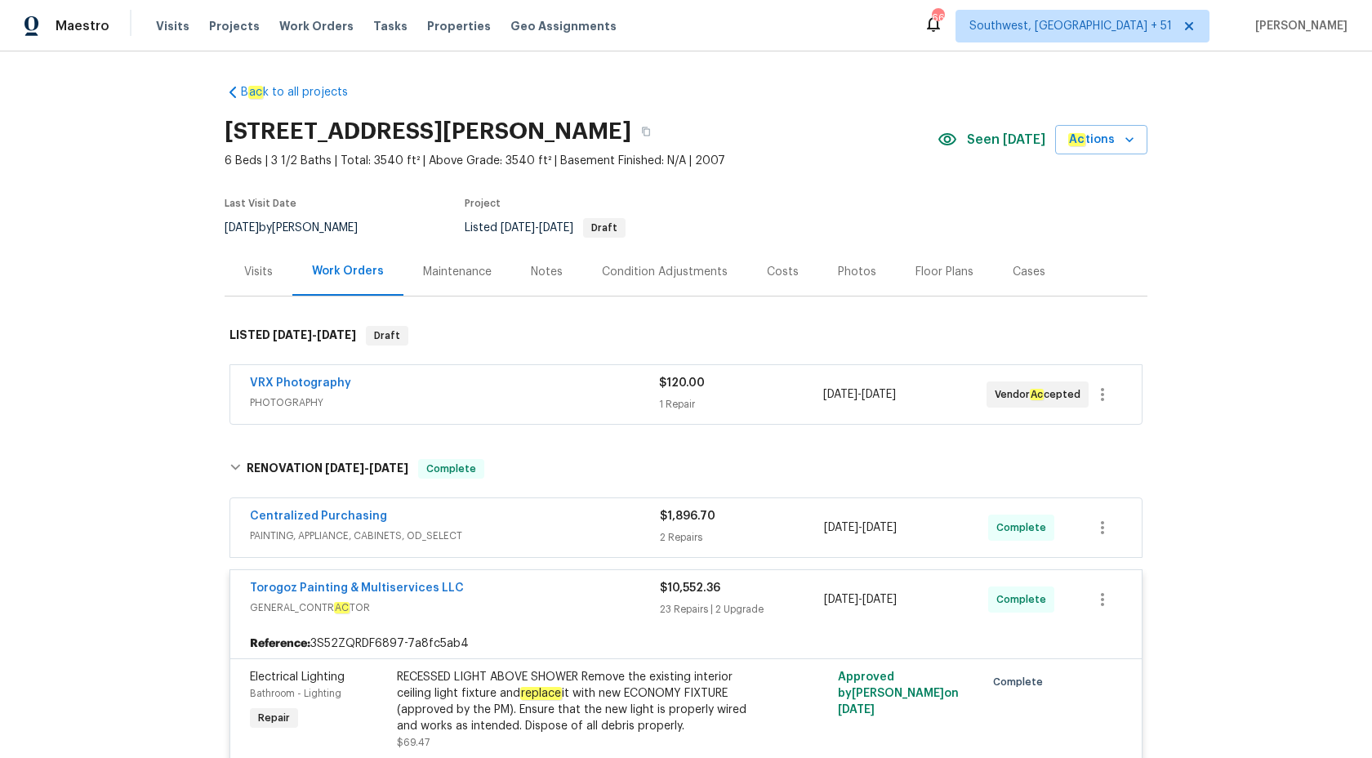
click at [688, 609] on div "23 Repairs | 2 Upgrade" at bounding box center [742, 609] width 164 height 16
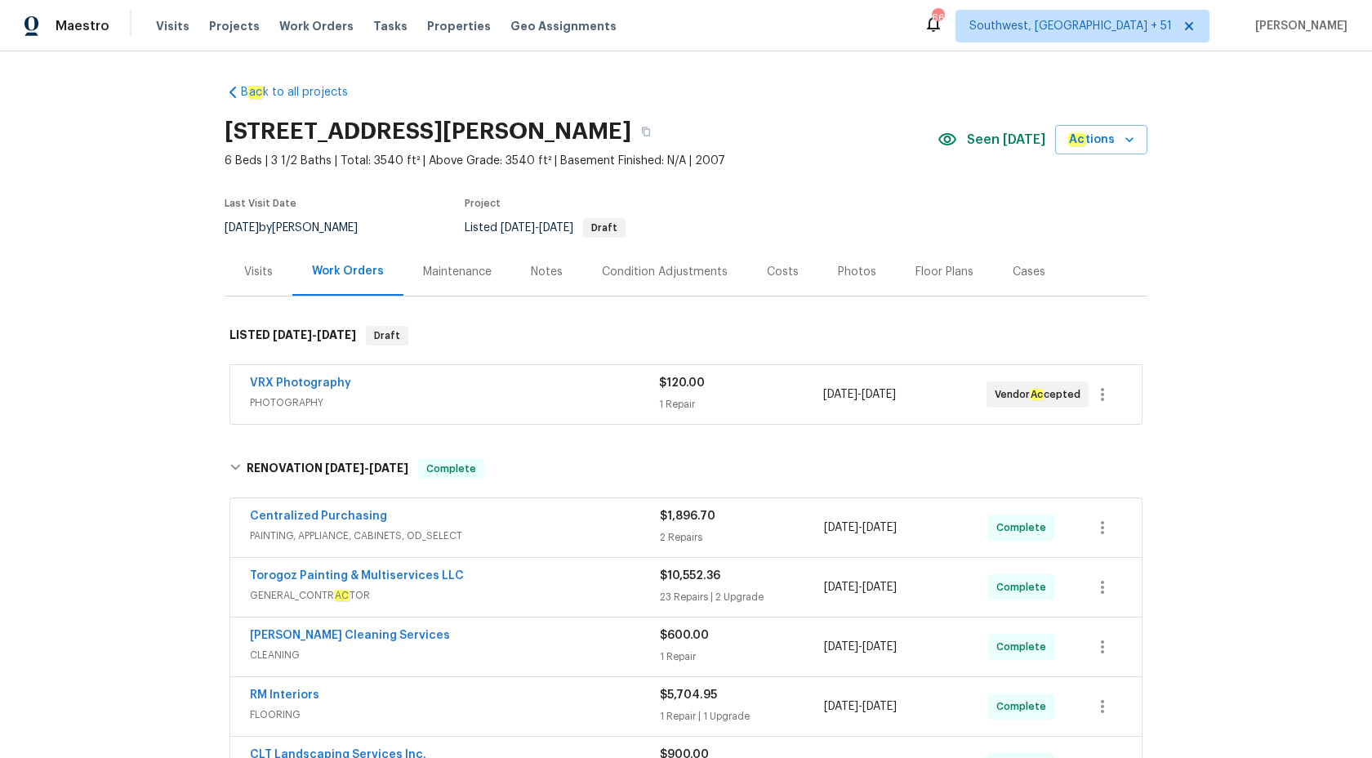
click at [685, 603] on div "23 Repairs | 2 Upgrade" at bounding box center [742, 597] width 164 height 16
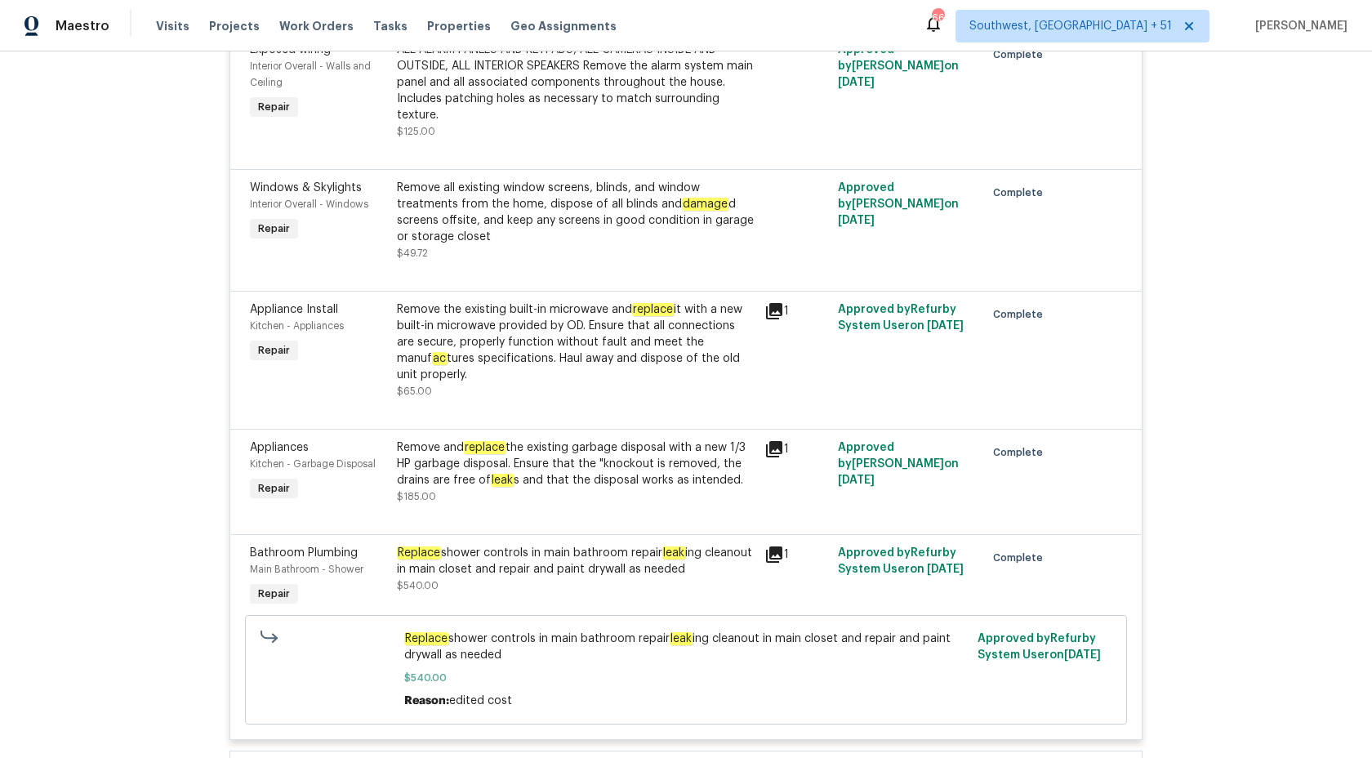
scroll to position [4667, 0]
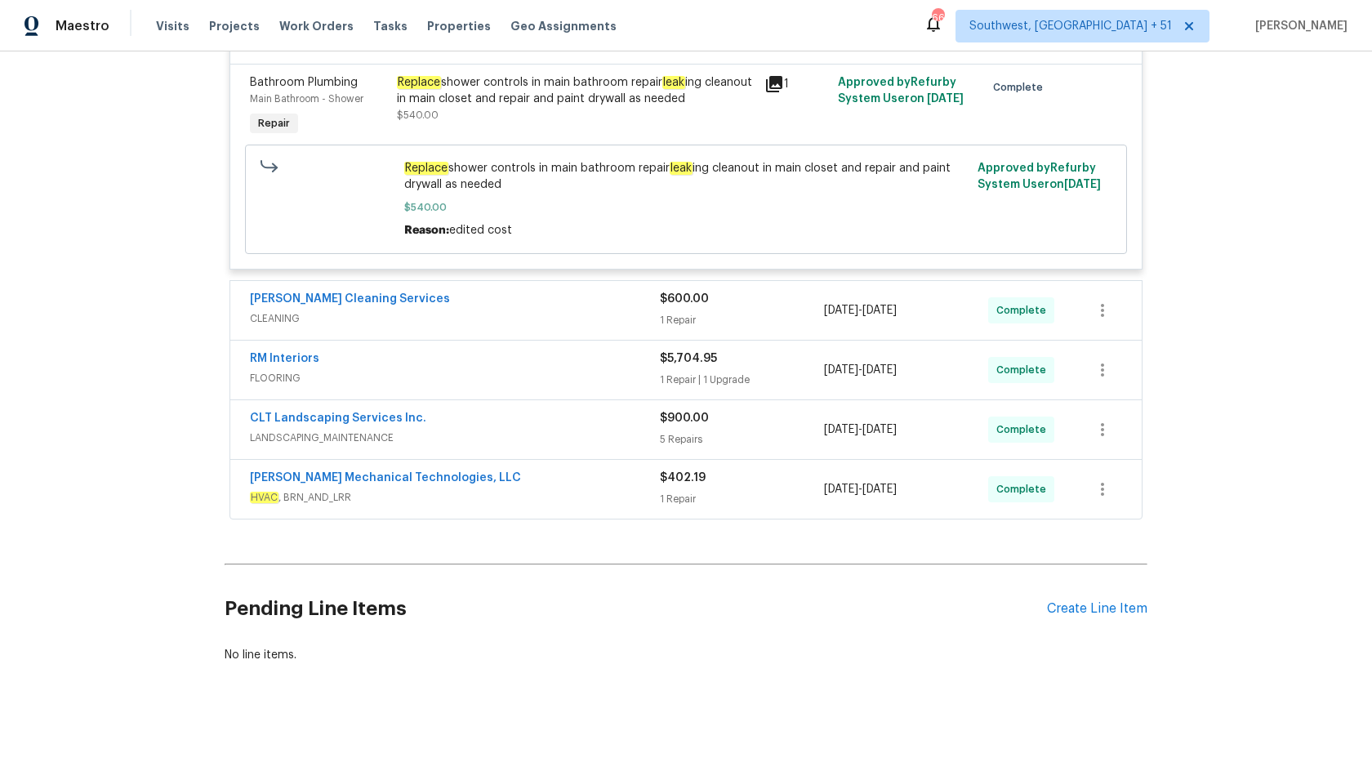
click at [607, 350] on div "RM Interiors" at bounding box center [455, 360] width 410 height 20
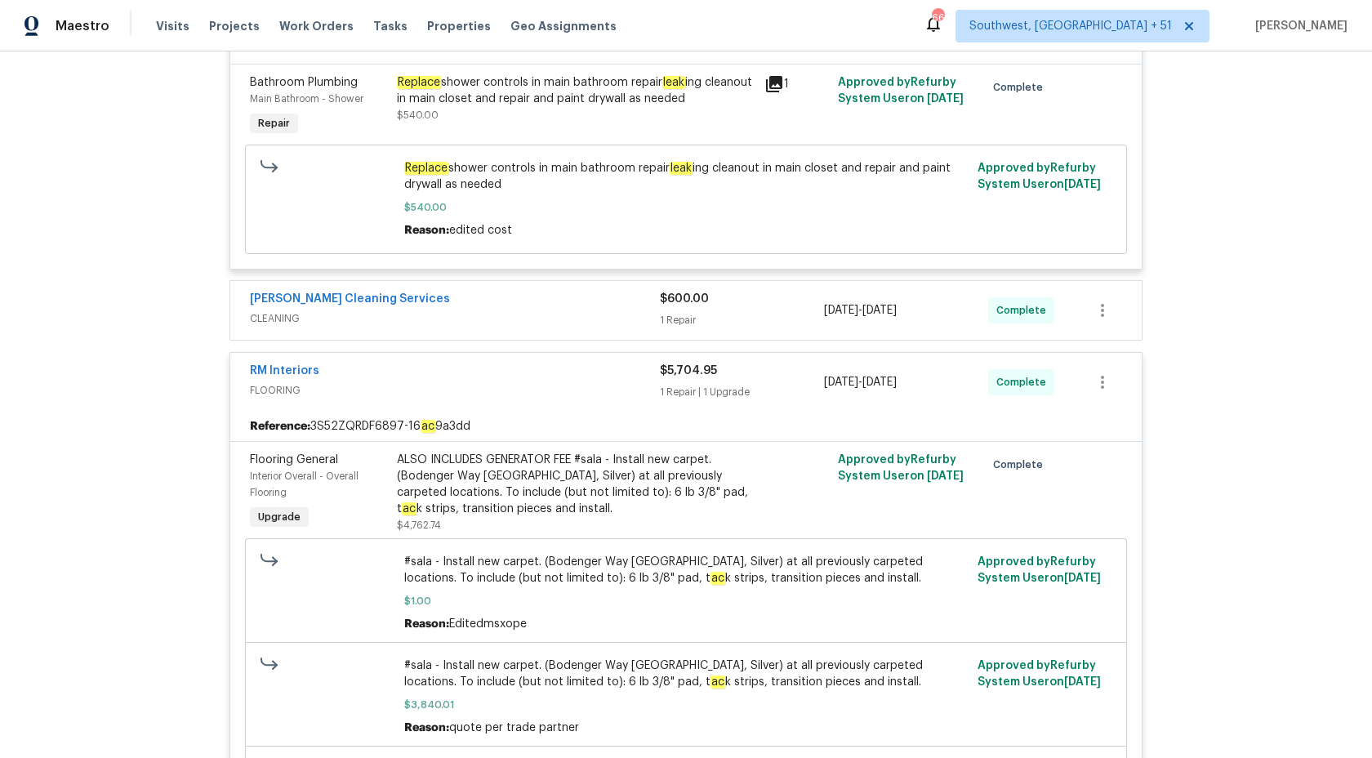
click at [609, 353] on div "RM Interiors FLOORING $5,704.95 1 Repair | 1 Upgrade 9/2/2025 - 10/3/2025 Compl…" at bounding box center [685, 382] width 911 height 59
click at [616, 363] on div "RM Interiors" at bounding box center [455, 373] width 410 height 20
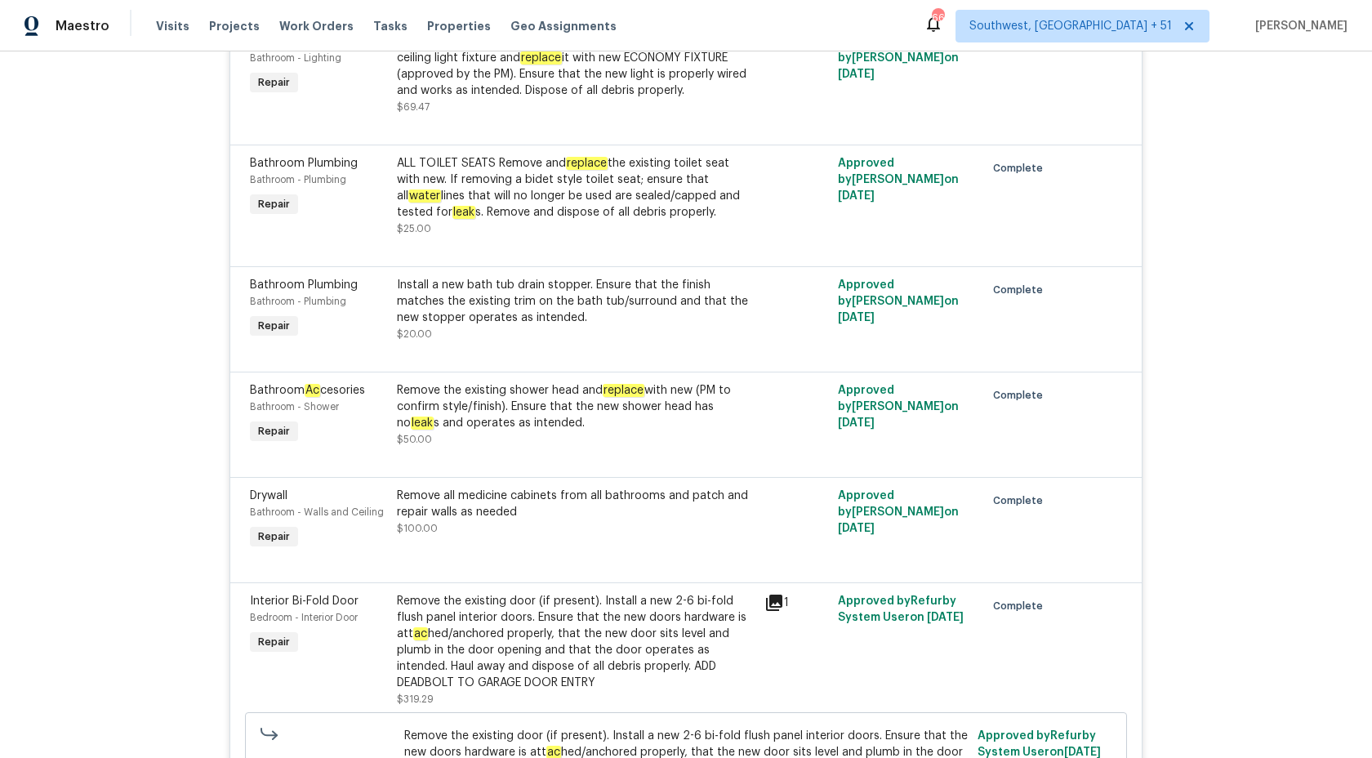
scroll to position [0, 0]
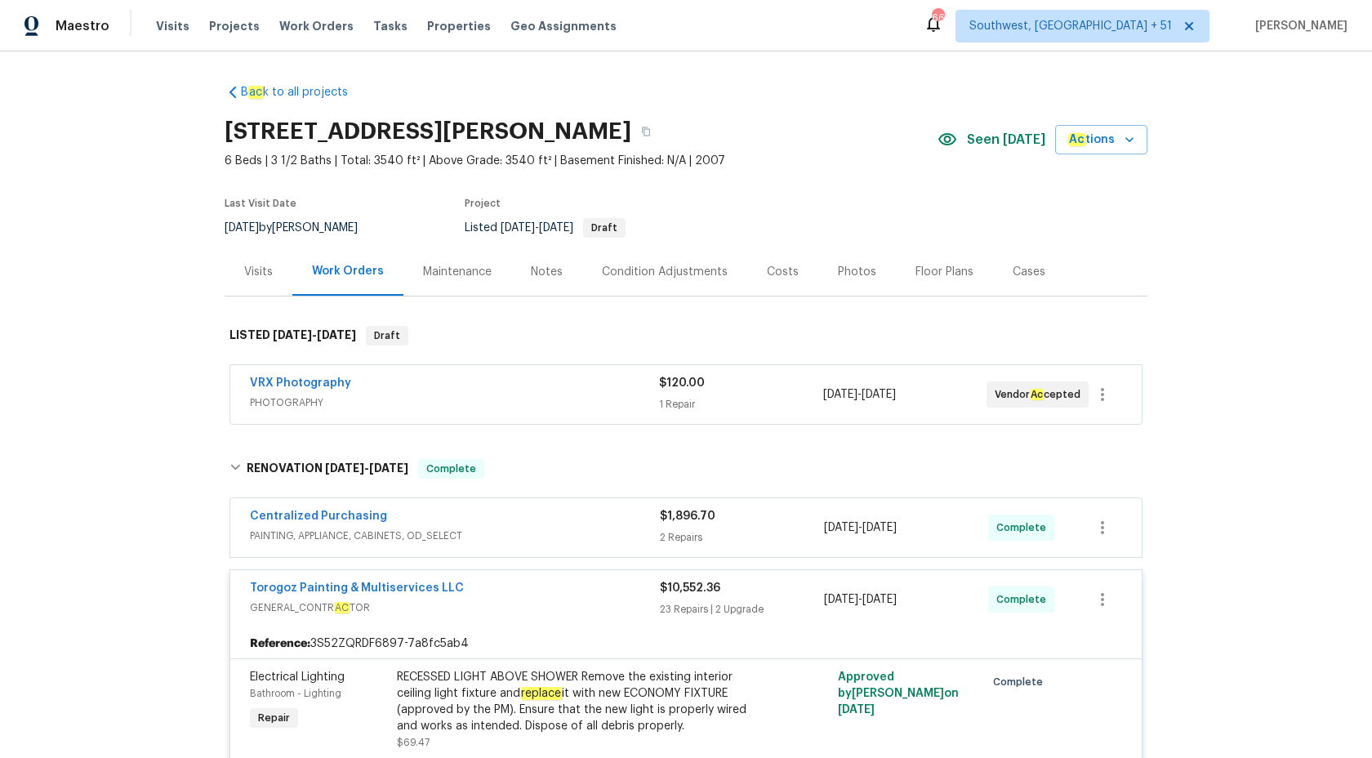
click at [706, 596] on div "$10,552.36 23 Repairs | 2 Upgrade" at bounding box center [742, 599] width 164 height 39
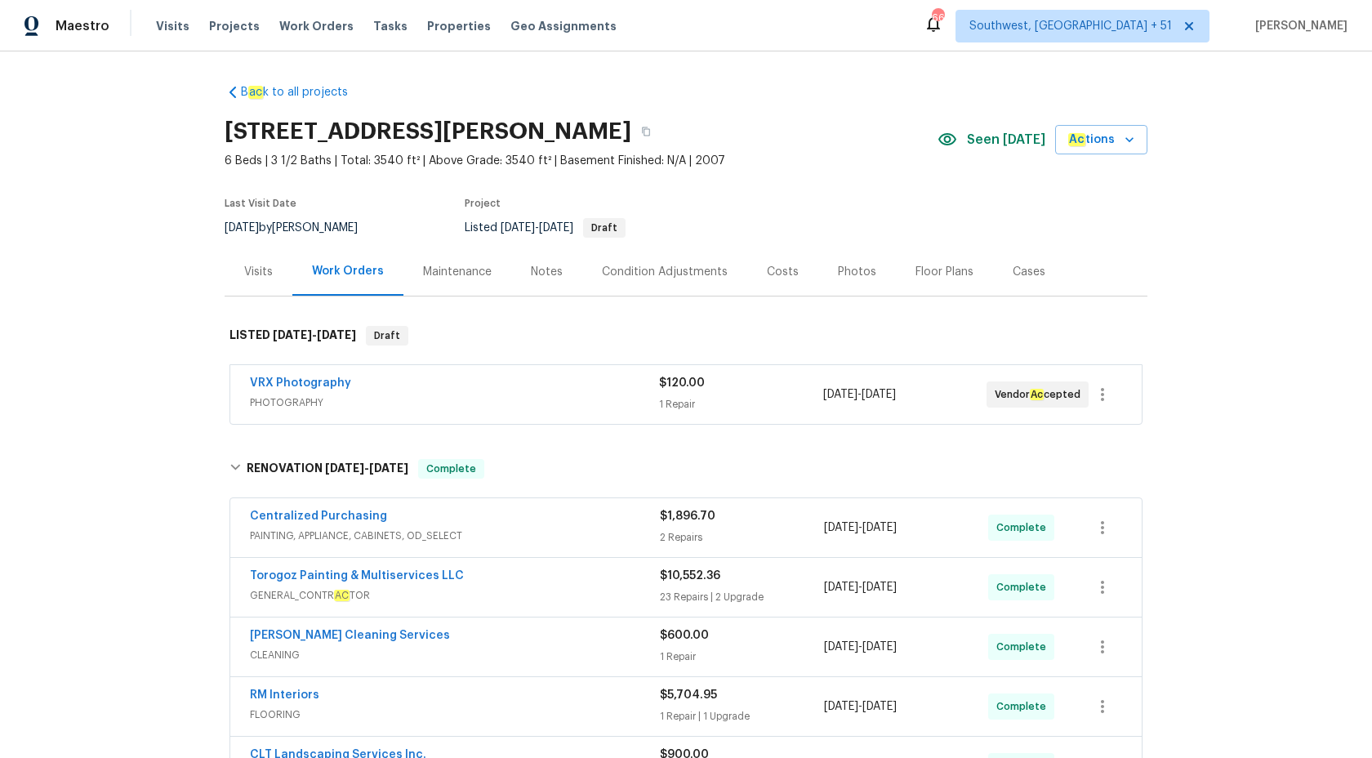
click at [265, 273] on div "Visits" at bounding box center [258, 272] width 29 height 16
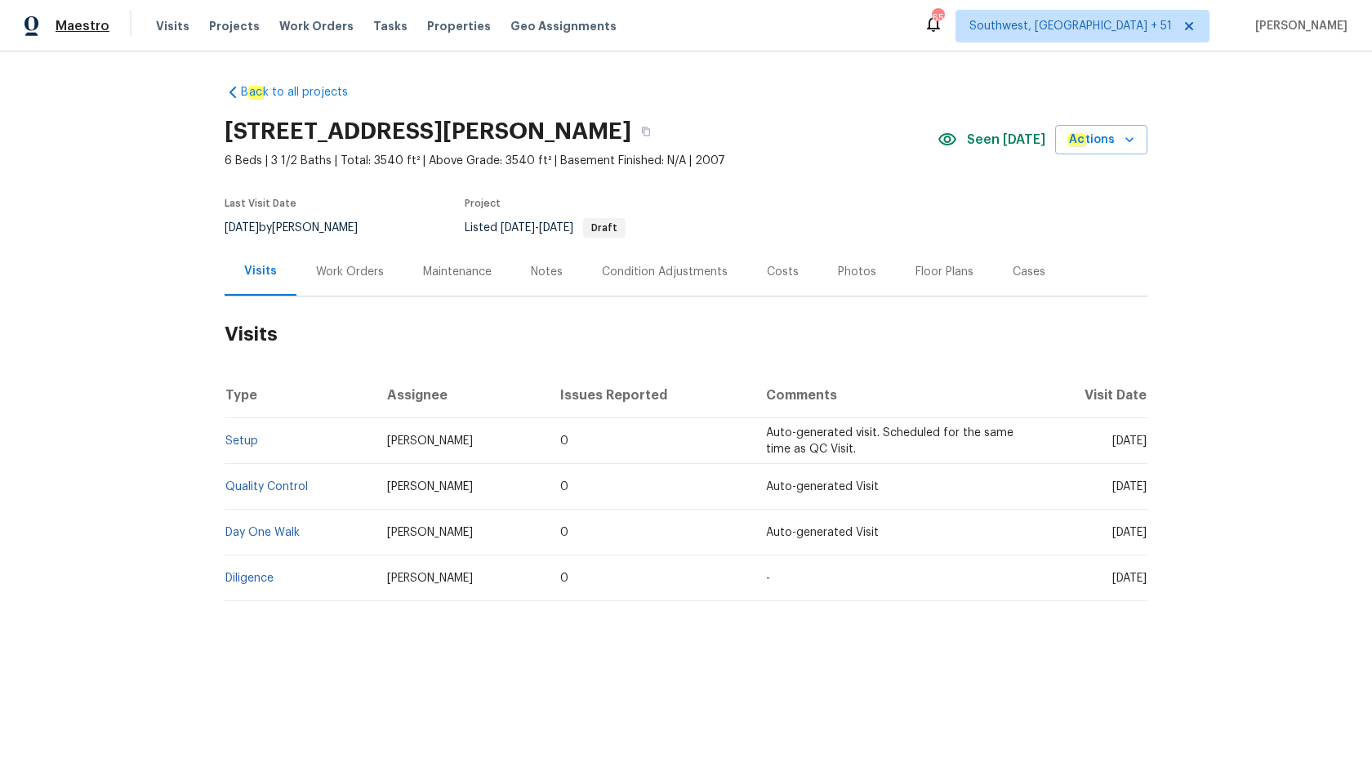
click at [77, 29] on span "Maestro" at bounding box center [83, 26] width 54 height 16
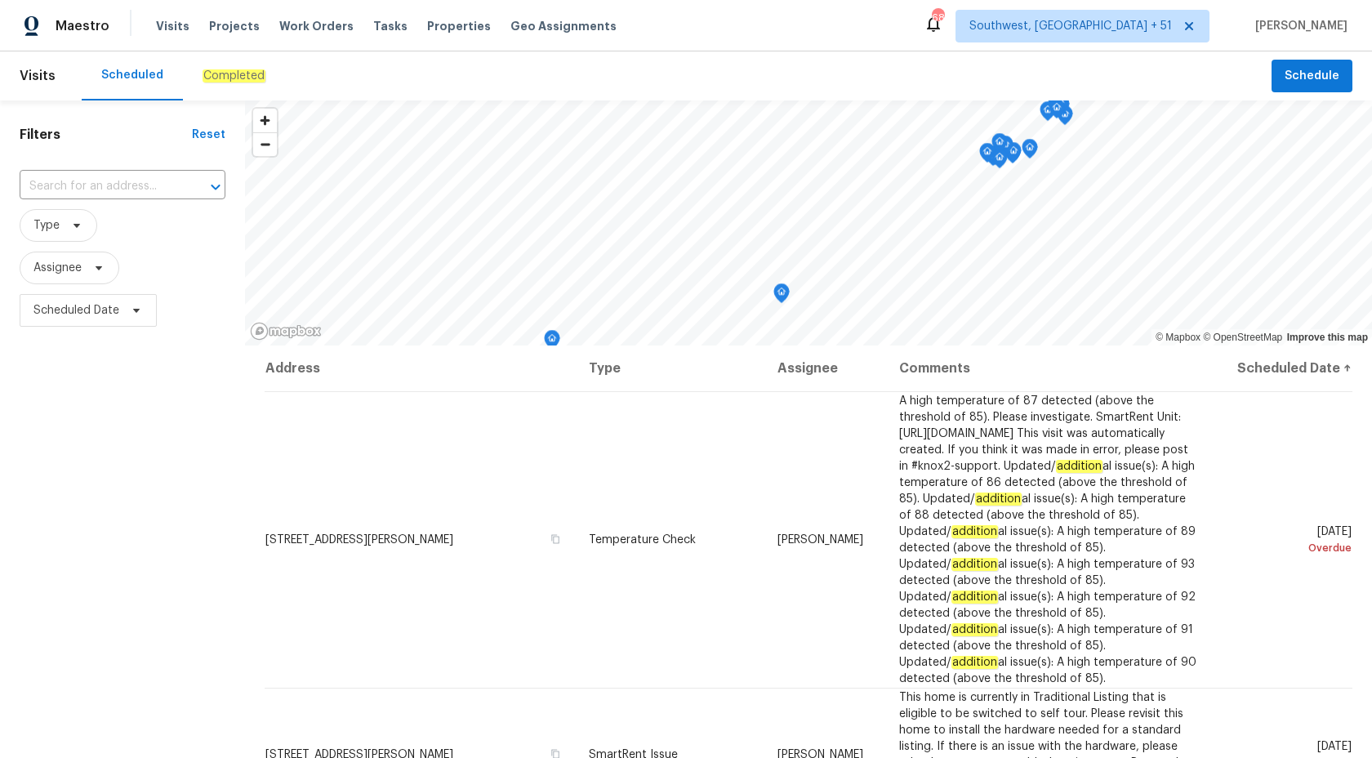
click at [225, 69] on em "Completed" at bounding box center [234, 75] width 63 height 13
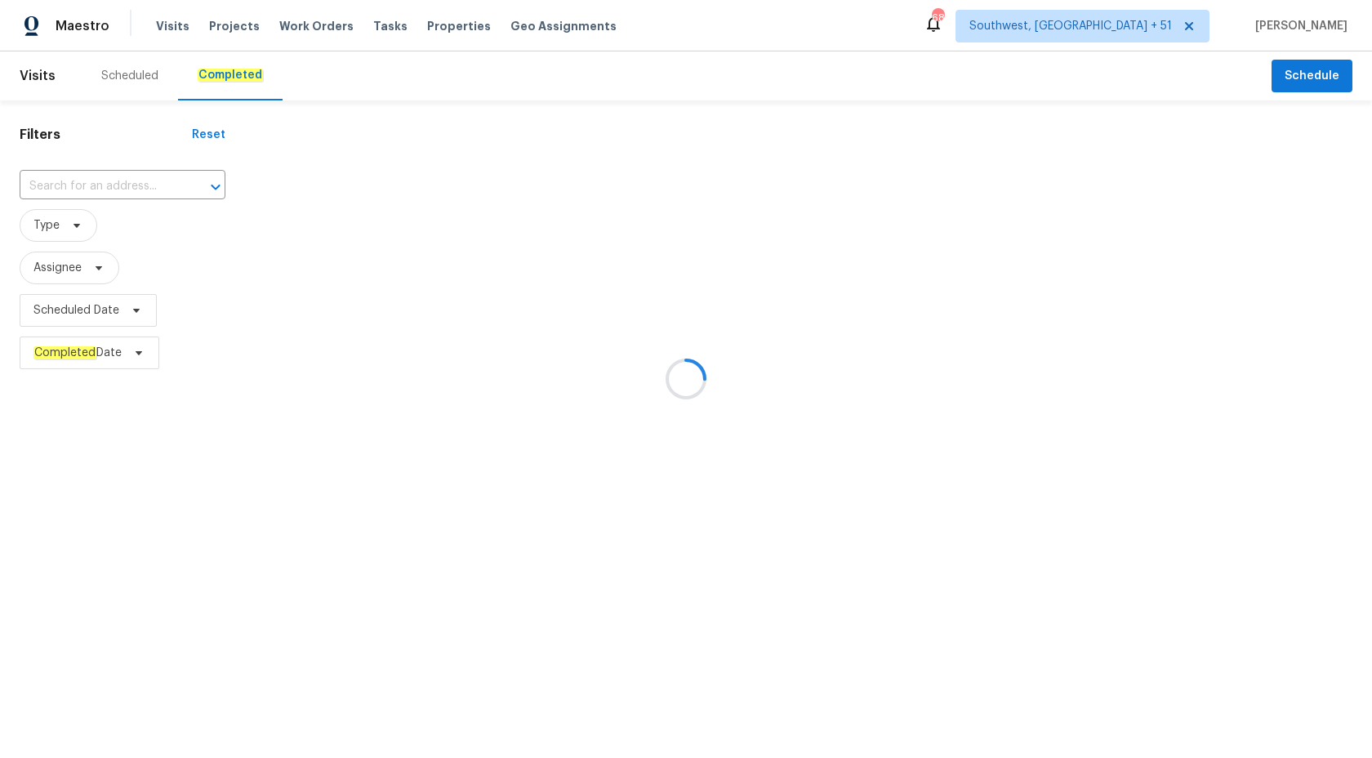
click at [109, 198] on div at bounding box center [686, 379] width 1372 height 758
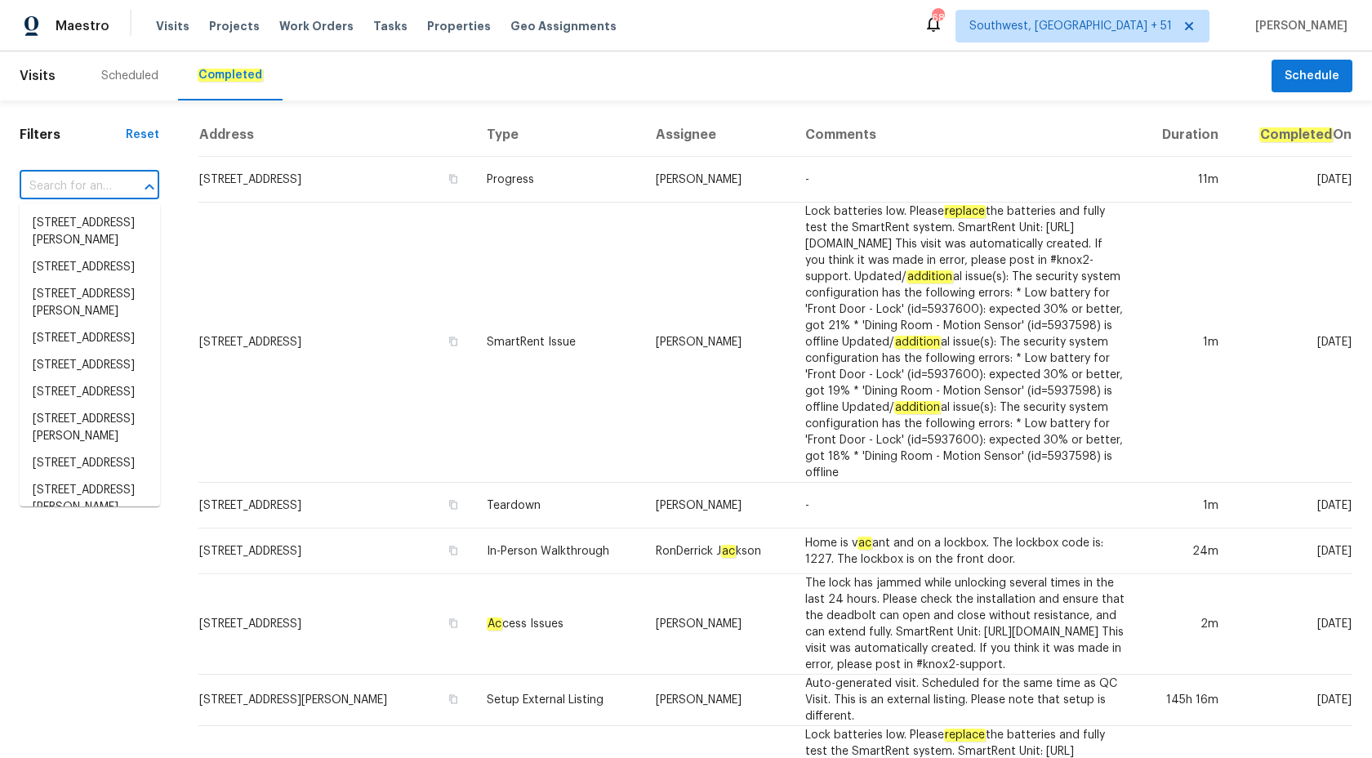
click at [103, 194] on input "text" at bounding box center [67, 186] width 94 height 25
paste input "1019 Deer Run, Venice, FL 34293"
type input "1019 Deer Run, Venice, FL 34293"
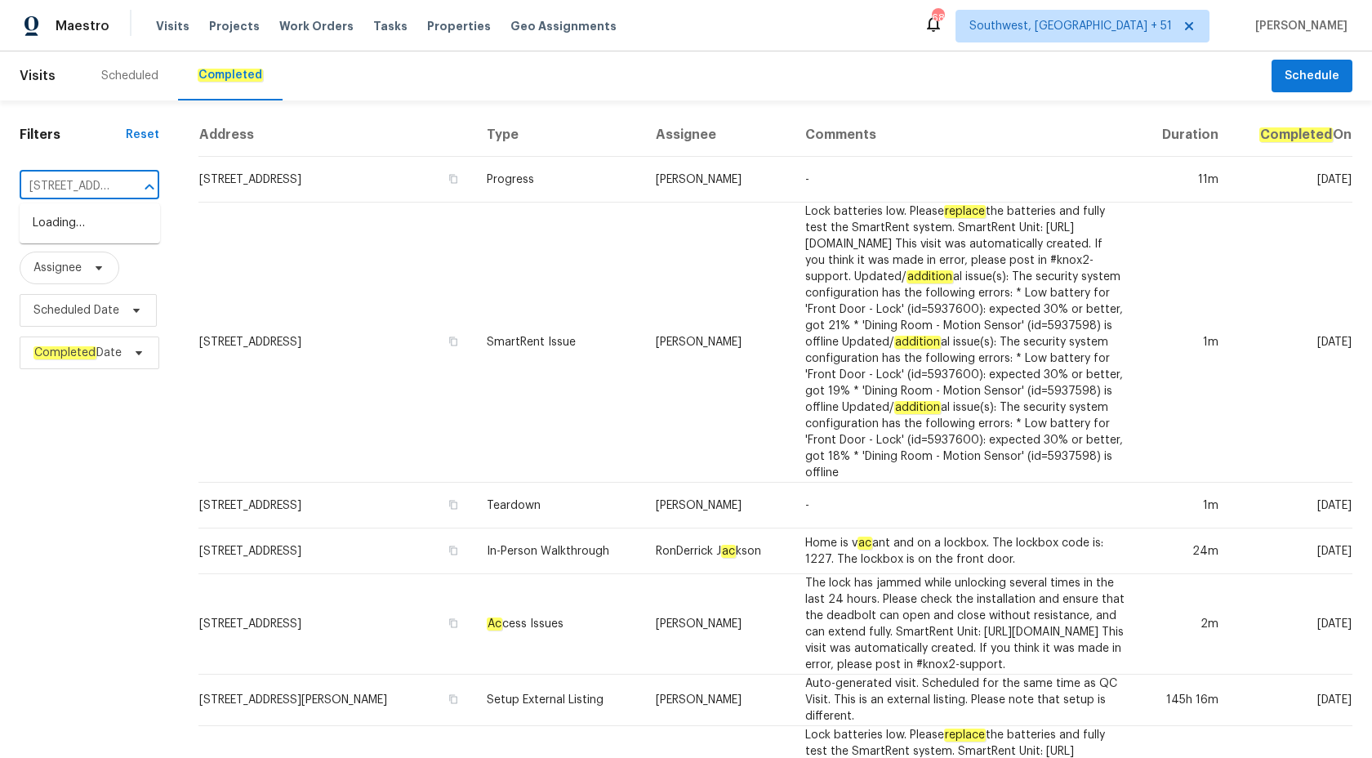
scroll to position [0, 88]
click at [106, 228] on li "1019 Deer Run, Venice, FL 34293" at bounding box center [90, 223] width 140 height 27
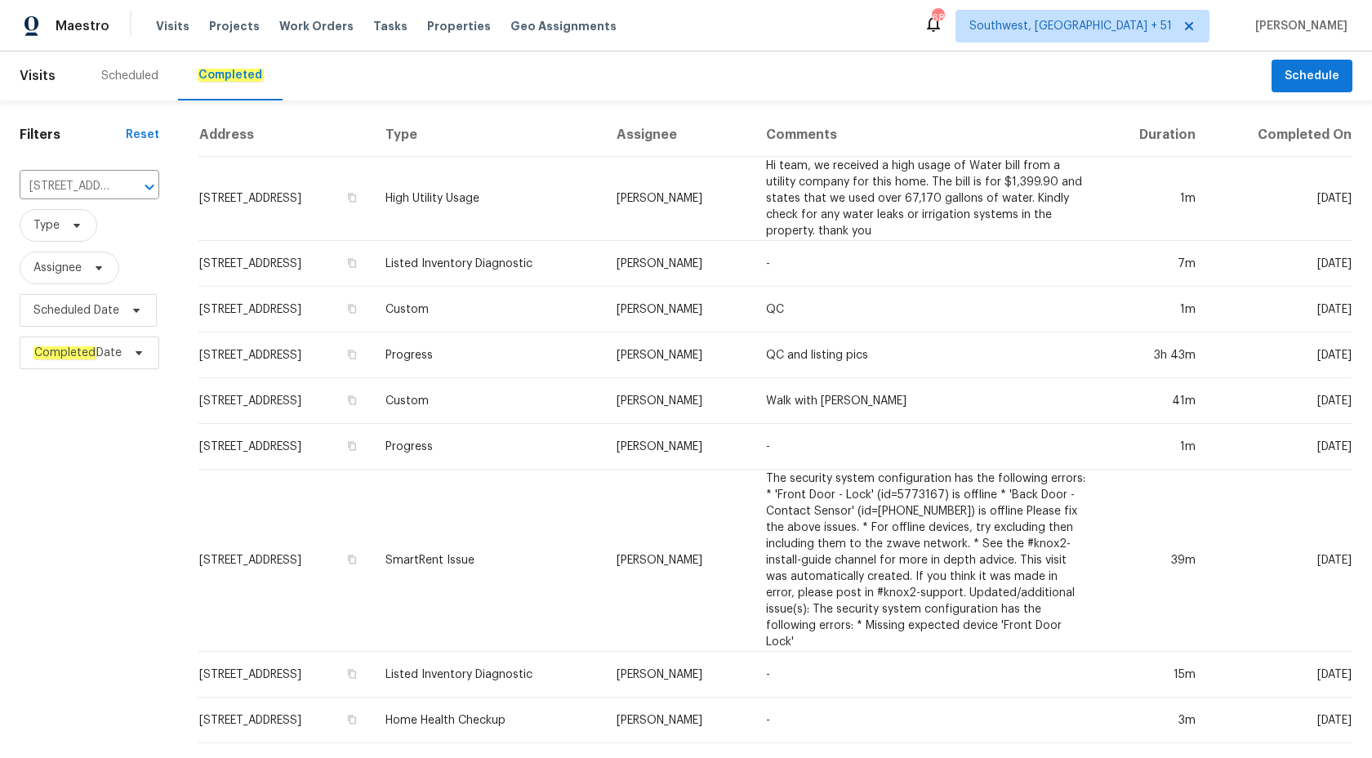
click at [590, 277] on td "Listed Inventory Diagnostic" at bounding box center [487, 264] width 231 height 46
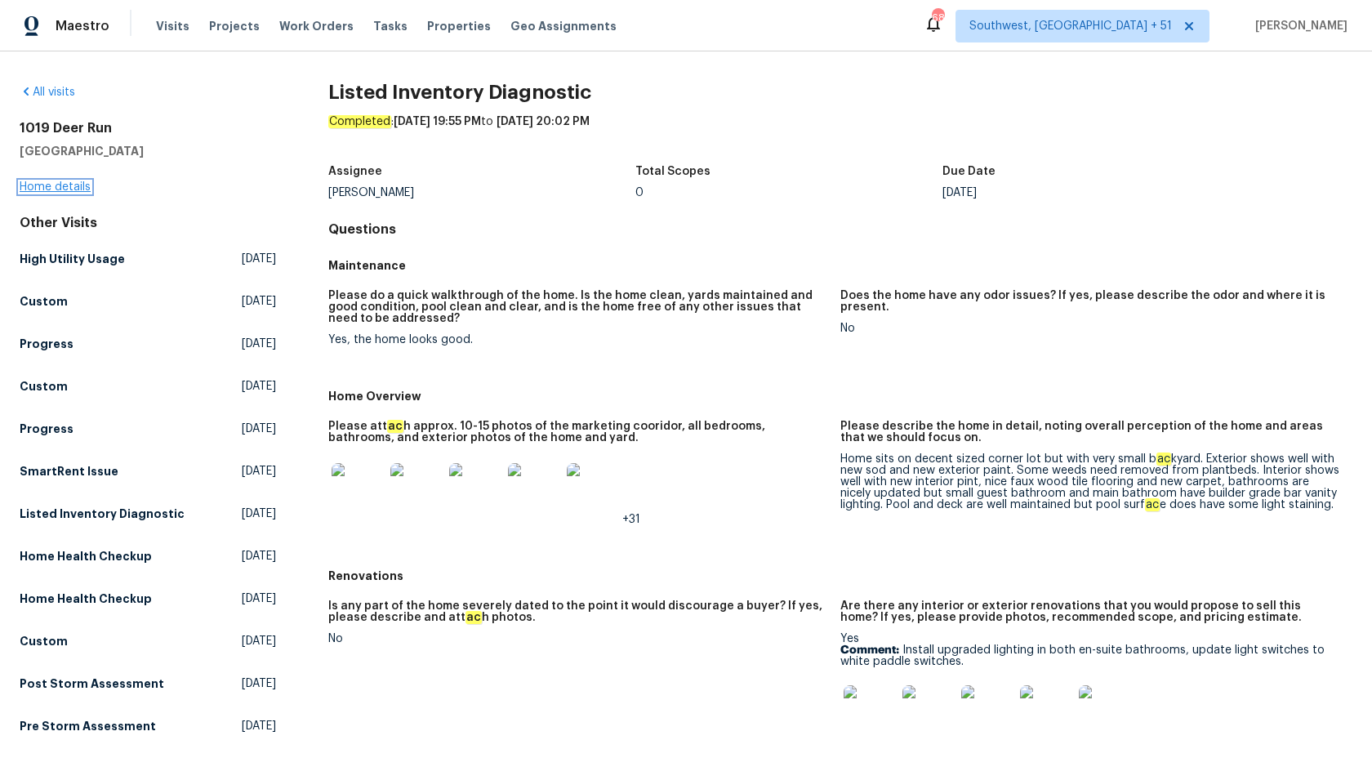
click at [45, 185] on link "Home details" at bounding box center [55, 186] width 71 height 11
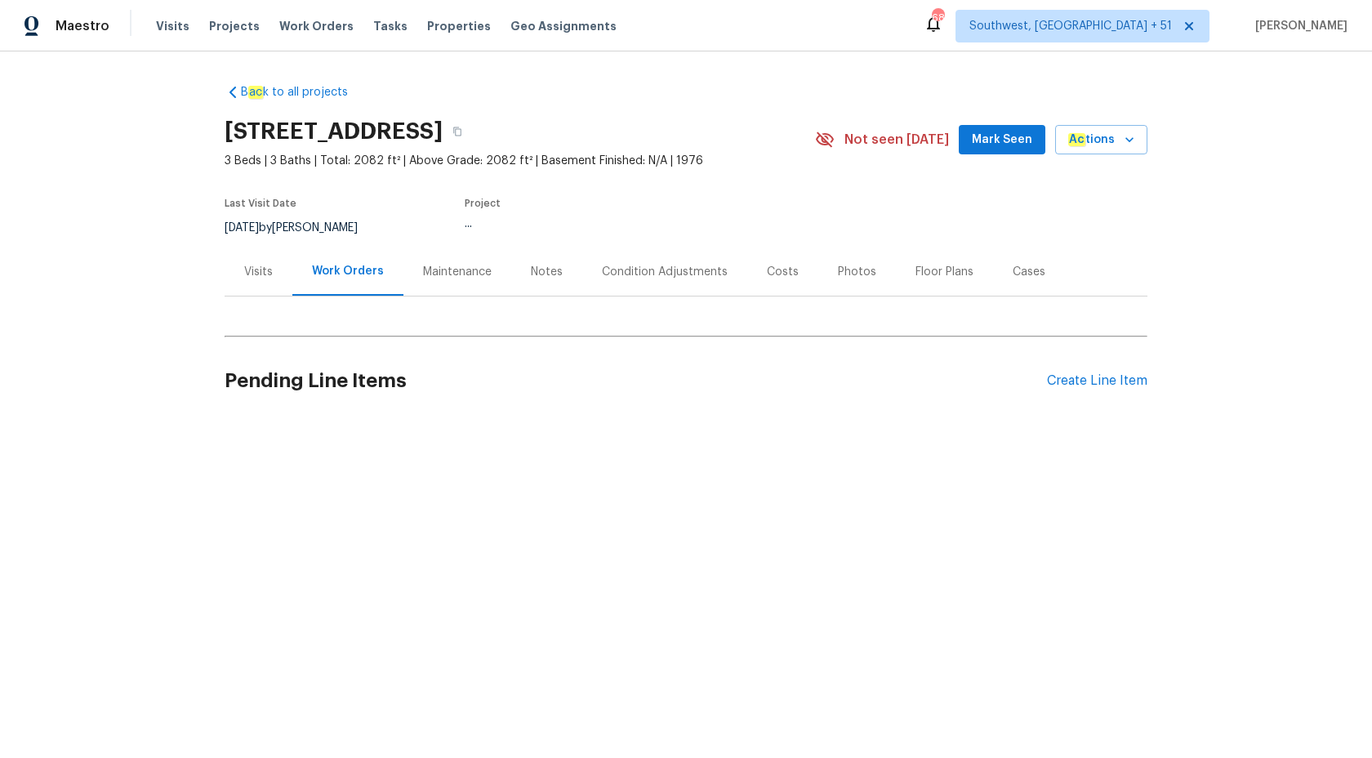
click at [0, 286] on div "B ac k to all projects 1019 Deer Run, Venice, FL 34293 3 Beds | 3 Baths | Total…" at bounding box center [686, 290] width 1372 height 479
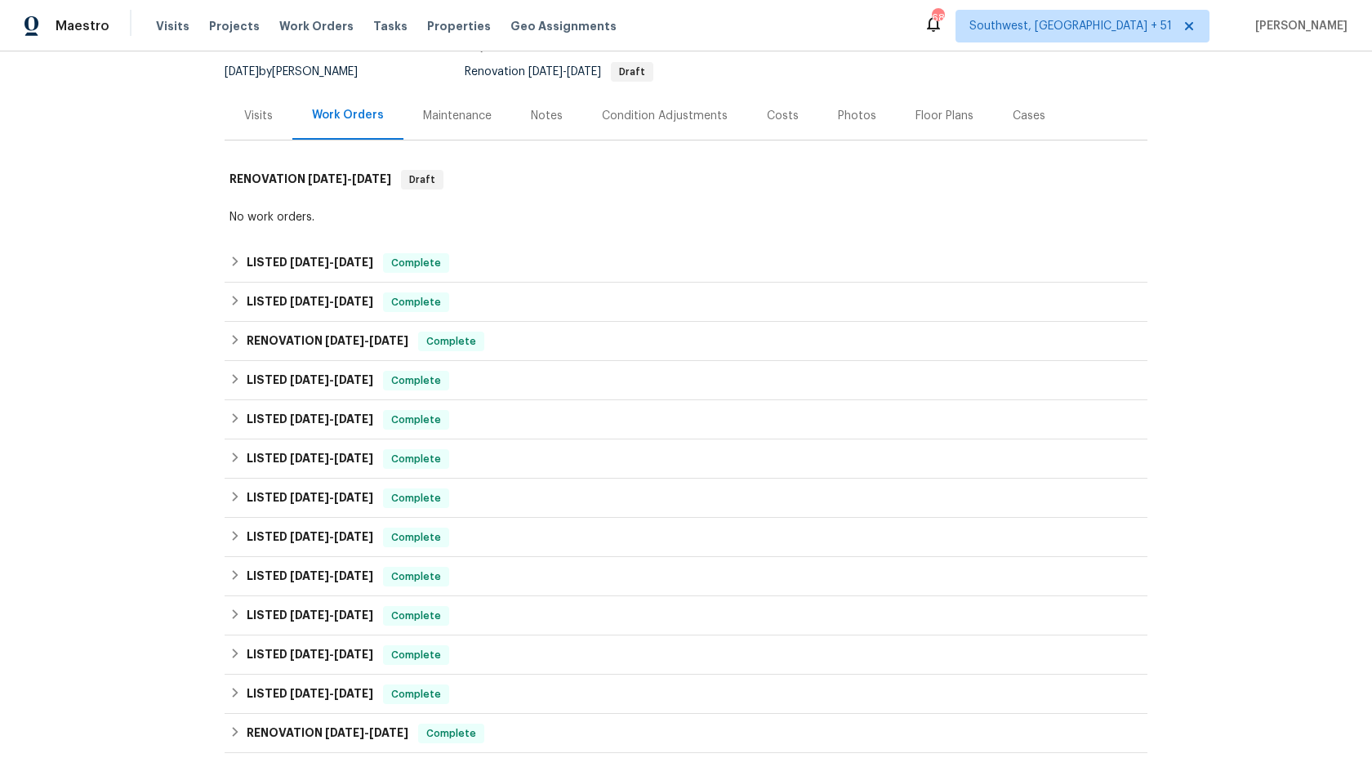
scroll to position [161, 0]
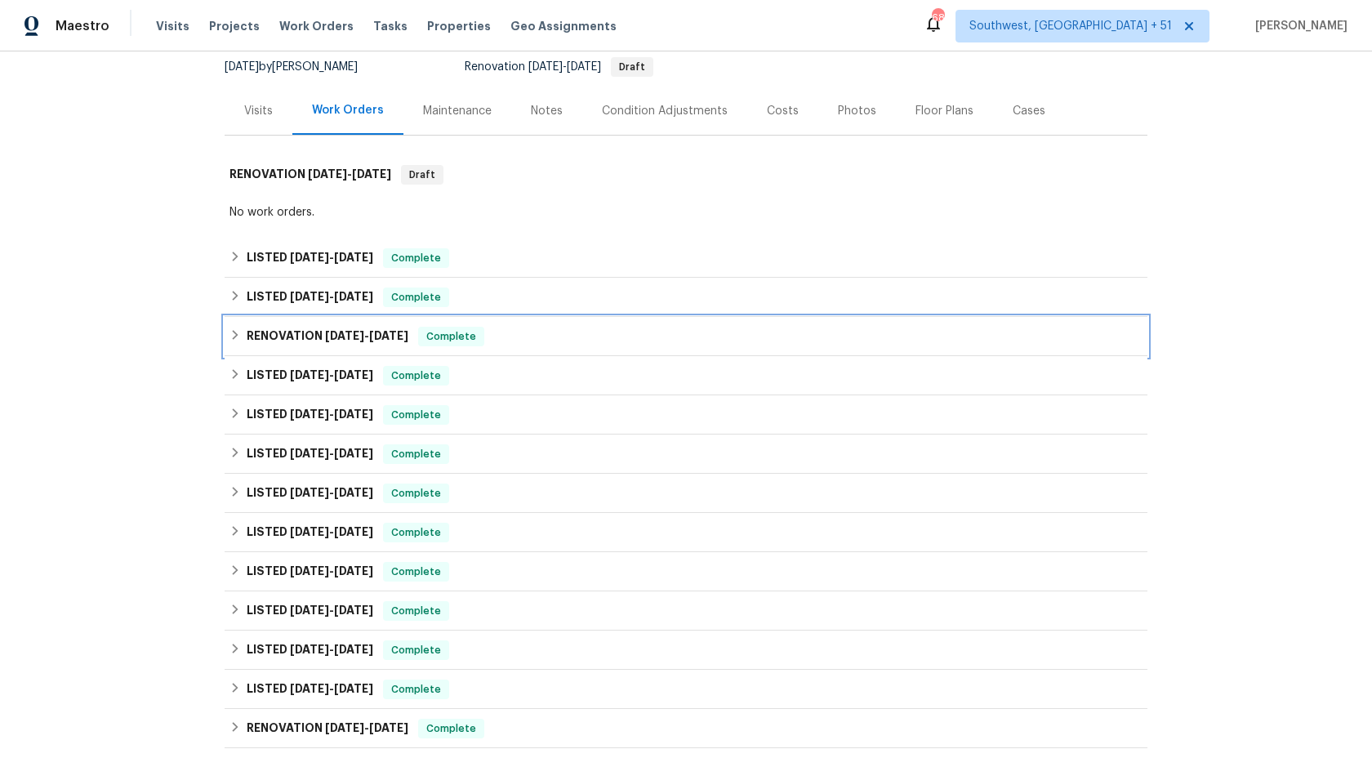
click at [347, 329] on h6 "RENOVATION 7/8/25 - 7/8/25" at bounding box center [328, 337] width 162 height 20
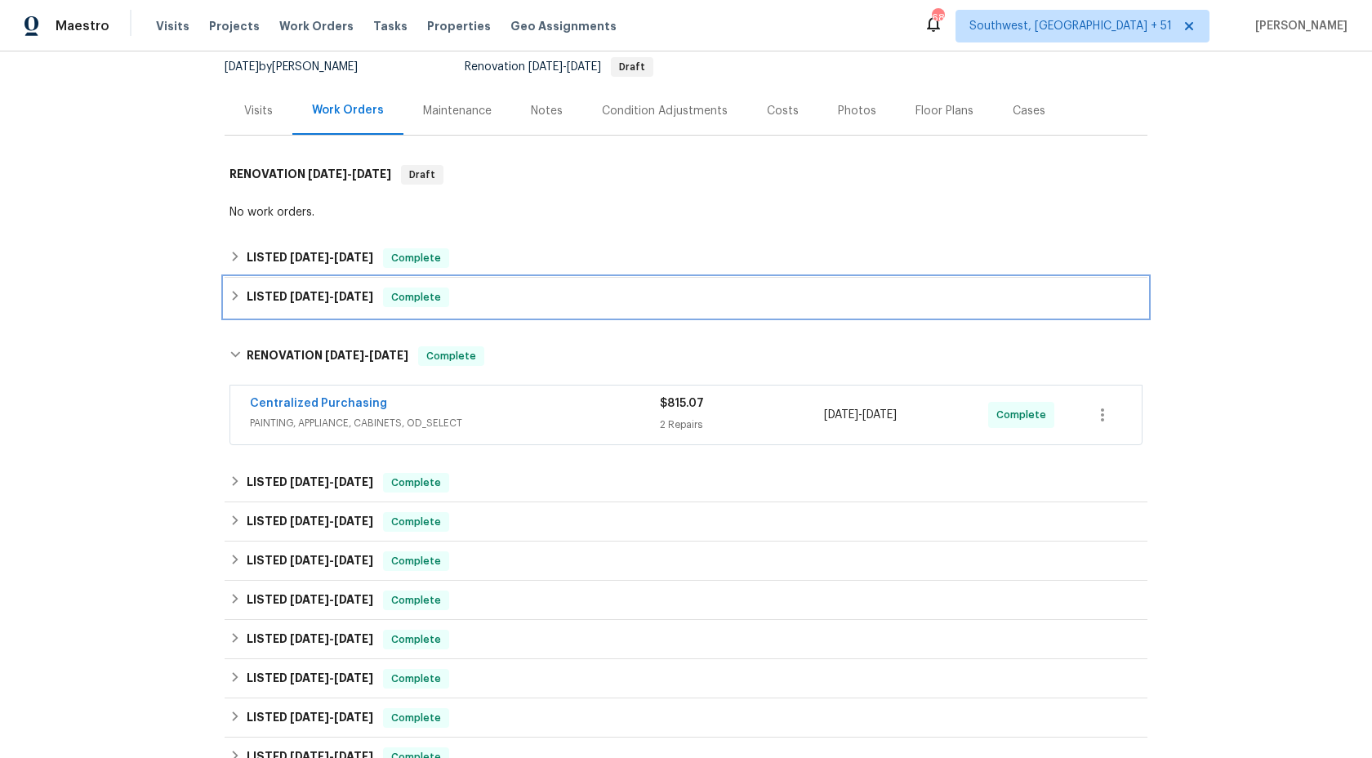
click at [421, 291] on span "Complete" at bounding box center [416, 297] width 63 height 16
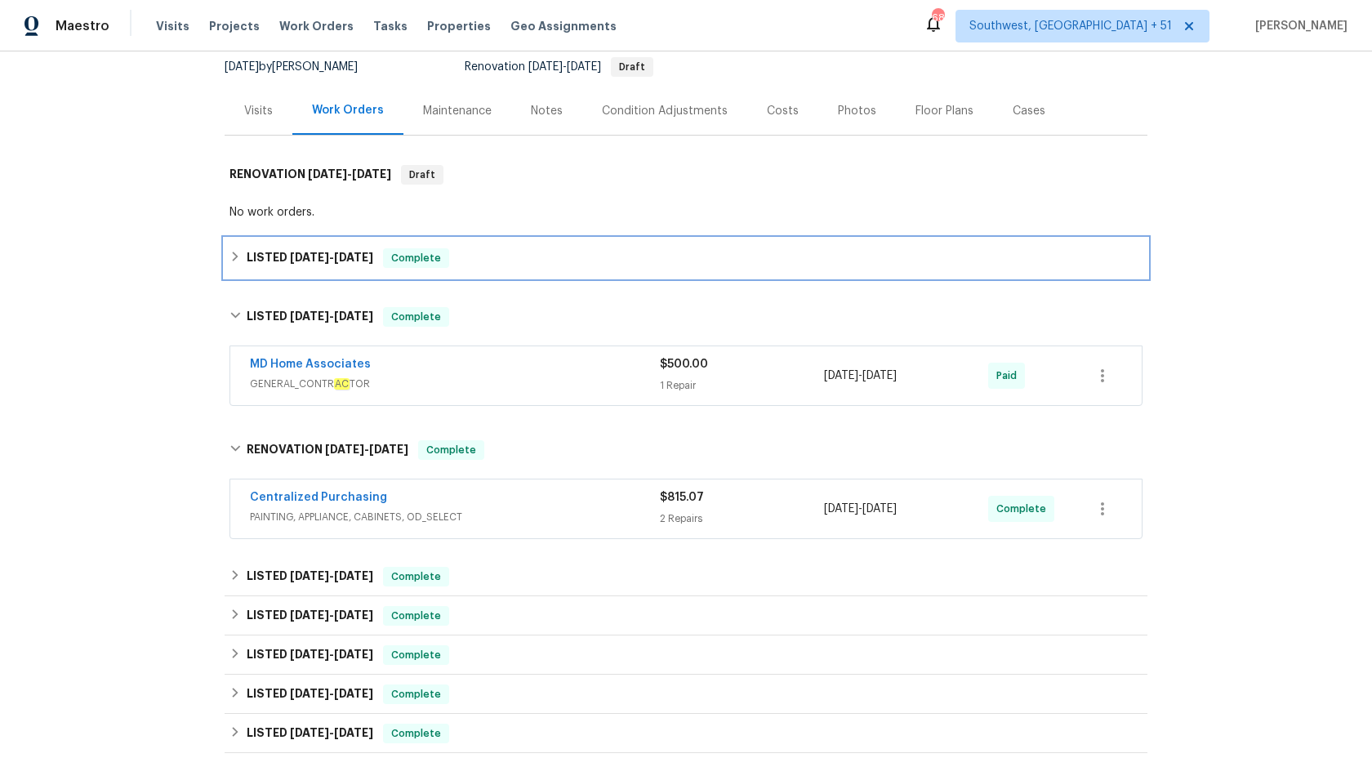
click at [434, 262] on span "Complete" at bounding box center [416, 258] width 63 height 16
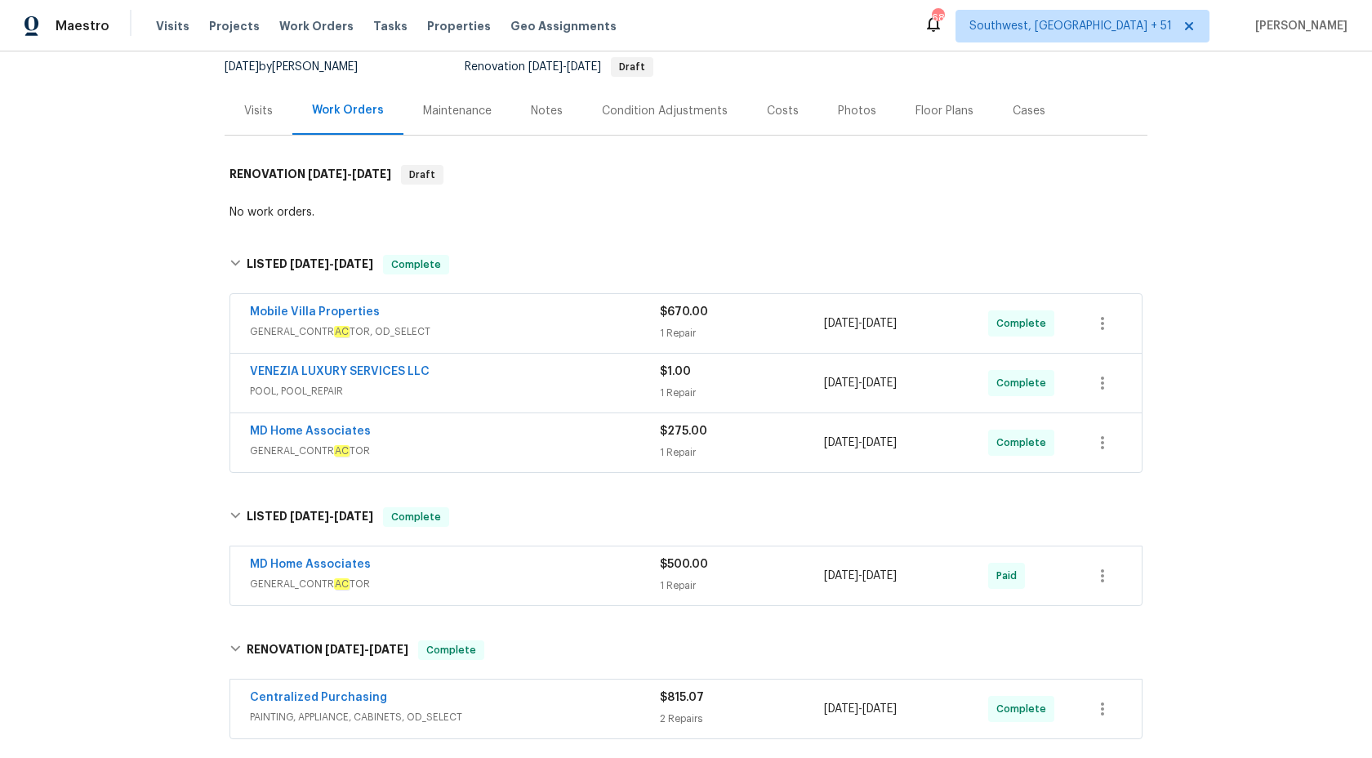
click at [509, 462] on div "MD Home Associates GENERAL_CONTR AC TOR $275.00 1 Repair 9/4/2025 - 9/8/2025 Co…" at bounding box center [685, 442] width 911 height 59
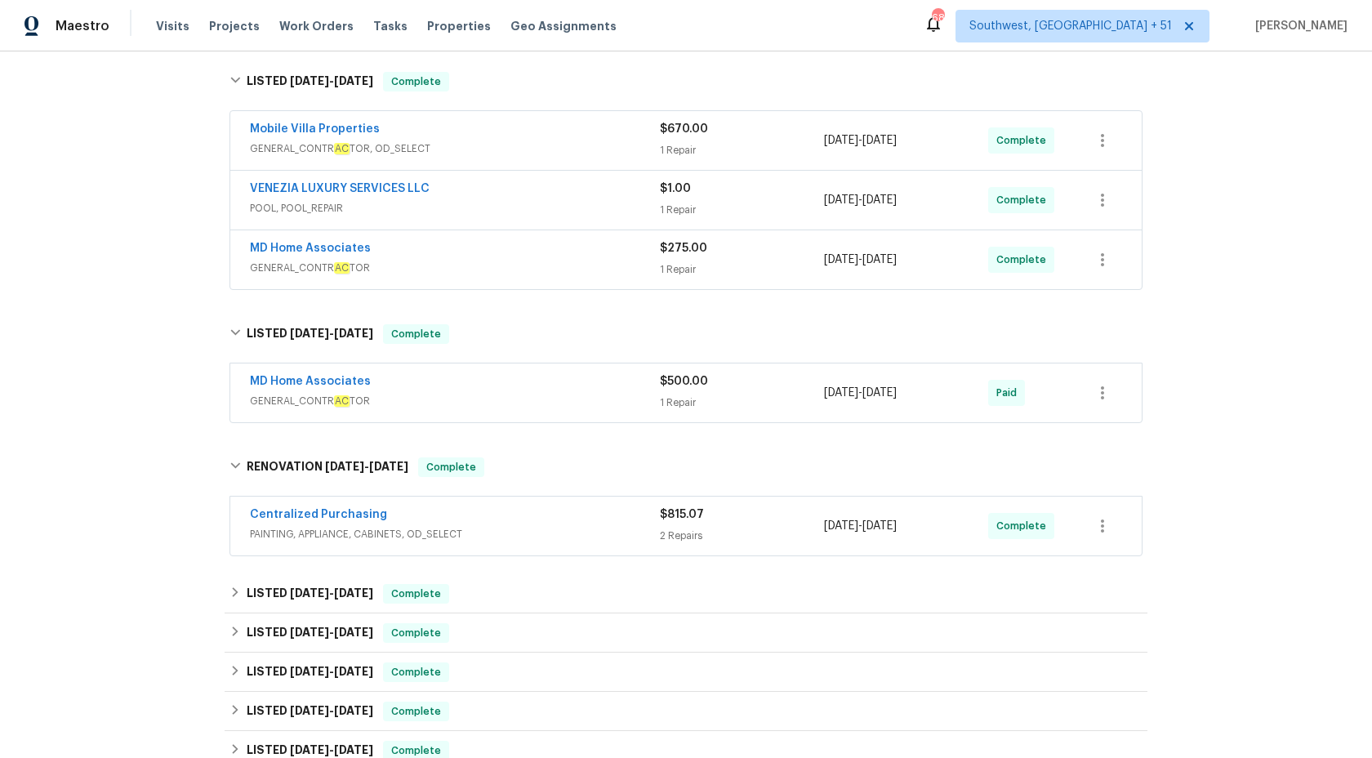
scroll to position [346, 0]
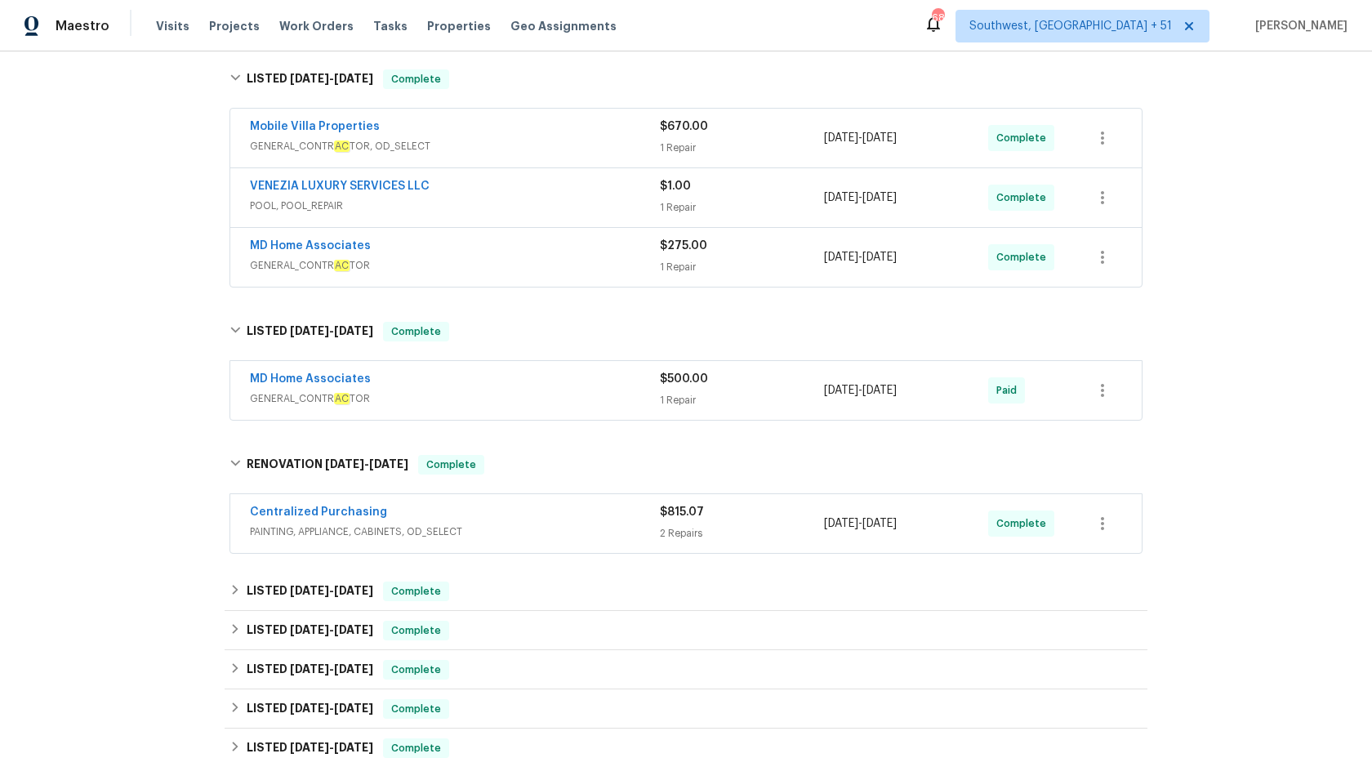
click at [686, 129] on span "$670.00" at bounding box center [684, 126] width 48 height 11
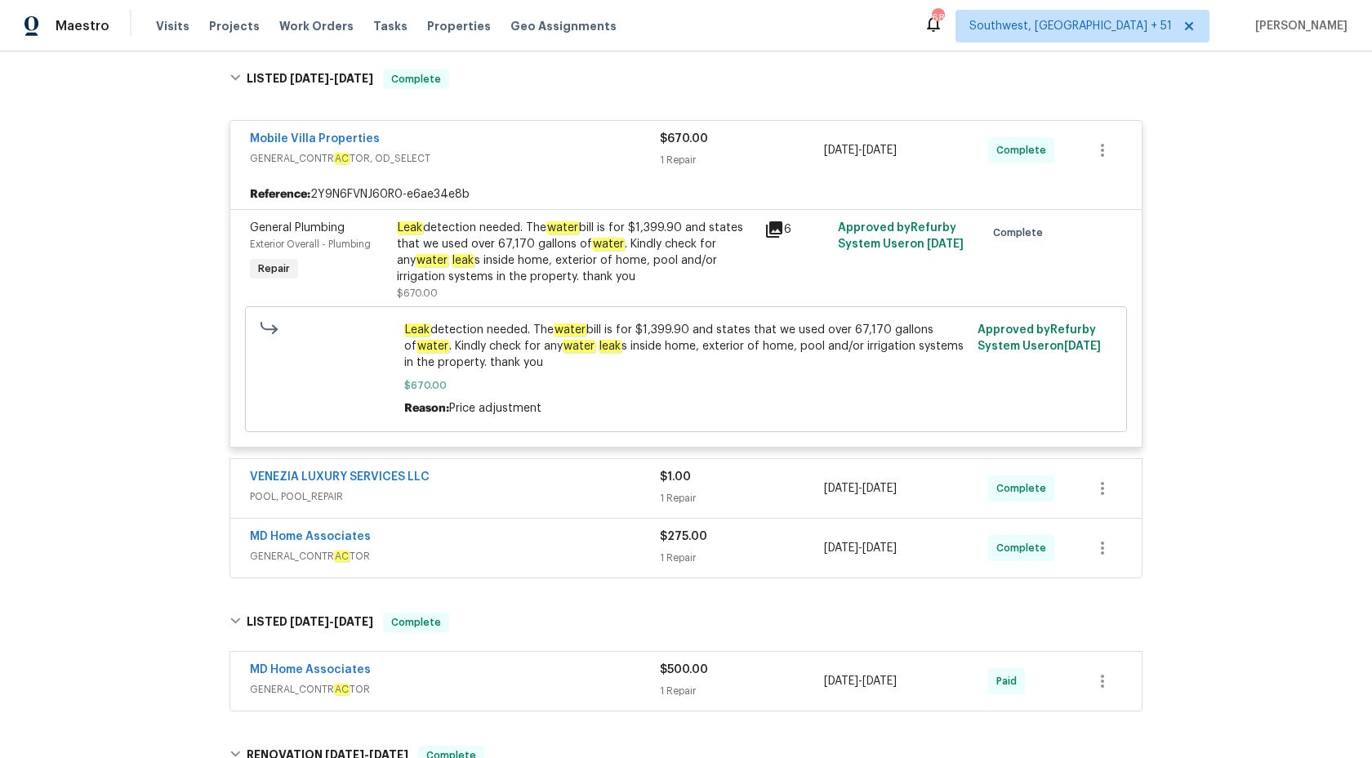
click at [563, 247] on div "Leak detection needed. The water bill is for $1,399.90 and states that we used …" at bounding box center [576, 252] width 358 height 65
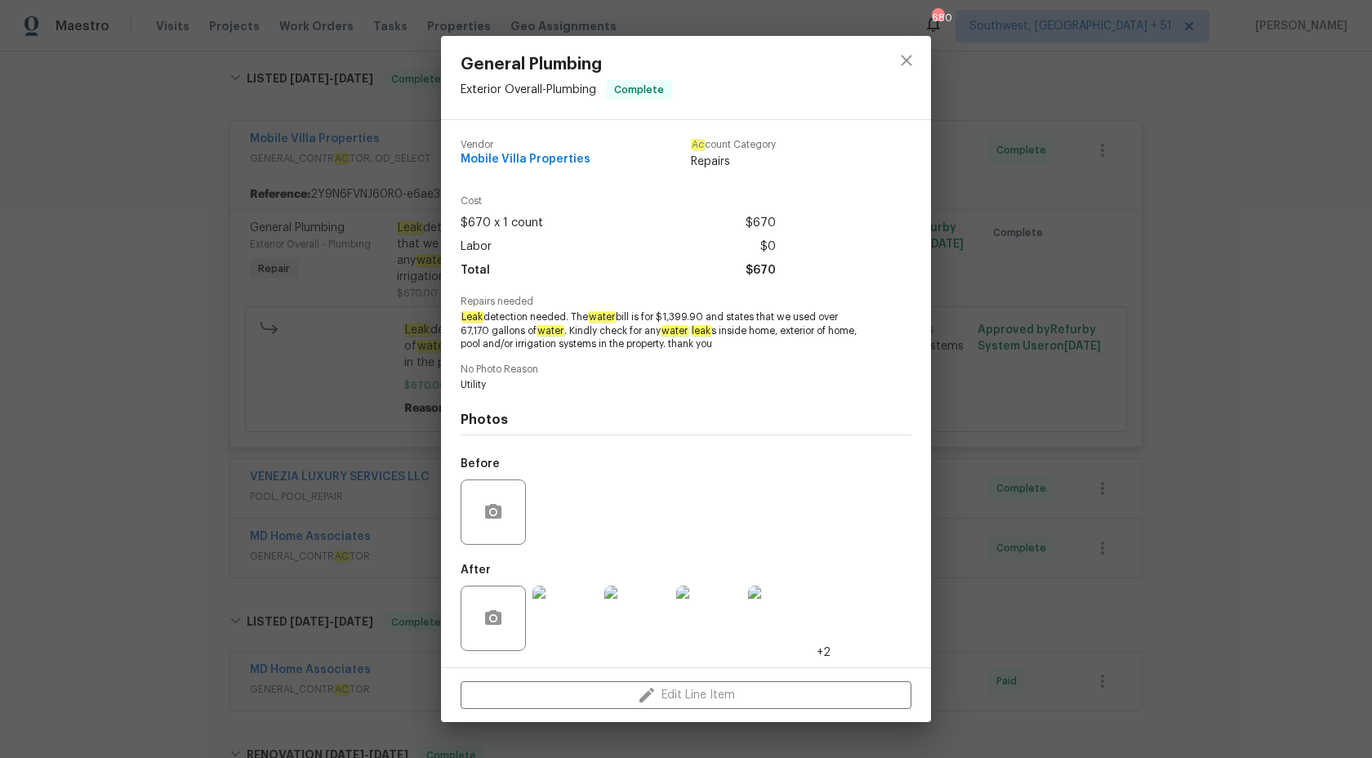
click at [1298, 287] on div "General Plumbing Exterior Overall - Plumbing Complete Vendor Mobile Villa Prope…" at bounding box center [686, 379] width 1372 height 758
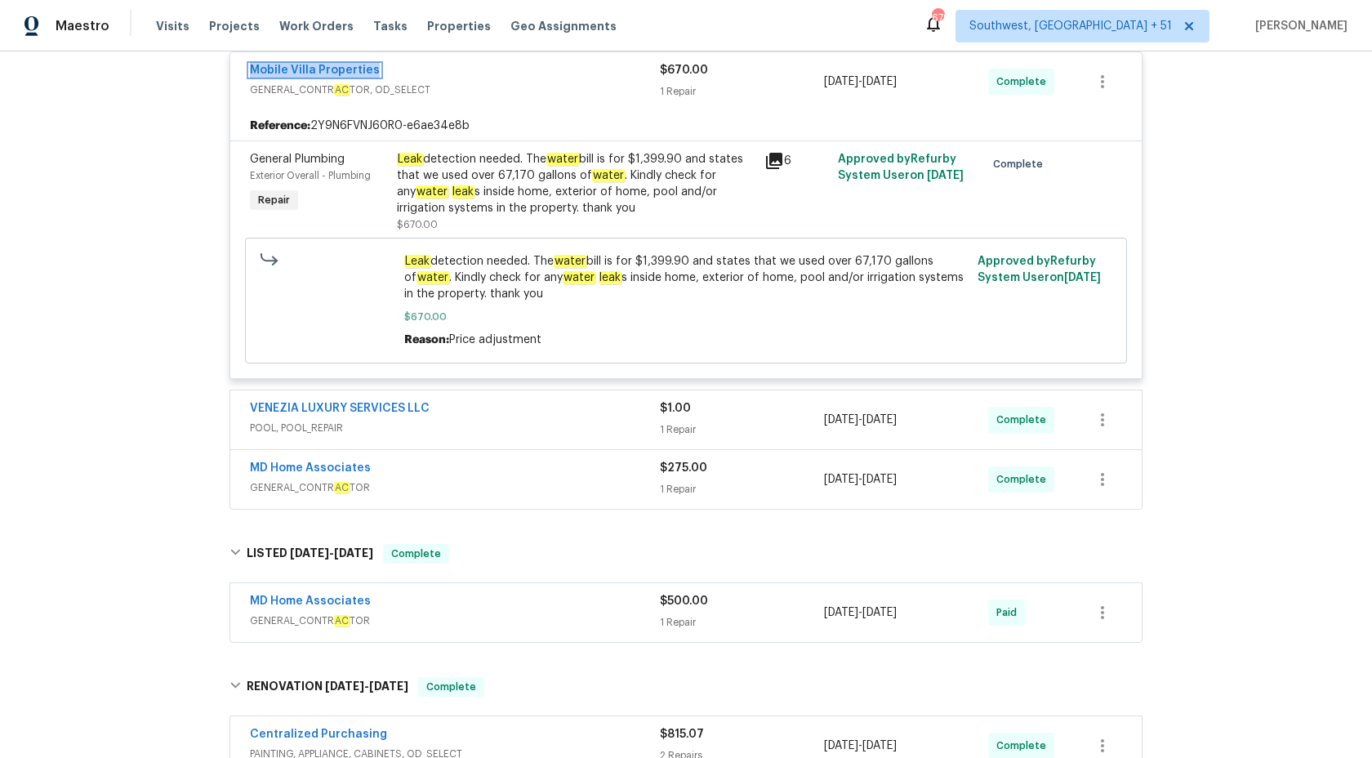
scroll to position [465, 0]
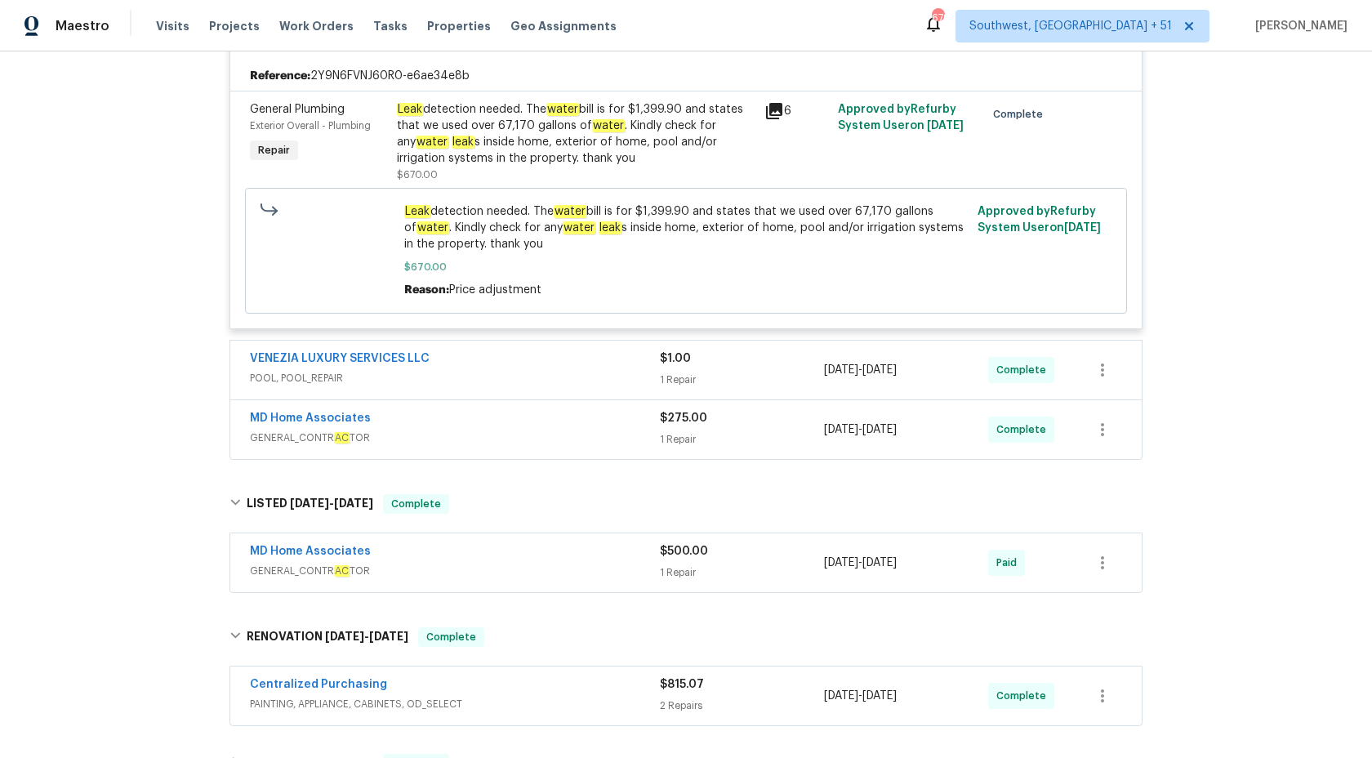
click at [610, 346] on div "VENEZIA LUXURY SERVICES LLC POOL, POOL_REPAIR $1.00 1 Repair 9/5/2025 - 9/10/20…" at bounding box center [685, 370] width 911 height 59
click at [616, 115] on div "Leak detection needed. The water bill is for $1,399.90 and states that we used …" at bounding box center [576, 133] width 358 height 65
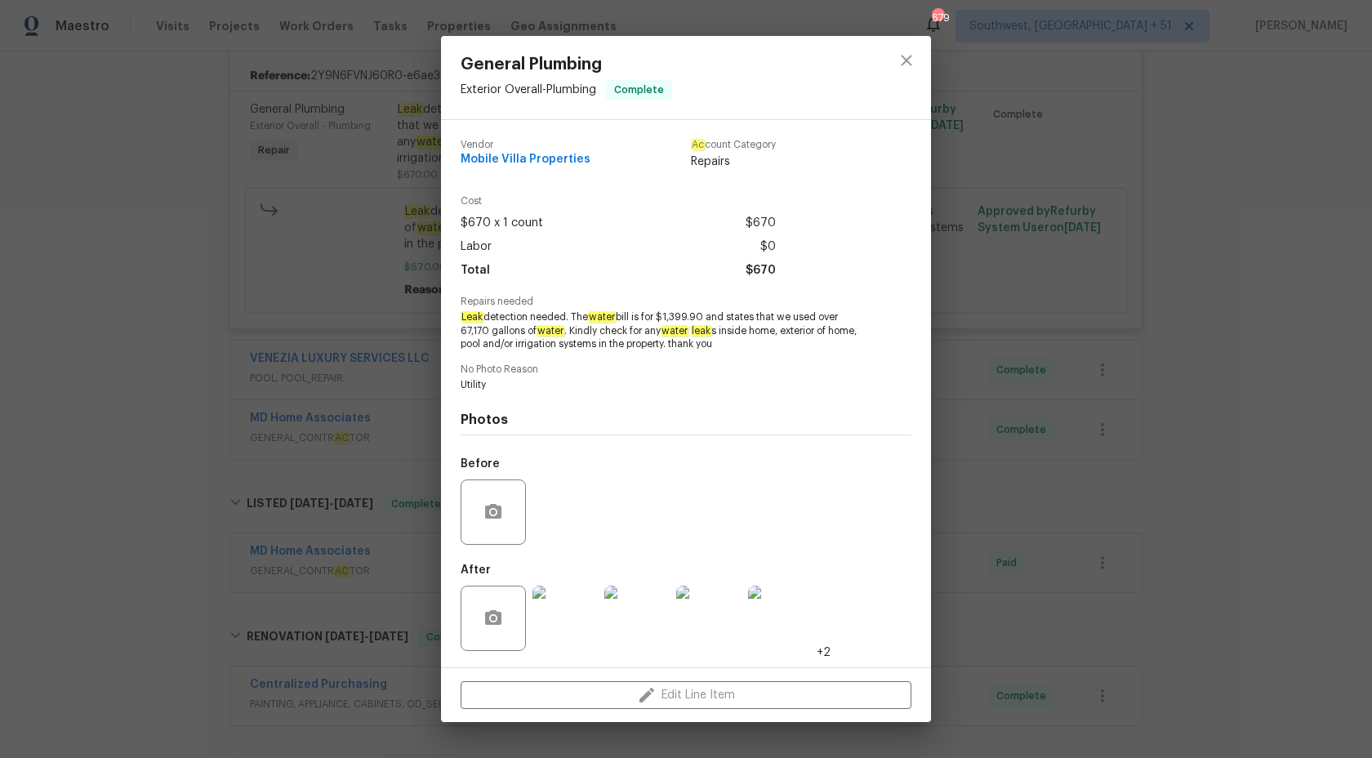
click at [561, 611] on img at bounding box center [564, 618] width 65 height 65
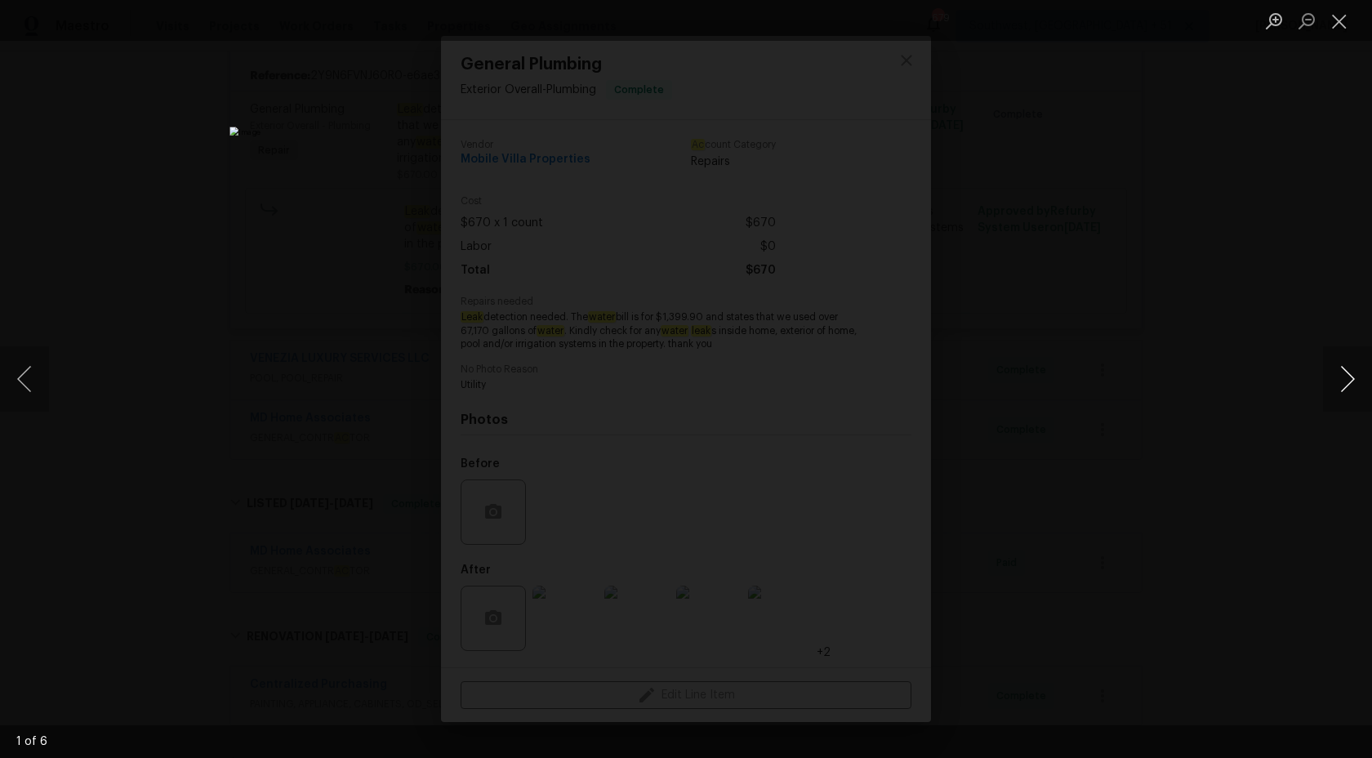
click at [1369, 381] on button "Next image" at bounding box center [1347, 378] width 49 height 65
click at [293, 412] on div "Lightbox" at bounding box center [686, 379] width 1372 height 758
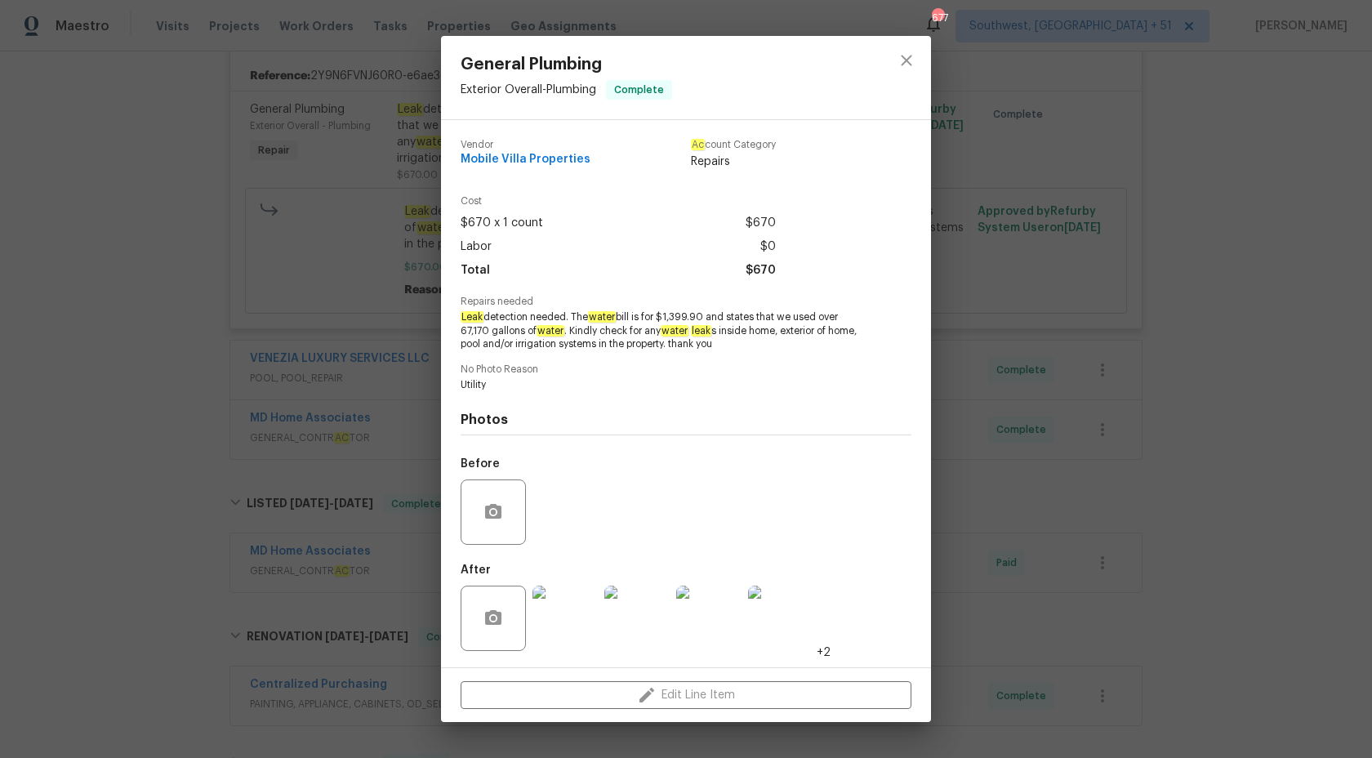
click at [1371, 280] on div "General Plumbing Exterior Overall - Plumbing Complete Vendor Mobile Villa Prope…" at bounding box center [686, 379] width 1372 height 758
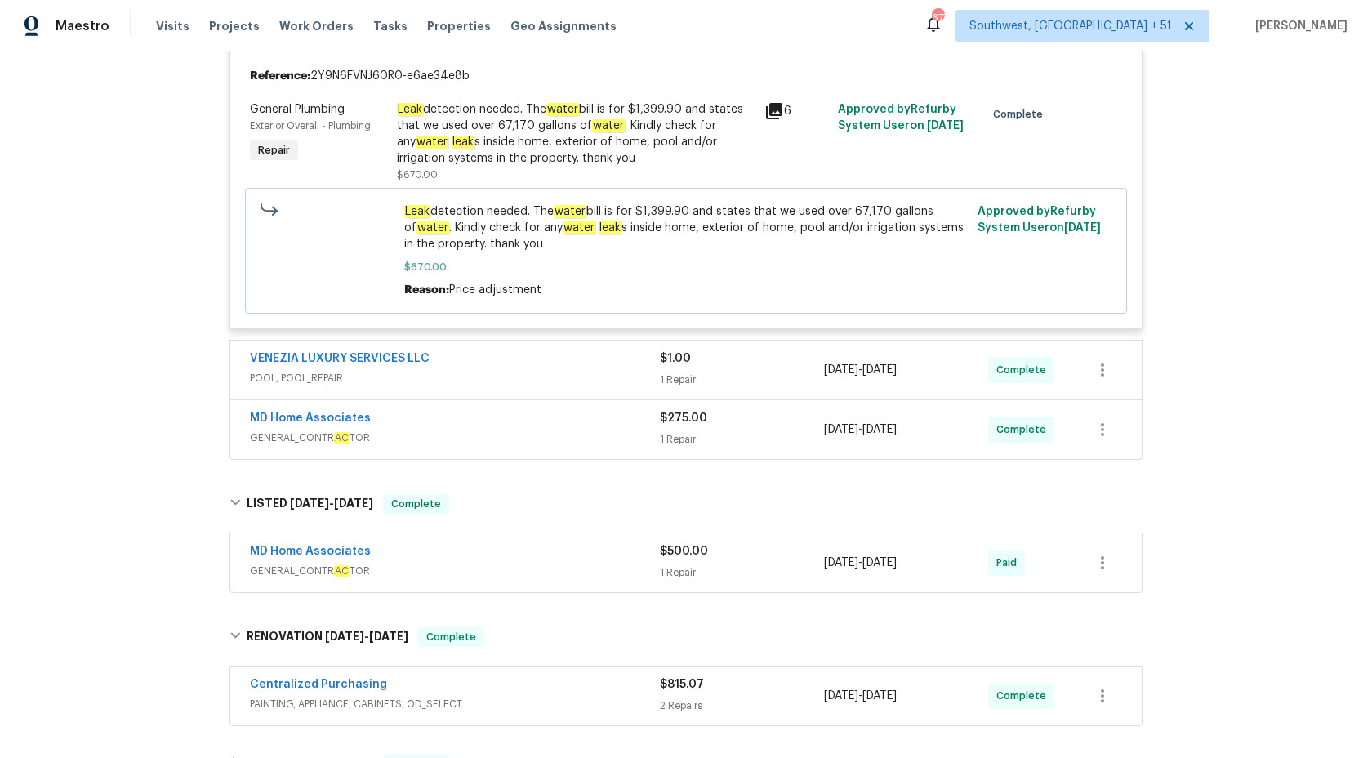
scroll to position [0, 0]
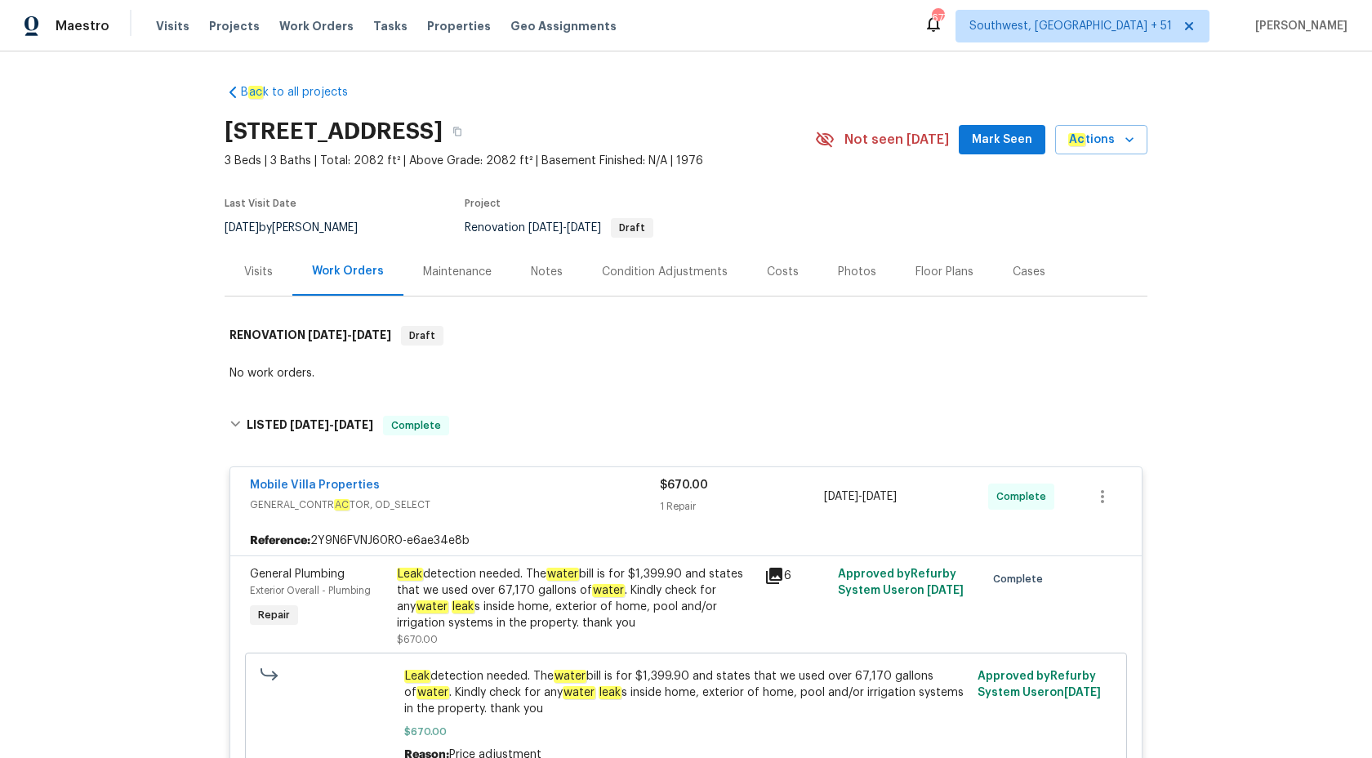
click at [676, 504] on div "1 Repair" at bounding box center [742, 506] width 164 height 16
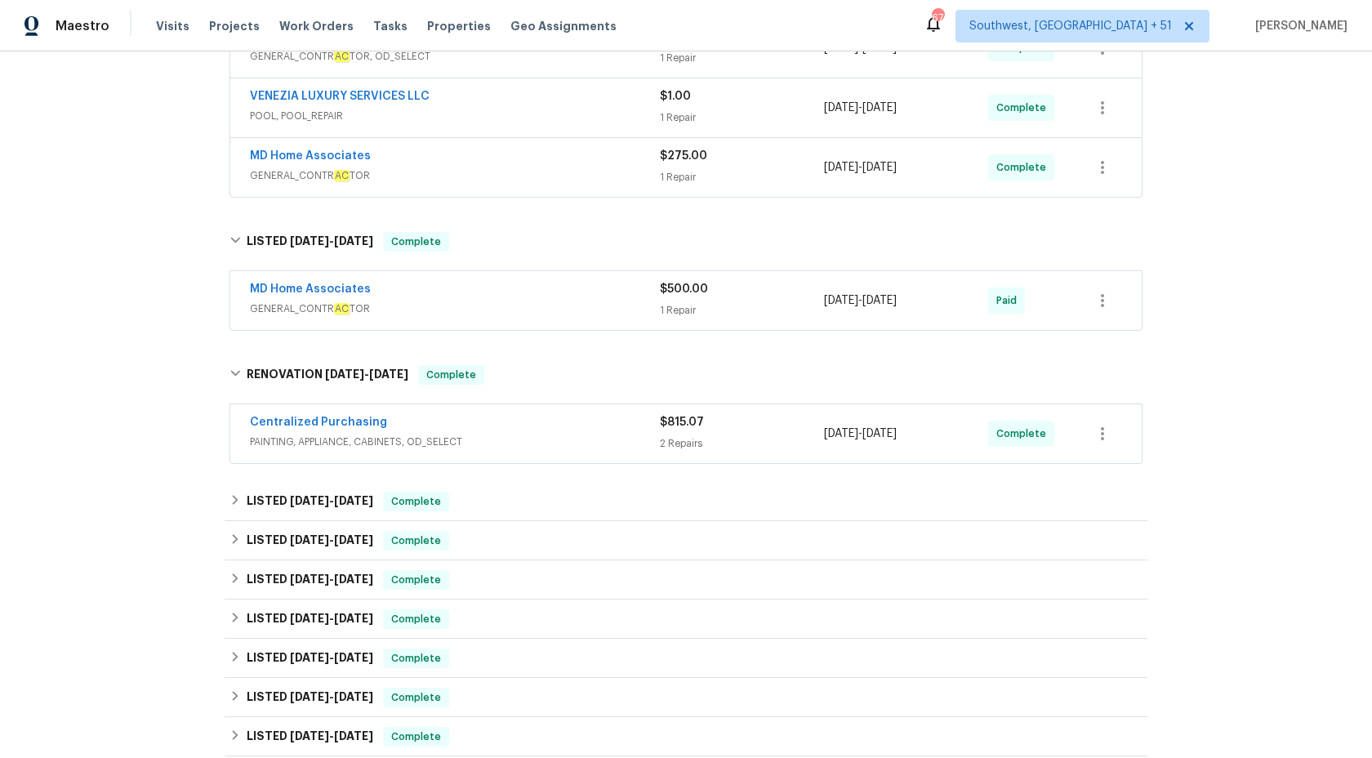
scroll to position [585, 0]
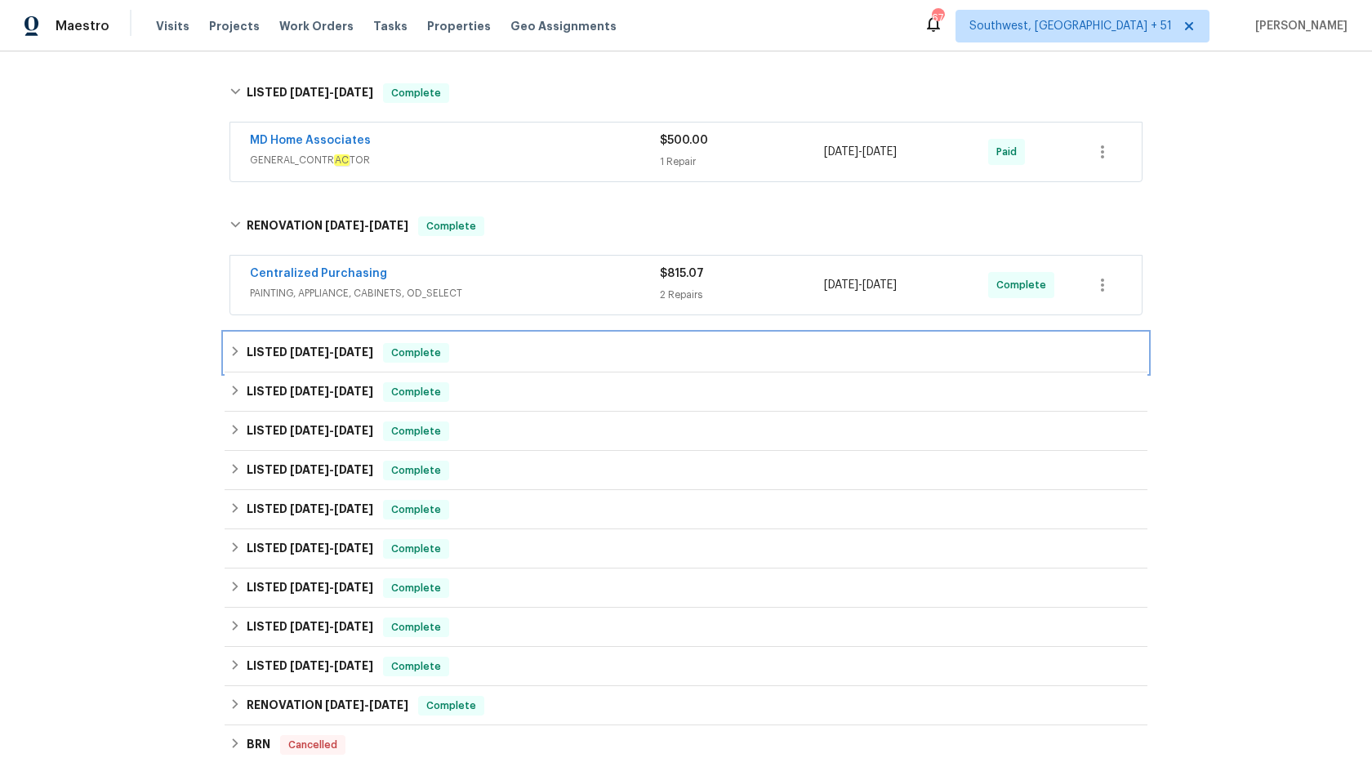
click at [464, 351] on div "LISTED 5/6/25 - 7/17/25 Complete" at bounding box center [685, 353] width 913 height 20
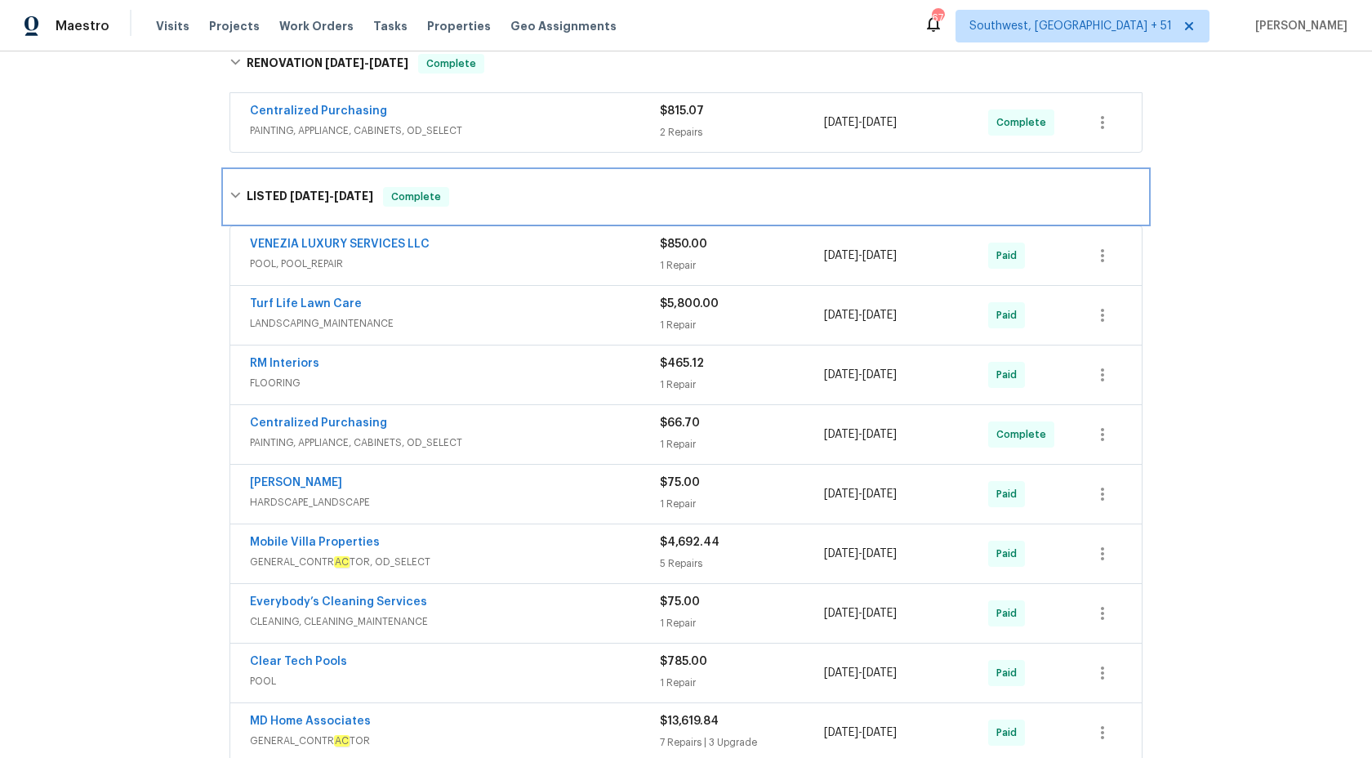
scroll to position [1019, 0]
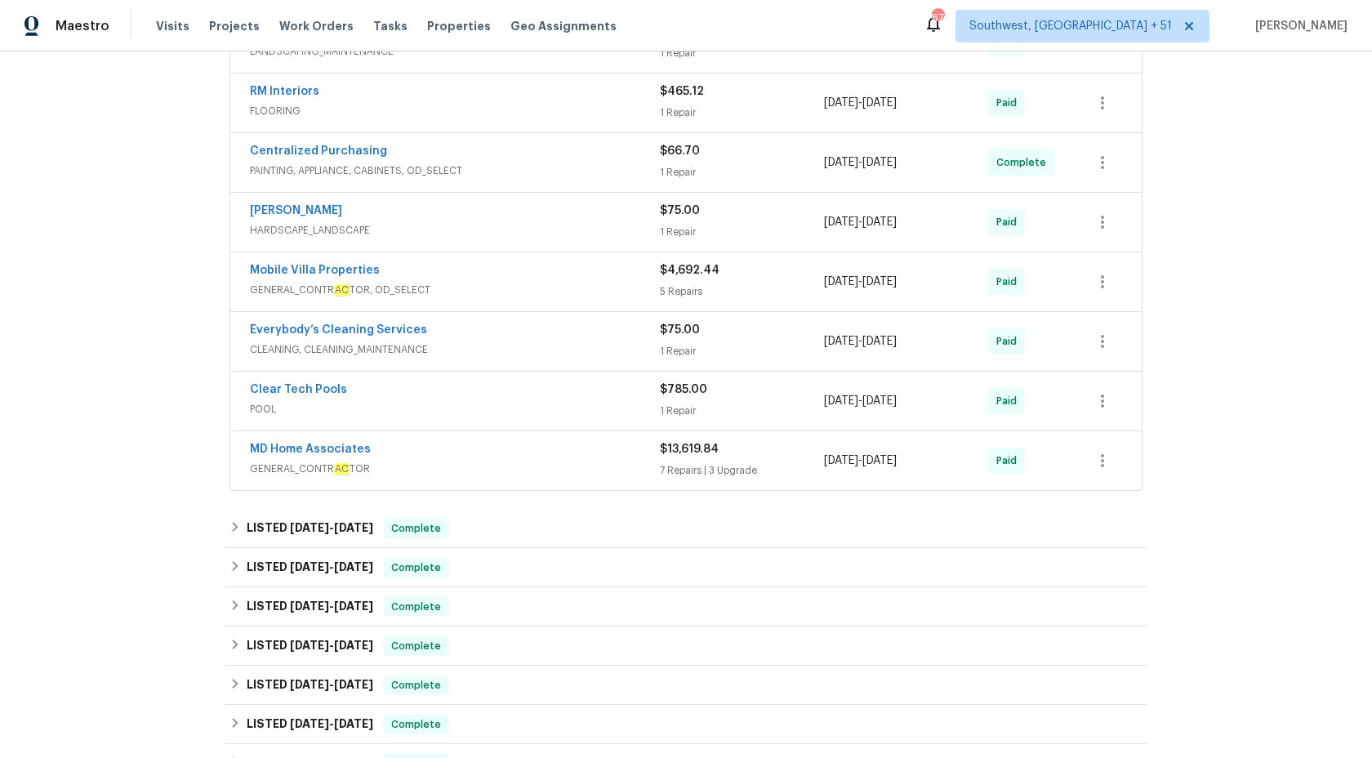
click at [471, 227] on span "HARDSCAPE_LANDSCAPE" at bounding box center [455, 230] width 410 height 16
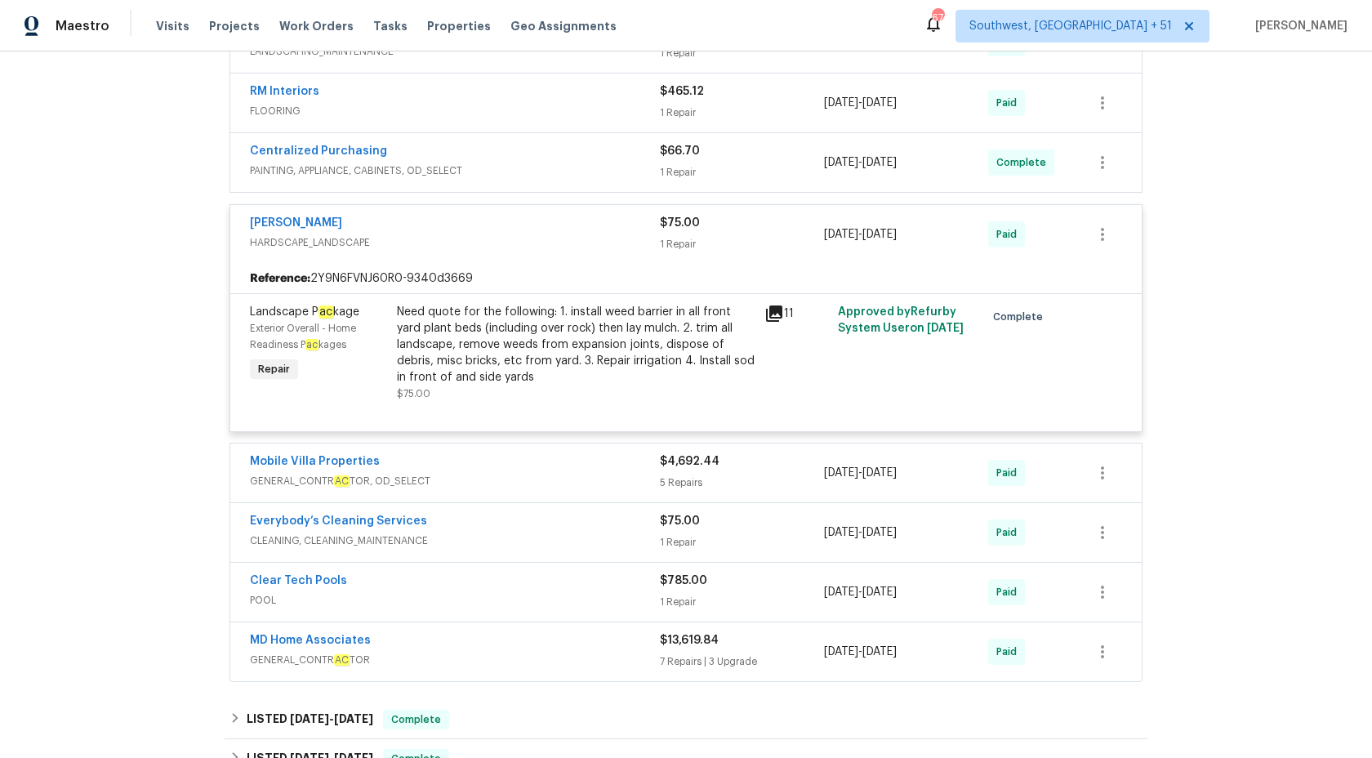
click at [471, 218] on div "Wendy Martin" at bounding box center [455, 225] width 410 height 20
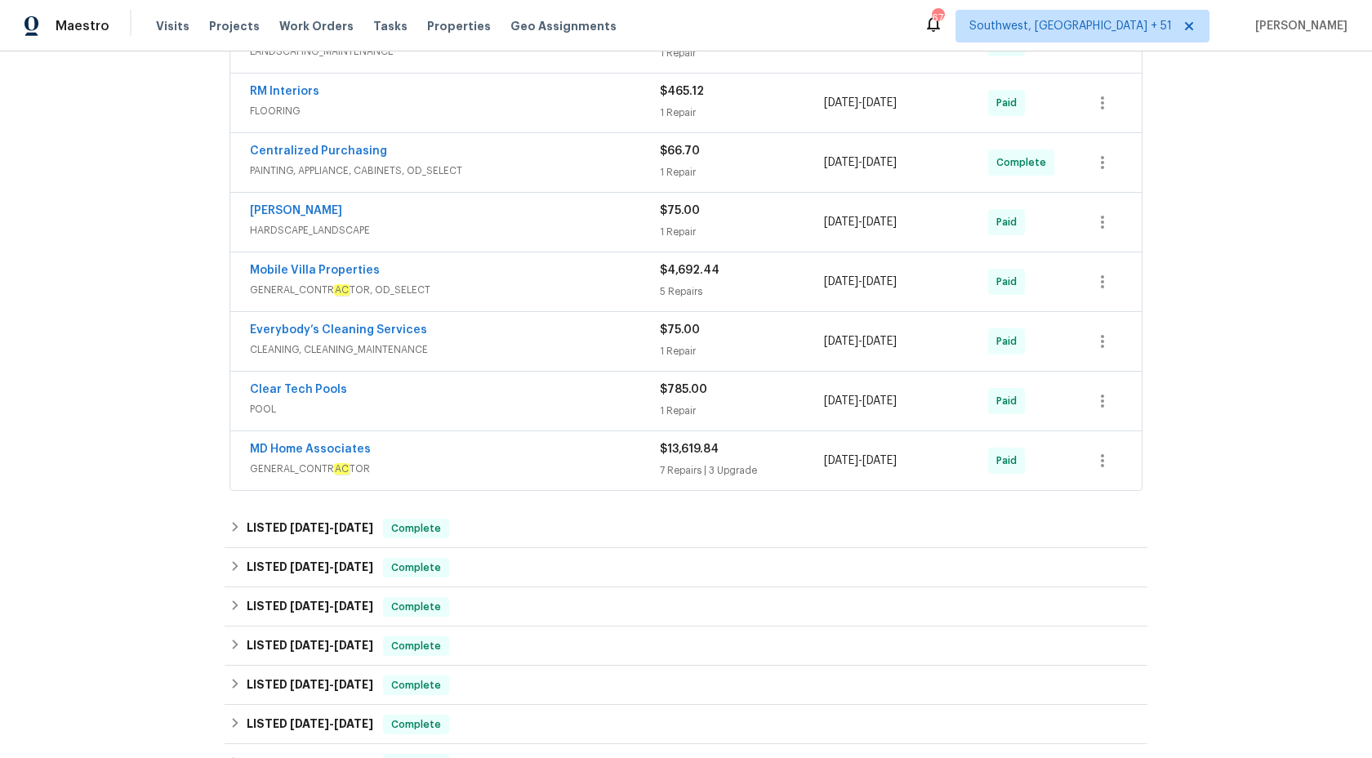
click at [537, 469] on span "GENERAL_CONTR AC TOR" at bounding box center [455, 469] width 410 height 16
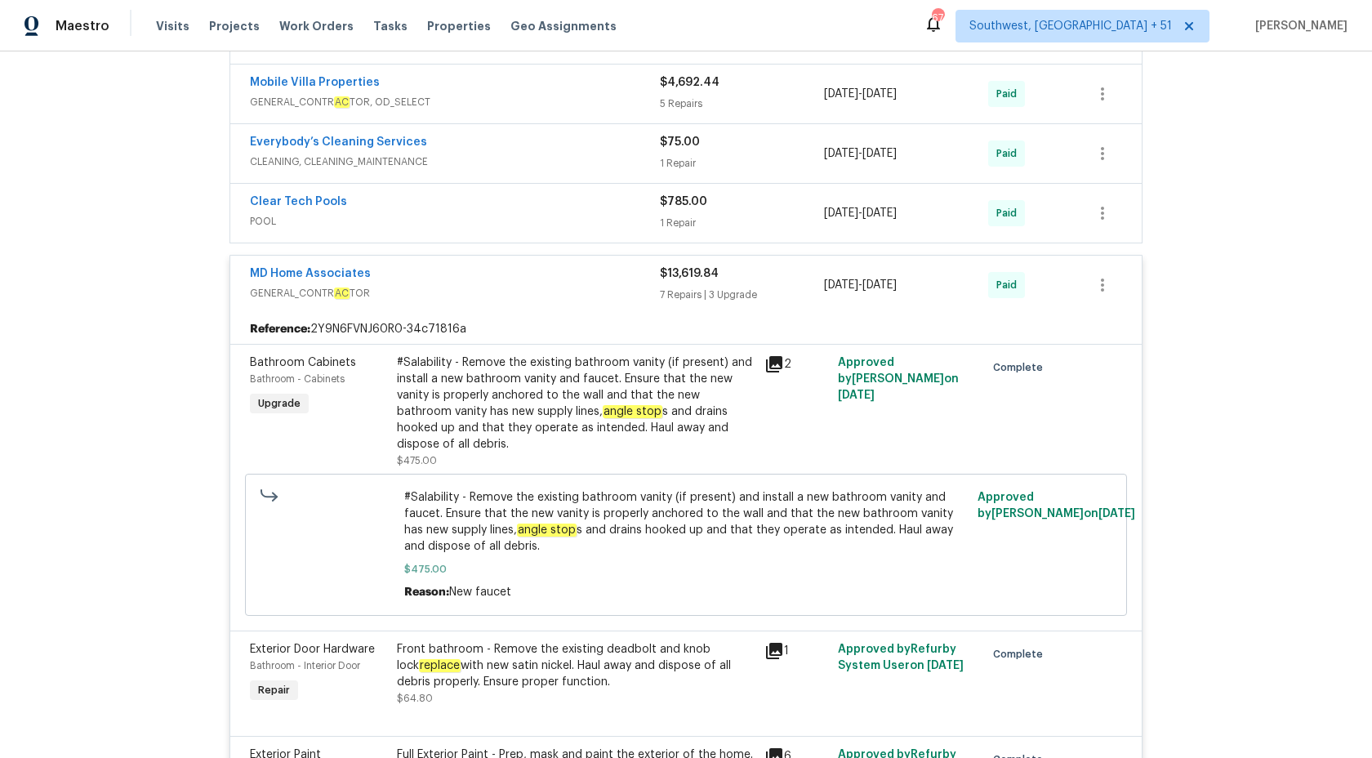
scroll to position [1075, 0]
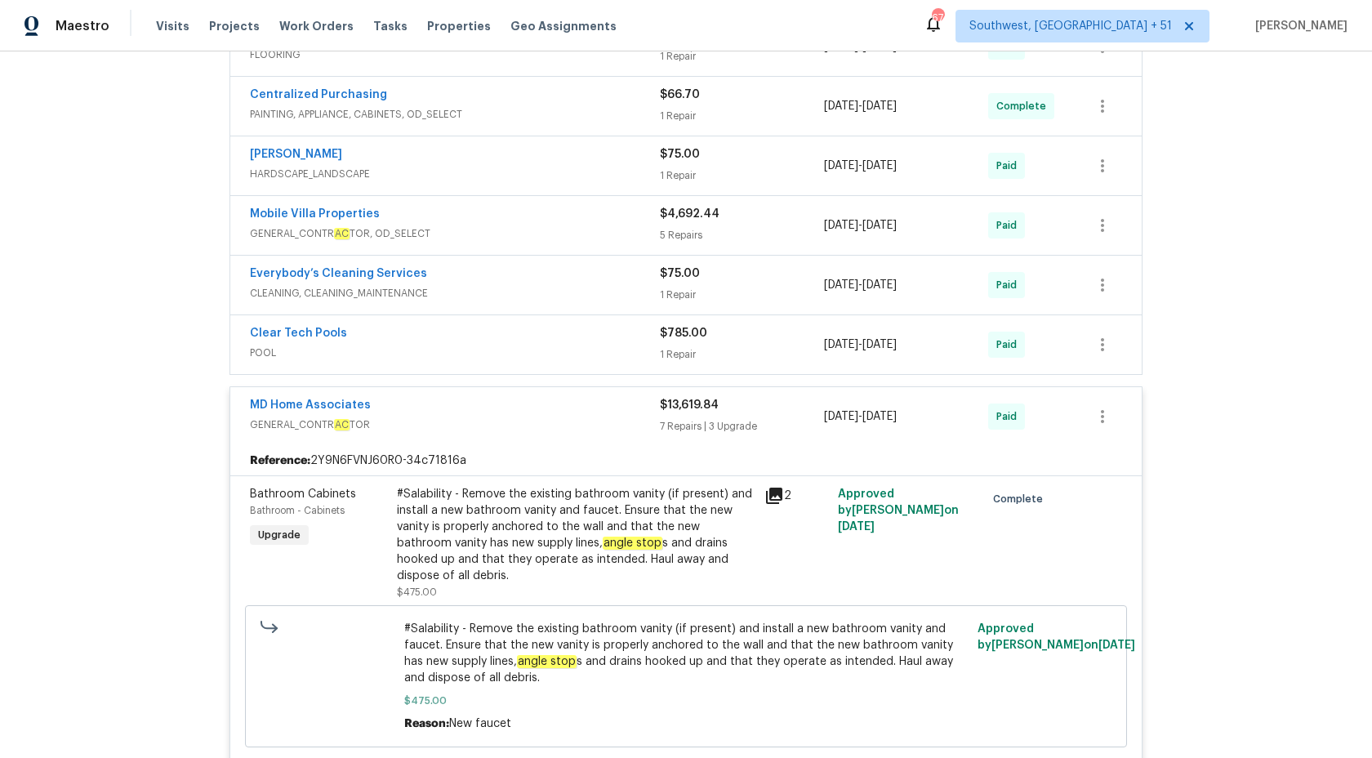
click at [688, 421] on div "7 Repairs | 3 Upgrade" at bounding box center [742, 426] width 164 height 16
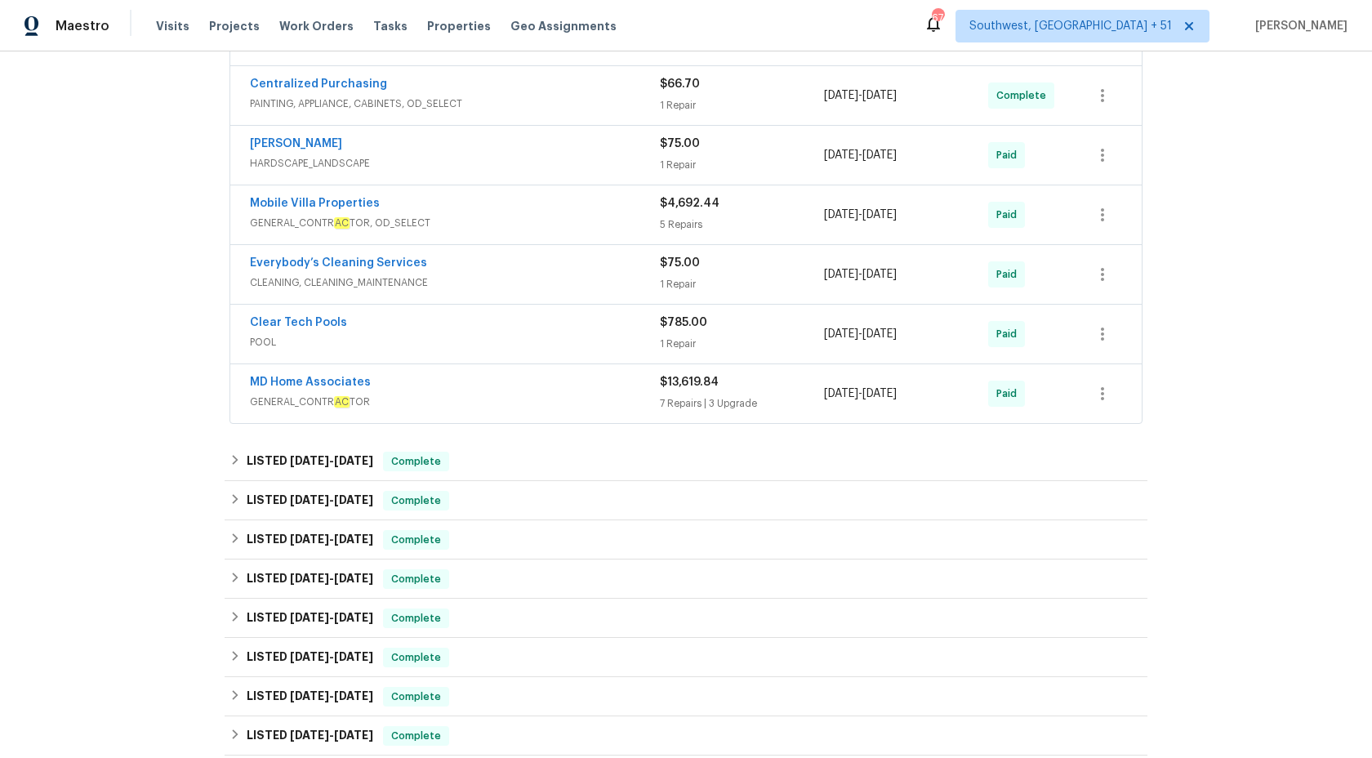
scroll to position [924, 0]
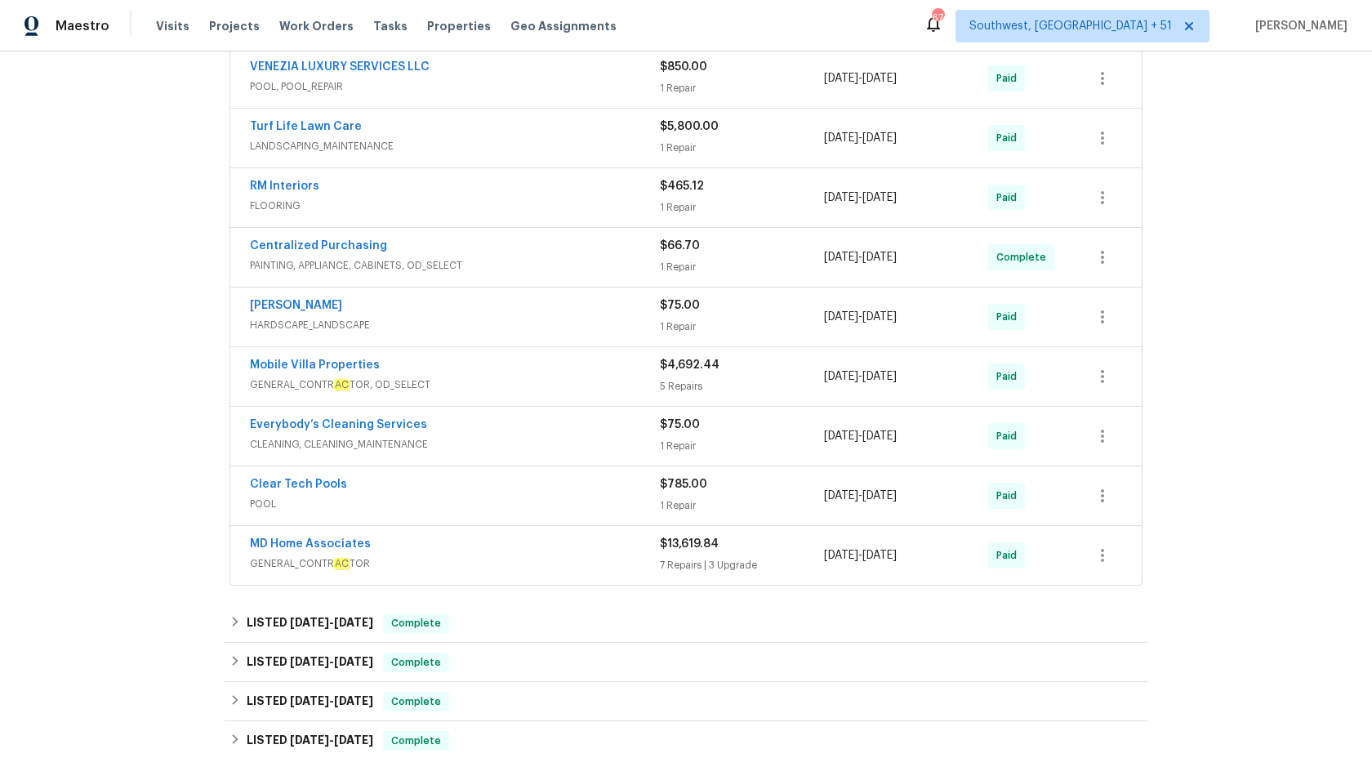
click at [652, 266] on span "PAINTING, APPLIANCE, CABINETS, OD_SELECT" at bounding box center [455, 265] width 410 height 16
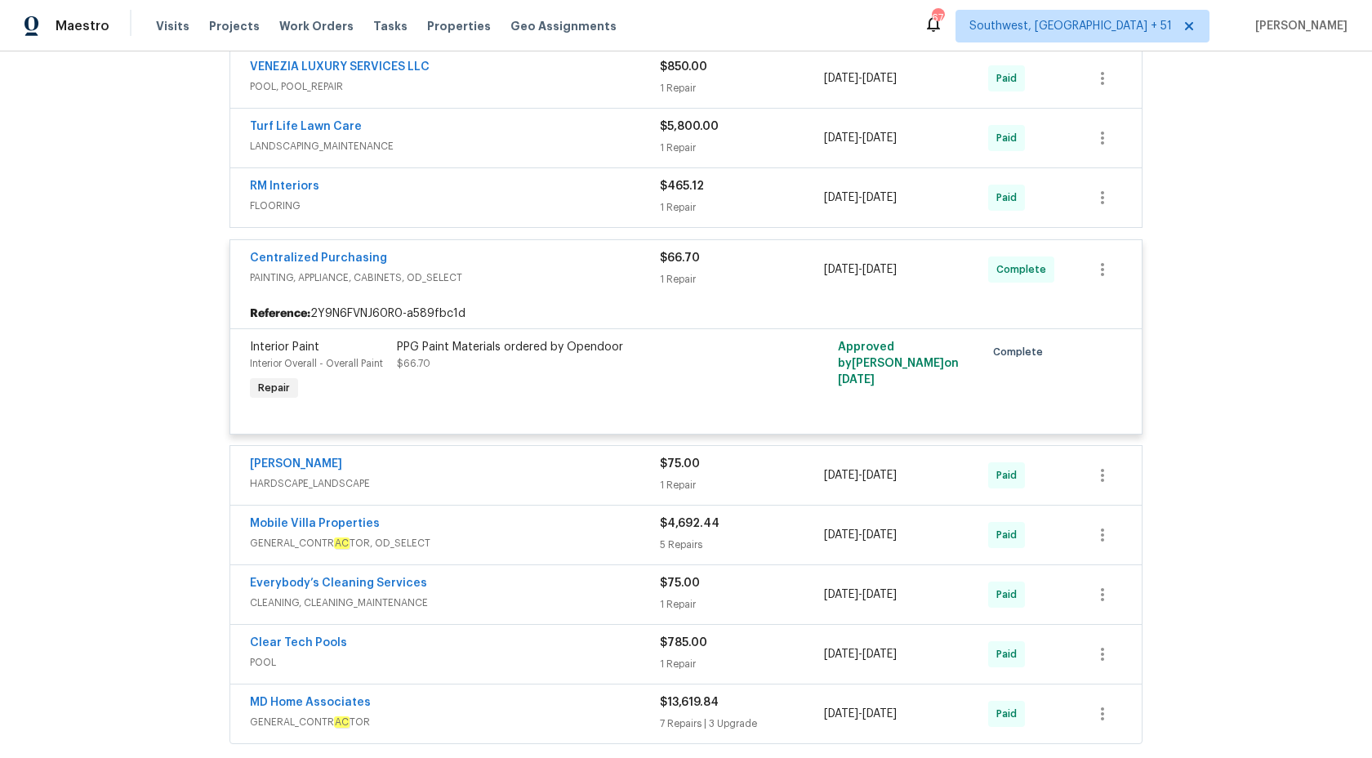
click at [652, 266] on div "Centralized Purchasing" at bounding box center [455, 260] width 410 height 20
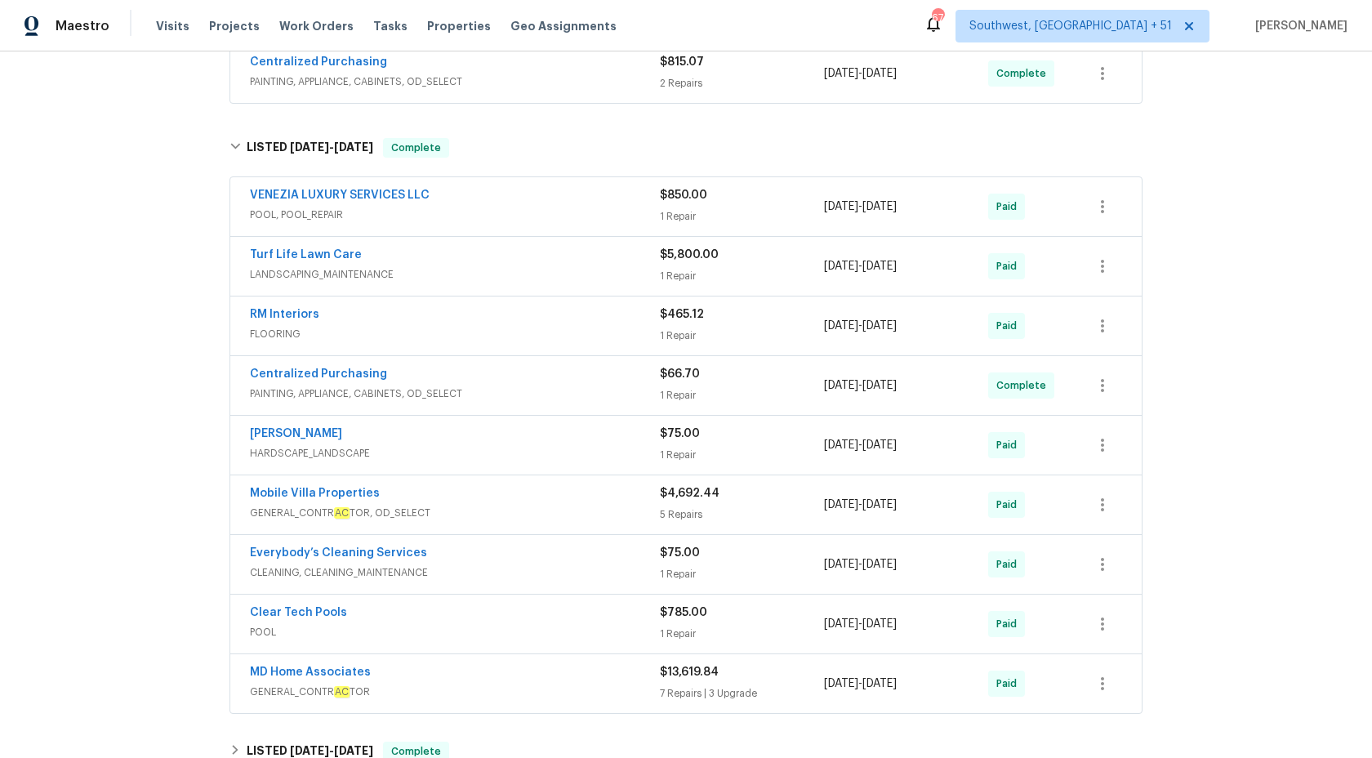
scroll to position [799, 0]
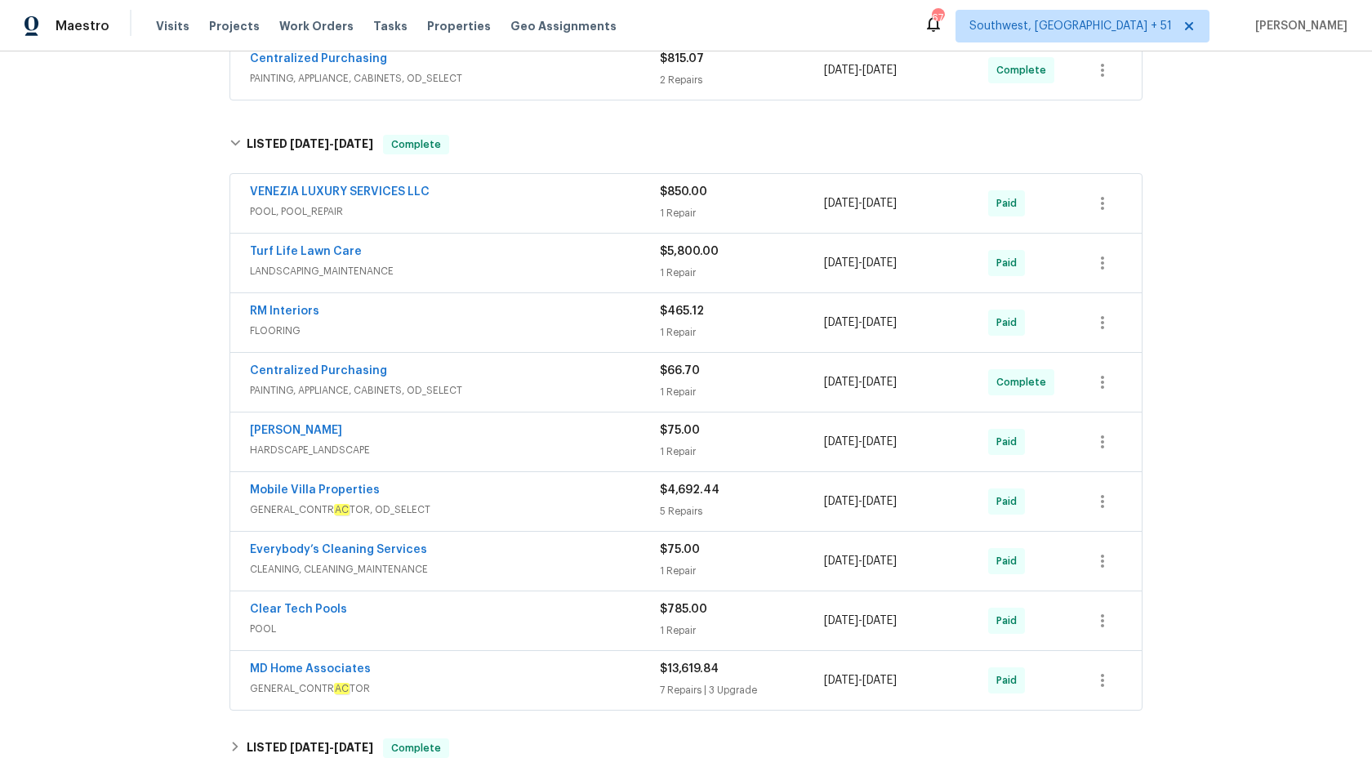
click at [652, 266] on span "LANDSCAPING_MAINTENANCE" at bounding box center [455, 271] width 410 height 16
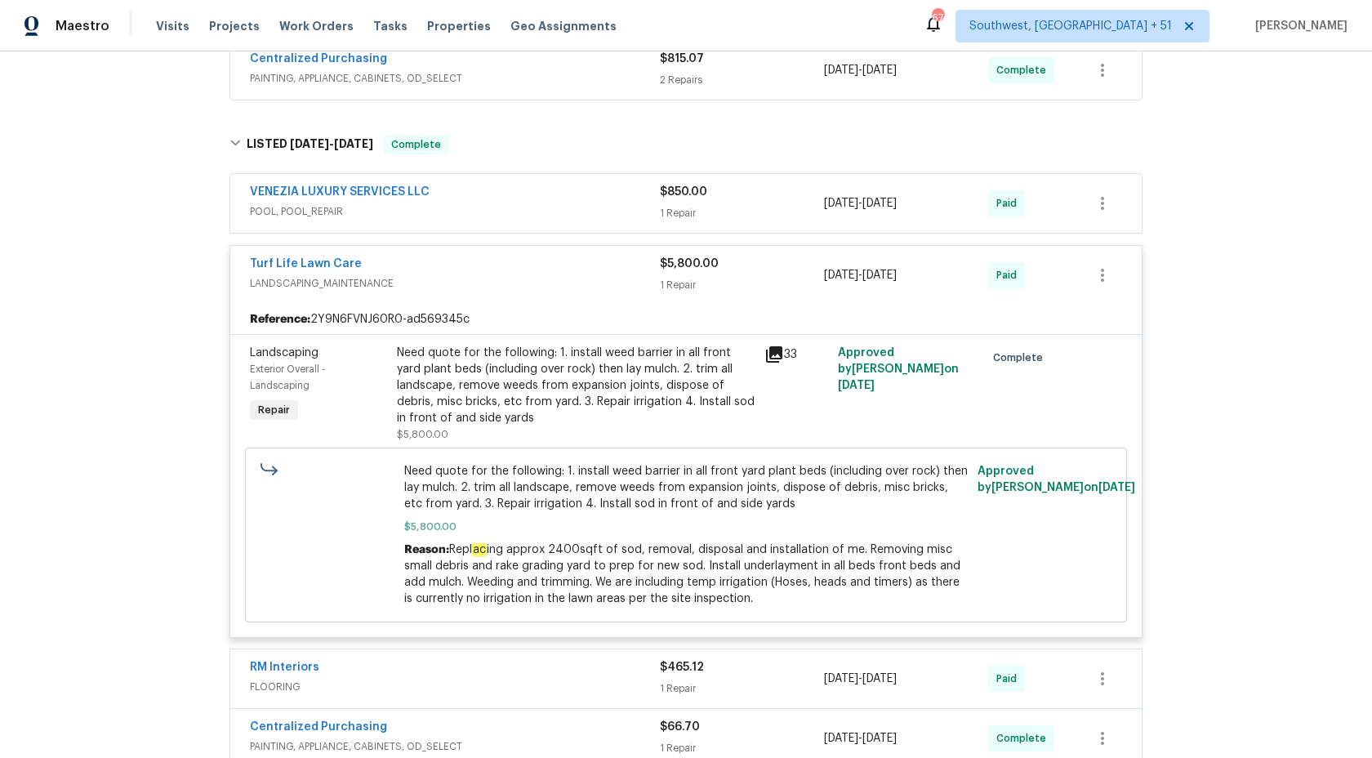
click at [652, 266] on div "Turf Life Lawn Care" at bounding box center [455, 266] width 410 height 20
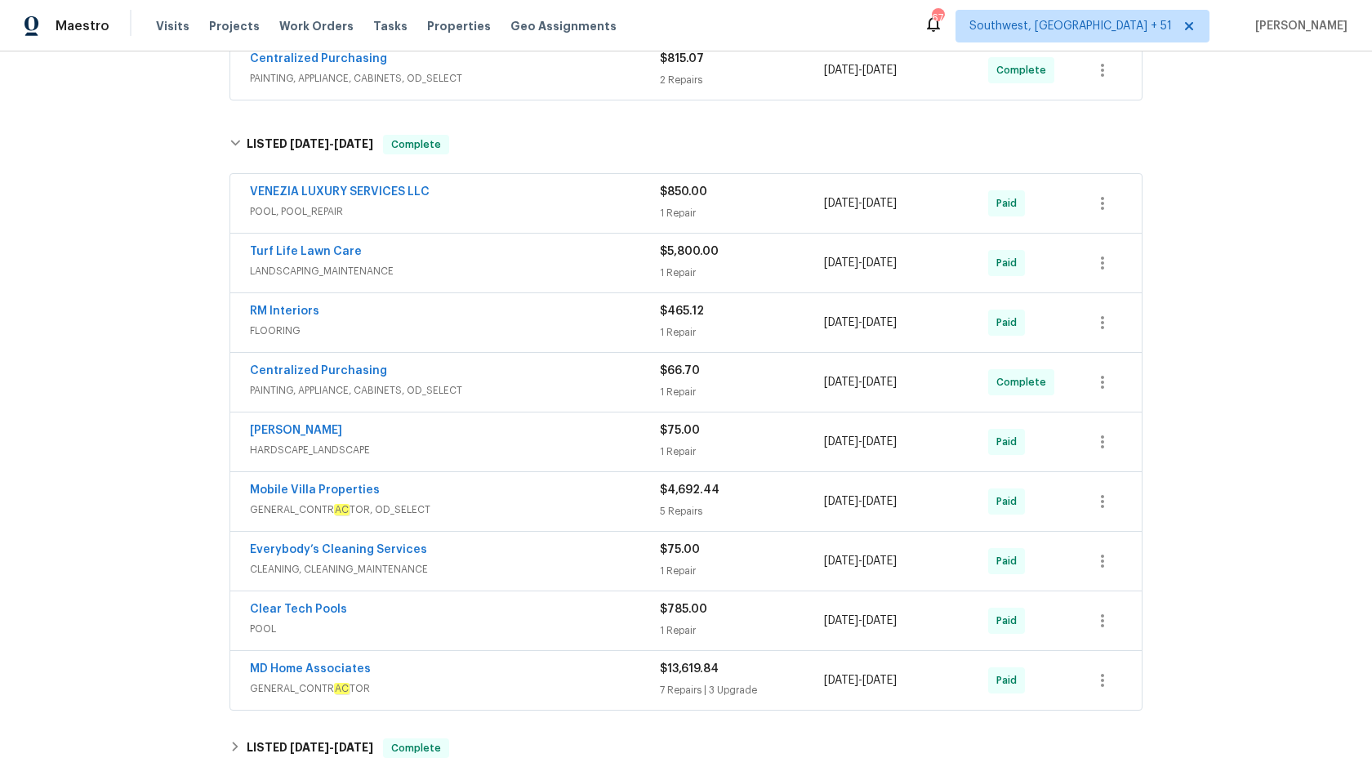
click at [652, 210] on span "POOL, POOL_REPAIR" at bounding box center [455, 211] width 410 height 16
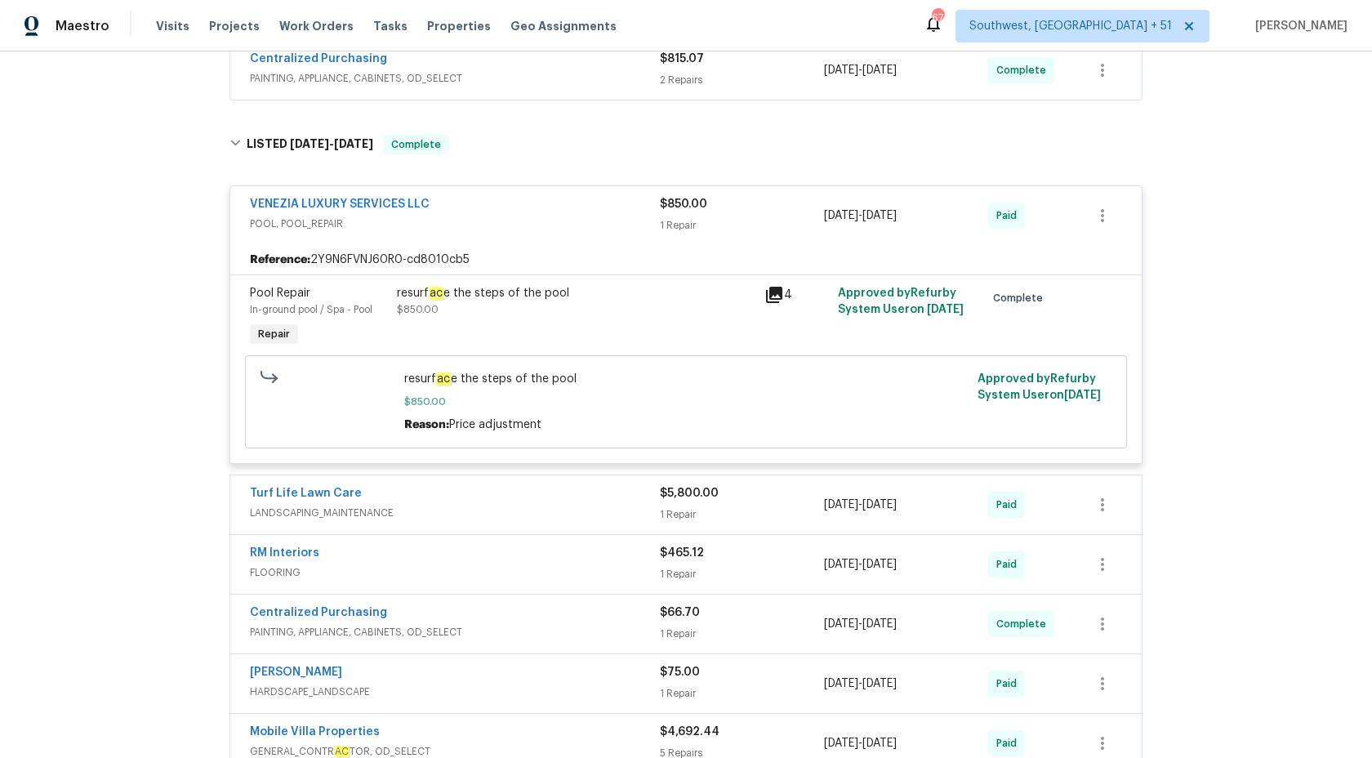
click at [652, 209] on div "VENEZIA LUXURY SERVICES LLC" at bounding box center [455, 206] width 410 height 20
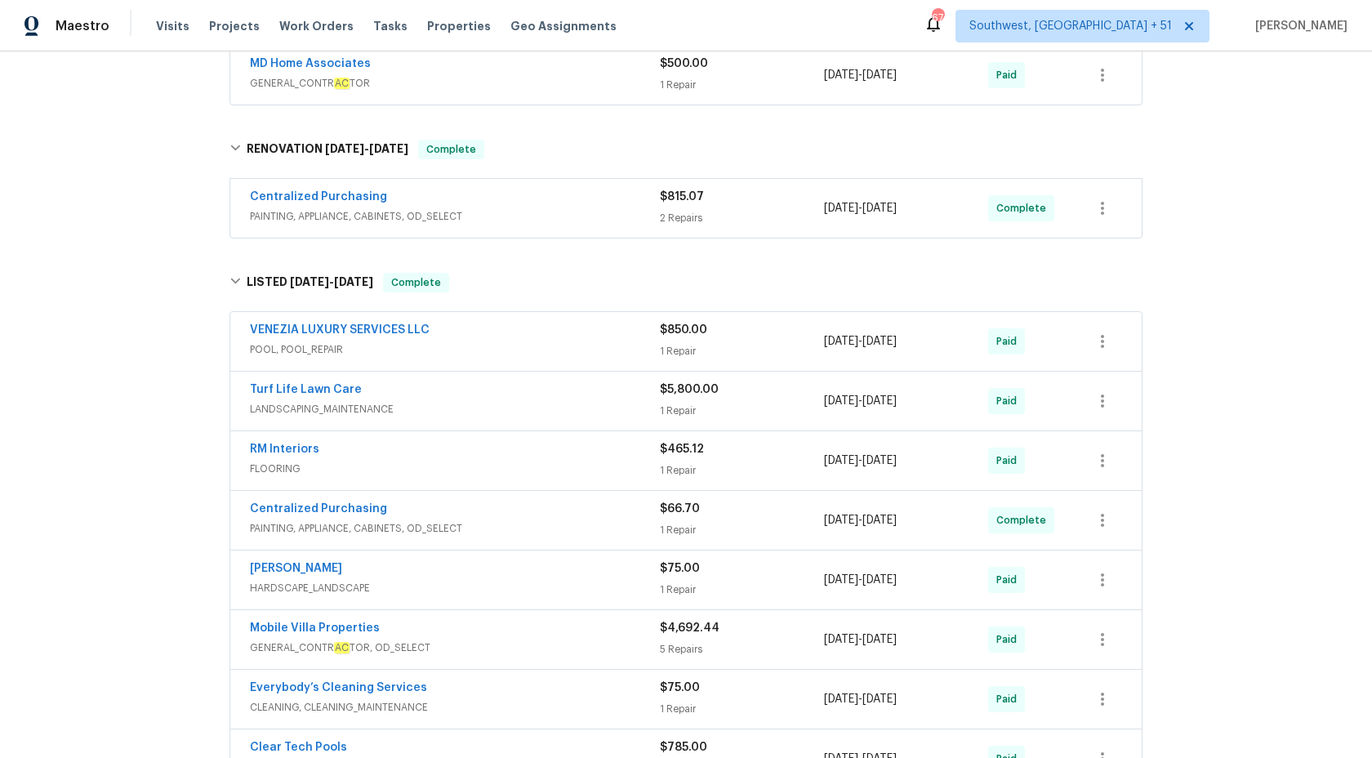
scroll to position [591, 0]
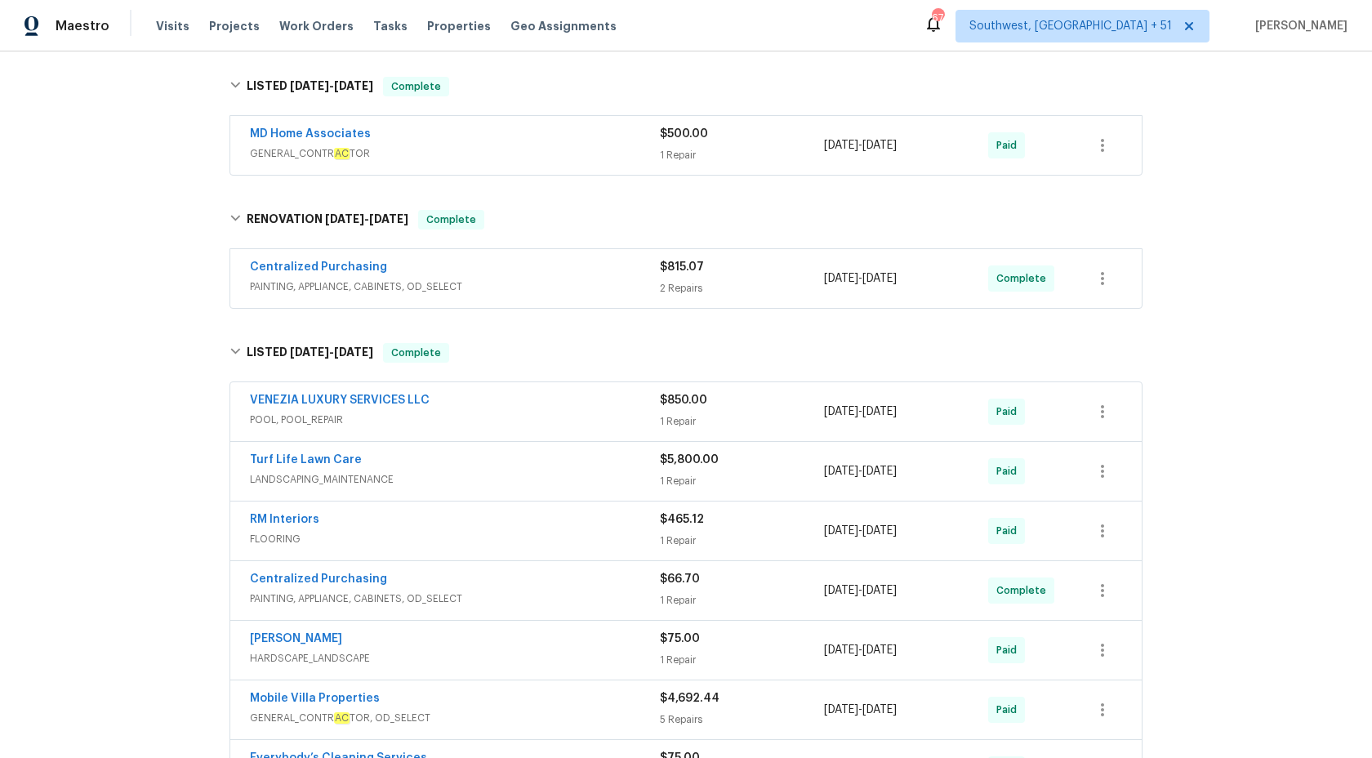
click at [629, 282] on span "PAINTING, APPLIANCE, CABINETS, OD_SELECT" at bounding box center [455, 286] width 410 height 16
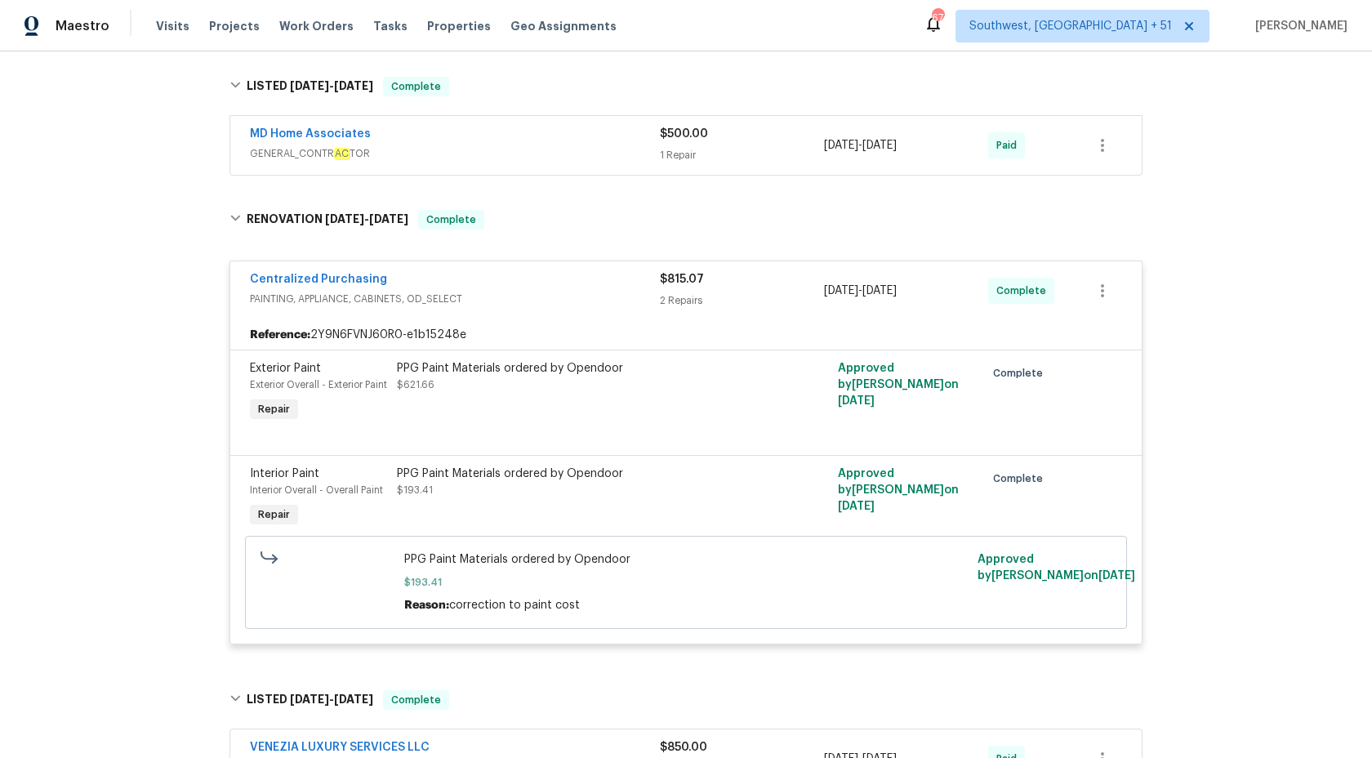
click at [629, 282] on div "Centralized Purchasing" at bounding box center [455, 281] width 410 height 20
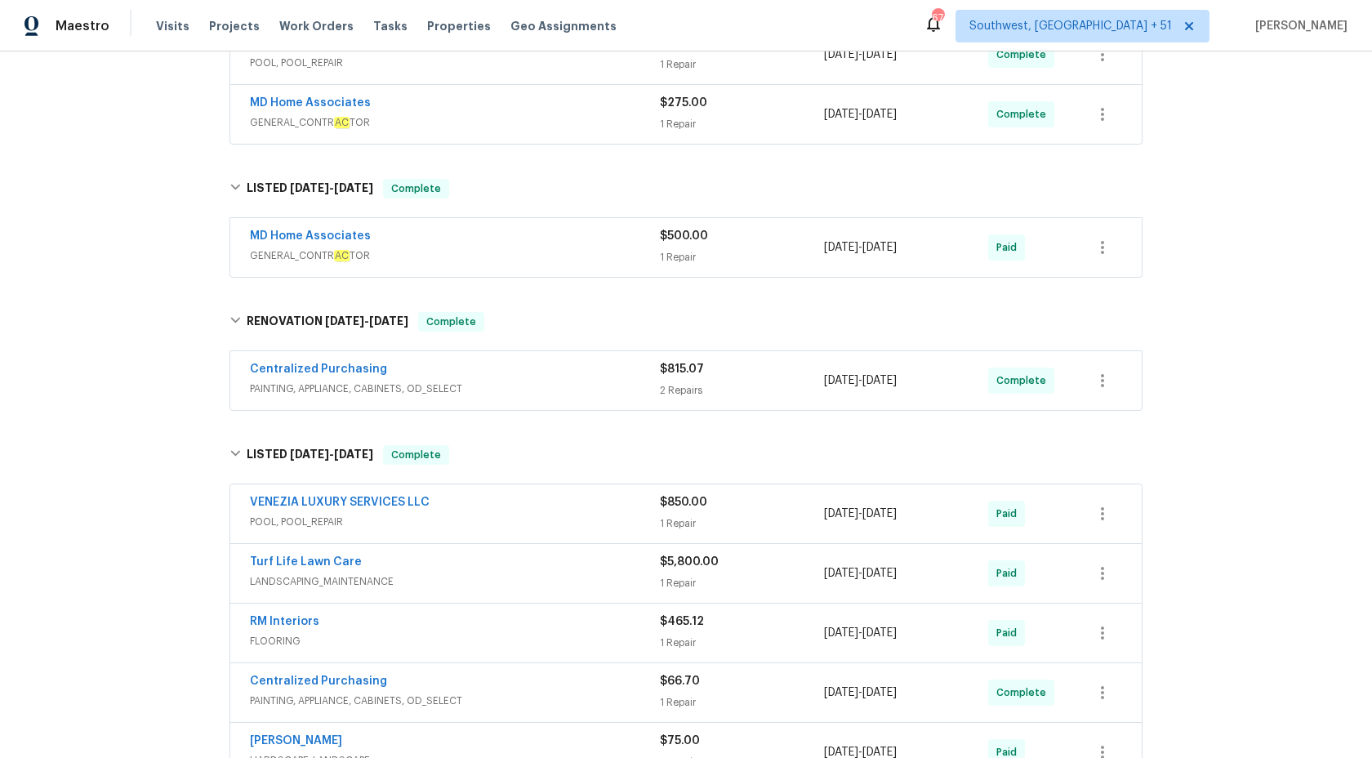
scroll to position [479, 0]
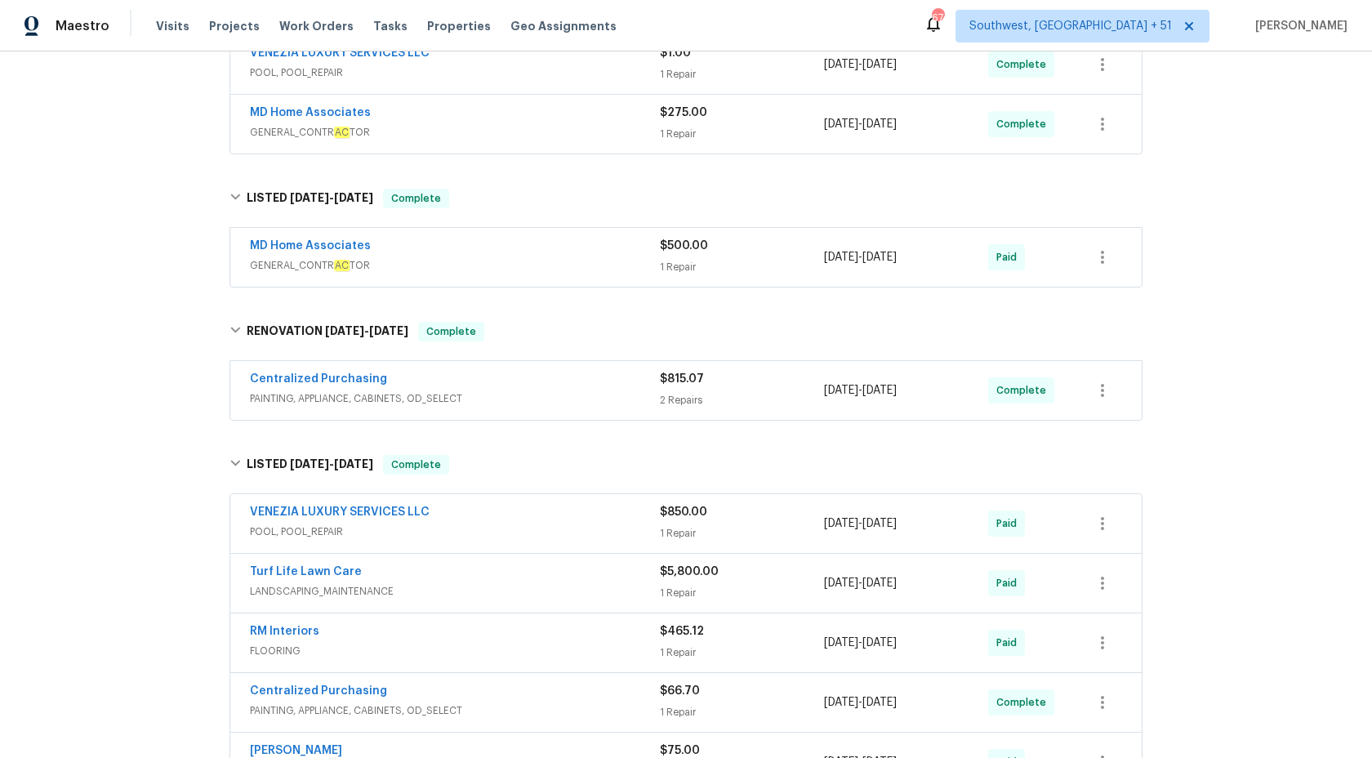
click at [599, 274] on div "MD Home Associates GENERAL_CONTR AC TOR" at bounding box center [455, 257] width 410 height 39
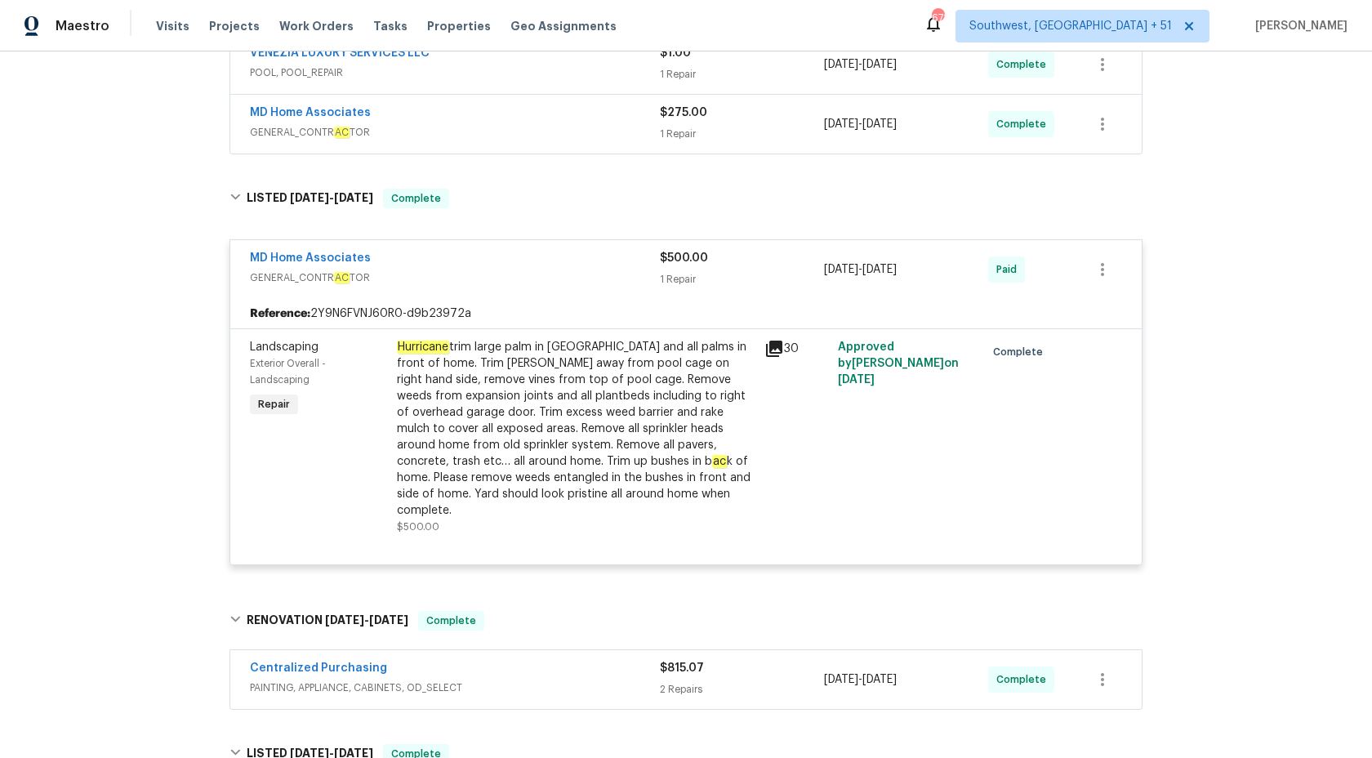
click at [599, 274] on span "GENERAL_CONTR AC TOR" at bounding box center [455, 277] width 410 height 16
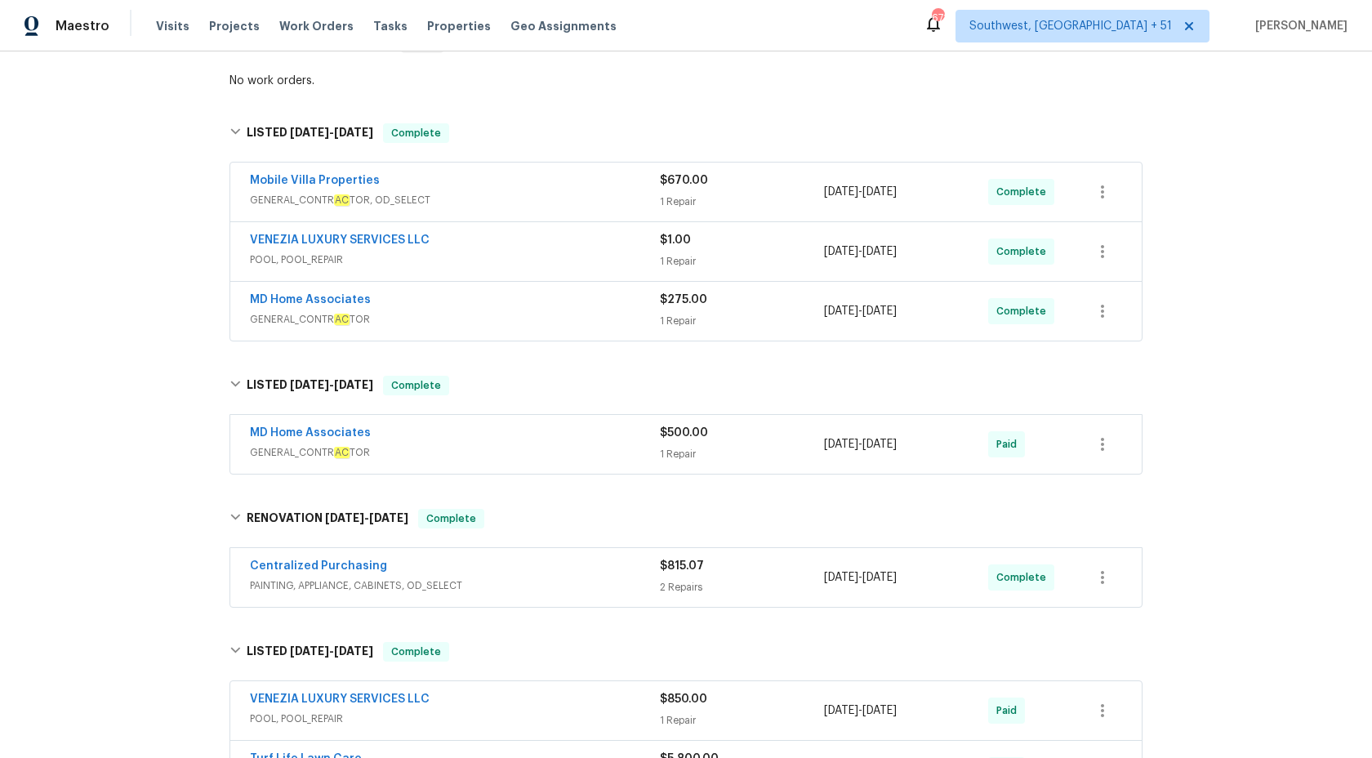
scroll to position [247, 0]
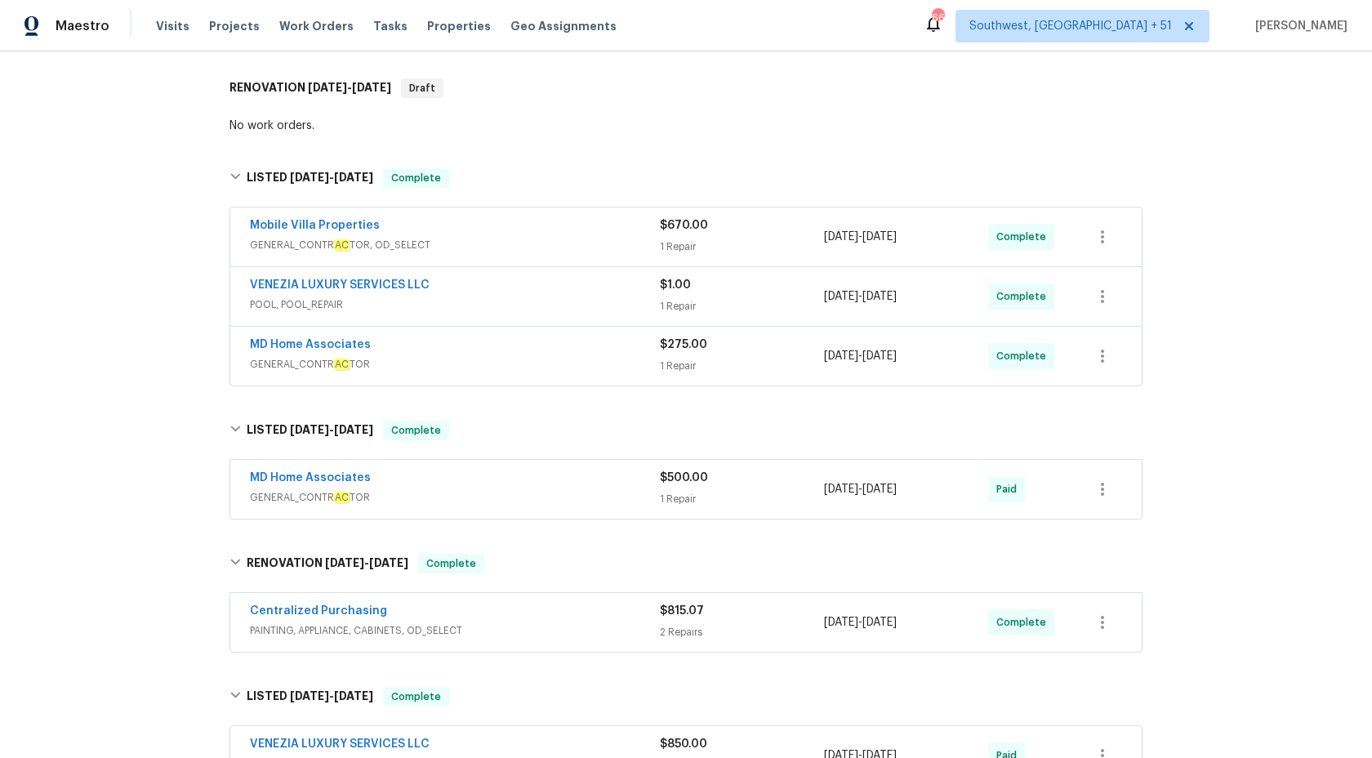
click at [83, 36] on div "Maestro" at bounding box center [54, 26] width 109 height 33
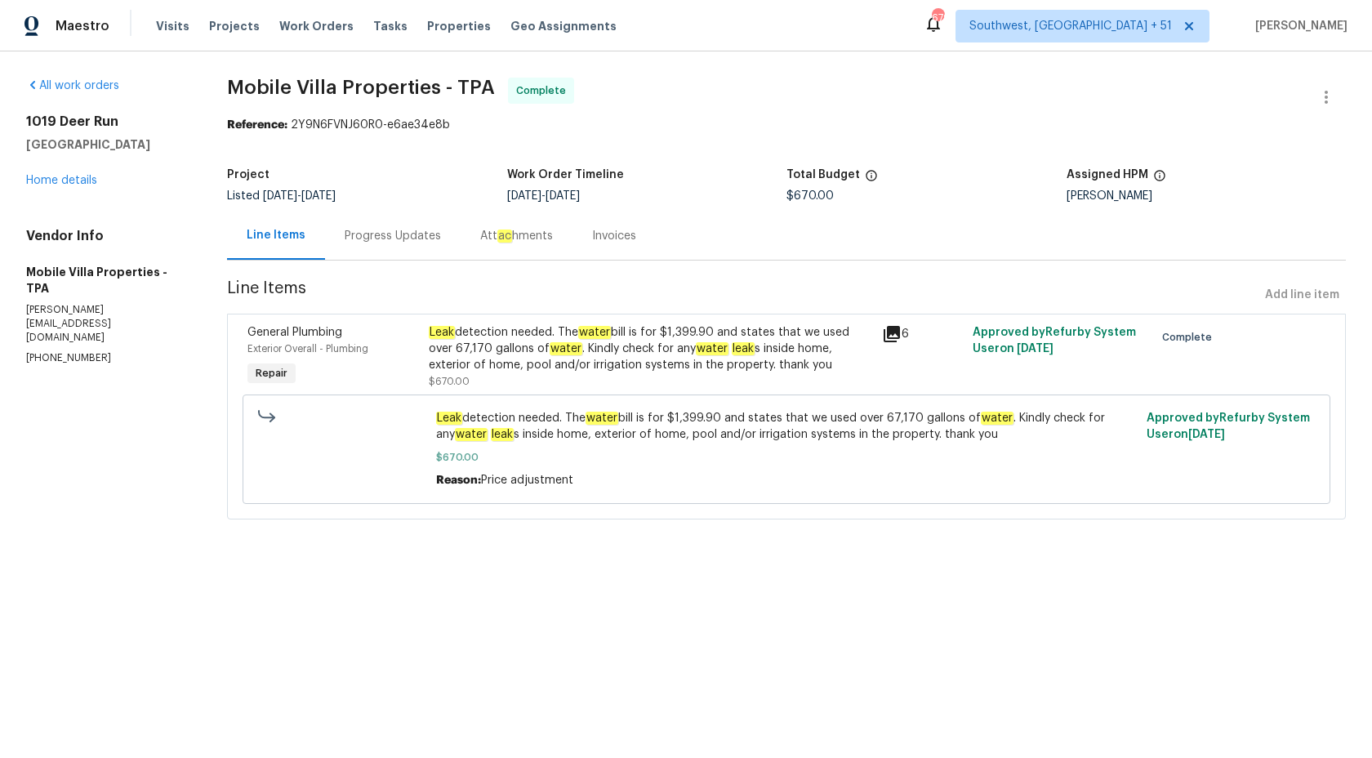
click at [577, 246] on div "Invoices" at bounding box center [613, 236] width 83 height 48
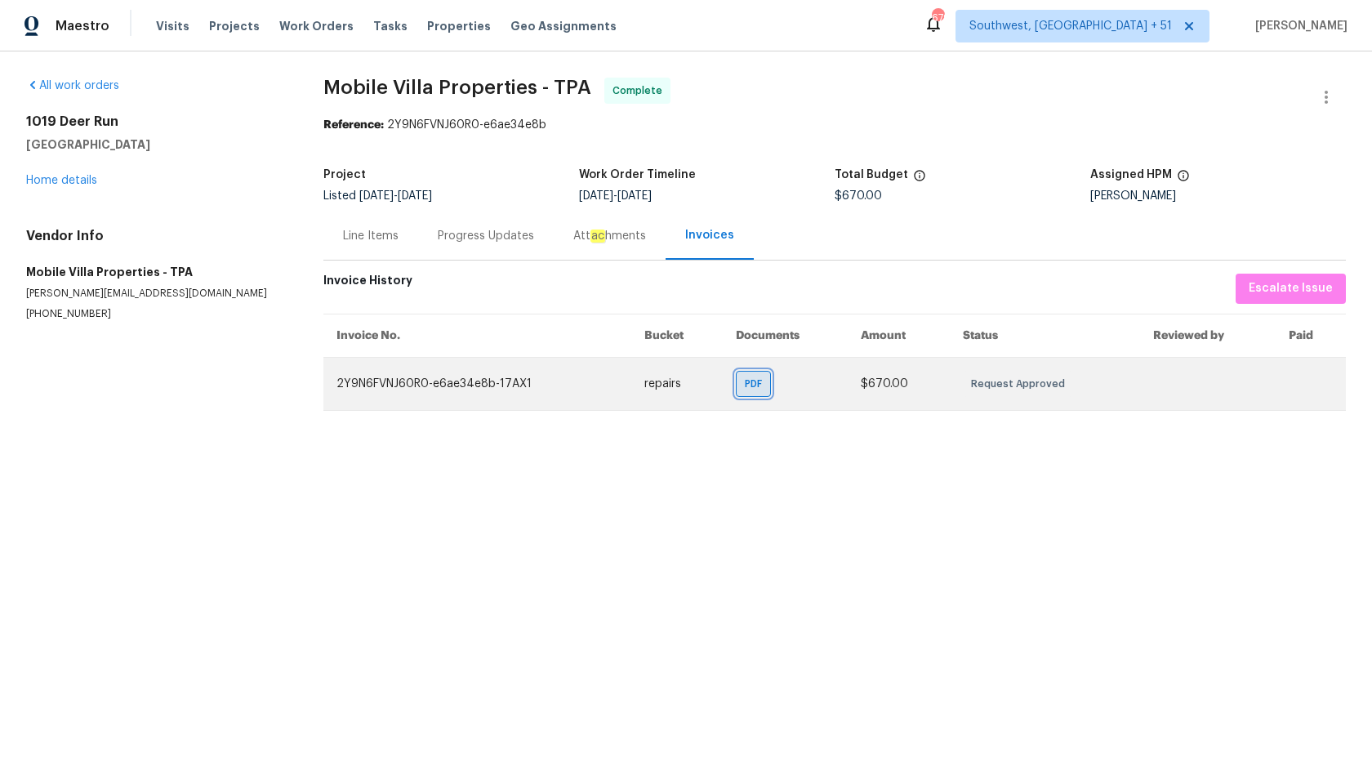
click at [758, 383] on span "PDF" at bounding box center [757, 384] width 24 height 16
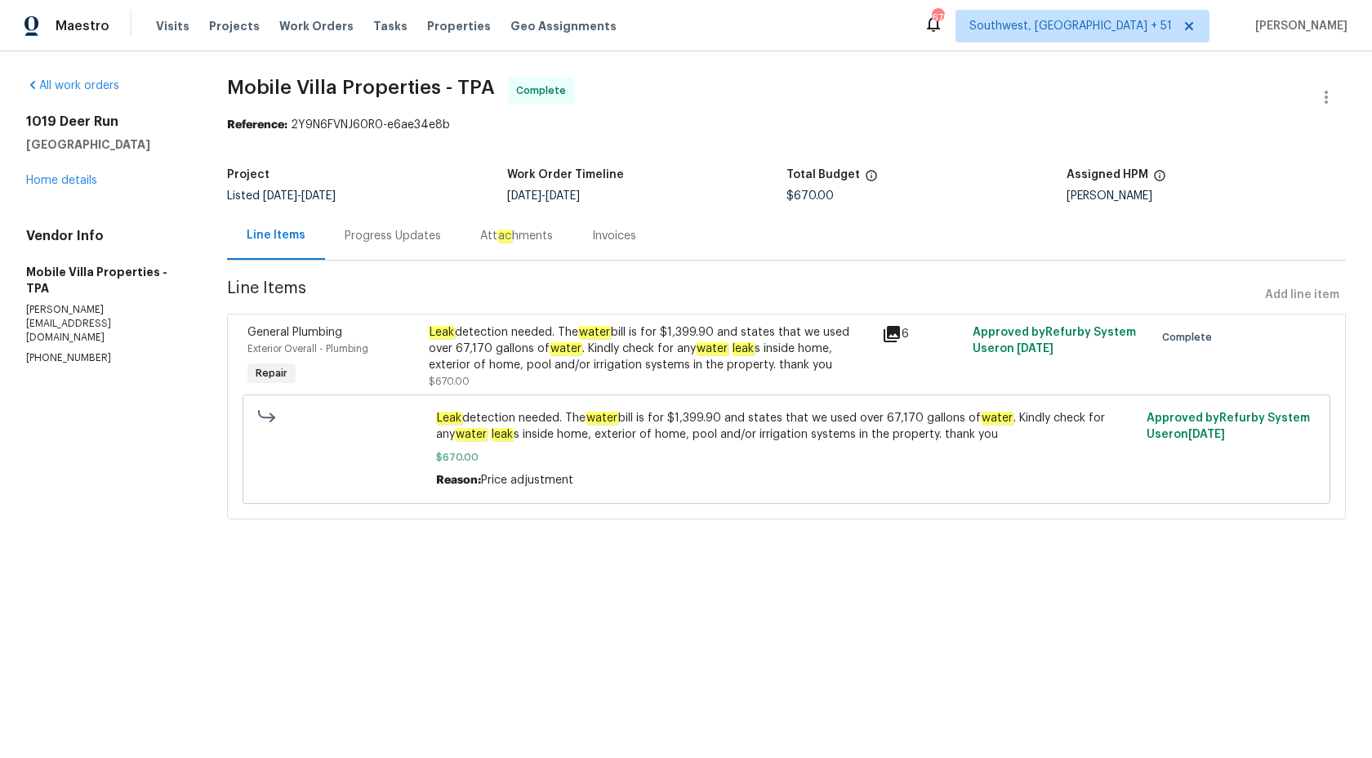
click at [387, 243] on div "Progress Updates" at bounding box center [393, 236] width 96 height 16
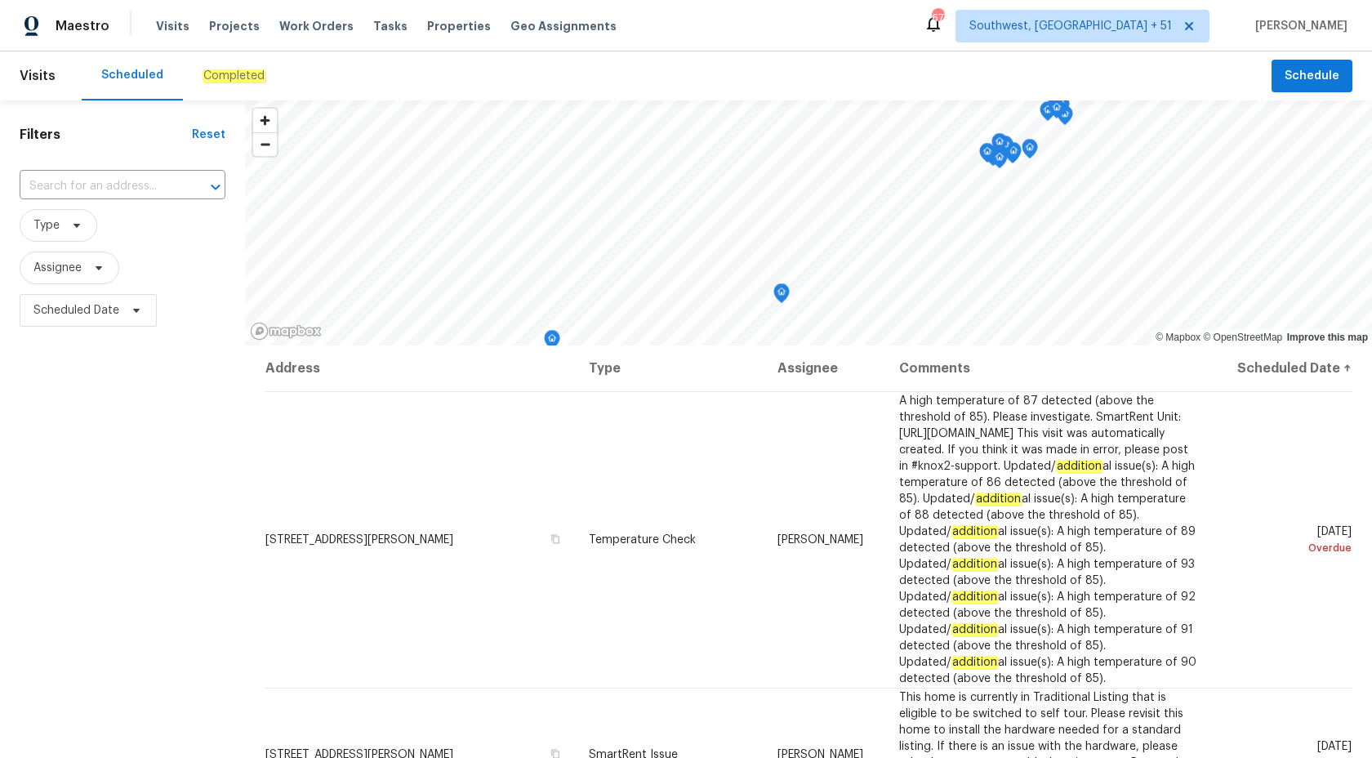
click at [239, 76] on em "Completed" at bounding box center [234, 75] width 63 height 13
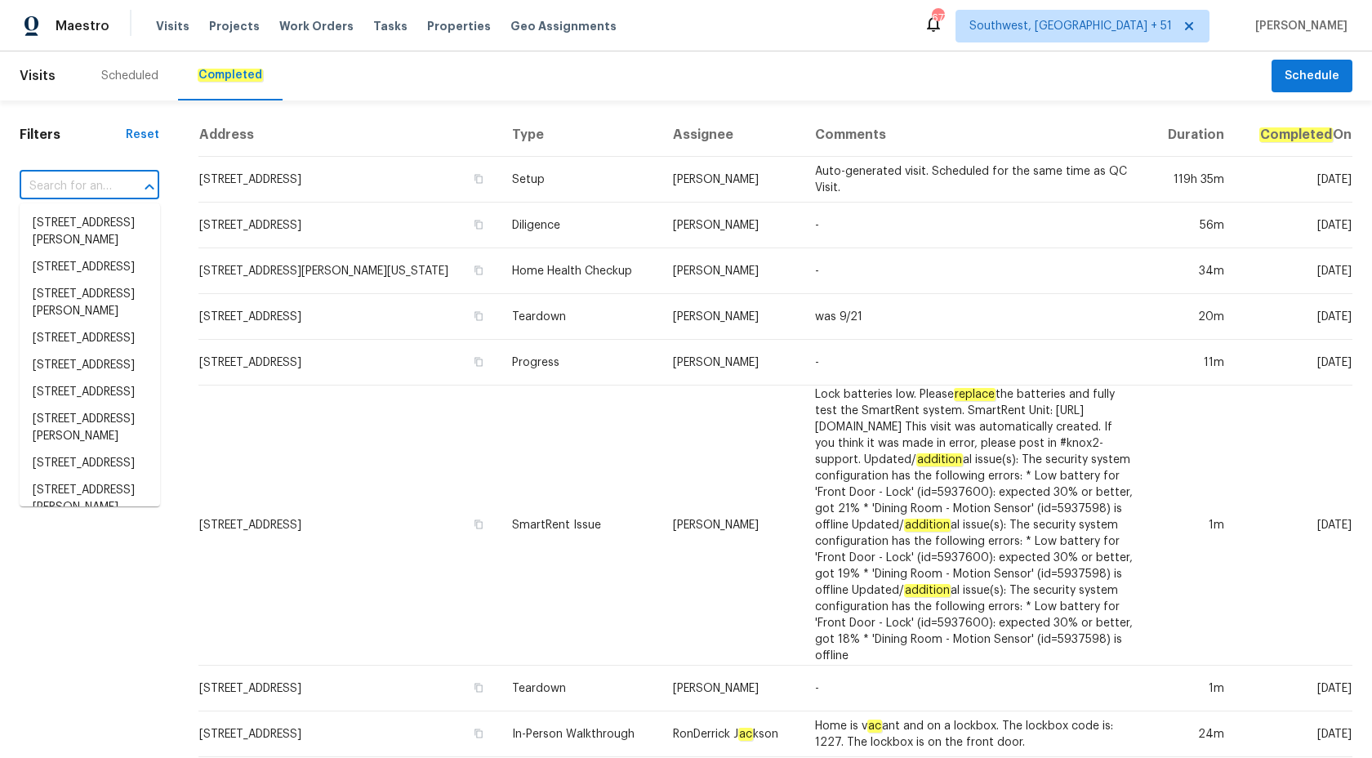
click at [47, 182] on input "text" at bounding box center [67, 186] width 94 height 25
paste input "[STREET_ADDRESS][PERSON_NAME]"
type input "[STREET_ADDRESS][PERSON_NAME]"
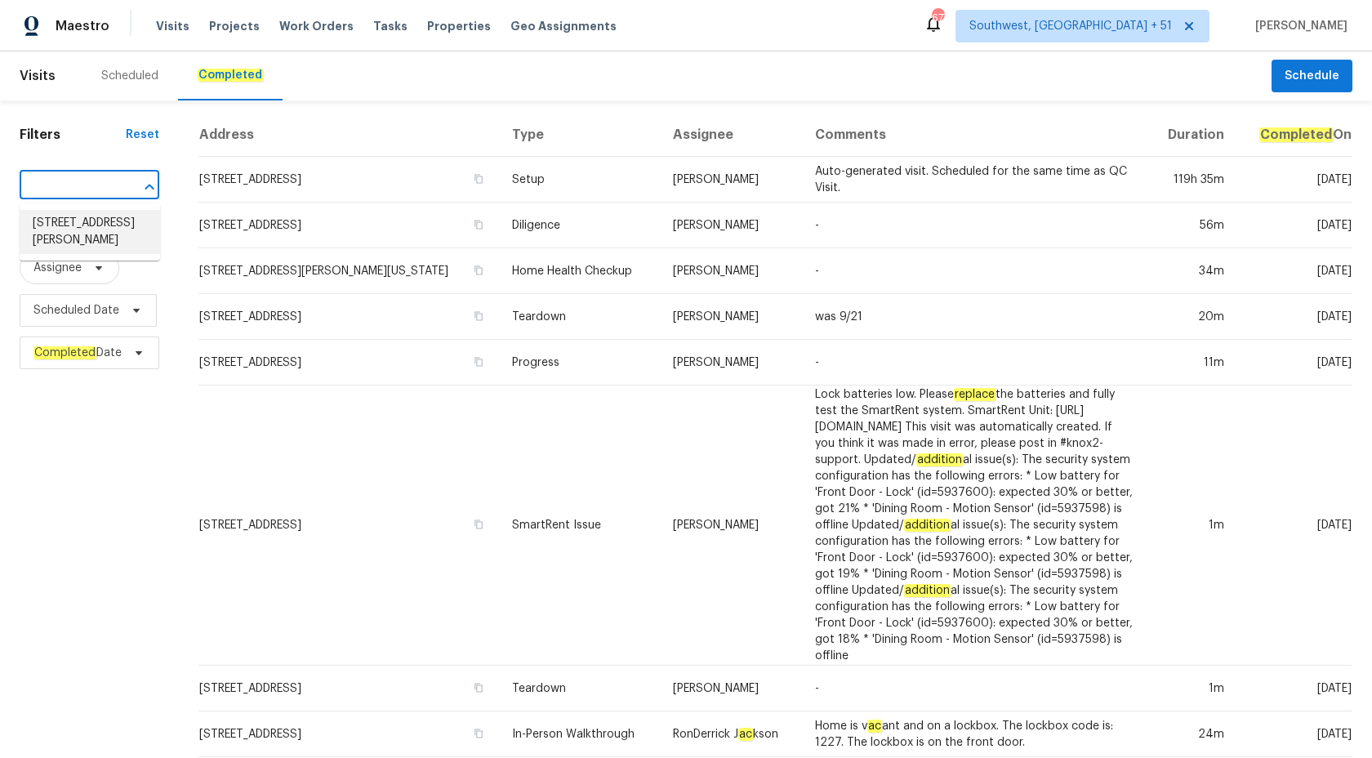
click at [96, 217] on li "[STREET_ADDRESS][PERSON_NAME]" at bounding box center [90, 232] width 140 height 44
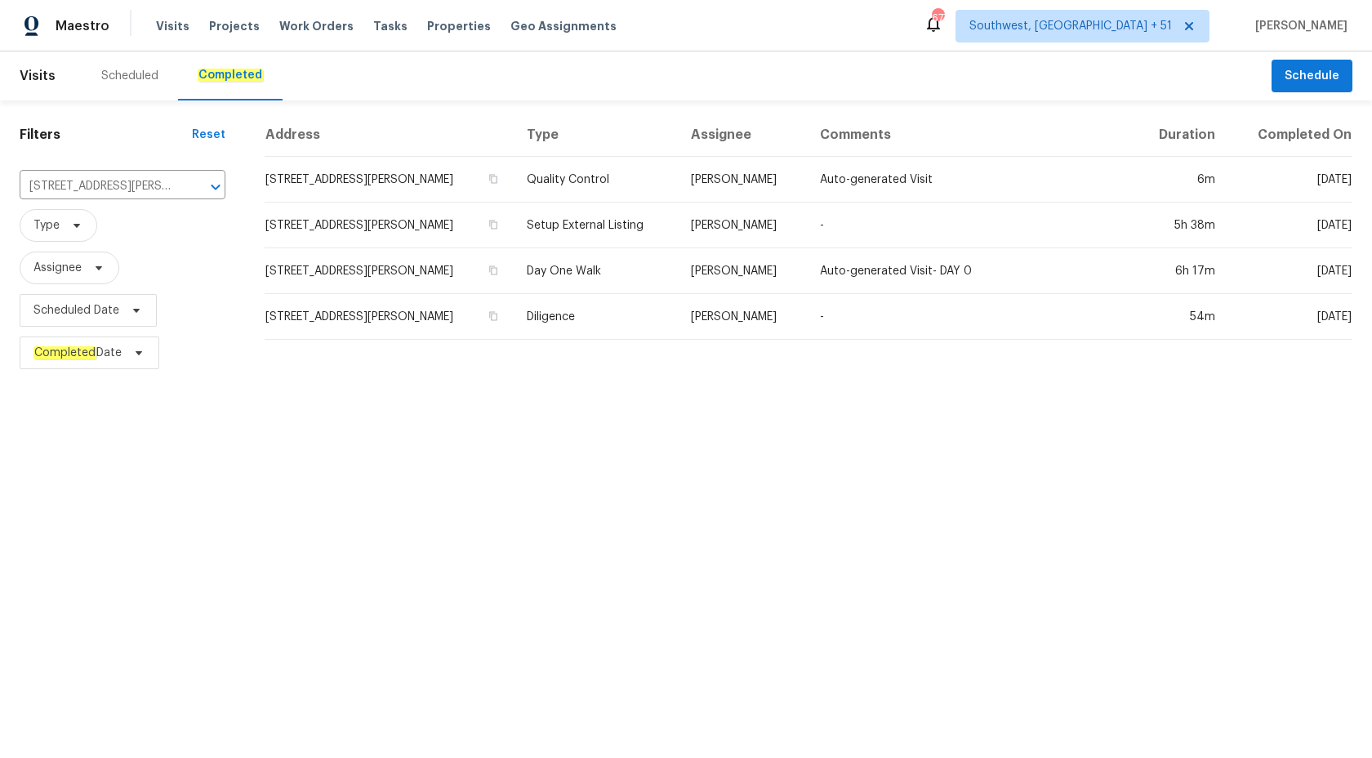
click at [687, 267] on td "[PERSON_NAME]" at bounding box center [742, 271] width 129 height 46
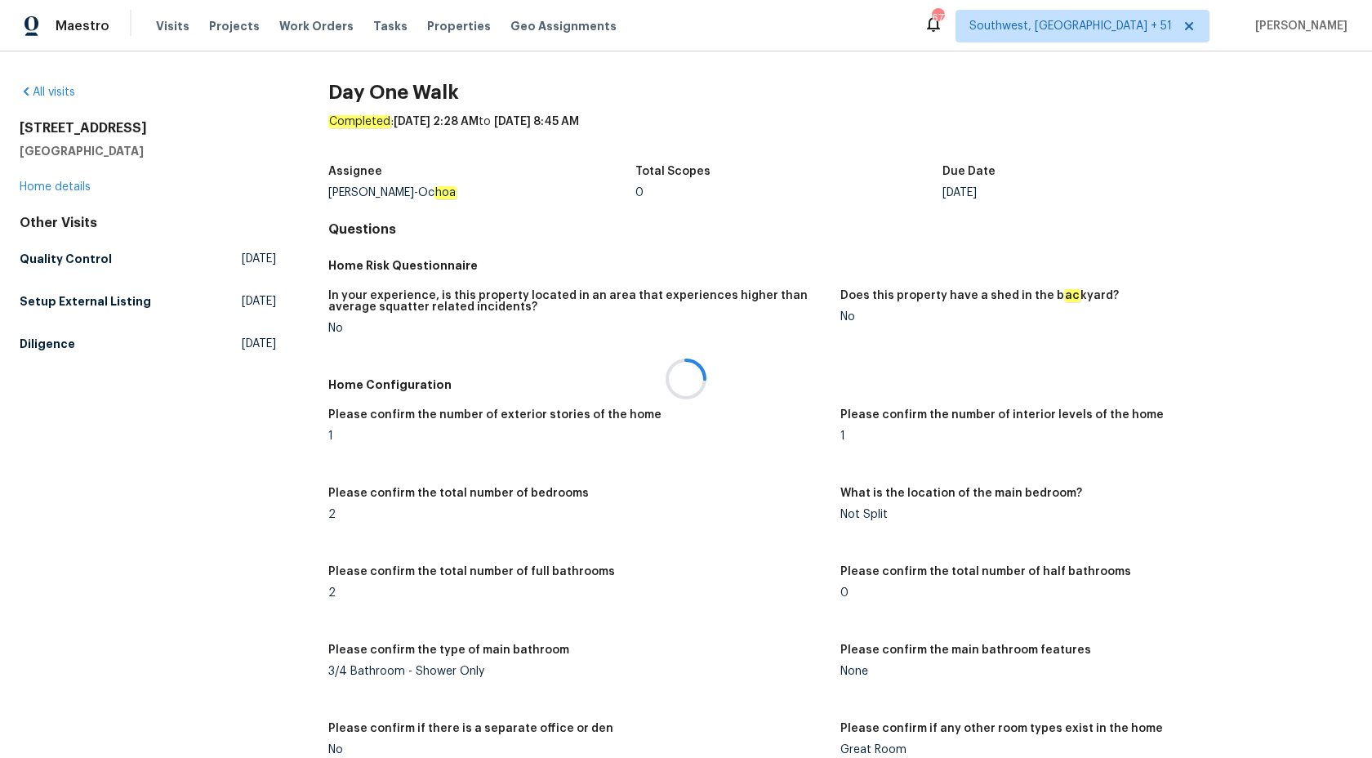
click at [37, 186] on div at bounding box center [686, 379] width 1372 height 758
click at [43, 187] on link "Home details" at bounding box center [55, 186] width 71 height 11
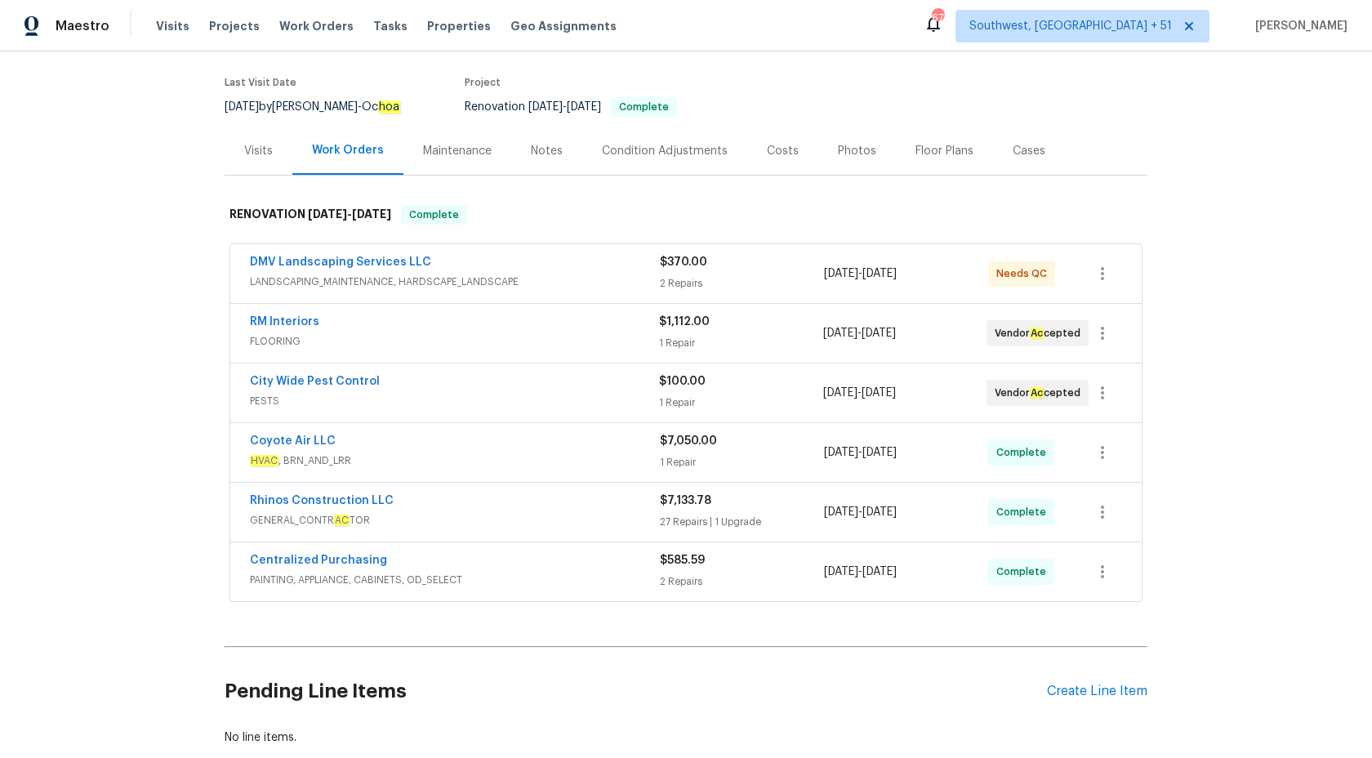
scroll to position [127, 0]
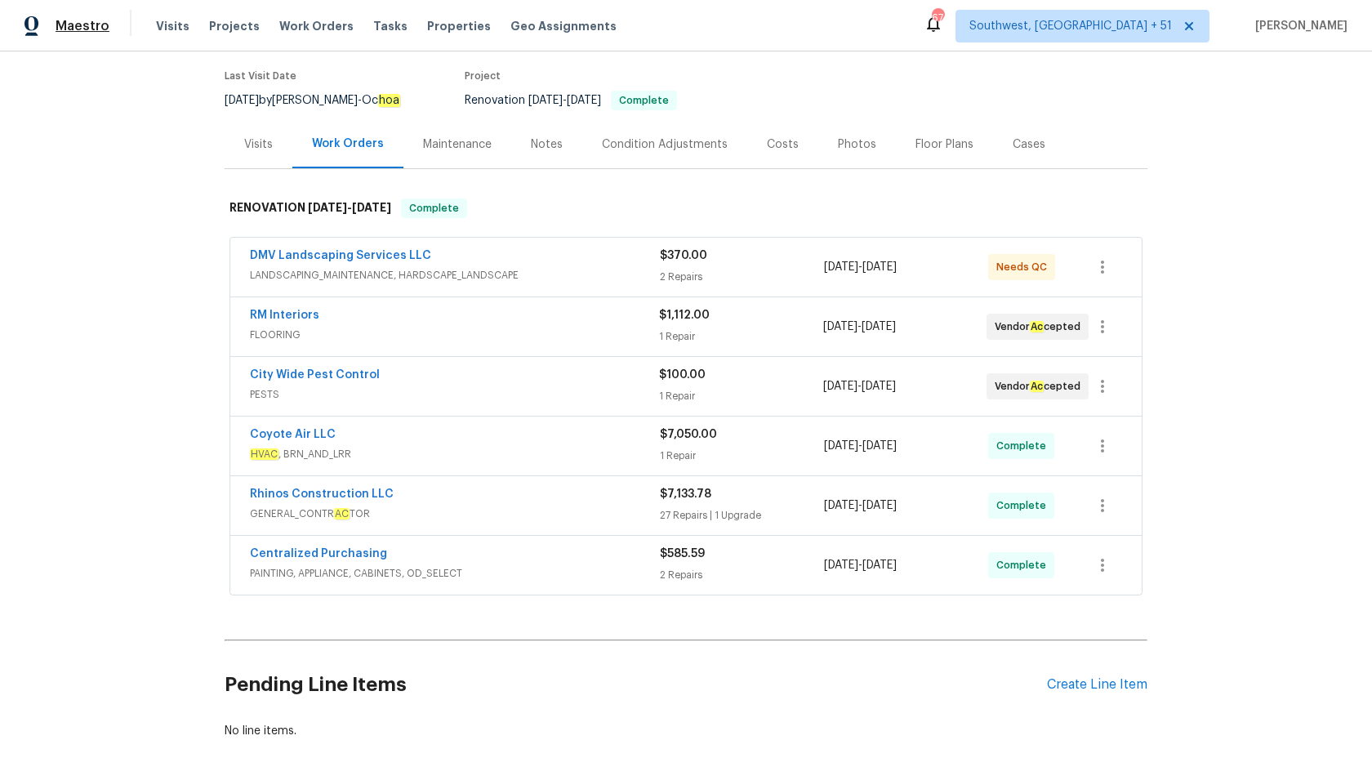
click at [86, 27] on span "Maestro" at bounding box center [83, 26] width 54 height 16
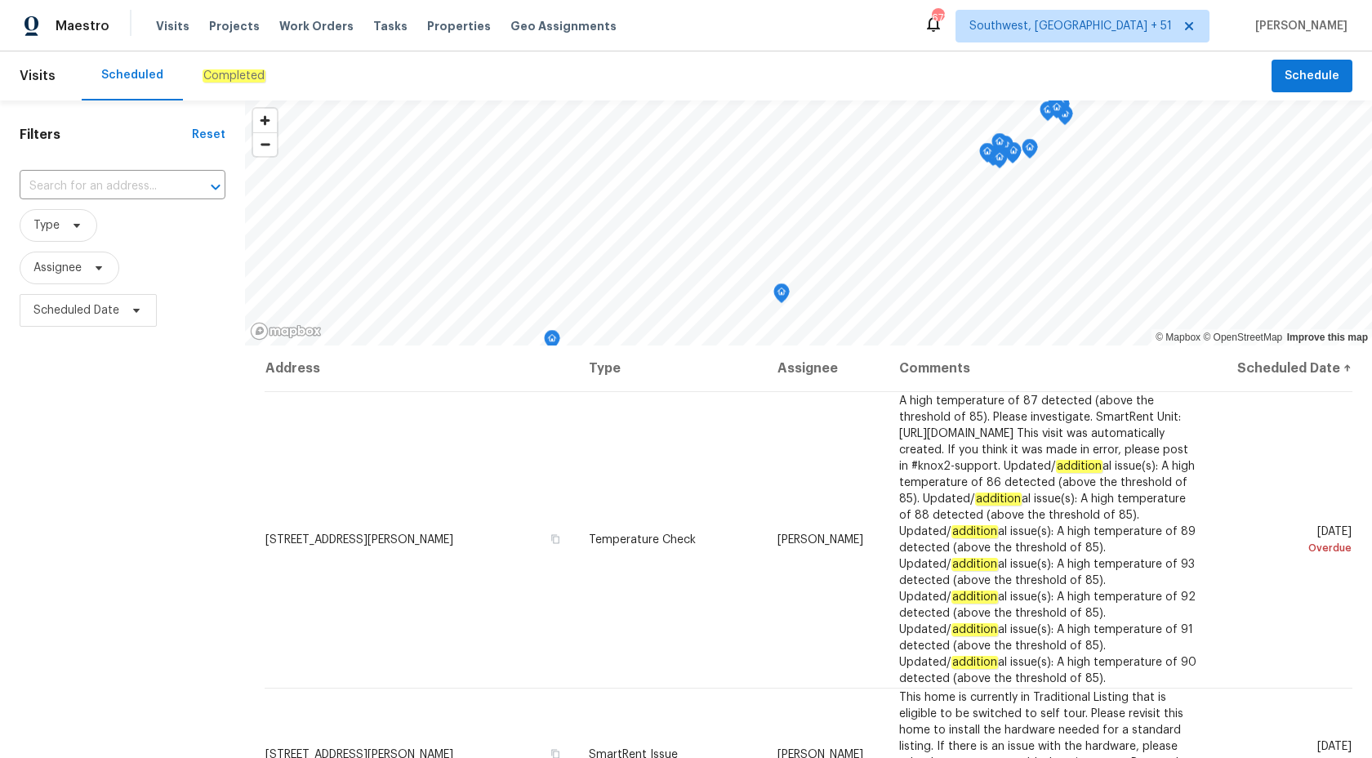
click at [216, 89] on div "Completed" at bounding box center [234, 75] width 102 height 49
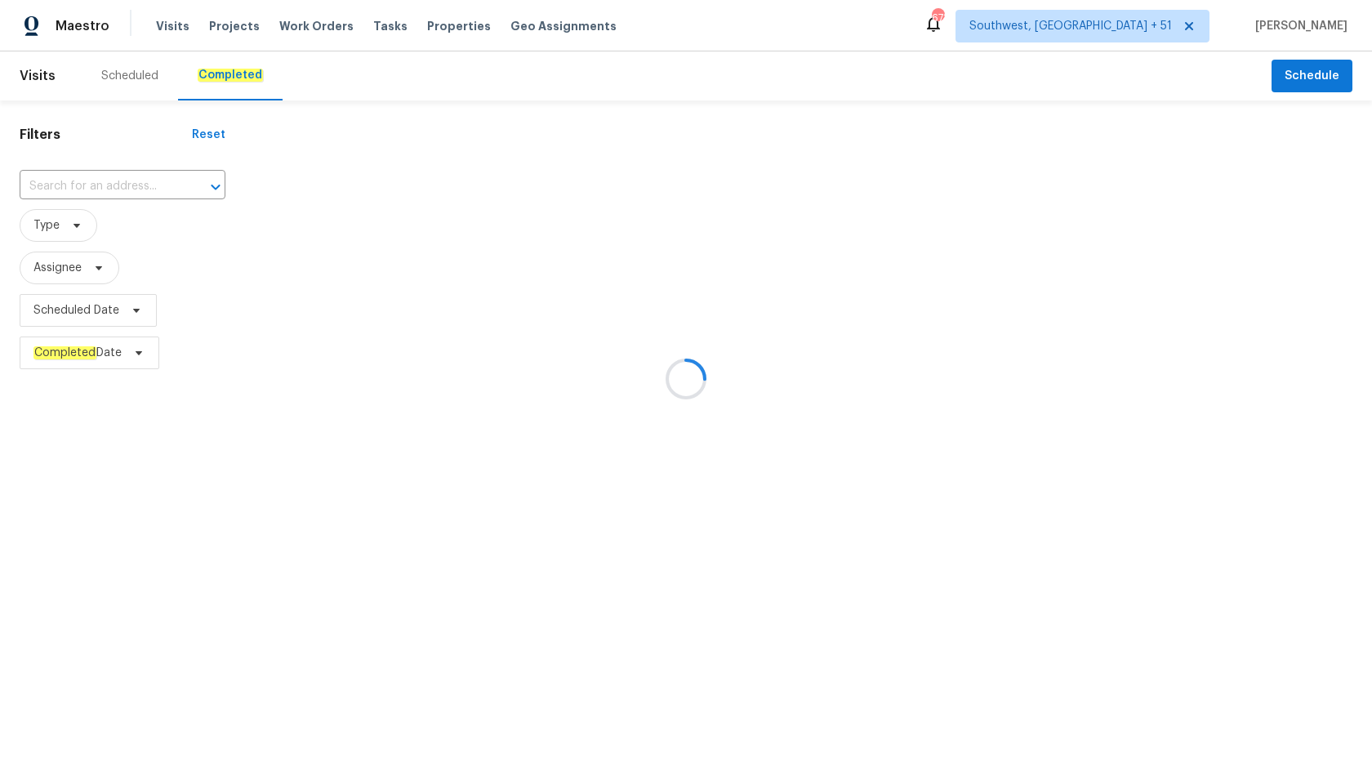
click at [93, 196] on div at bounding box center [686, 379] width 1372 height 758
click at [91, 184] on div at bounding box center [686, 379] width 1372 height 758
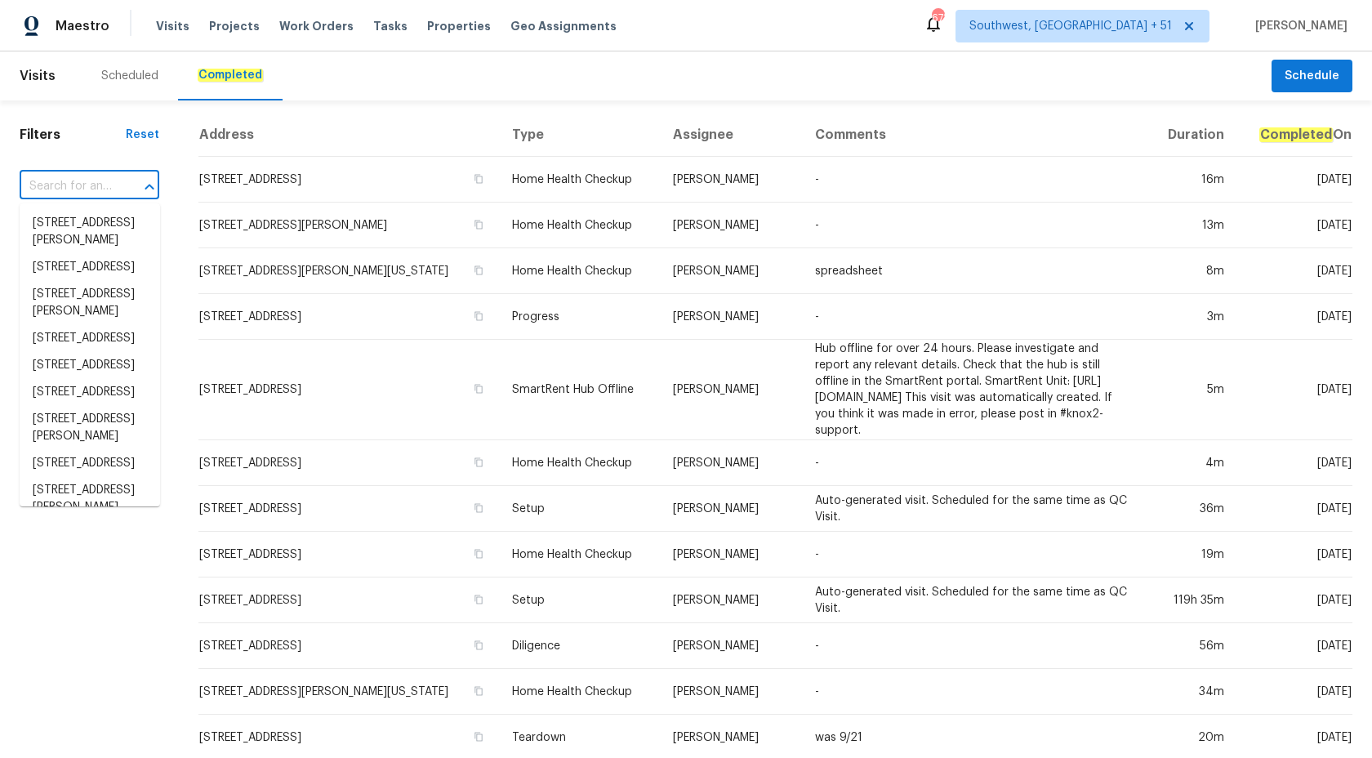
click at [91, 184] on input "text" at bounding box center [67, 186] width 94 height 25
paste input "[STREET_ADDRESS]"
type input "[STREET_ADDRESS]"
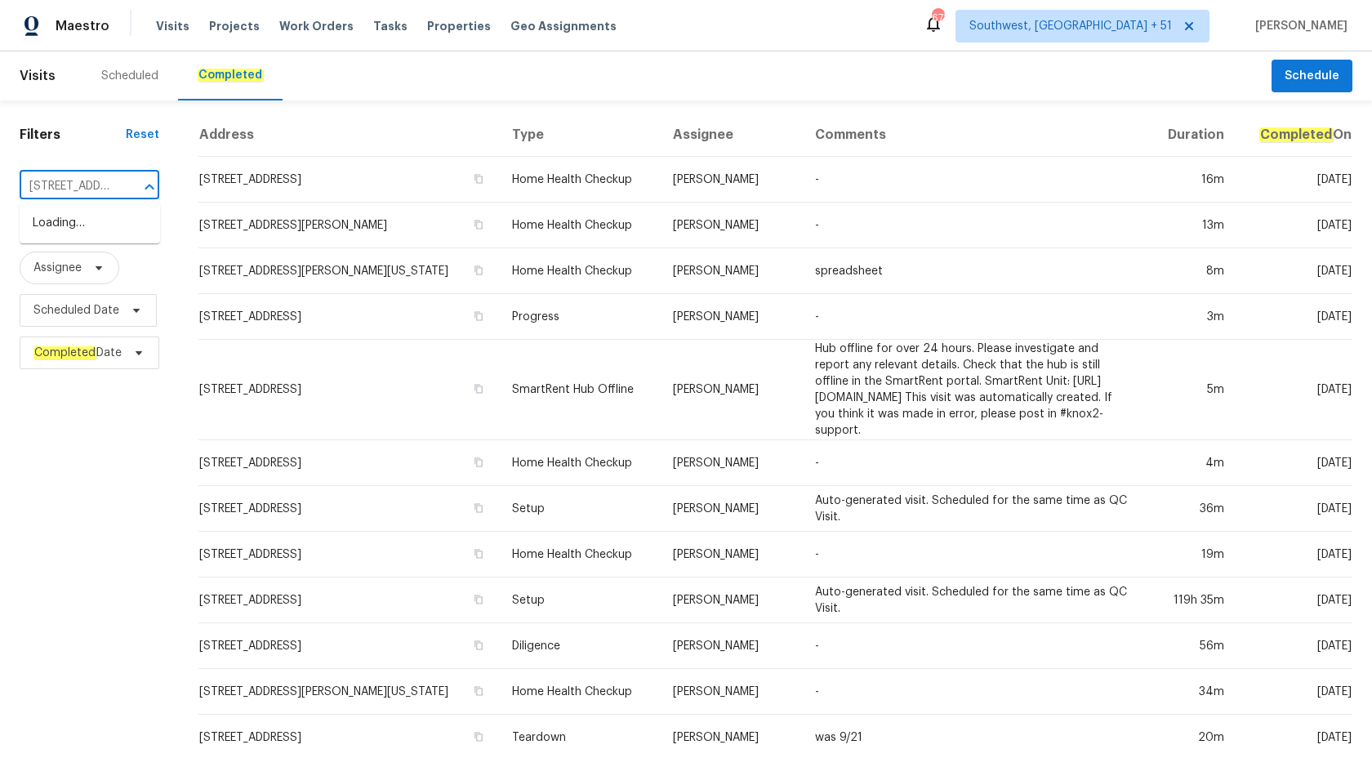
scroll to position [0, 115]
click at [100, 227] on li "13516 Palmwood Ln, Tampa, FL 33618" at bounding box center [90, 223] width 140 height 27
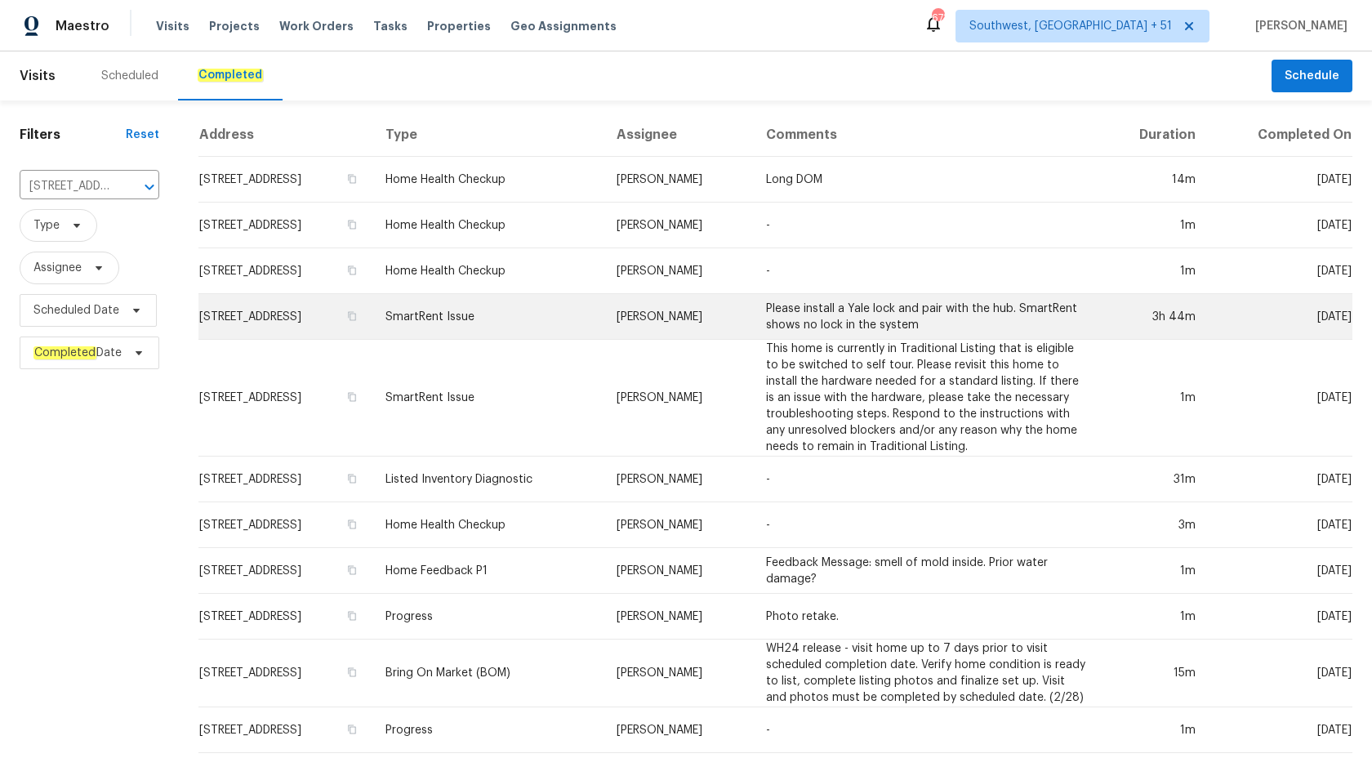
click at [799, 305] on td "Please install a Yale lock and pair with the hub. SmartRent shows no lock in th…" at bounding box center [926, 317] width 346 height 46
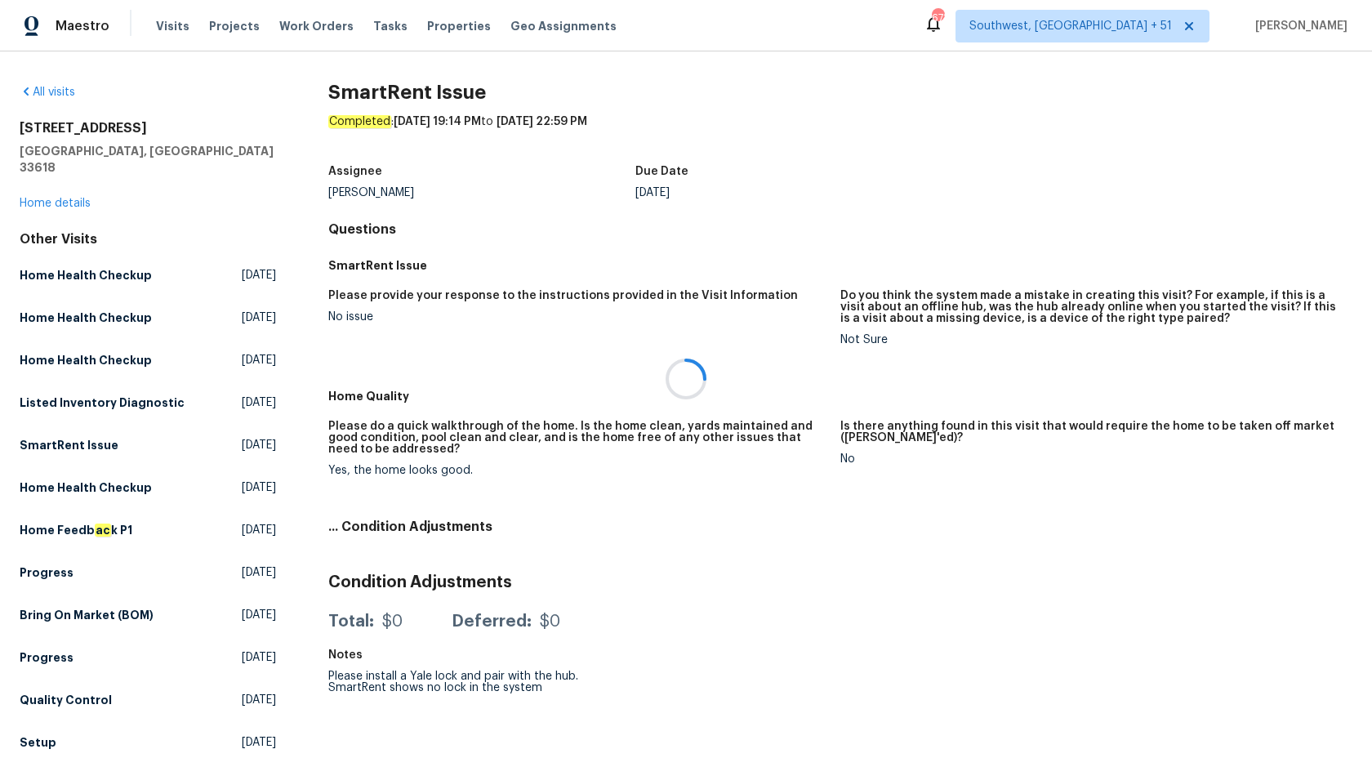
click at [50, 159] on div at bounding box center [686, 379] width 1372 height 758
click at [50, 180] on div at bounding box center [686, 379] width 1372 height 758
click at [50, 198] on link "Home details" at bounding box center [55, 203] width 71 height 11
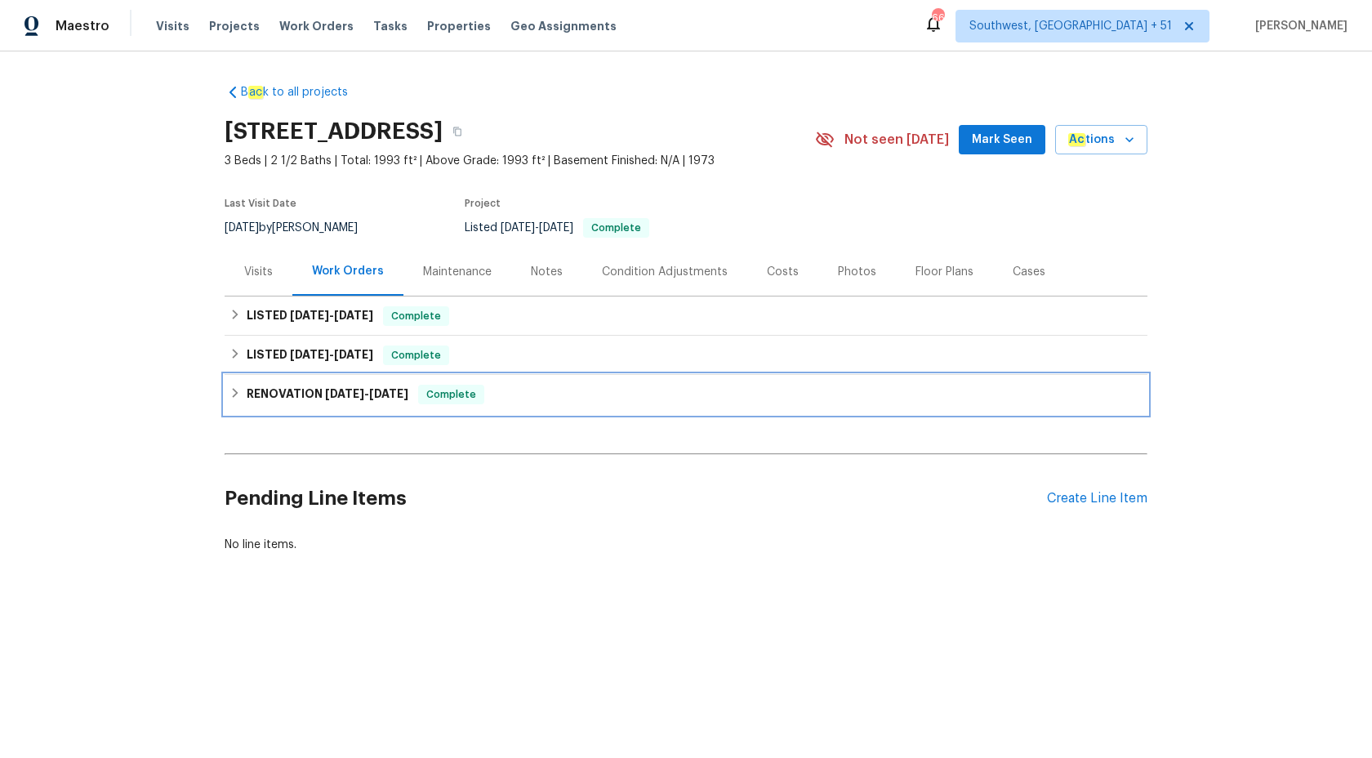
click at [408, 393] on span "12/18/24" at bounding box center [388, 393] width 39 height 11
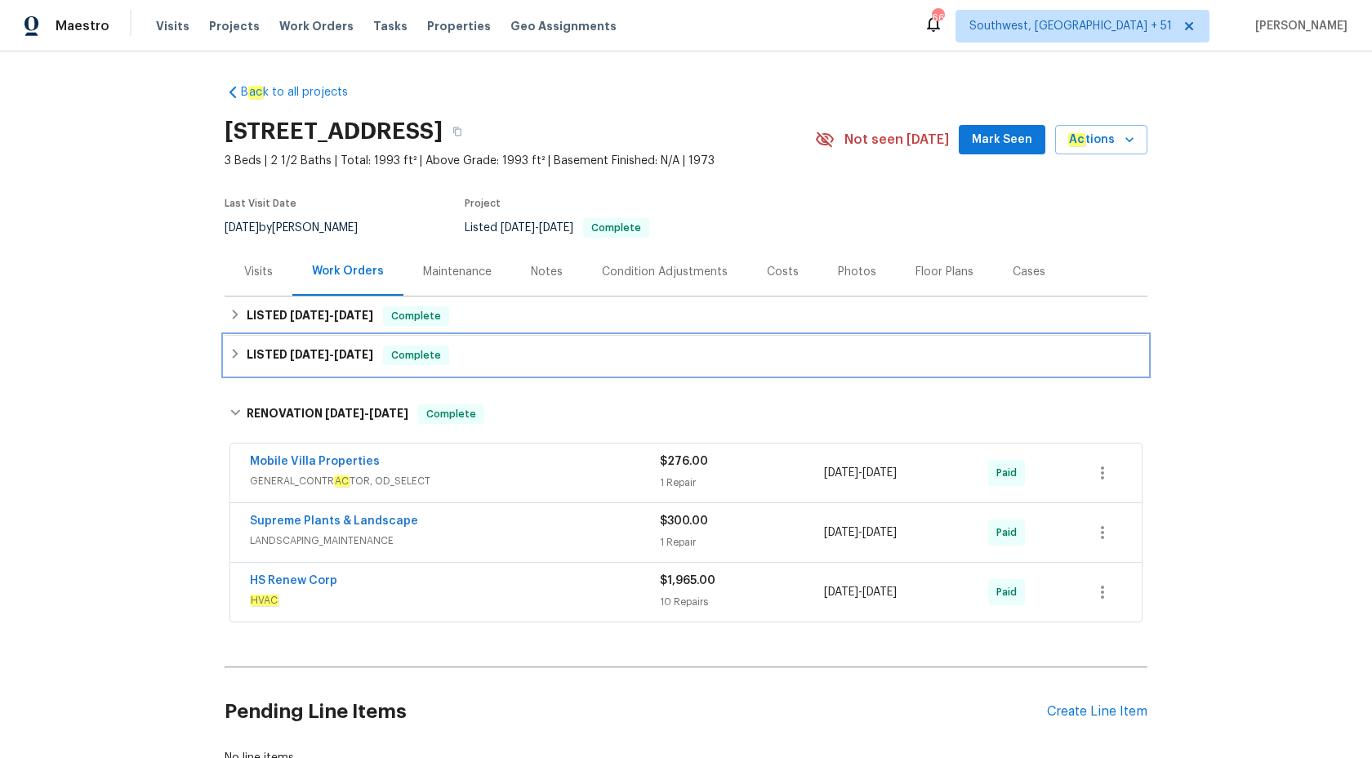
click at [394, 354] on div "LISTED 4/22/25 - 4/29/25 Complete" at bounding box center [685, 355] width 913 height 20
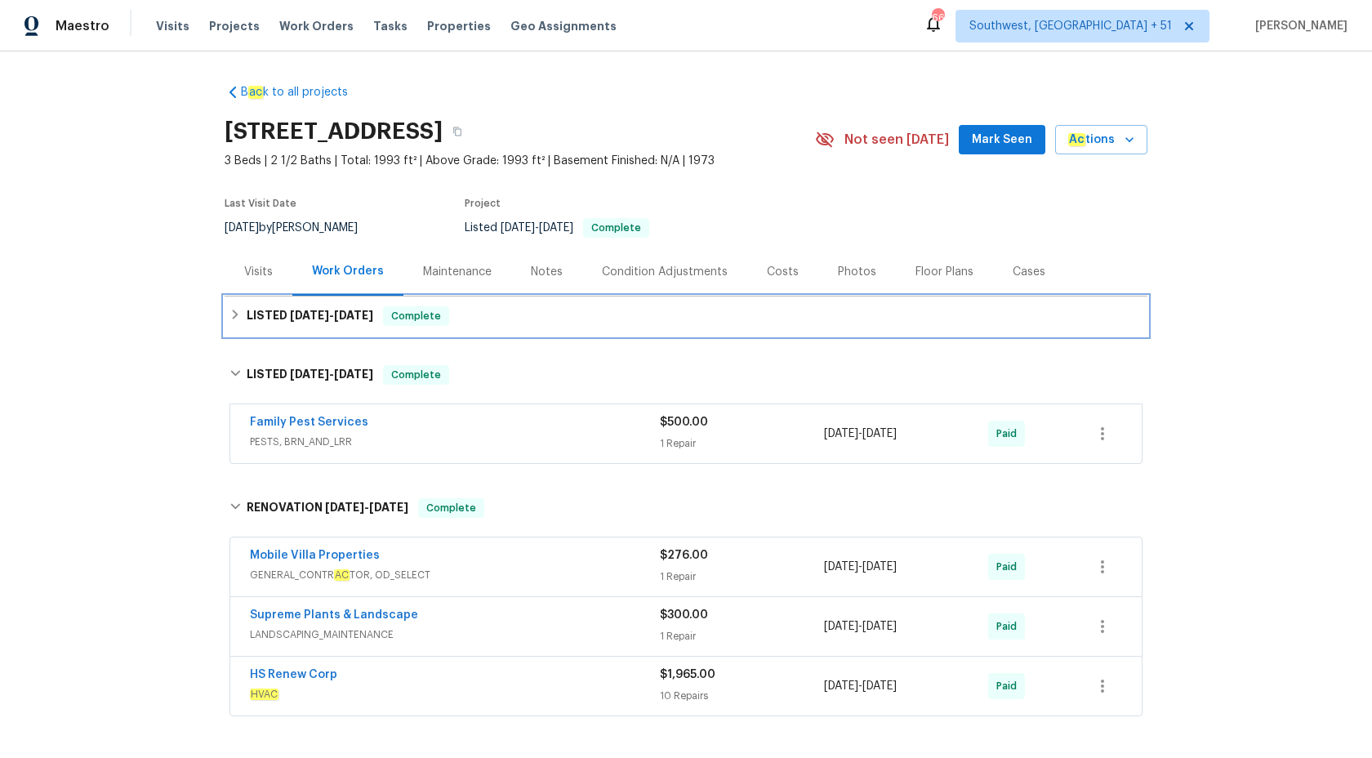
click at [406, 316] on span "Complete" at bounding box center [416, 316] width 63 height 16
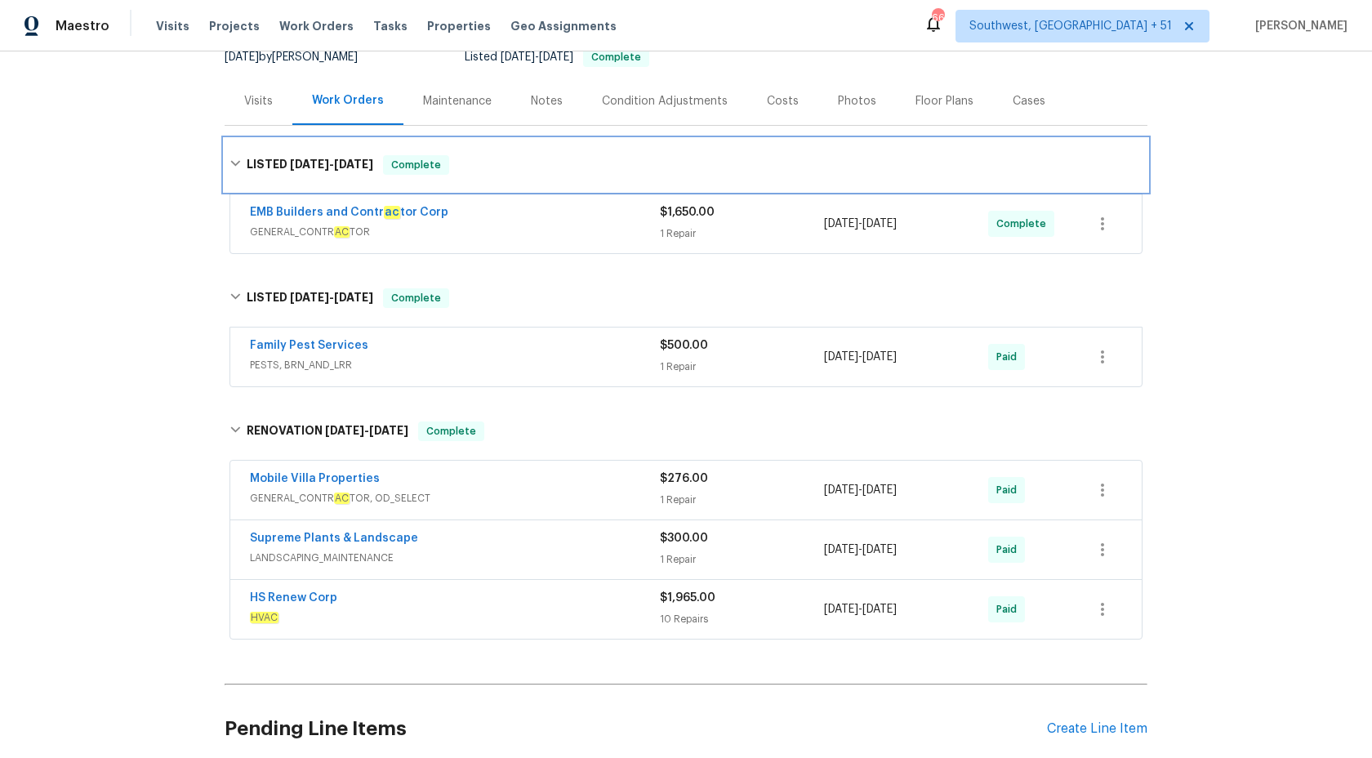
scroll to position [216, 0]
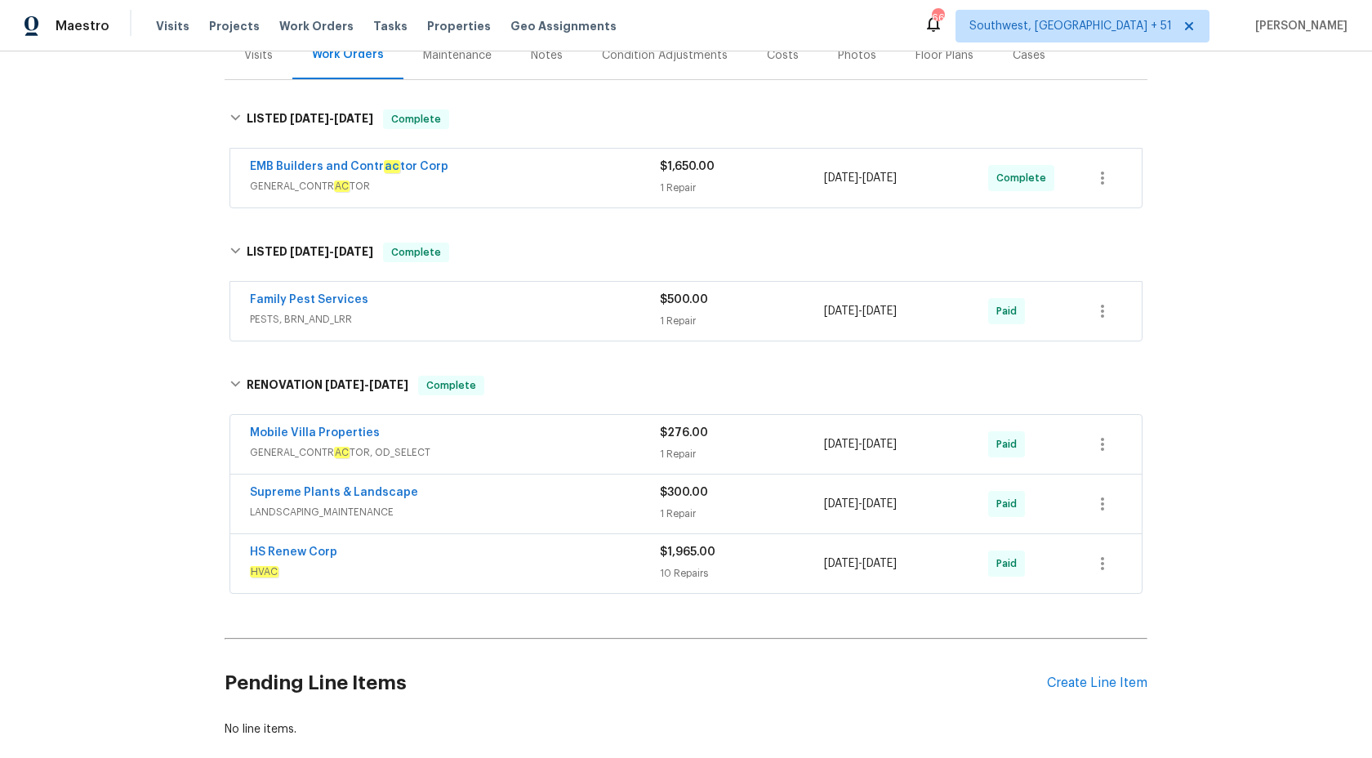
click at [510, 180] on span "GENERAL_CONTR AC TOR" at bounding box center [455, 186] width 410 height 16
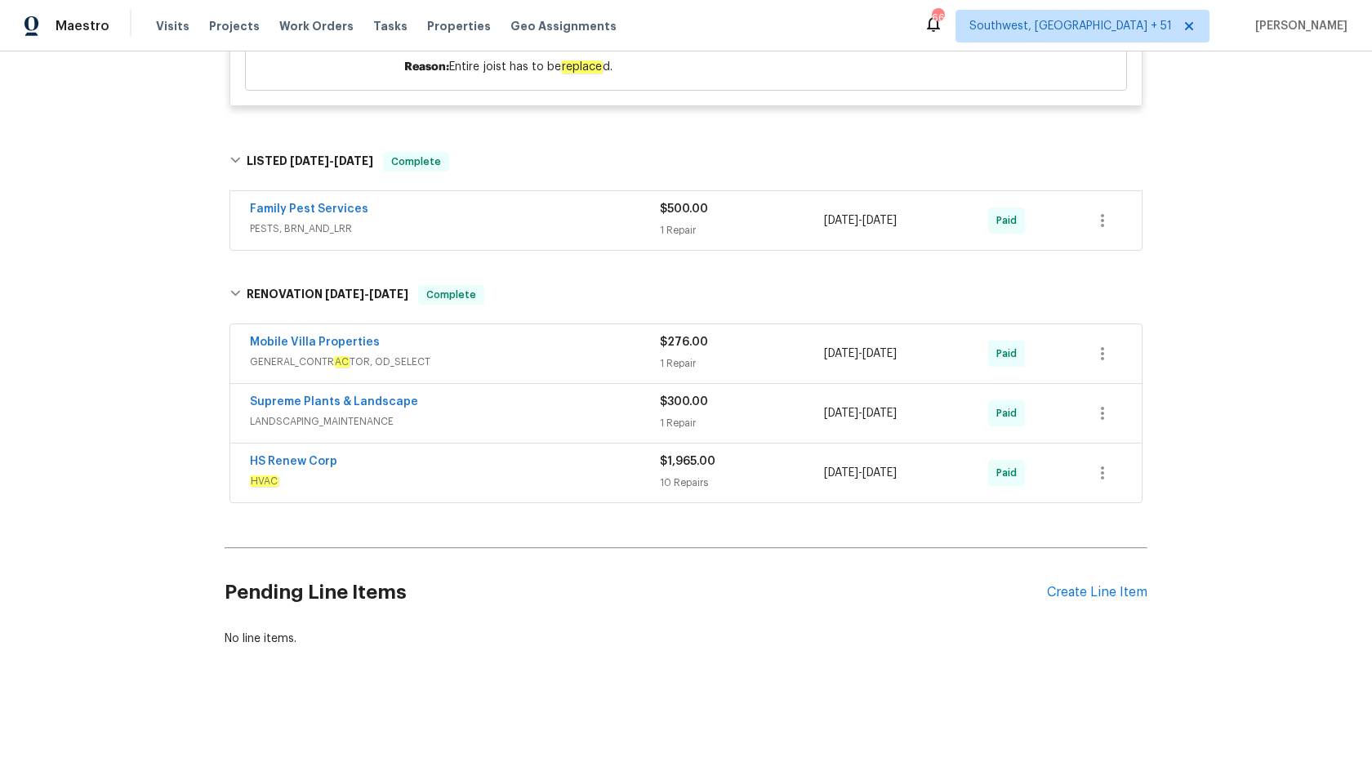
scroll to position [0, 0]
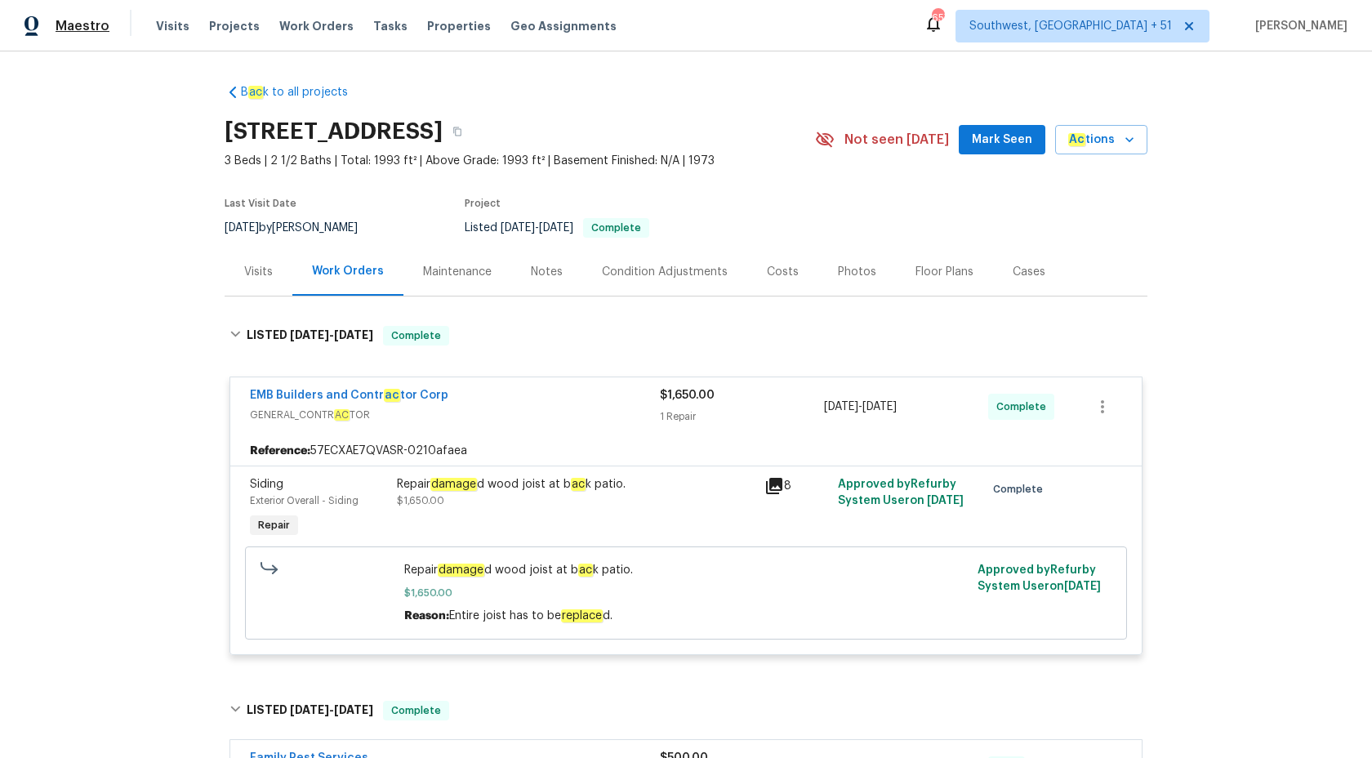
click at [69, 29] on span "Maestro" at bounding box center [83, 26] width 54 height 16
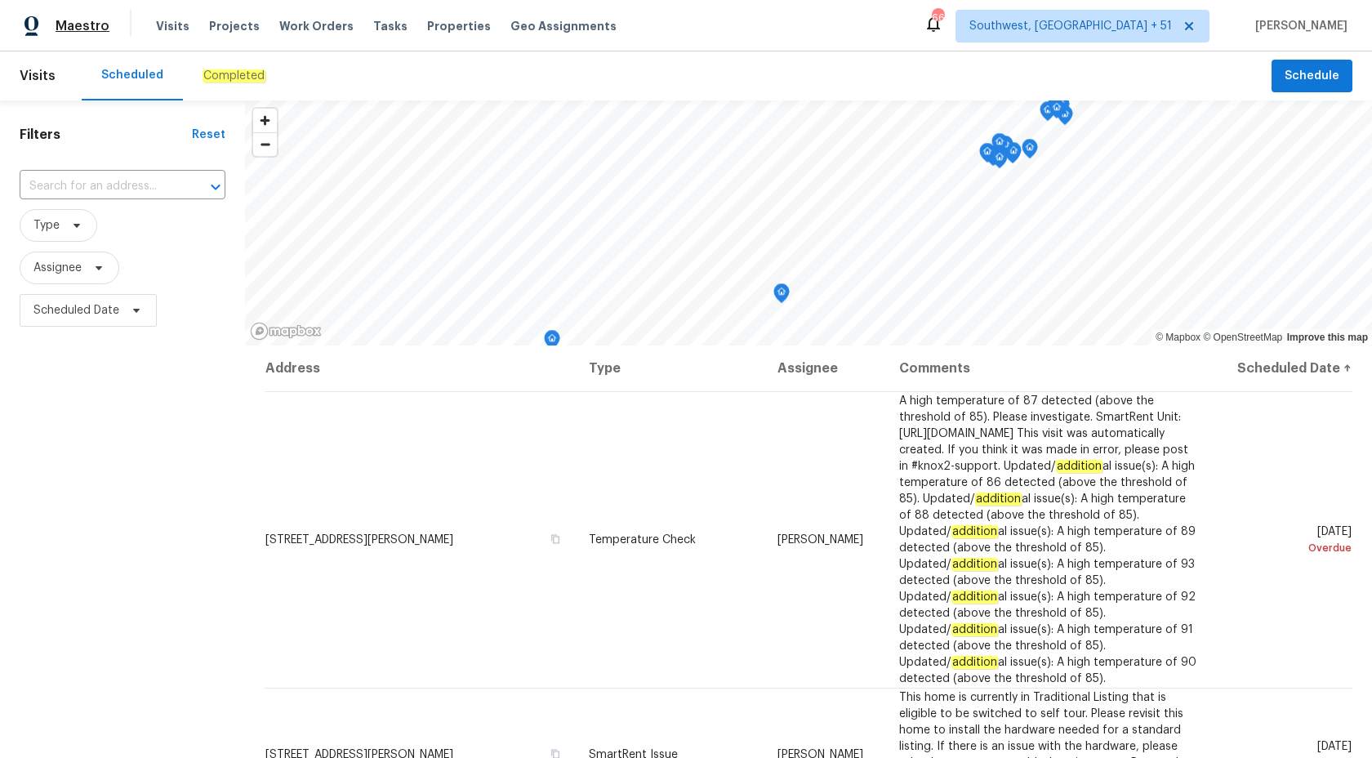
click at [97, 21] on span "Maestro" at bounding box center [83, 26] width 54 height 16
click at [240, 68] on div "Completed" at bounding box center [234, 76] width 63 height 16
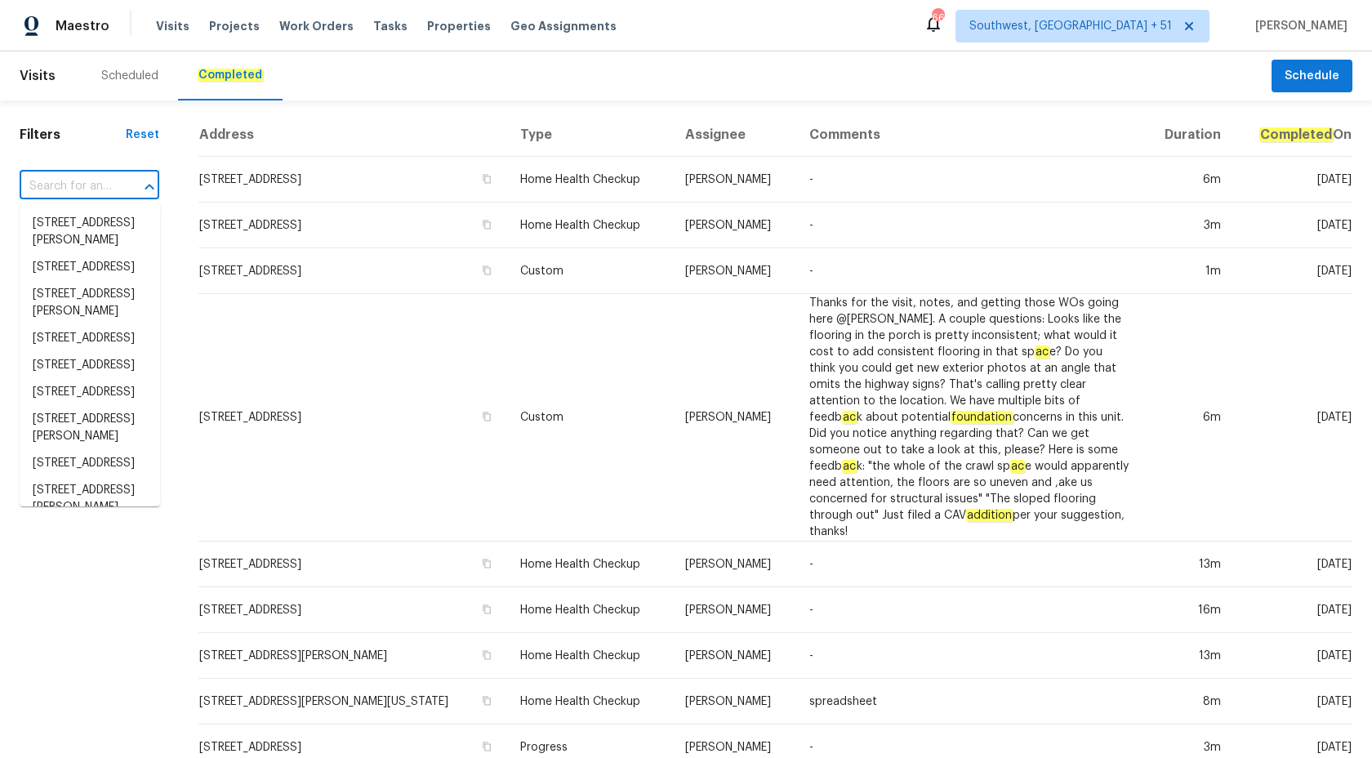
click at [44, 185] on input "text" at bounding box center [67, 186] width 94 height 25
paste input "[STREET_ADDRESS]"
type input "5054 W Mercury Way, Chandler, AZ 85226"
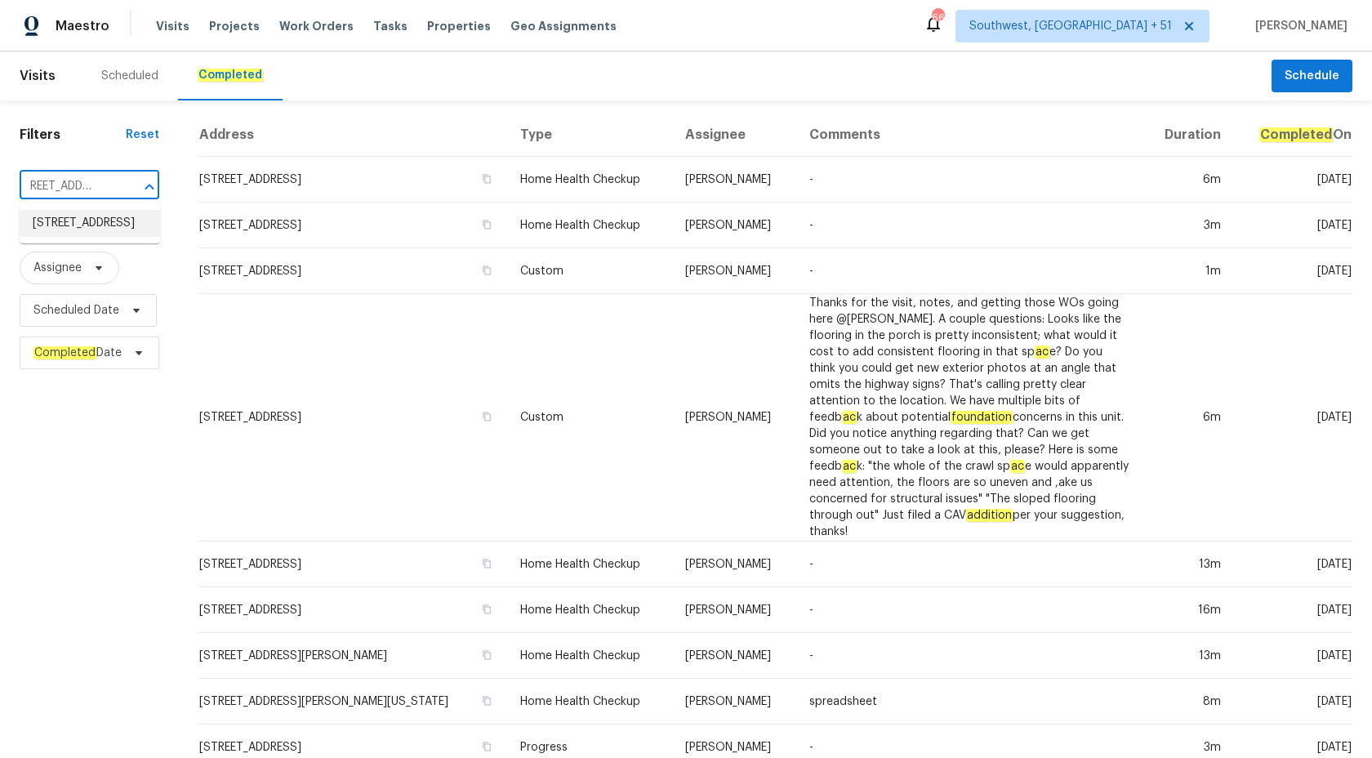
click at [78, 237] on li "5054 W Mercury Way, Chandler, AZ 85226" at bounding box center [90, 223] width 140 height 27
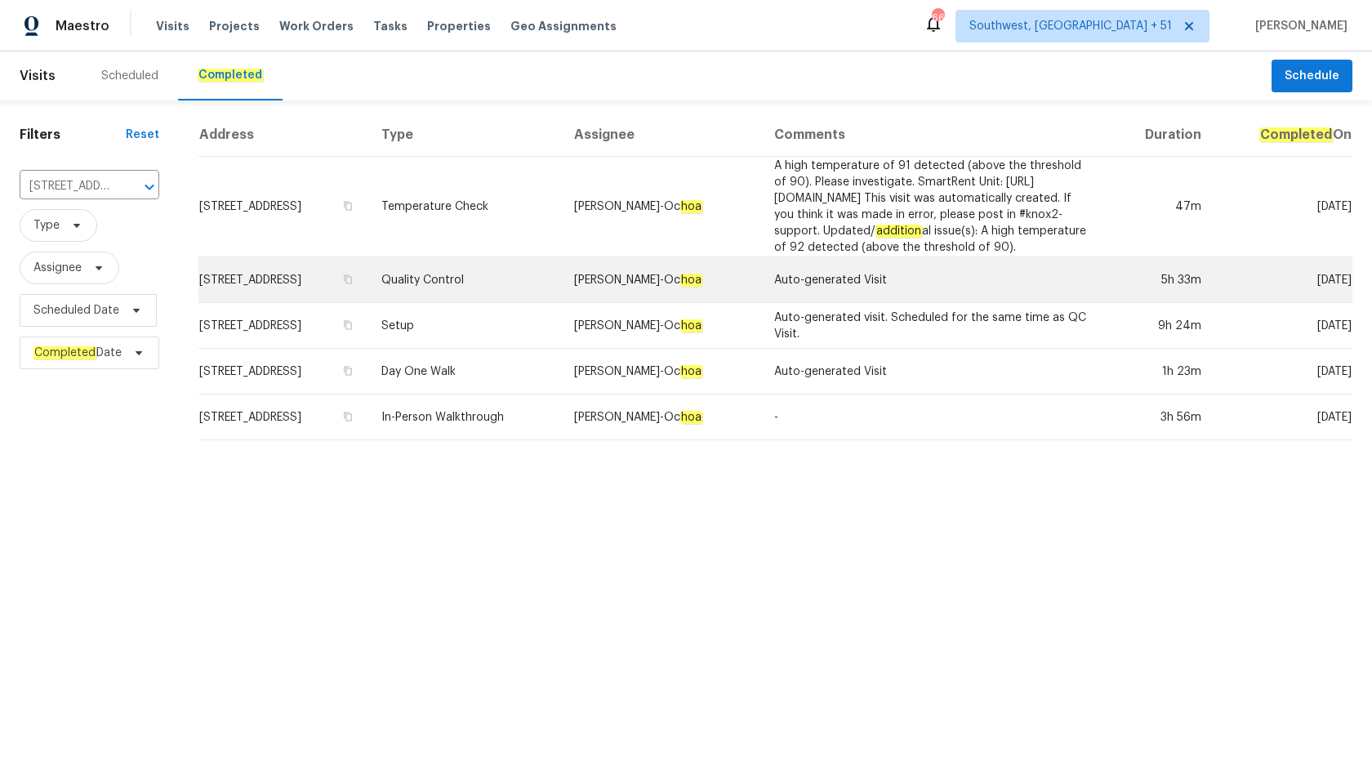
click at [675, 291] on td "Melissa Muralt-Oc hoa" at bounding box center [661, 280] width 200 height 46
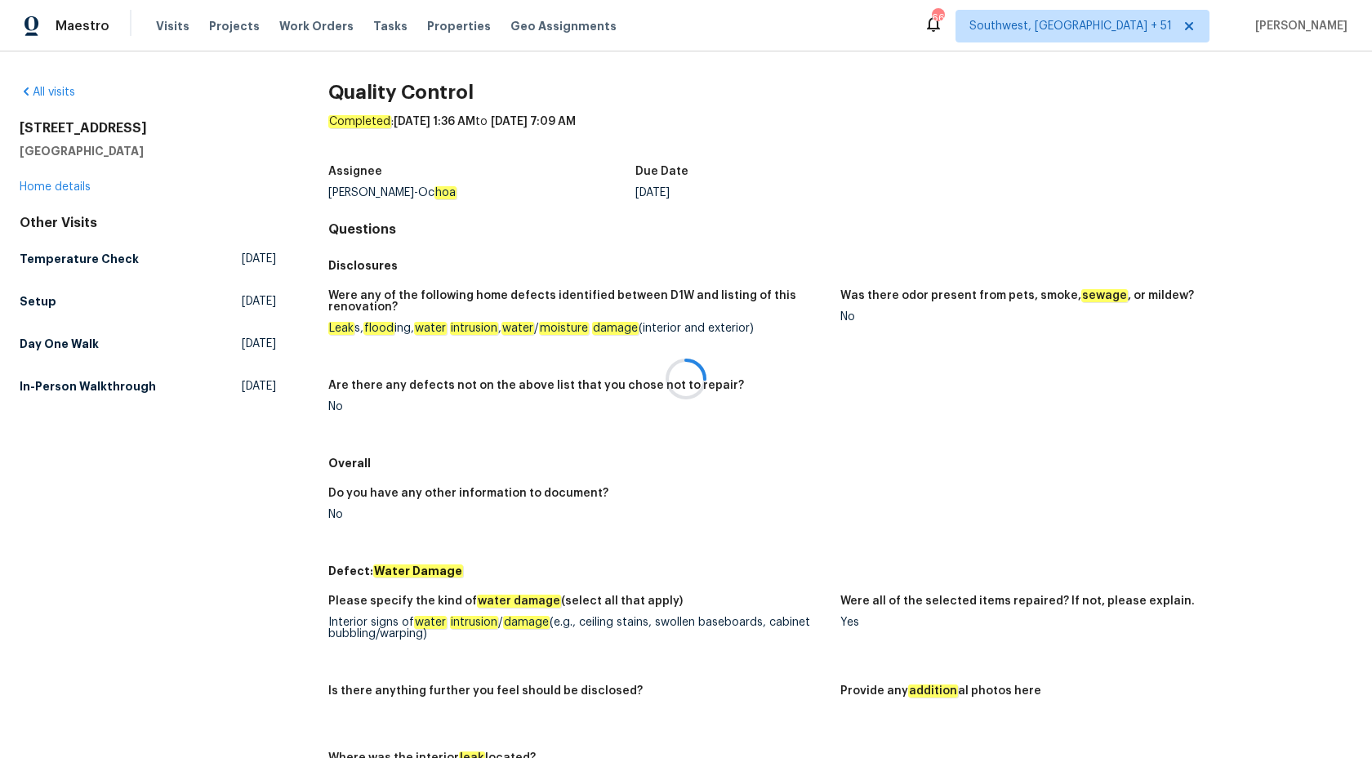
click at [33, 190] on div at bounding box center [686, 379] width 1372 height 758
click at [47, 190] on div at bounding box center [686, 379] width 1372 height 758
click at [47, 190] on link "Home details" at bounding box center [55, 186] width 71 height 11
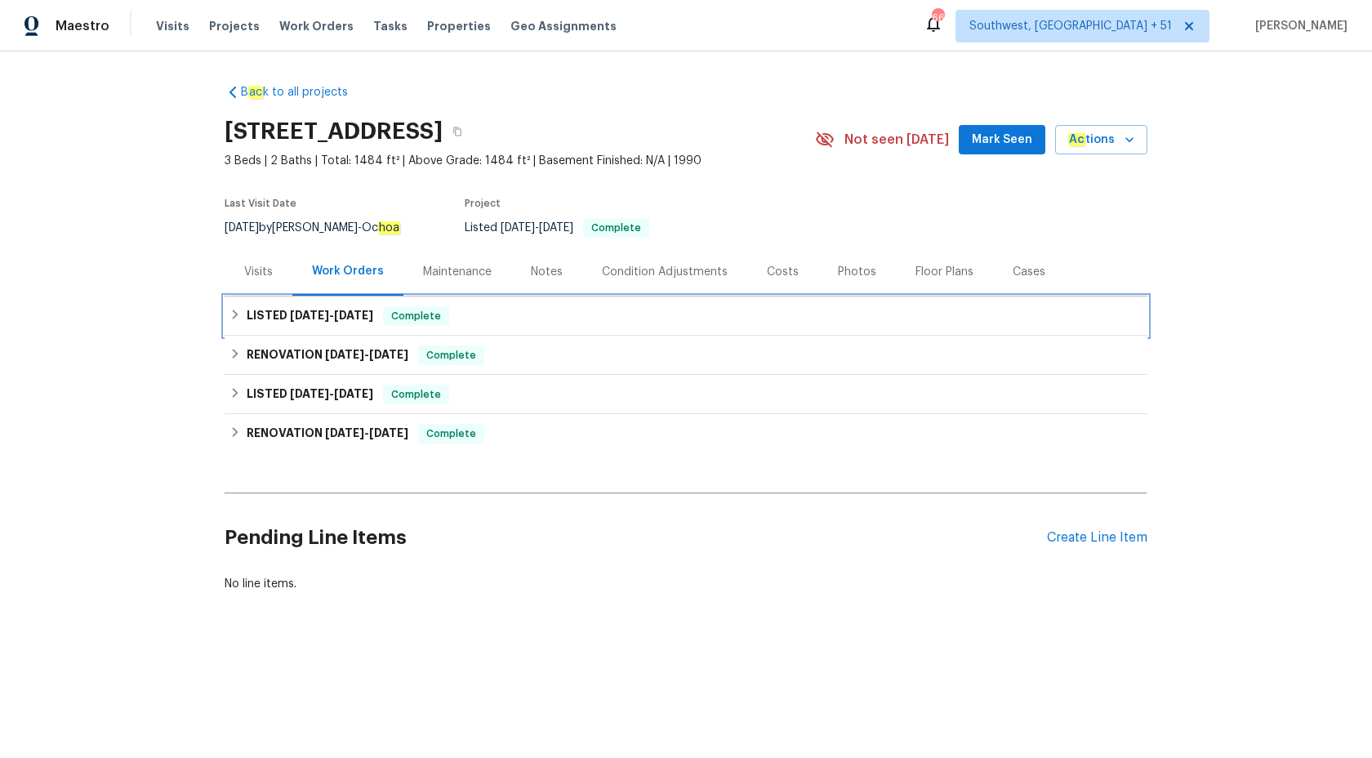
click at [353, 313] on span "9/2/25" at bounding box center [353, 314] width 39 height 11
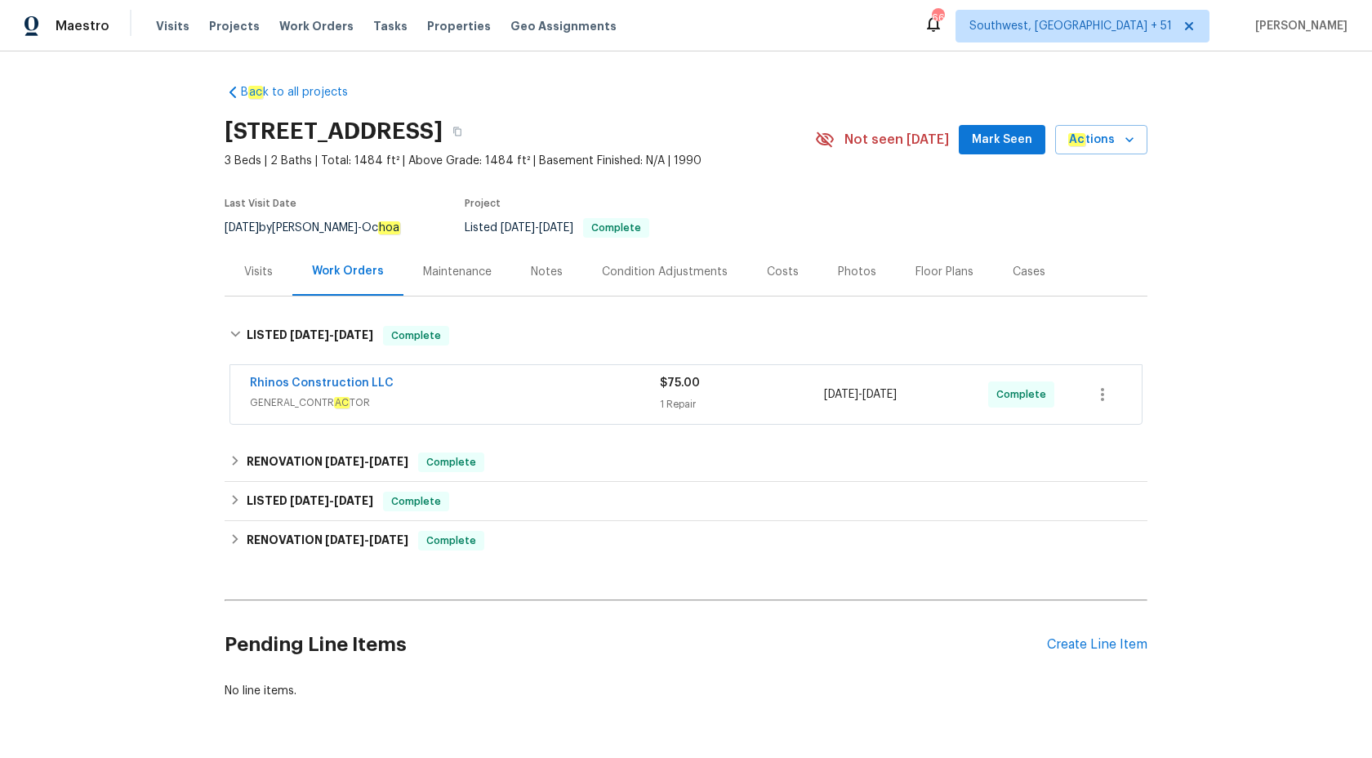
click at [594, 399] on span "GENERAL_CONTR AC TOR" at bounding box center [455, 402] width 410 height 16
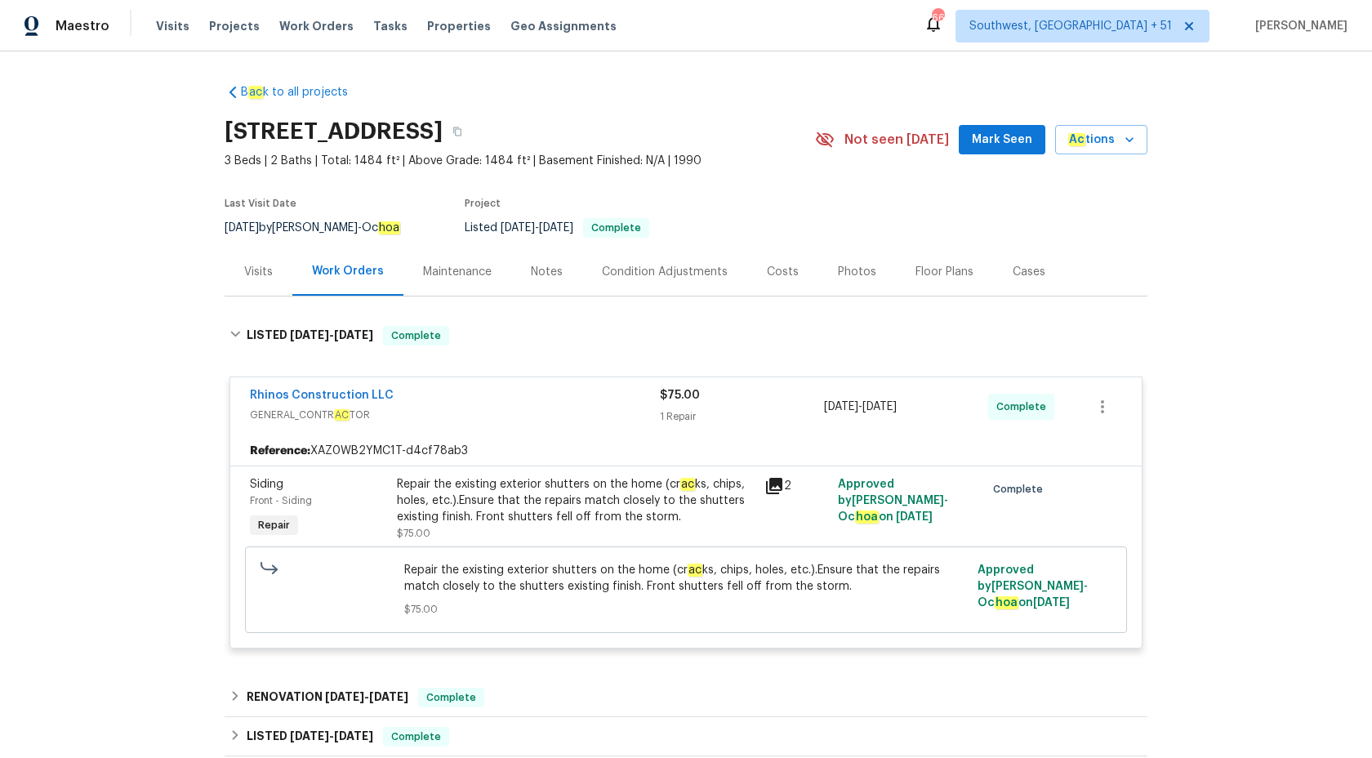
click at [594, 399] on div "Rhinos Construction LLC" at bounding box center [455, 397] width 410 height 20
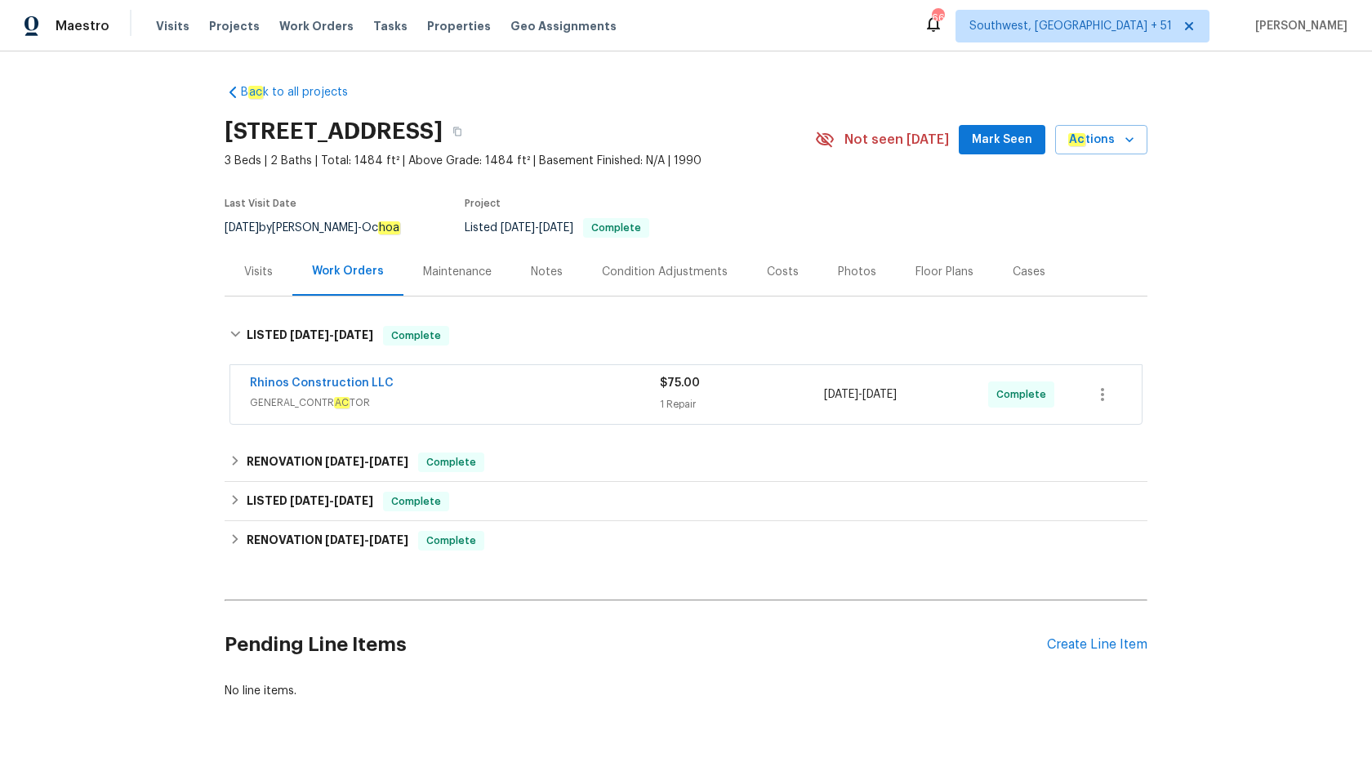
scroll to position [52, 0]
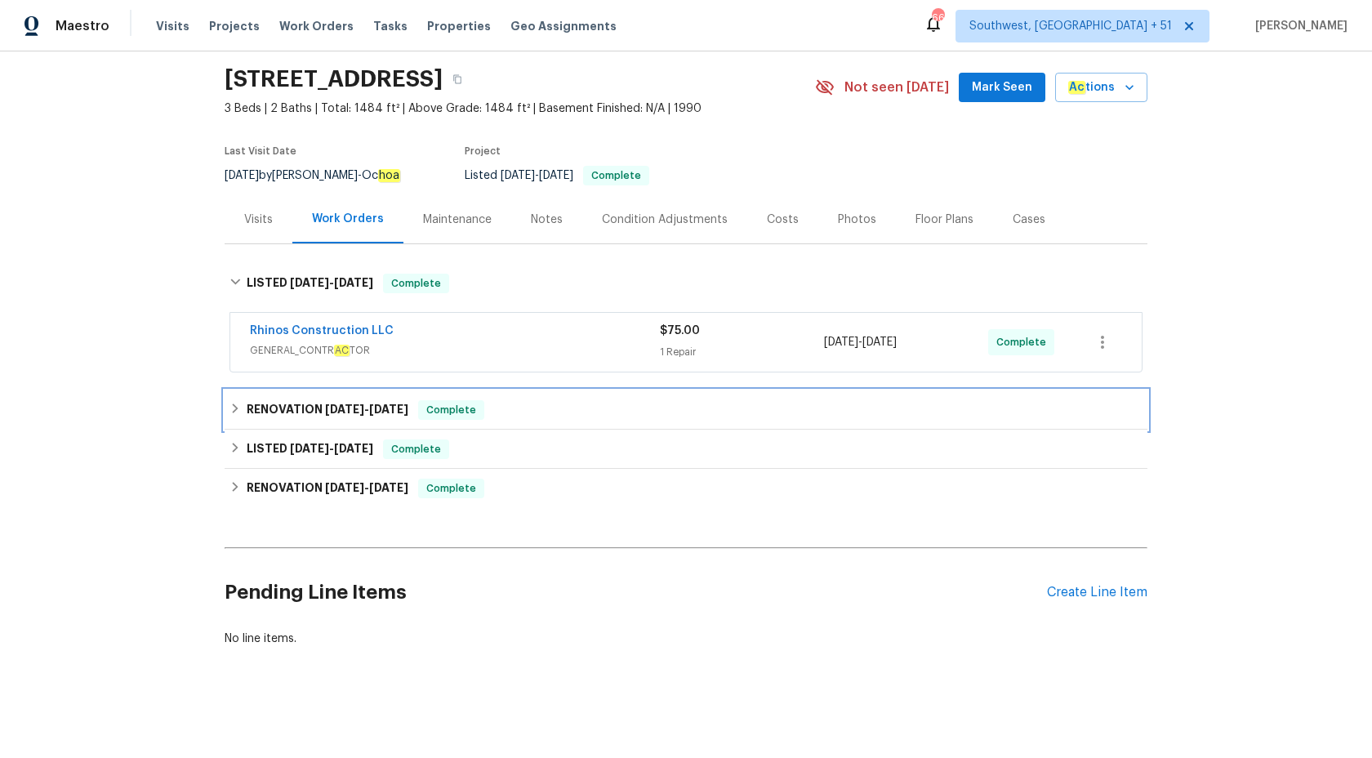
click at [481, 403] on span "Complete" at bounding box center [451, 410] width 63 height 16
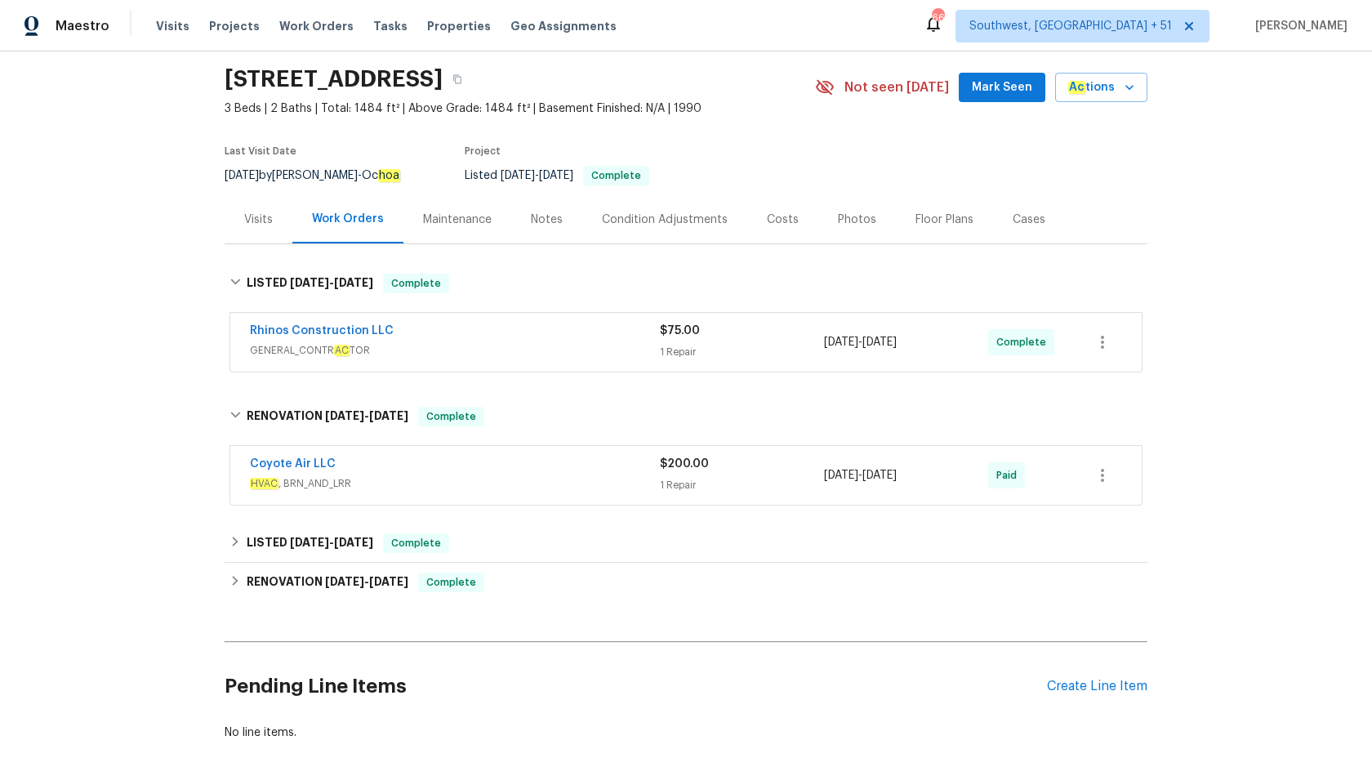
click at [548, 456] on div "Coyote Air LLC" at bounding box center [455, 466] width 410 height 20
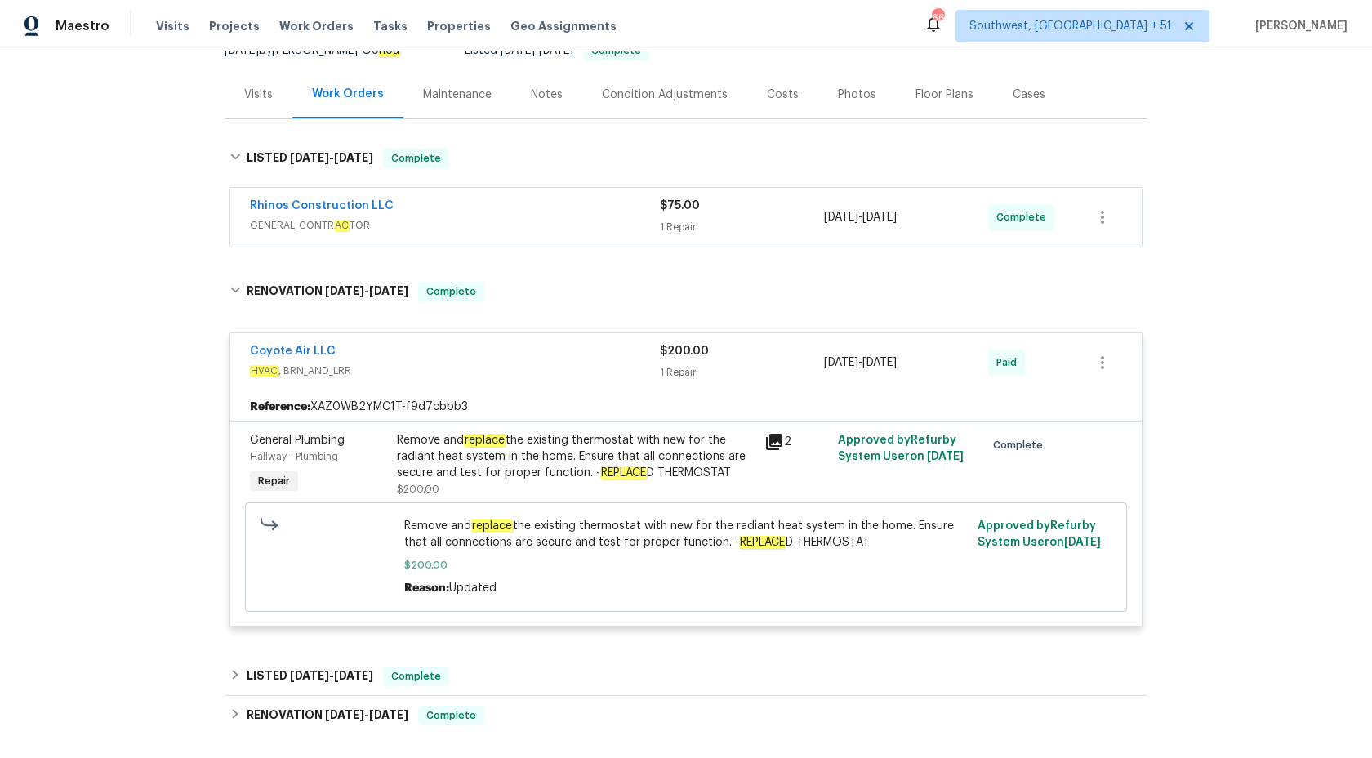
scroll to position [178, 0]
click at [517, 462] on div "Remove and replace the existing thermostat with new for the radiant heat system…" at bounding box center [576, 455] width 358 height 49
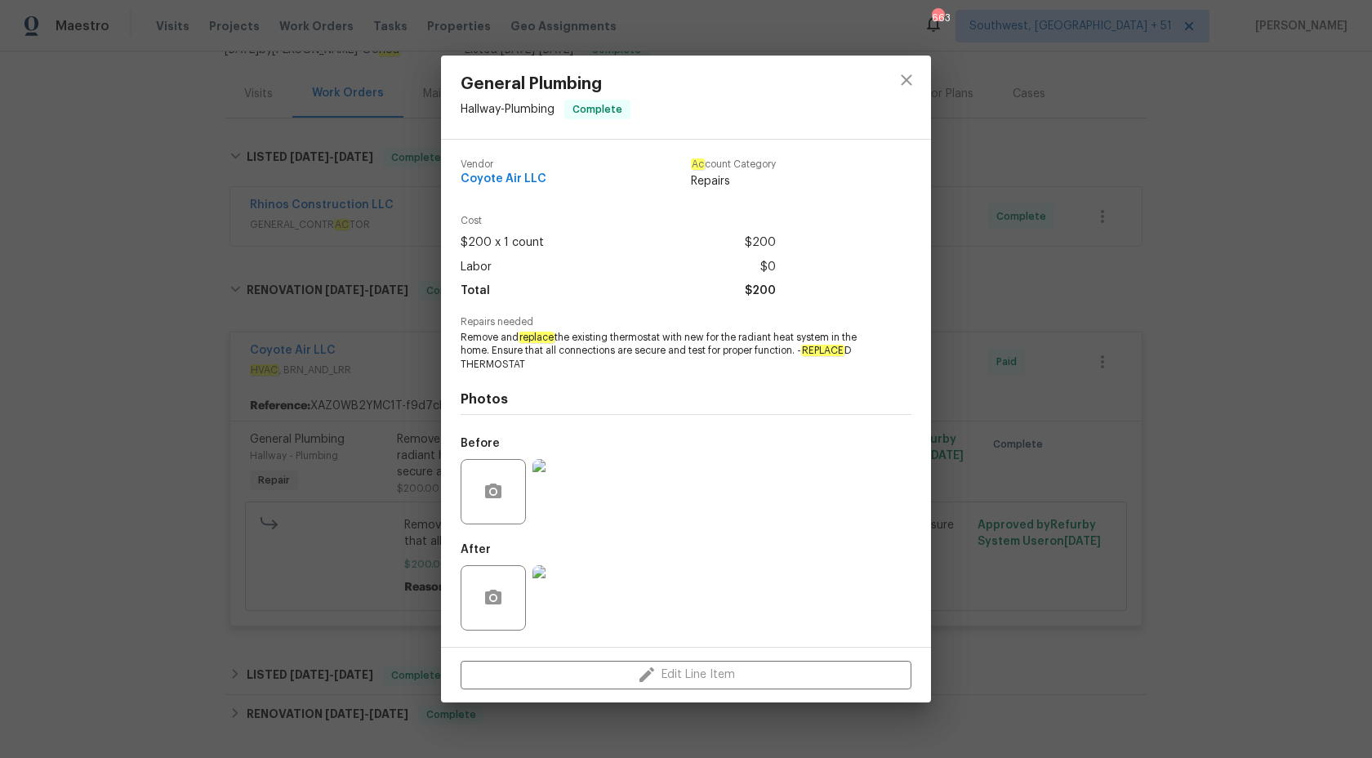
click at [80, 18] on div "General Plumbing Hallway - Plumbing Complete Vendor Coyote Air LLC Ac count Cat…" at bounding box center [686, 379] width 1372 height 758
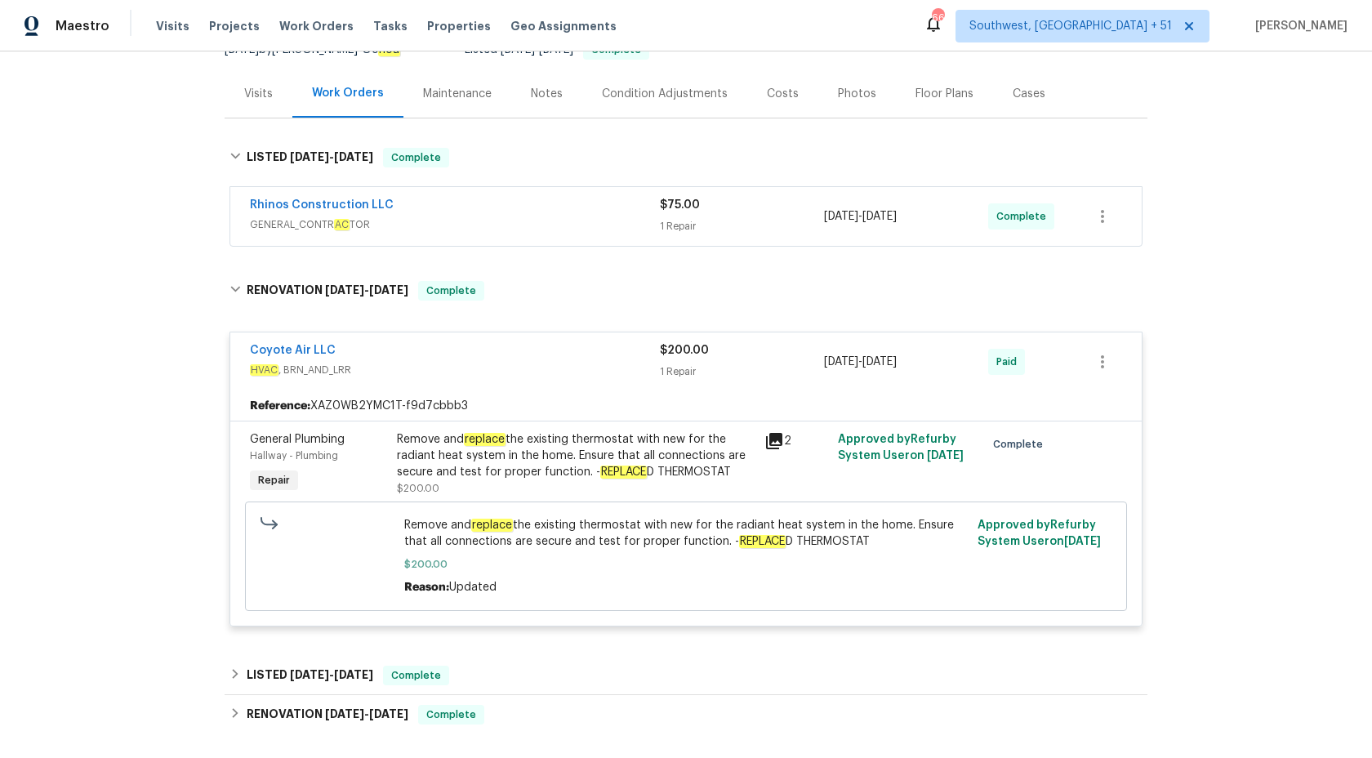
click at [80, 26] on span "Maestro" at bounding box center [83, 26] width 54 height 16
